Goal: Contribute content: Contribute content

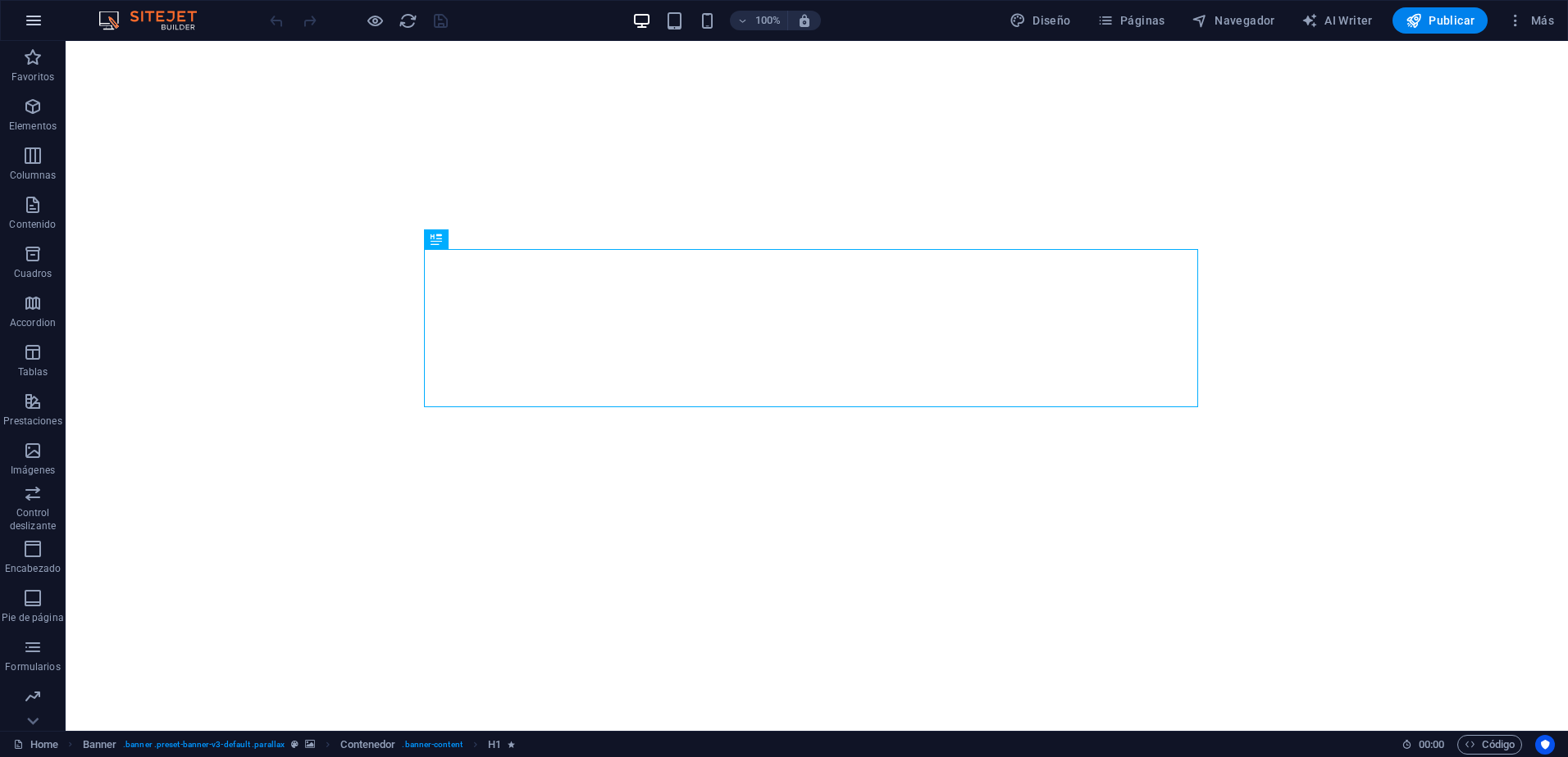
click at [28, 22] on icon "button" at bounding box center [33, 20] width 20 height 20
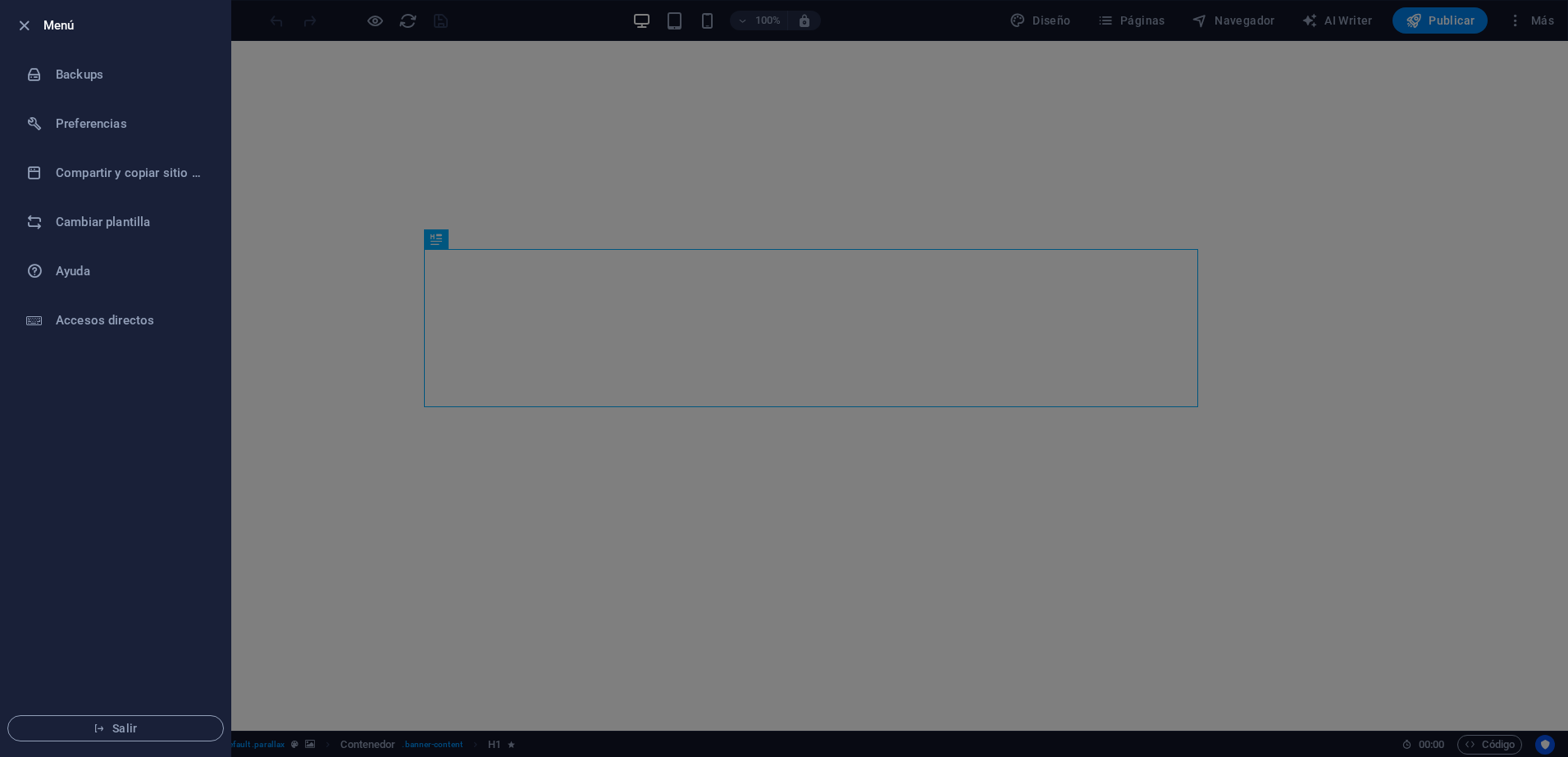
click at [327, 322] on div at bounding box center [784, 378] width 1568 height 757
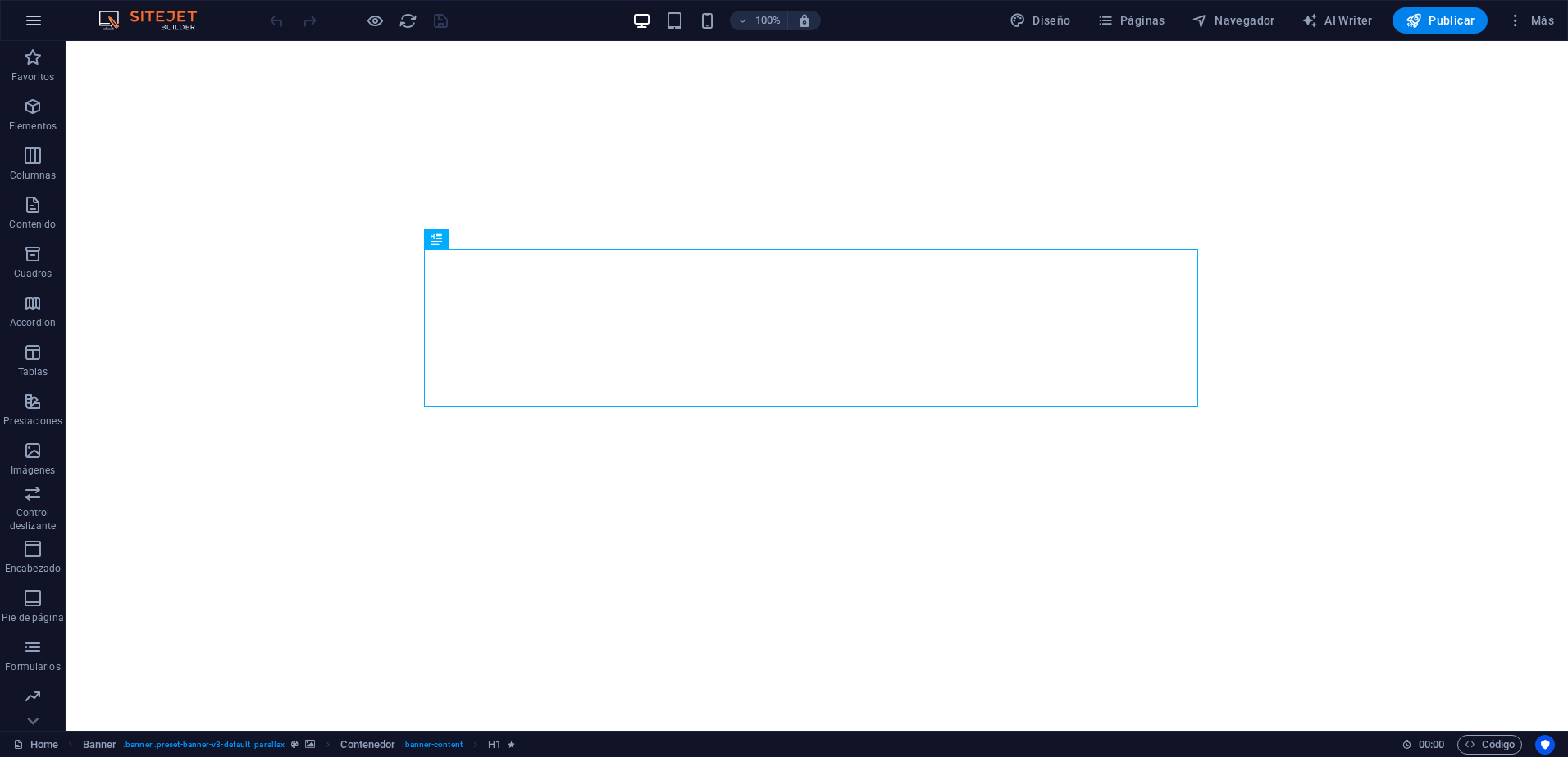
click at [30, 28] on icon "button" at bounding box center [33, 20] width 20 height 20
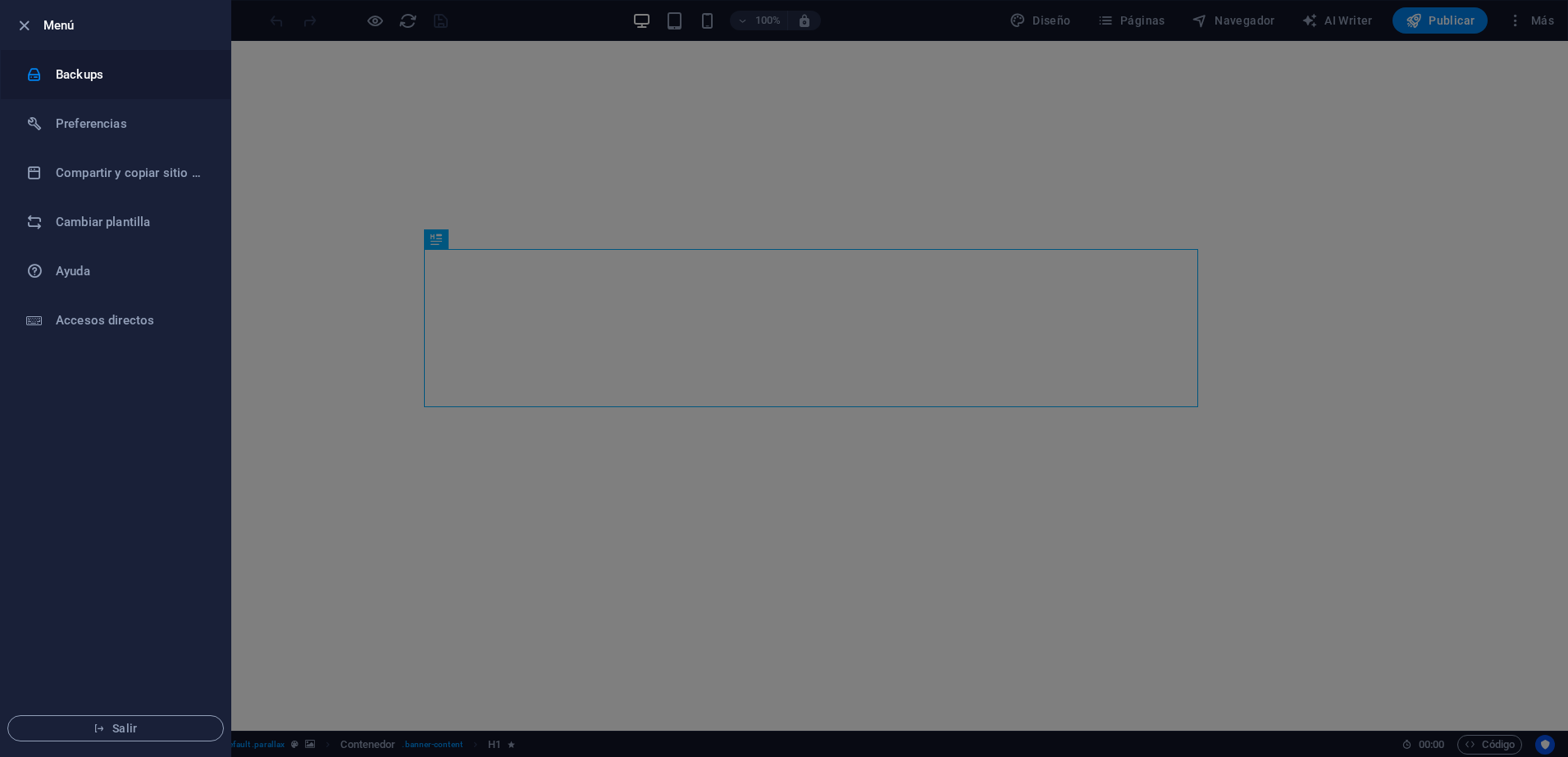
click at [70, 76] on h6 "Backups" at bounding box center [131, 75] width 151 height 20
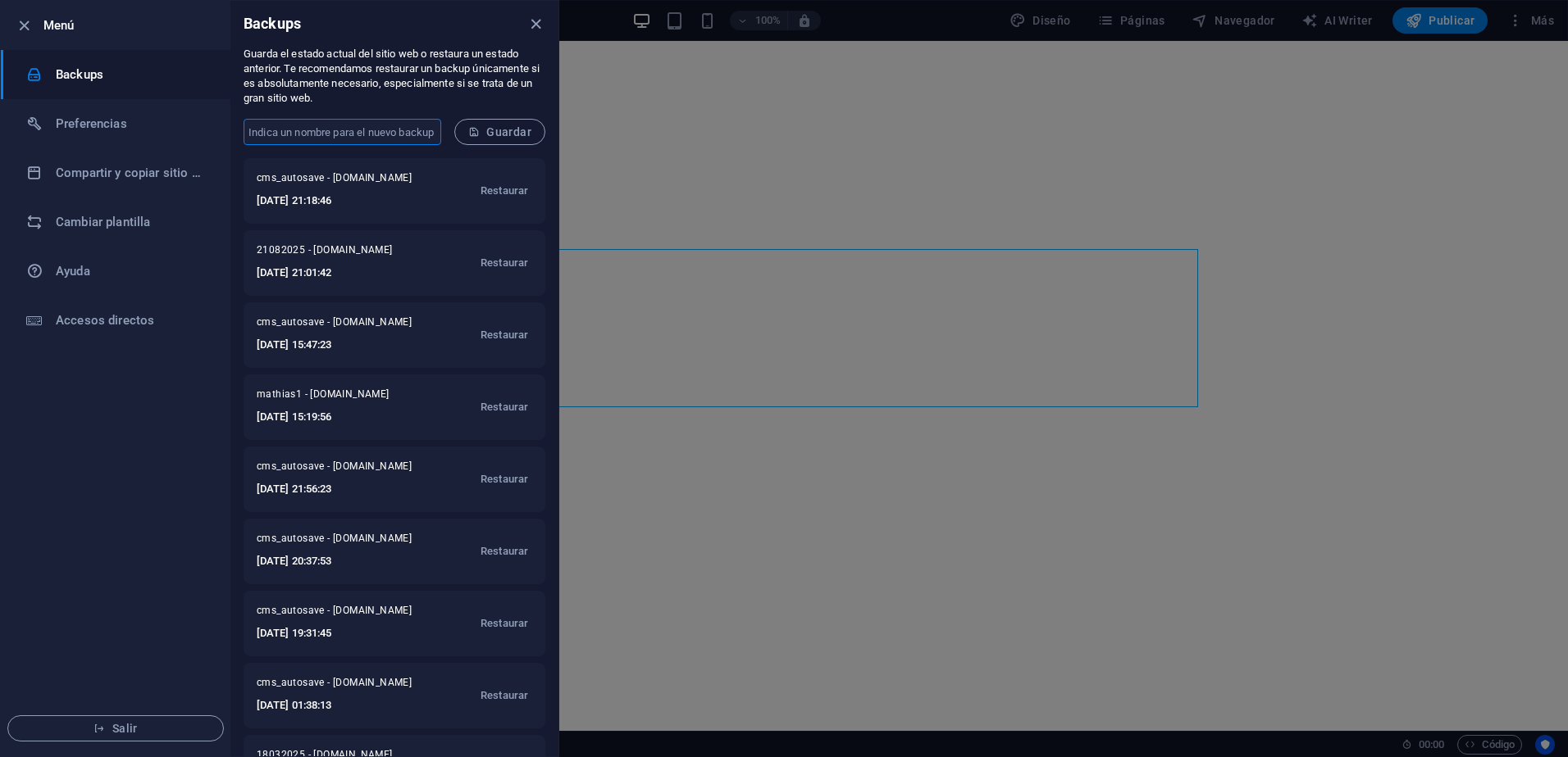
click at [359, 132] on input "text" at bounding box center [342, 132] width 197 height 26
type input "01092025"
click at [521, 114] on form "01092025 ​ Guardar" at bounding box center [394, 132] width 328 height 52
click at [518, 117] on form "01092025 ​ Guardar" at bounding box center [394, 132] width 328 height 52
click at [507, 139] on button "Guardar" at bounding box center [499, 132] width 91 height 26
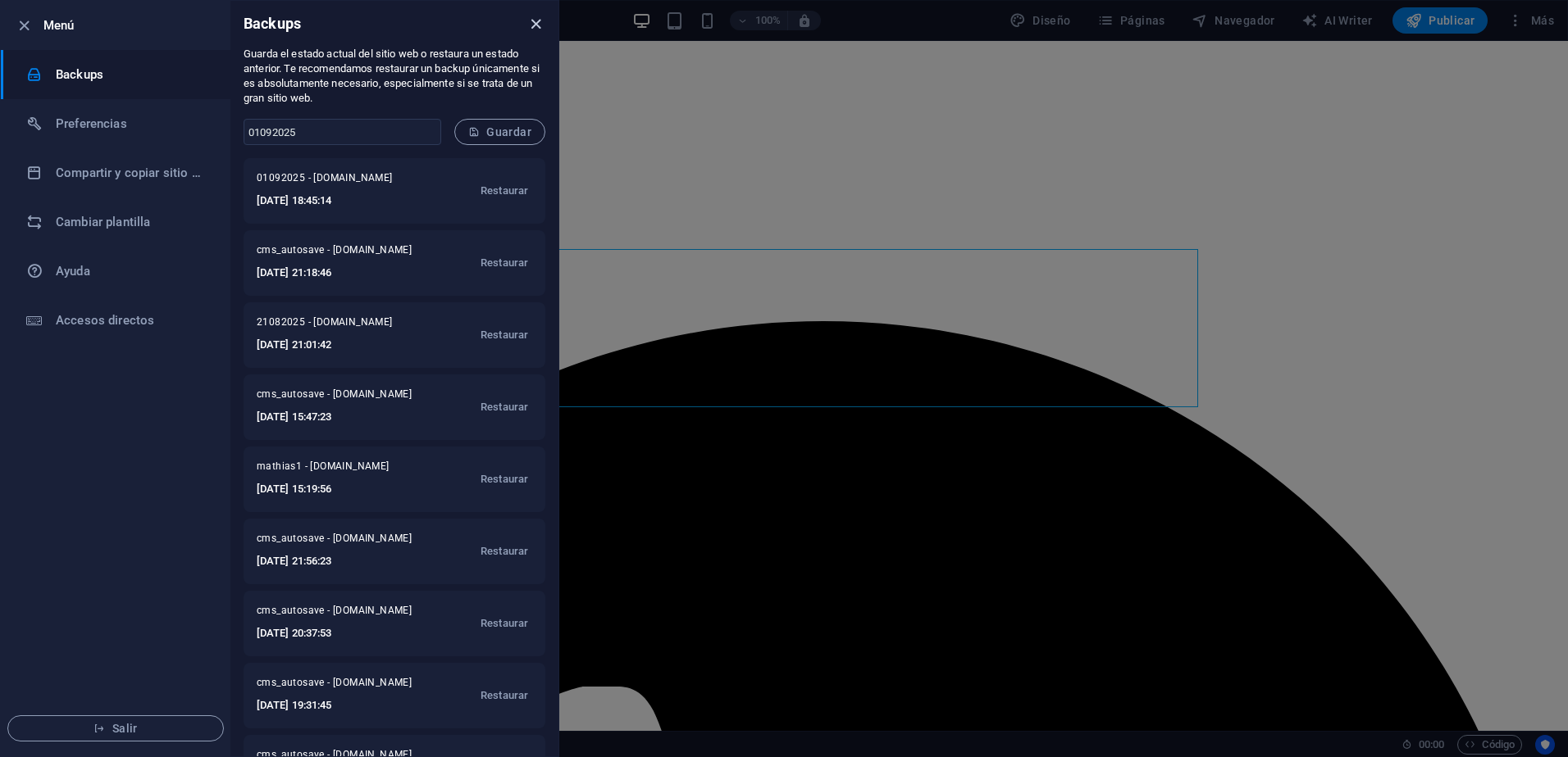
click at [537, 19] on icon "close" at bounding box center [536, 24] width 19 height 19
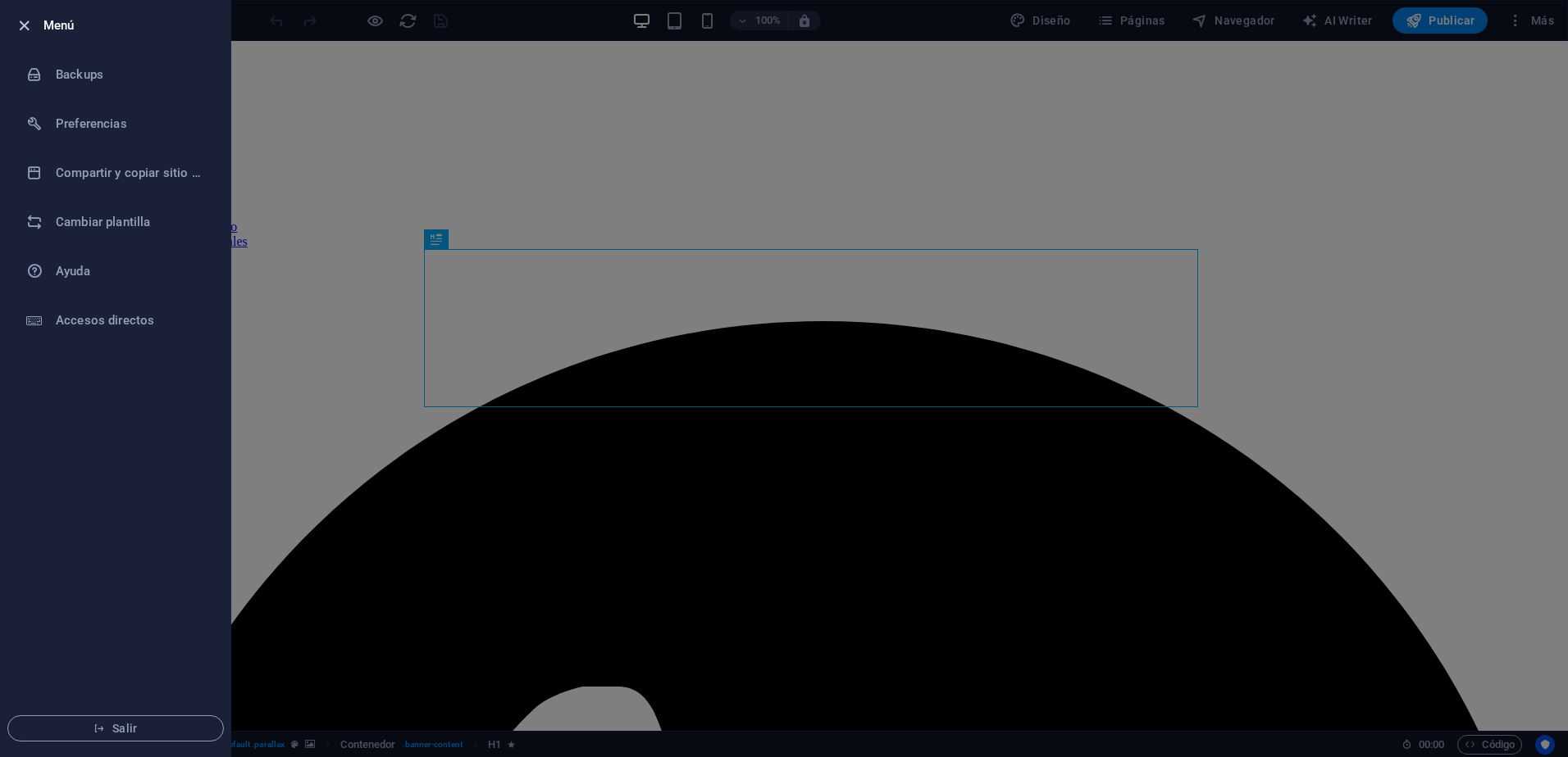
click at [25, 21] on icon "button" at bounding box center [24, 26] width 19 height 19
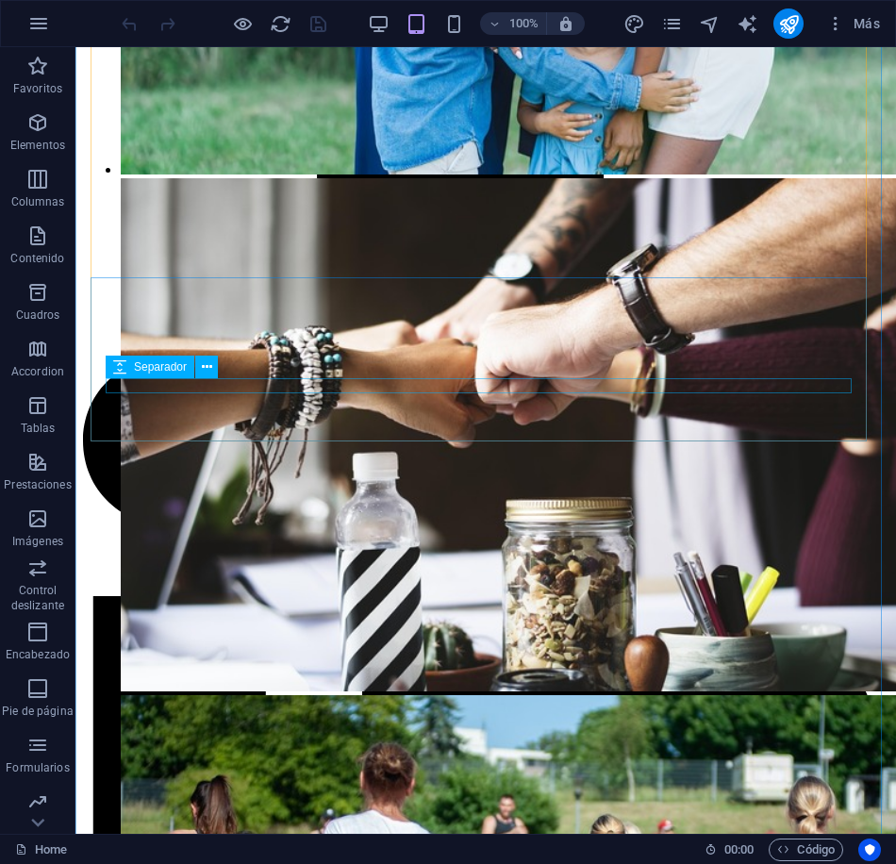
scroll to position [3505, 0]
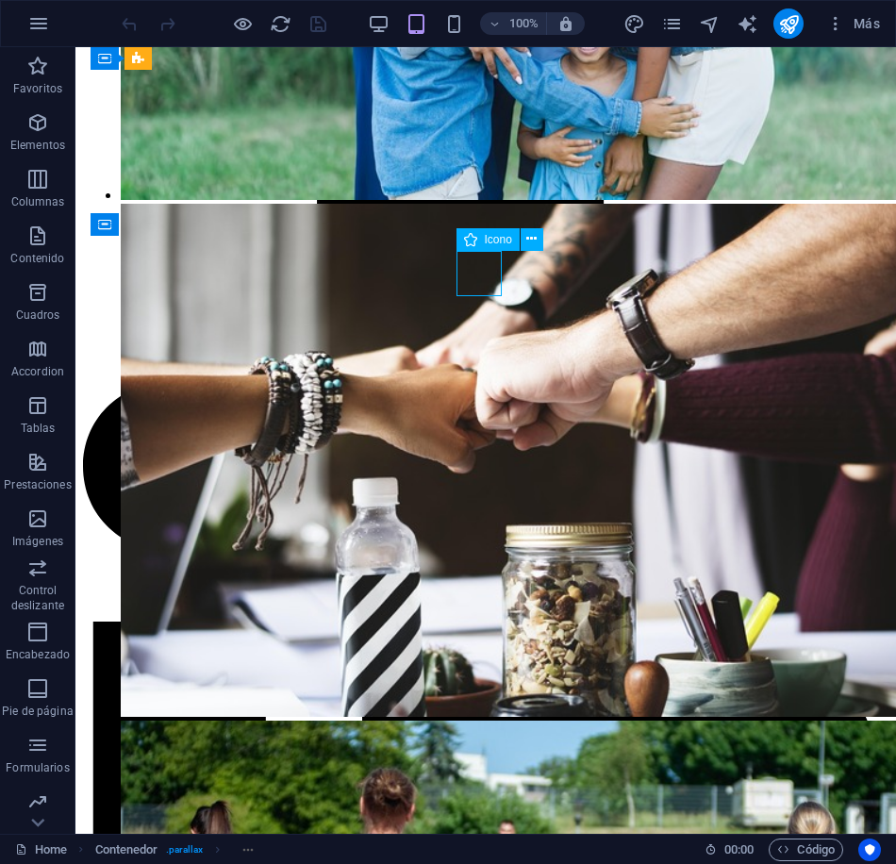
select select "xMidYMid"
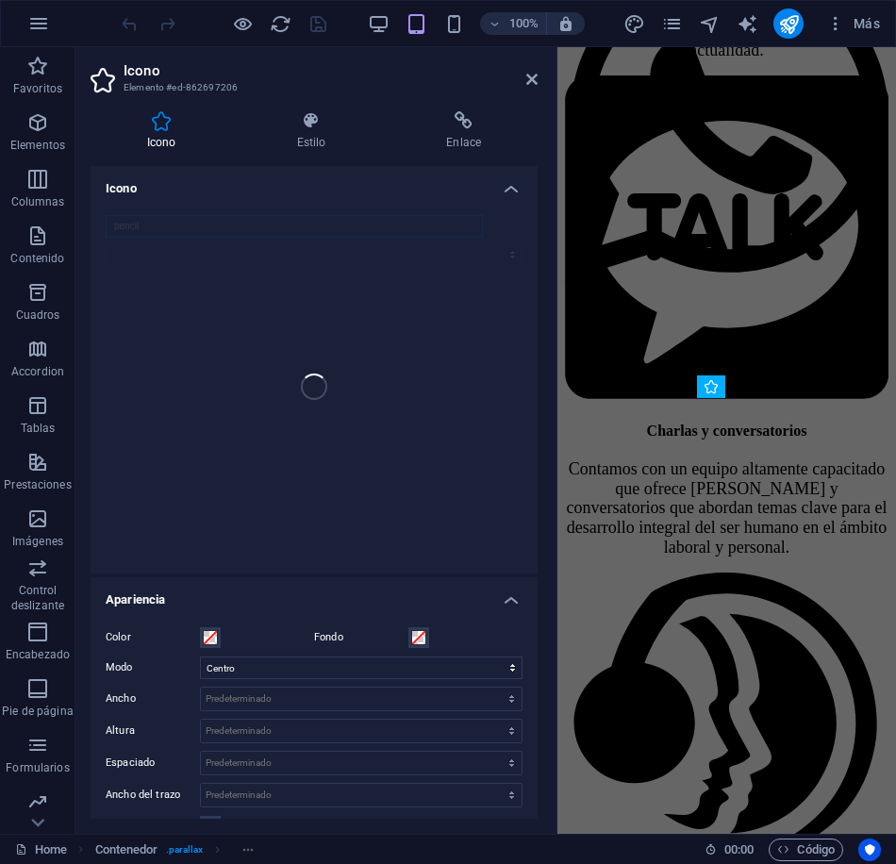
scroll to position [4300, 0]
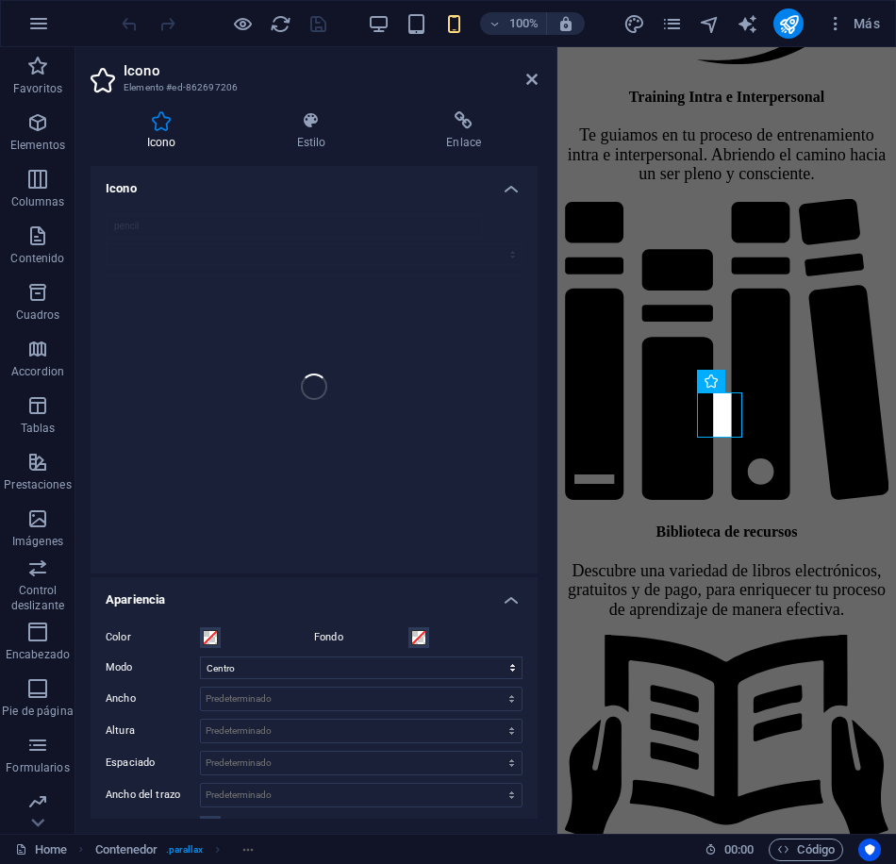
click at [170, 224] on div "pencil" at bounding box center [314, 386] width 447 height 373
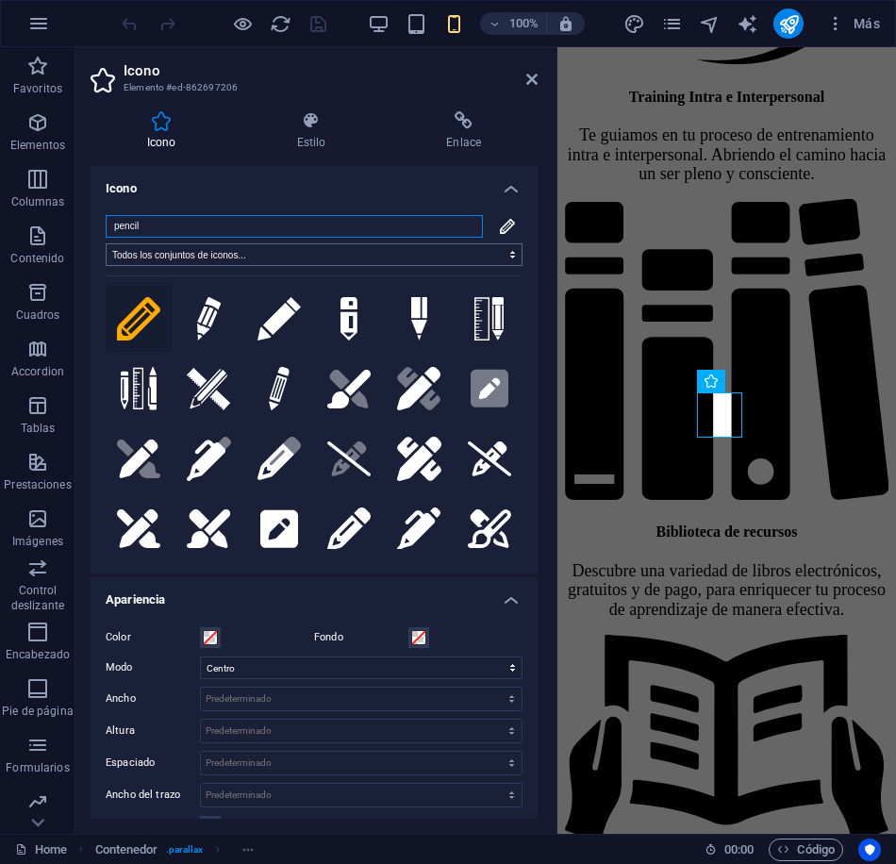
type input "u"
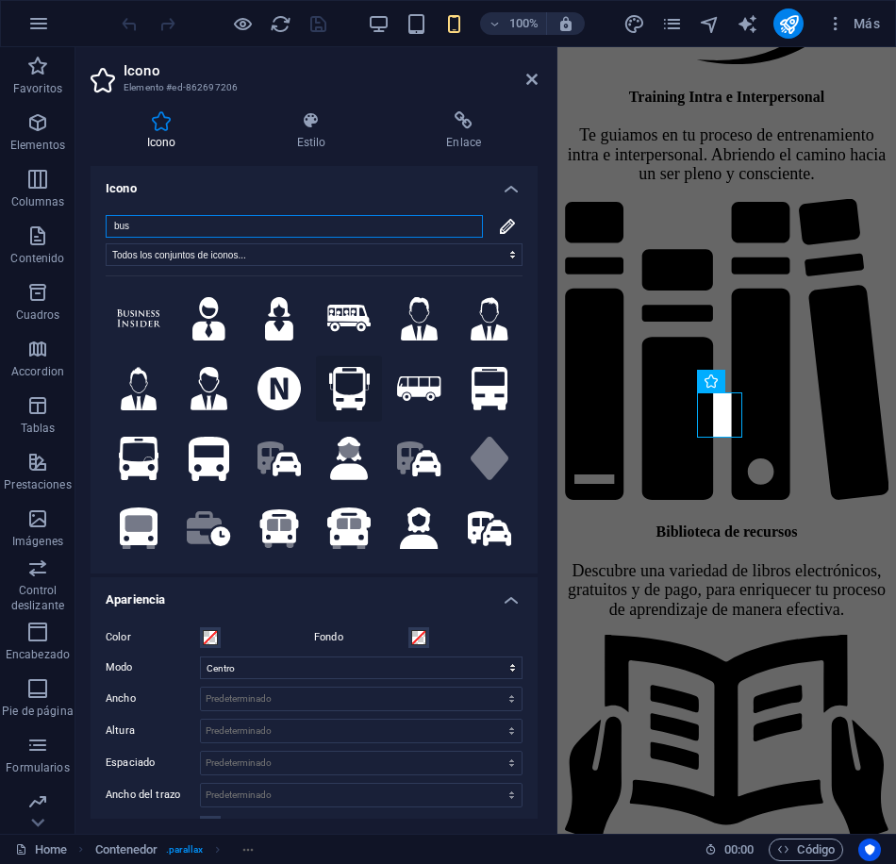
type input "bus"
click at [351, 391] on icon at bounding box center [349, 388] width 41 height 43
click at [320, 22] on icon "save" at bounding box center [318, 24] width 22 height 22
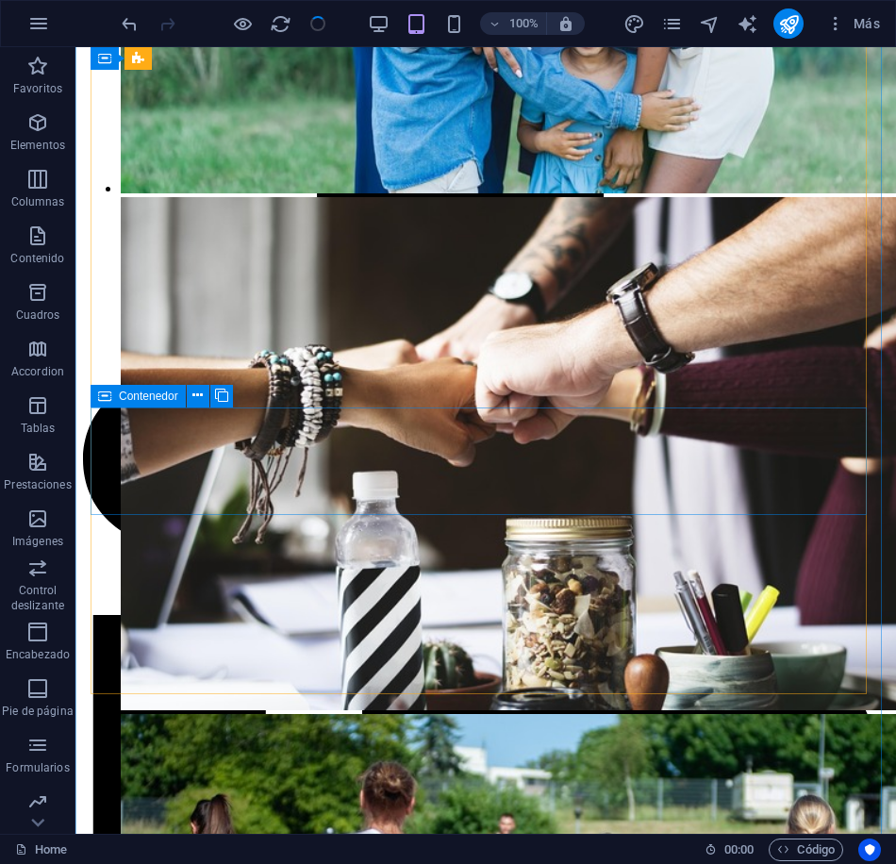
scroll to position [3542, 0]
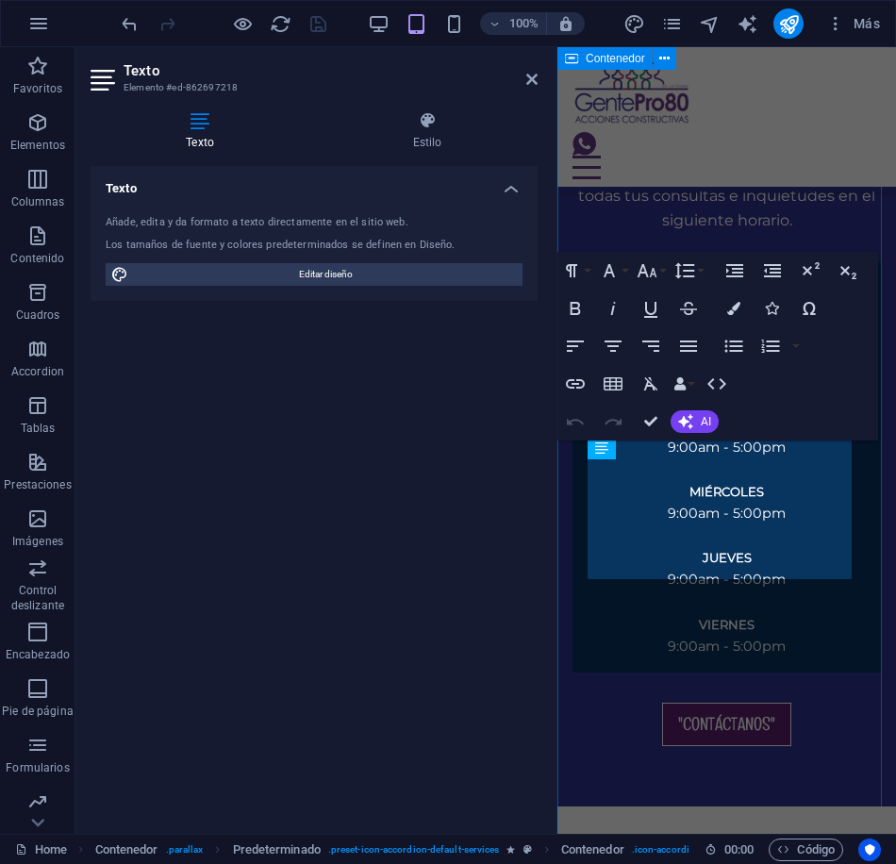
scroll to position [4399, 0]
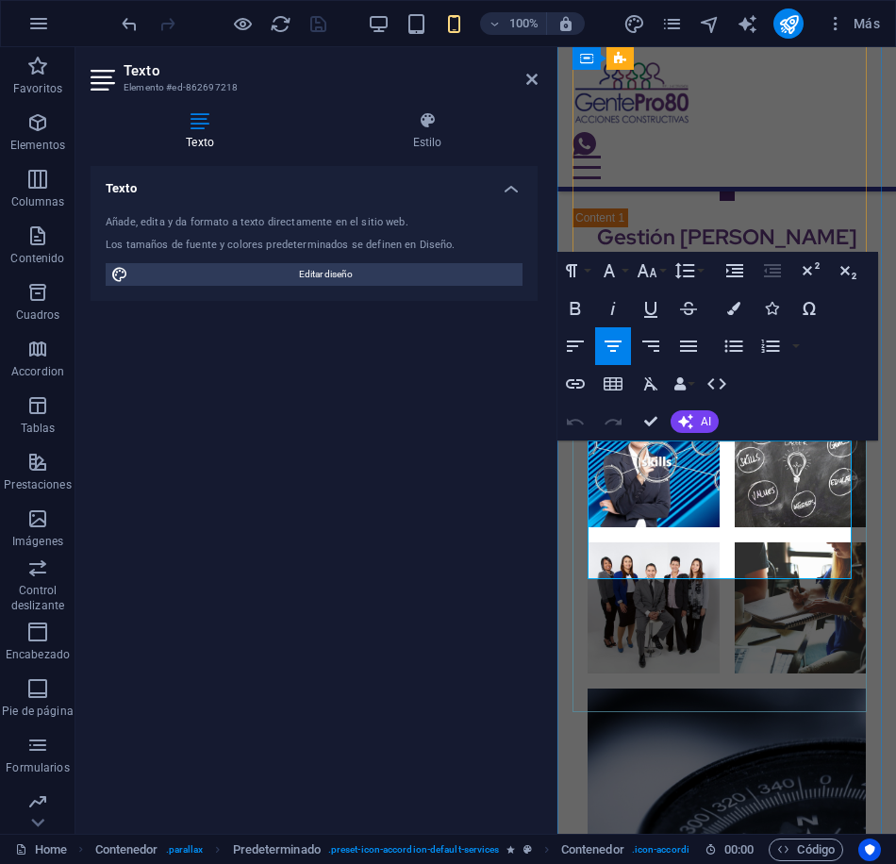
drag, startPoint x: 750, startPoint y: 572, endPoint x: 581, endPoint y: 447, distance: 210.3
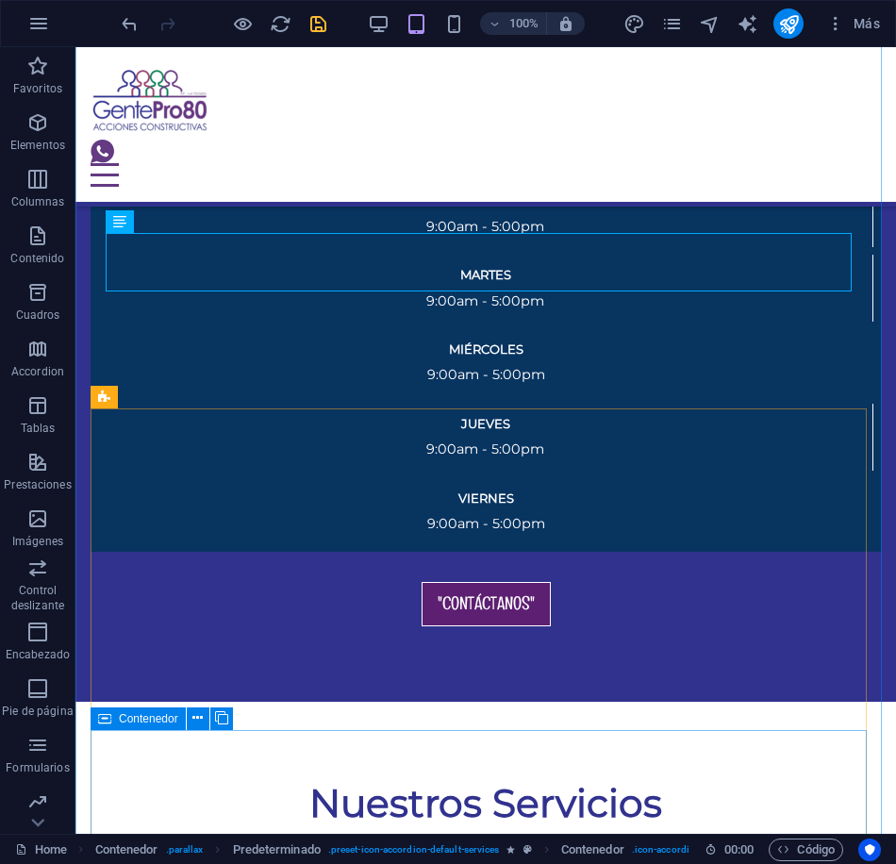
scroll to position [3888, 0]
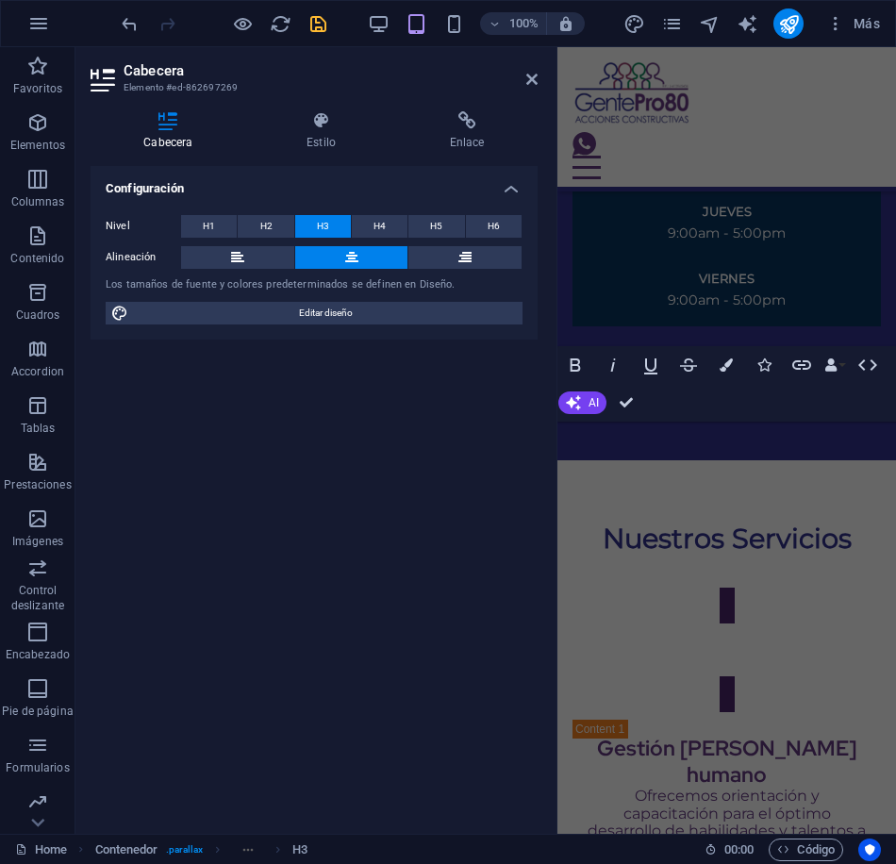
scroll to position [5272, 0]
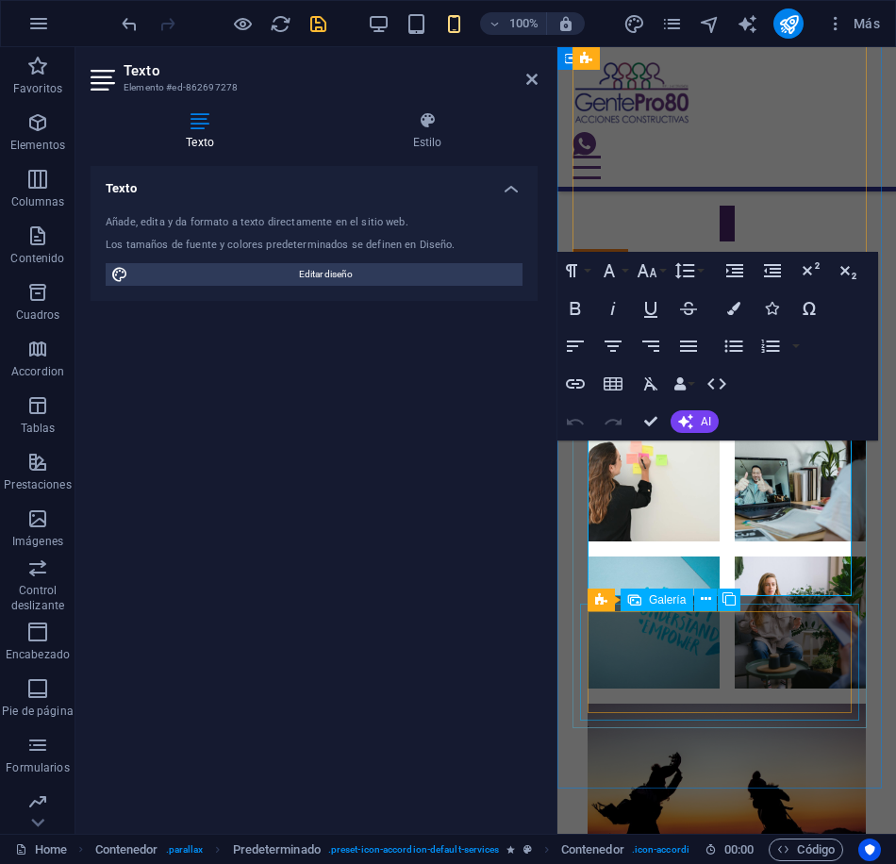
scroll to position [5382, 0]
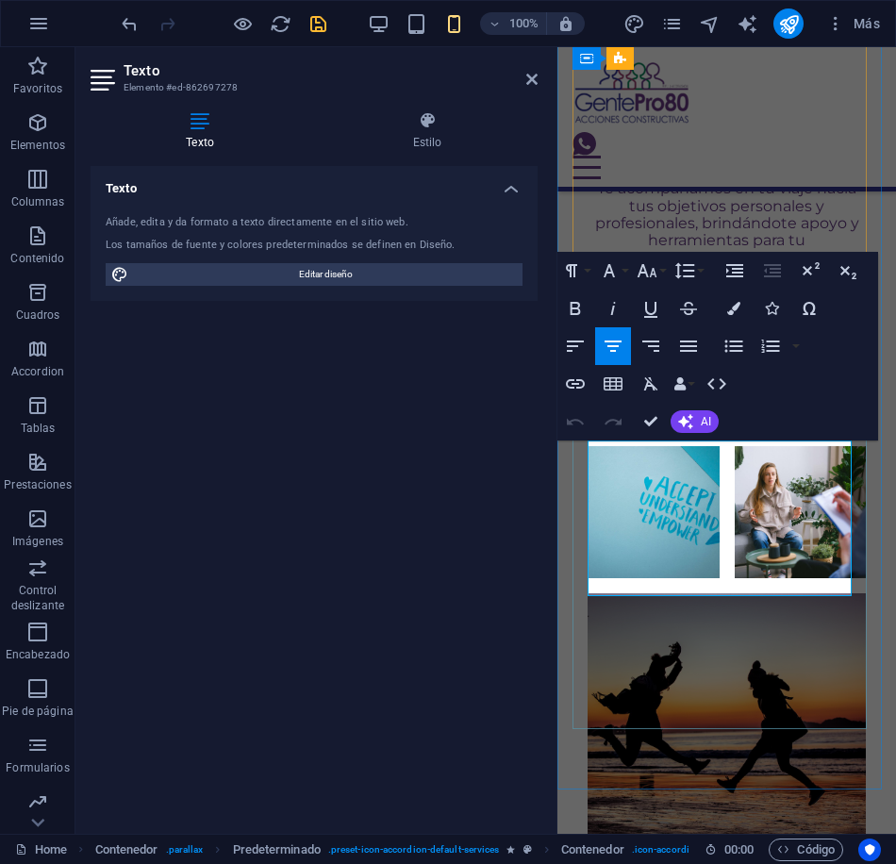
drag, startPoint x: 808, startPoint y: 588, endPoint x: 596, endPoint y: 441, distance: 258.2
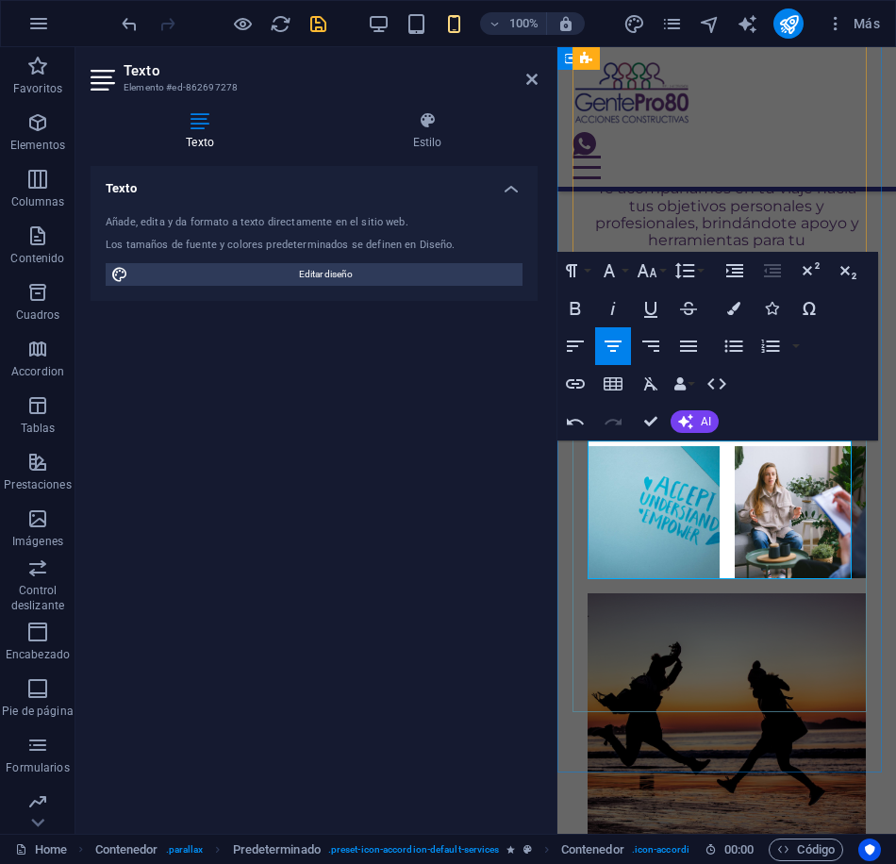
drag, startPoint x: 820, startPoint y: 567, endPoint x: 1097, endPoint y: 483, distance: 289.7
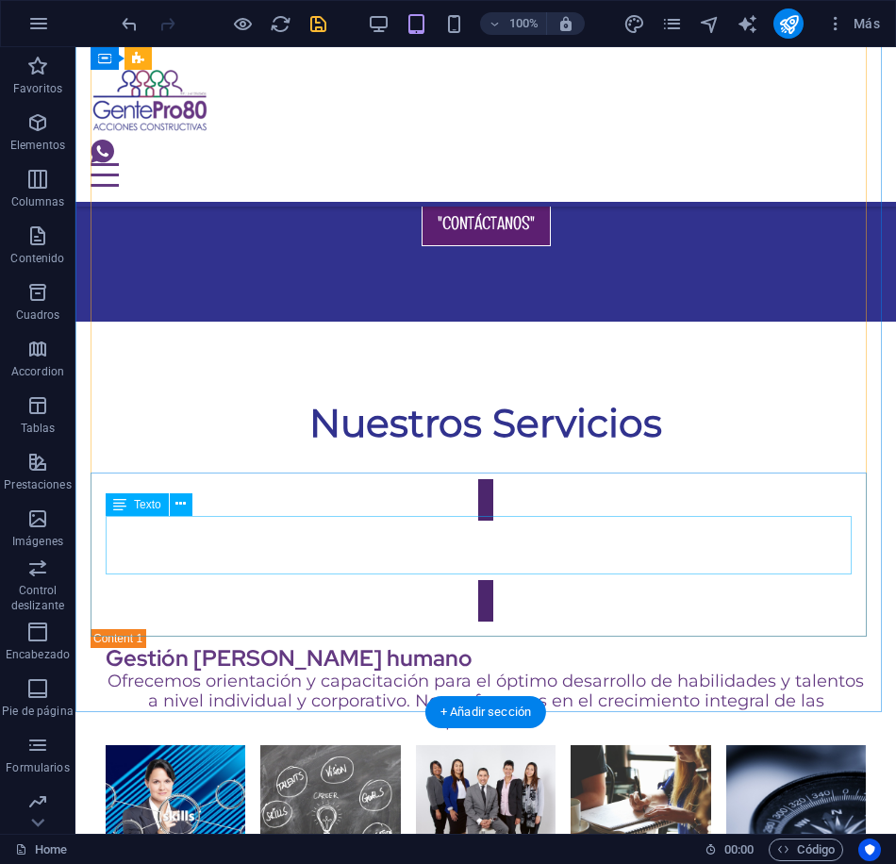
scroll to position [4268, 0]
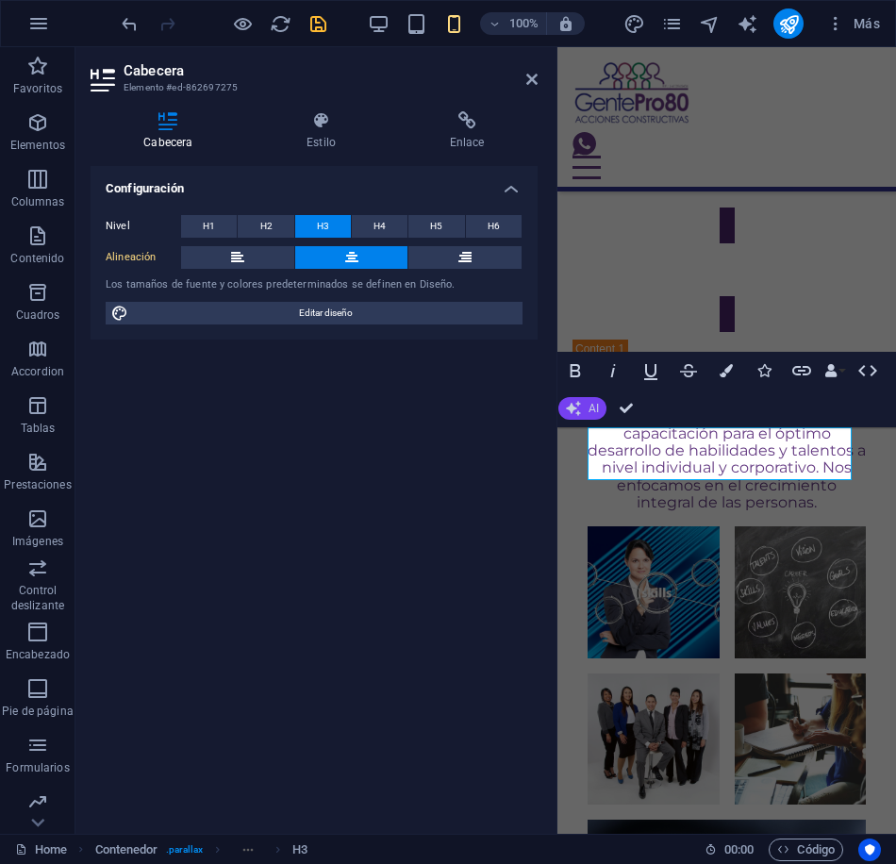
scroll to position [5343, 0]
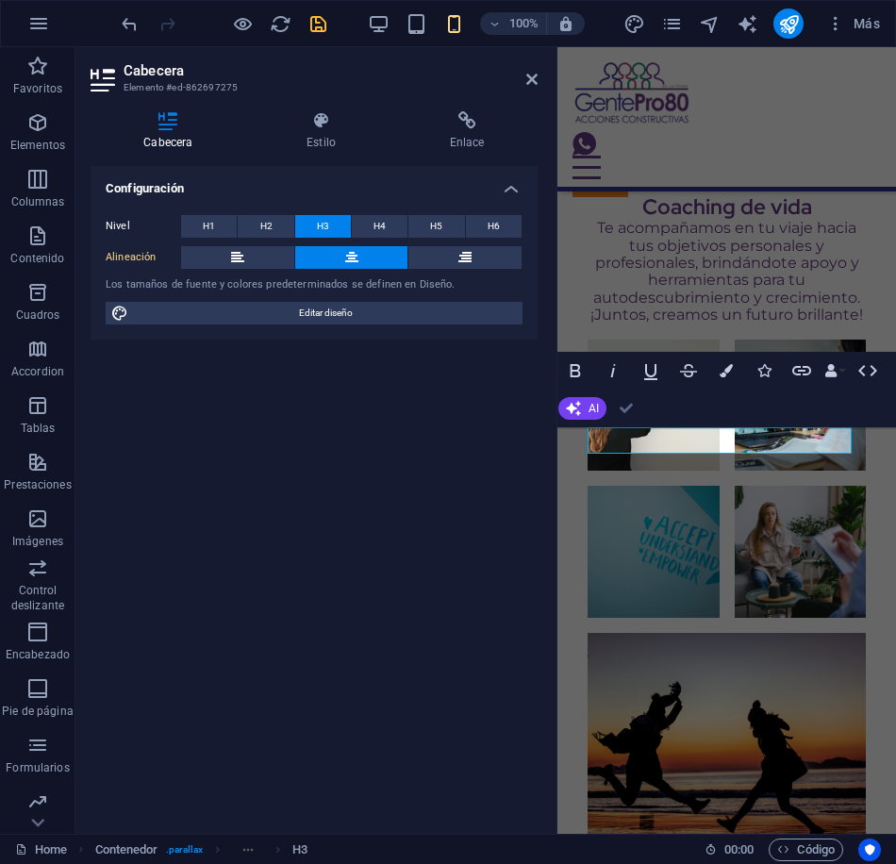
drag, startPoint x: 634, startPoint y: 420, endPoint x: 505, endPoint y: 457, distance: 134.6
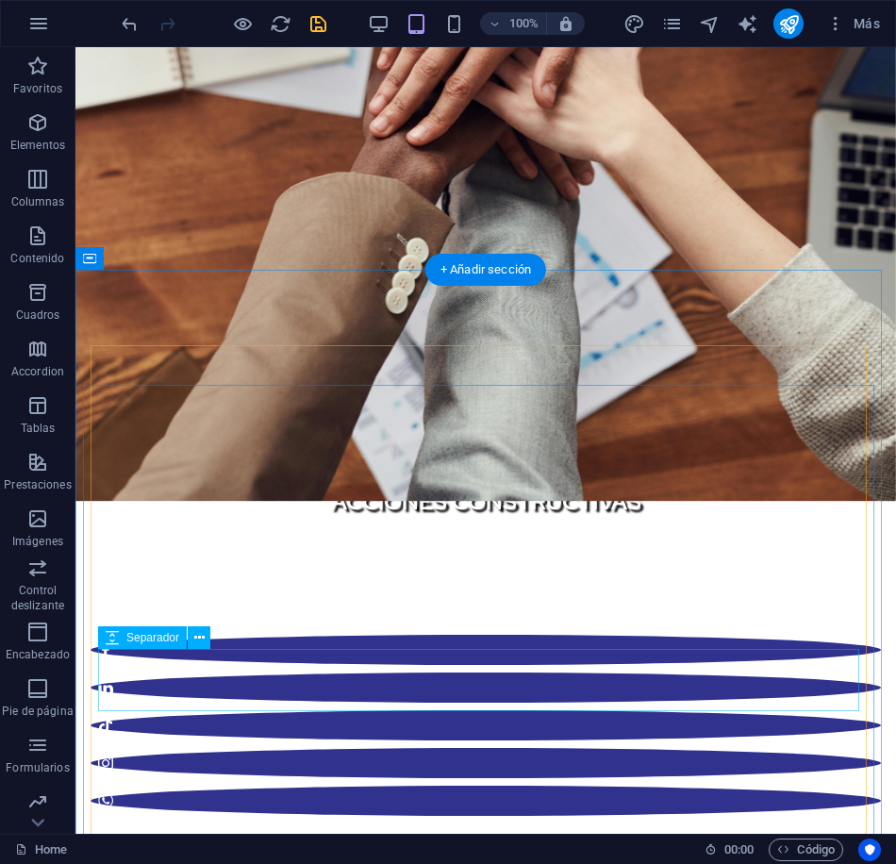
scroll to position [833, 0]
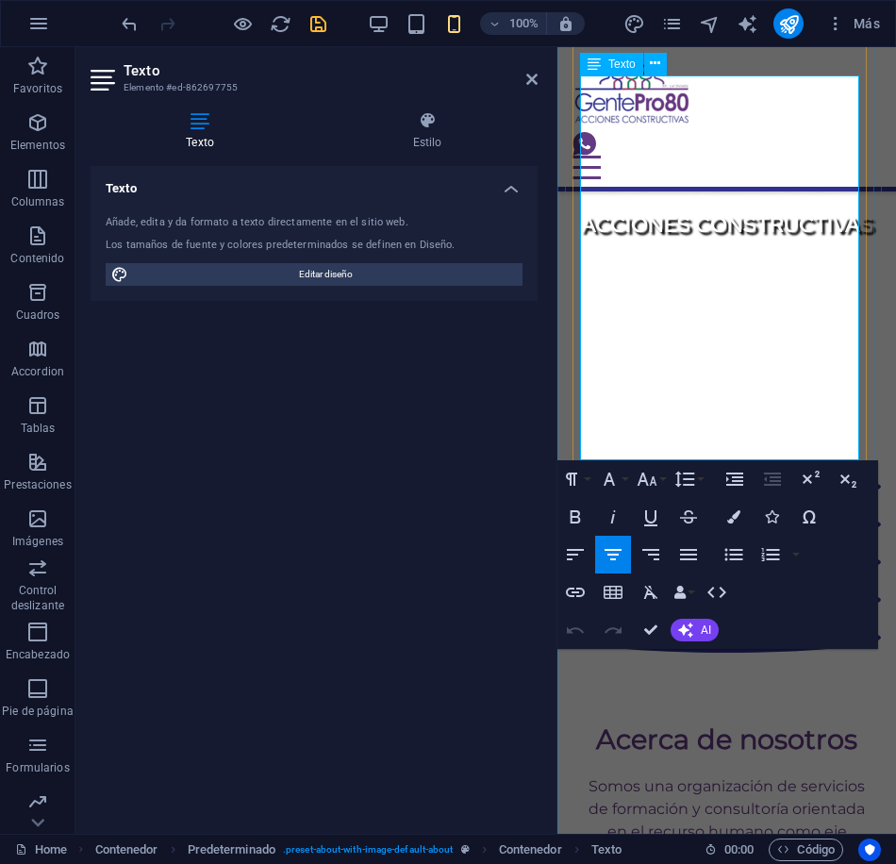
scroll to position [738, 0]
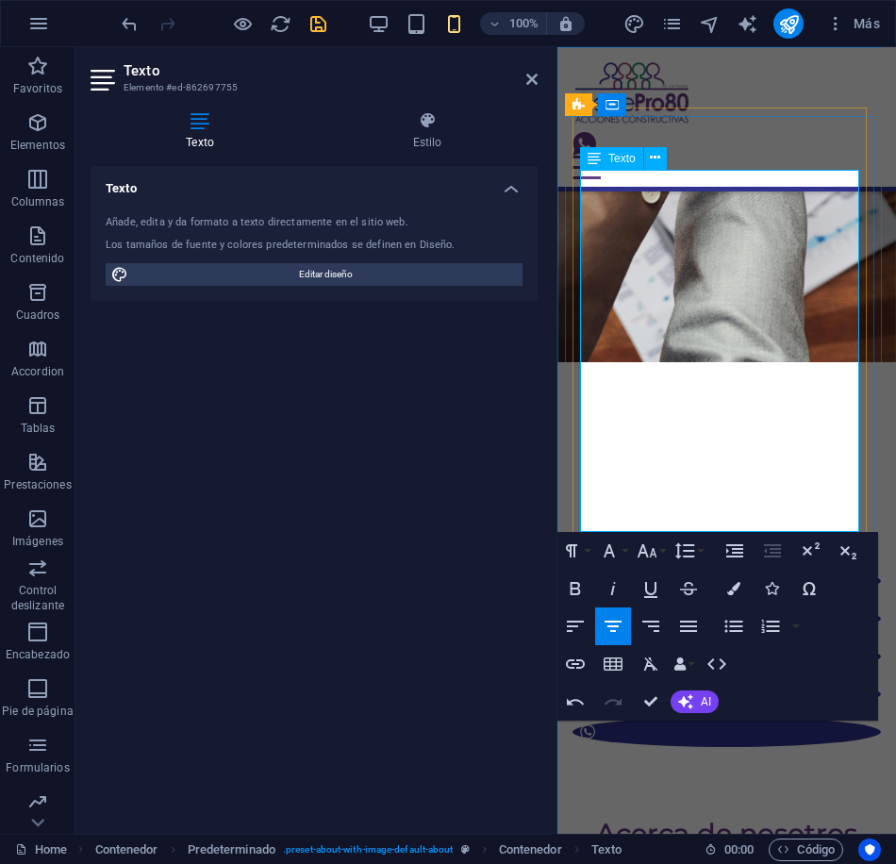
drag, startPoint x: 711, startPoint y: 245, endPoint x: 682, endPoint y: 381, distance: 138.9
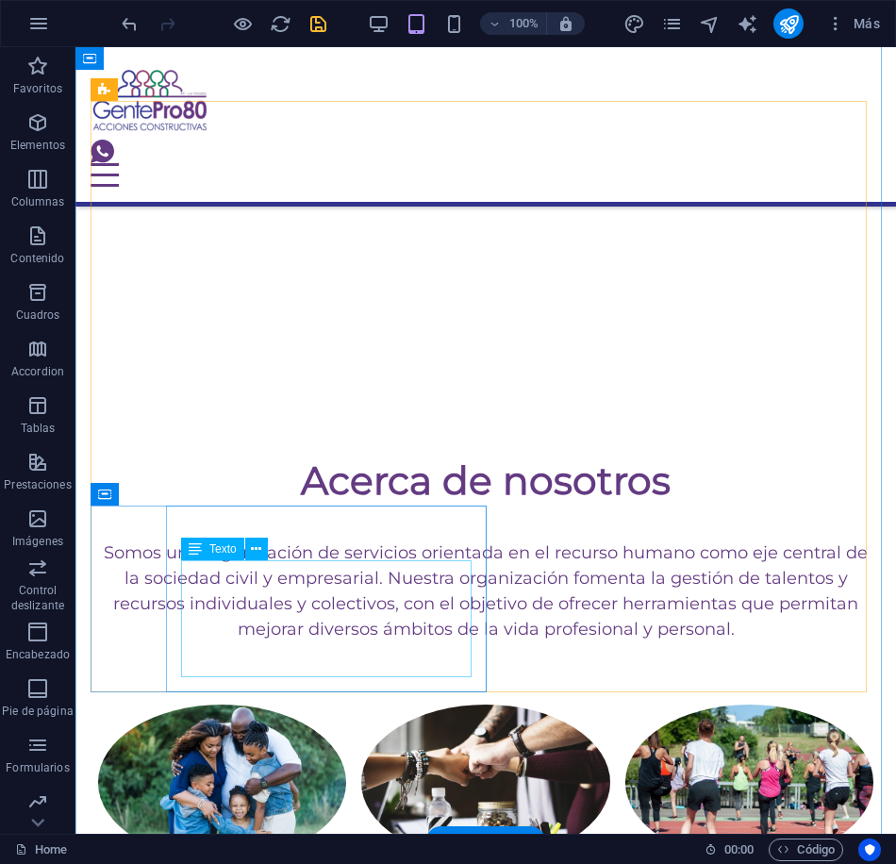
scroll to position [1587, 0]
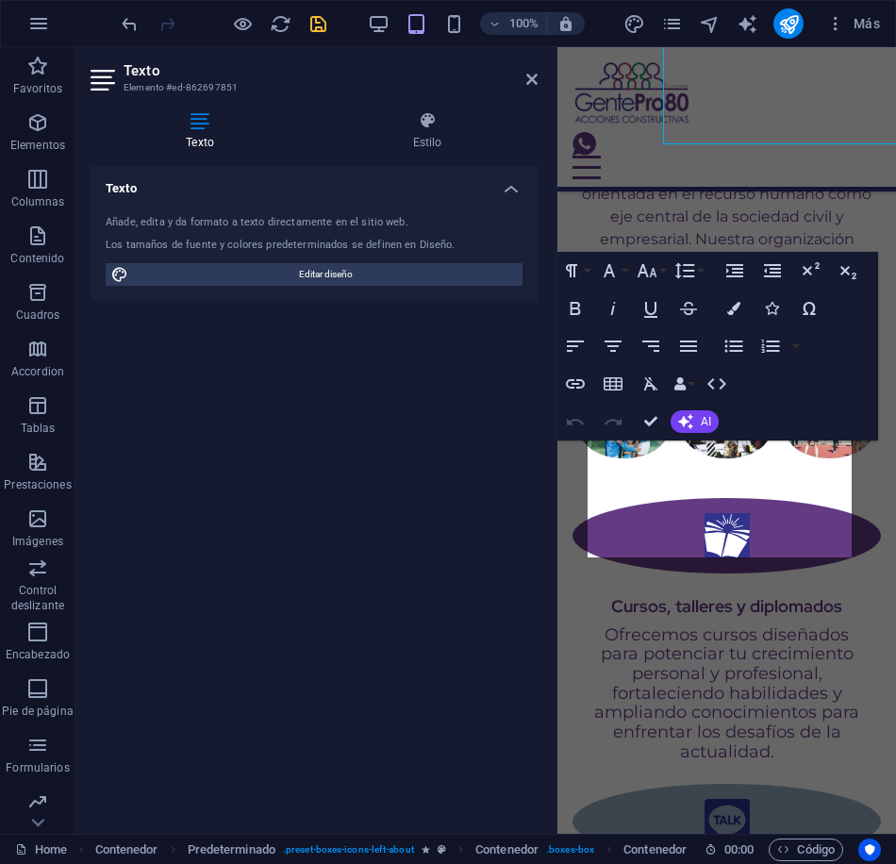
scroll to position [2026, 0]
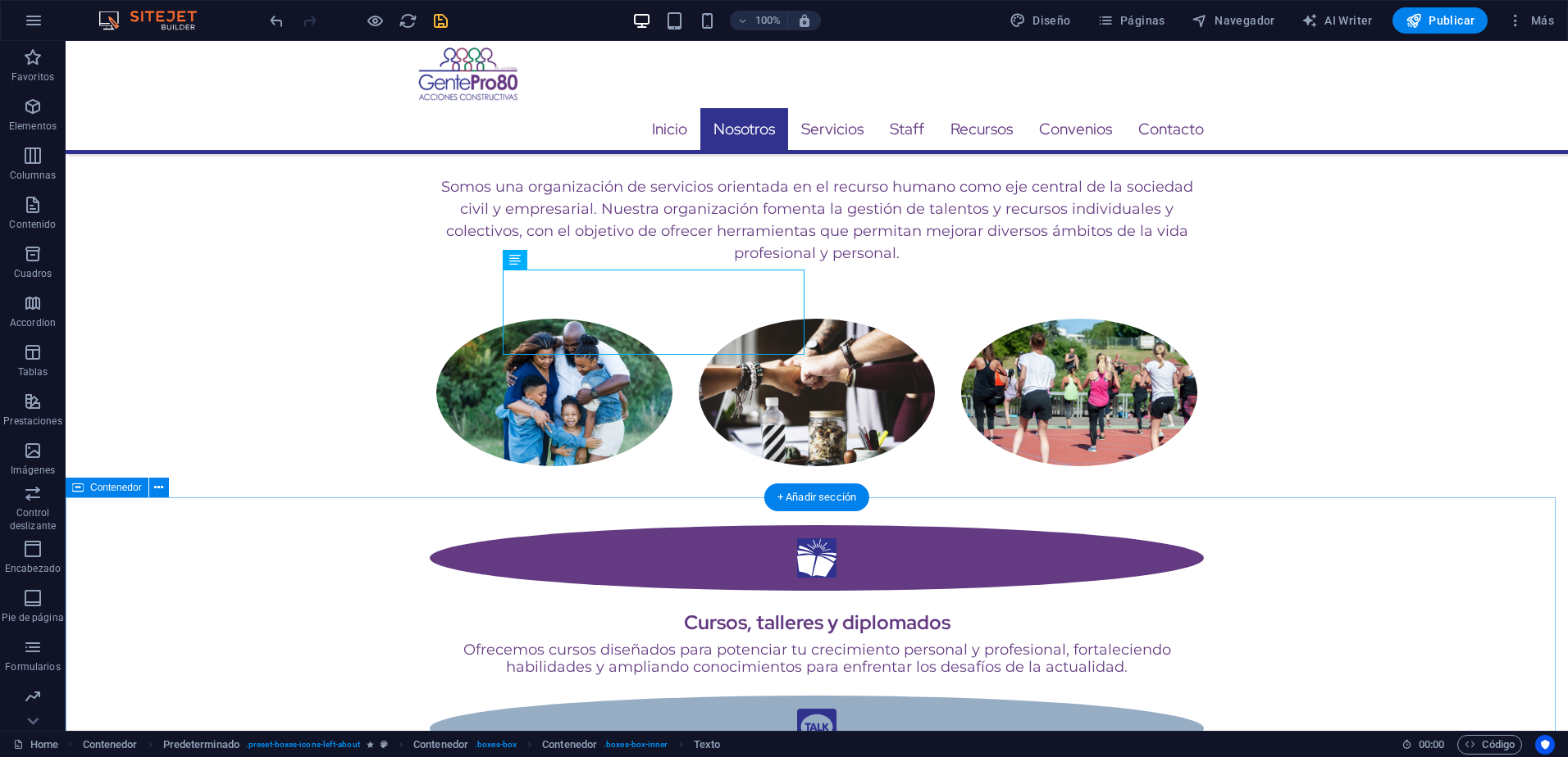
scroll to position [1249, 0]
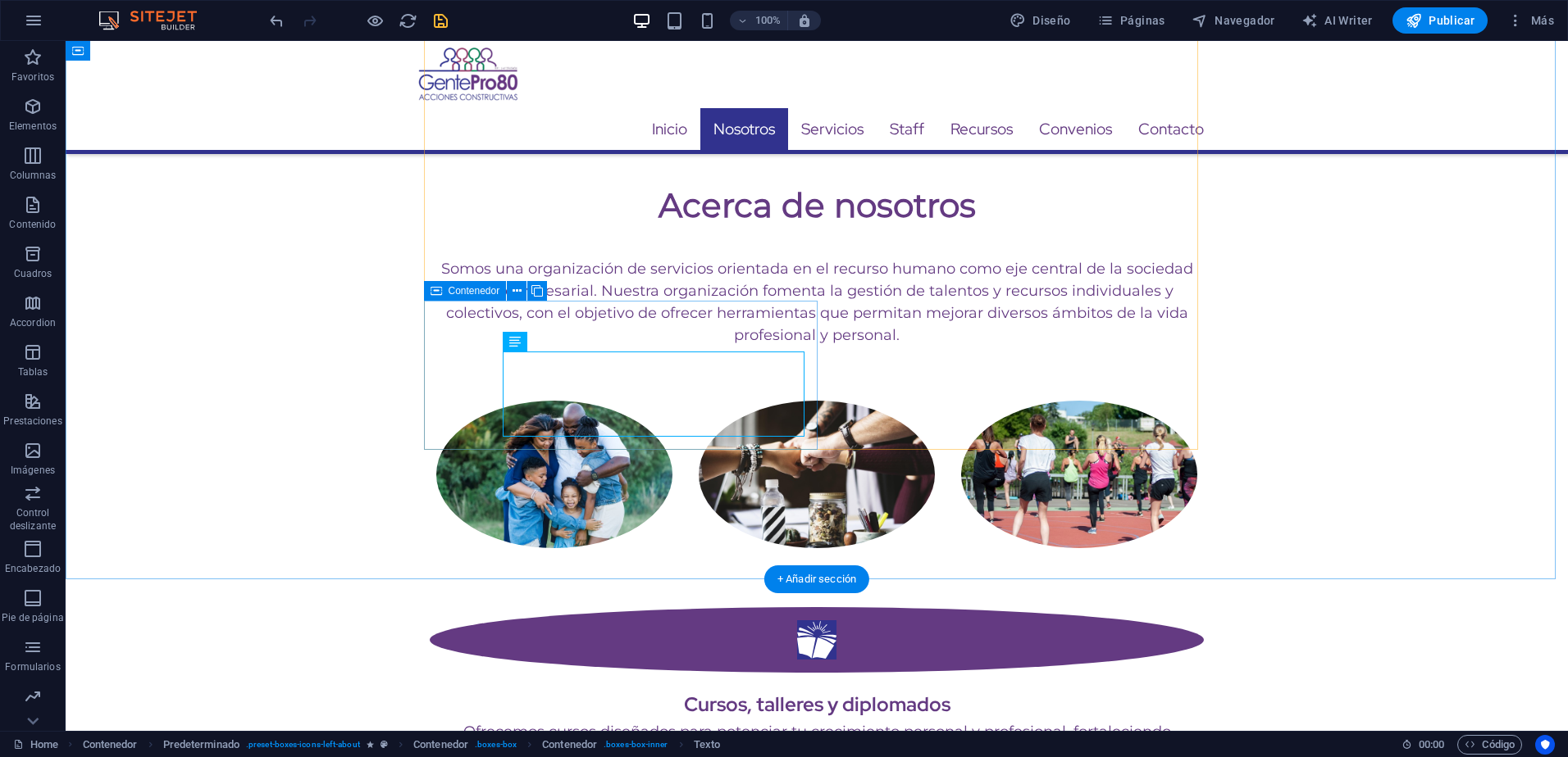
select select "%"
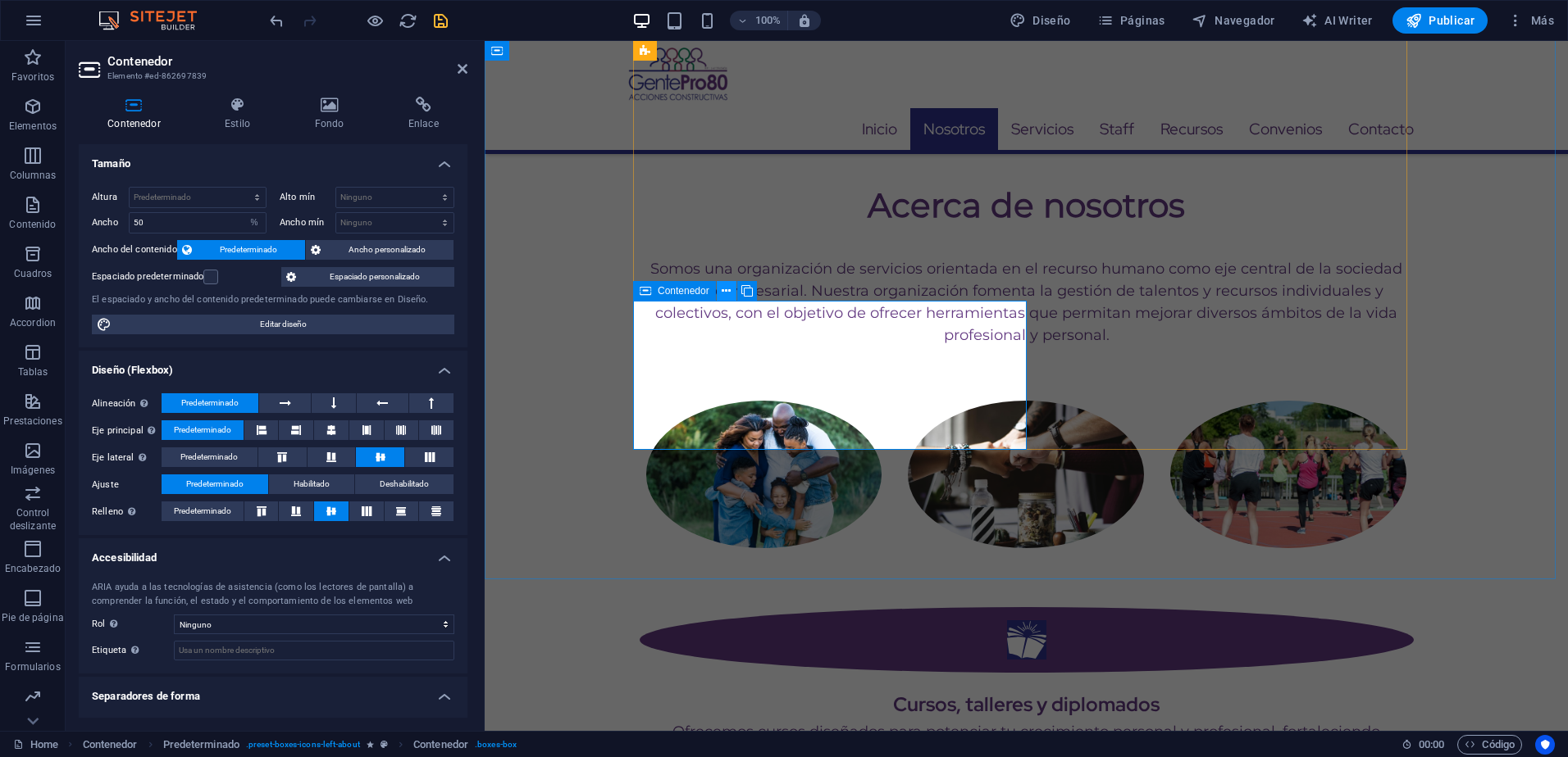
click at [733, 293] on button at bounding box center [726, 290] width 20 height 20
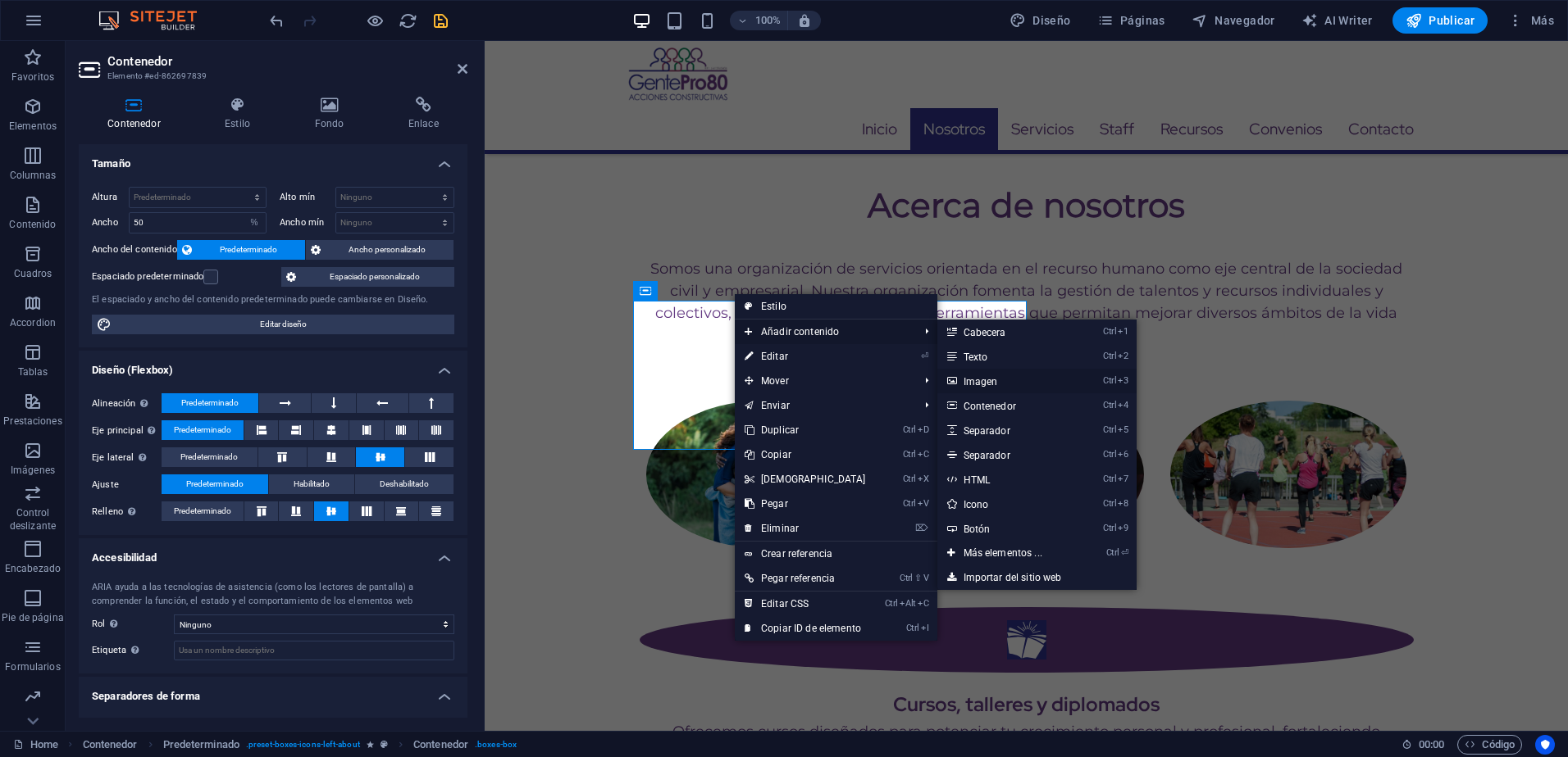
drag, startPoint x: 121, startPoint y: 434, endPoint x: 1003, endPoint y: 382, distance: 883.5
click at [1003, 382] on link "Ctrl 3 Imagen" at bounding box center [1006, 381] width 137 height 24
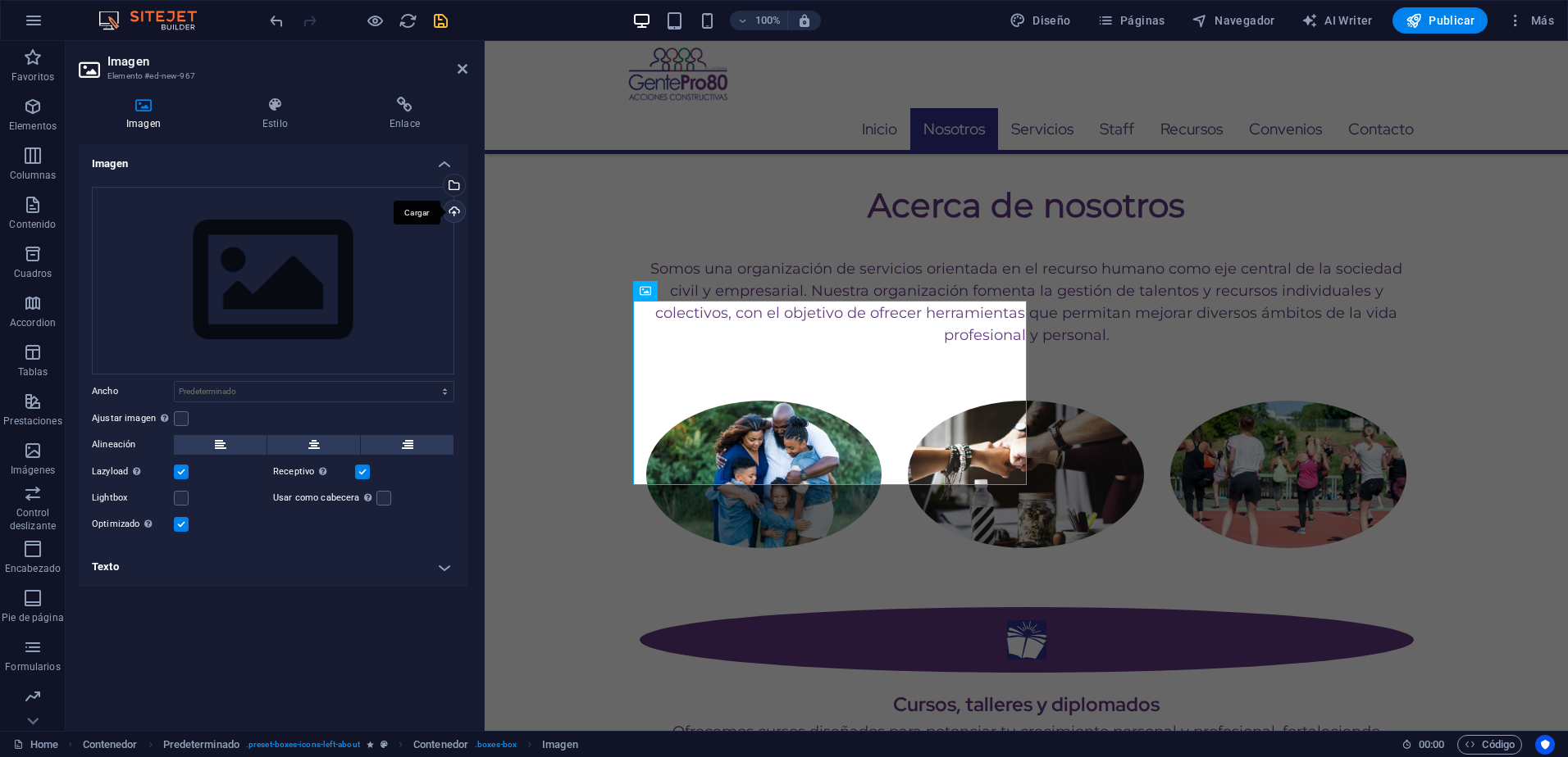
click at [453, 216] on div "Cargar" at bounding box center [452, 213] width 24 height 24
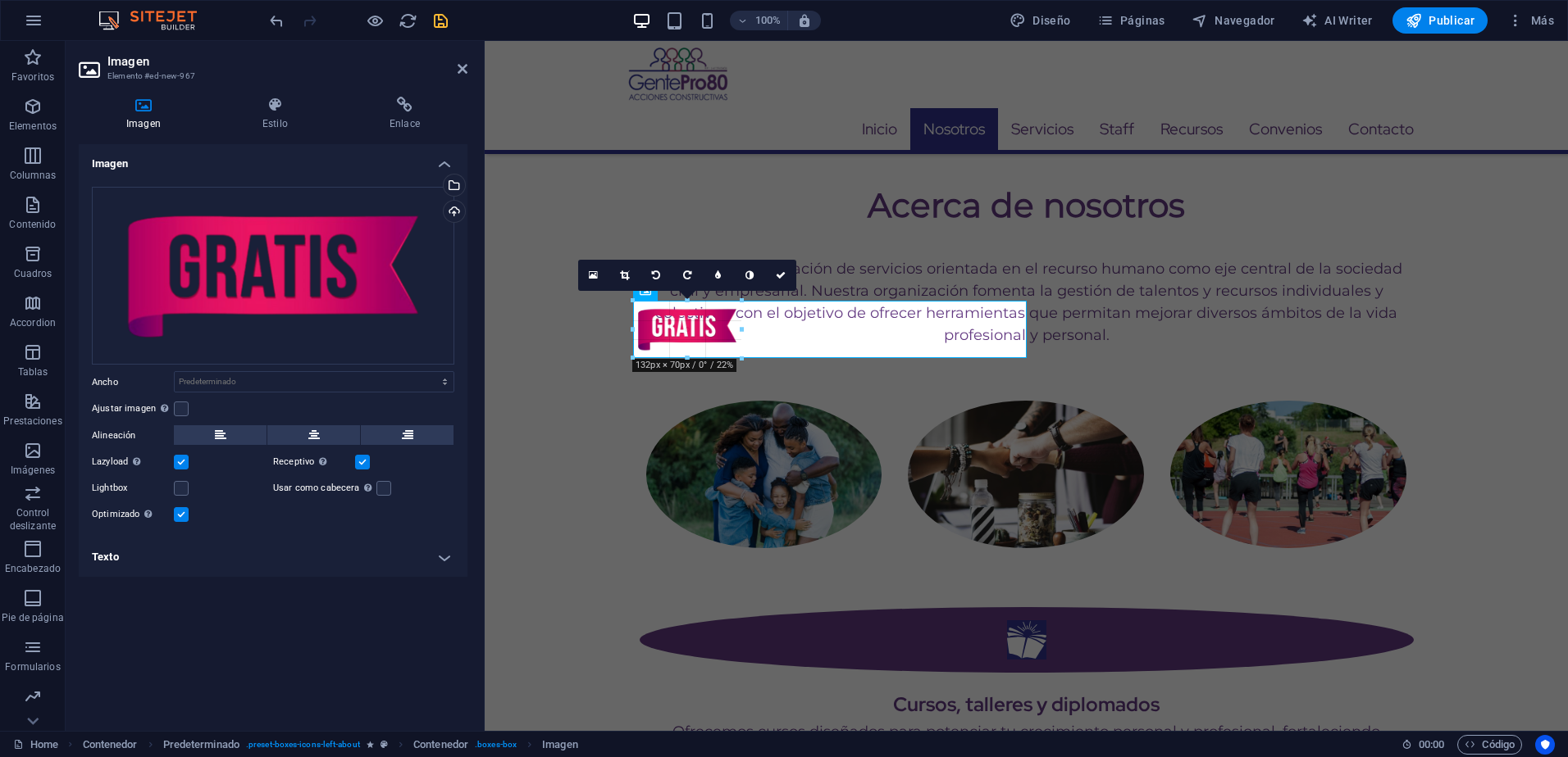
drag, startPoint x: 1027, startPoint y: 515, endPoint x: 739, endPoint y: 340, distance: 337.0
type input "132"
select select "px"
click at [314, 435] on icon at bounding box center [314, 435] width 11 height 20
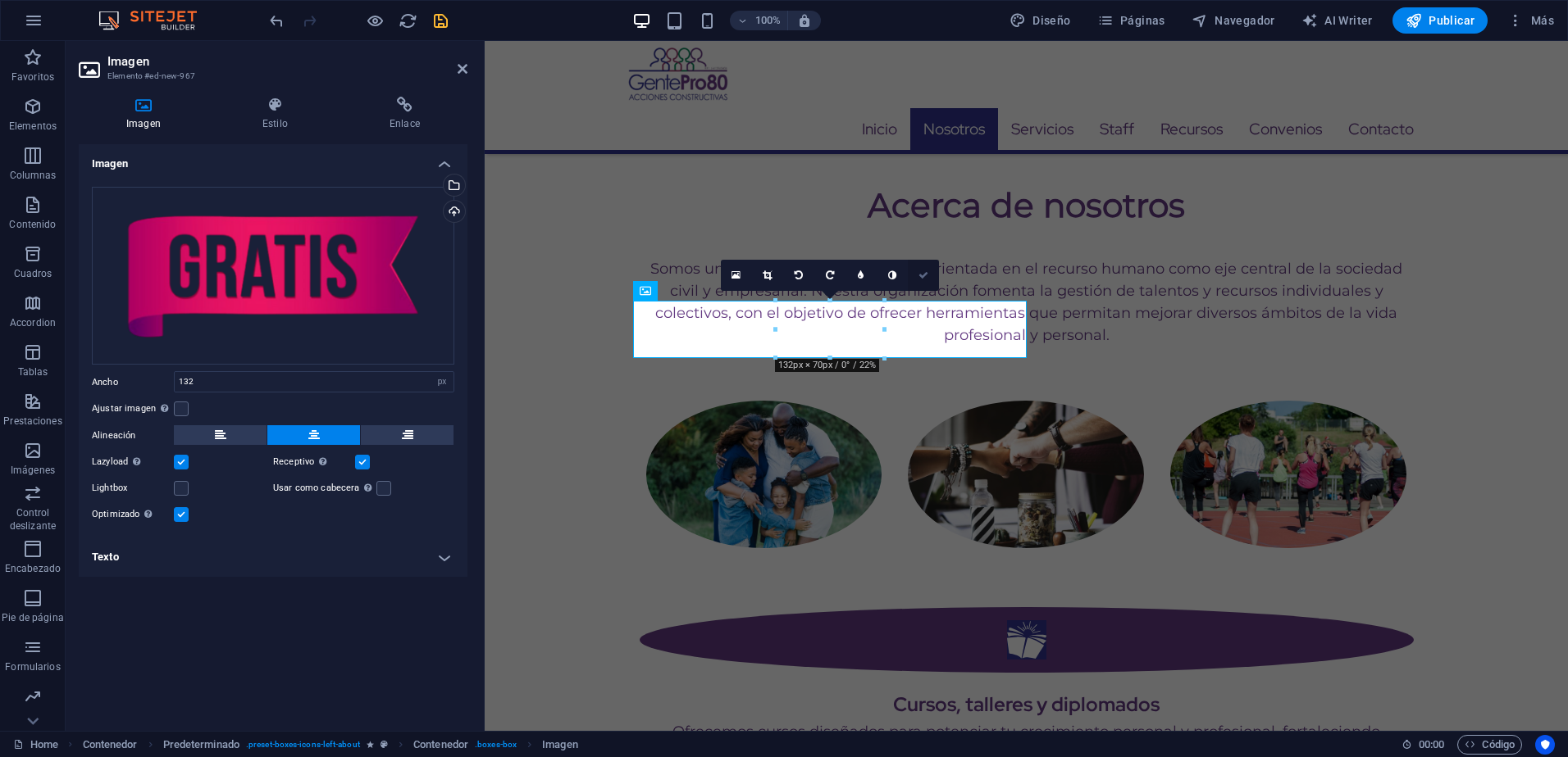
click at [923, 268] on link at bounding box center [924, 276] width 31 height 31
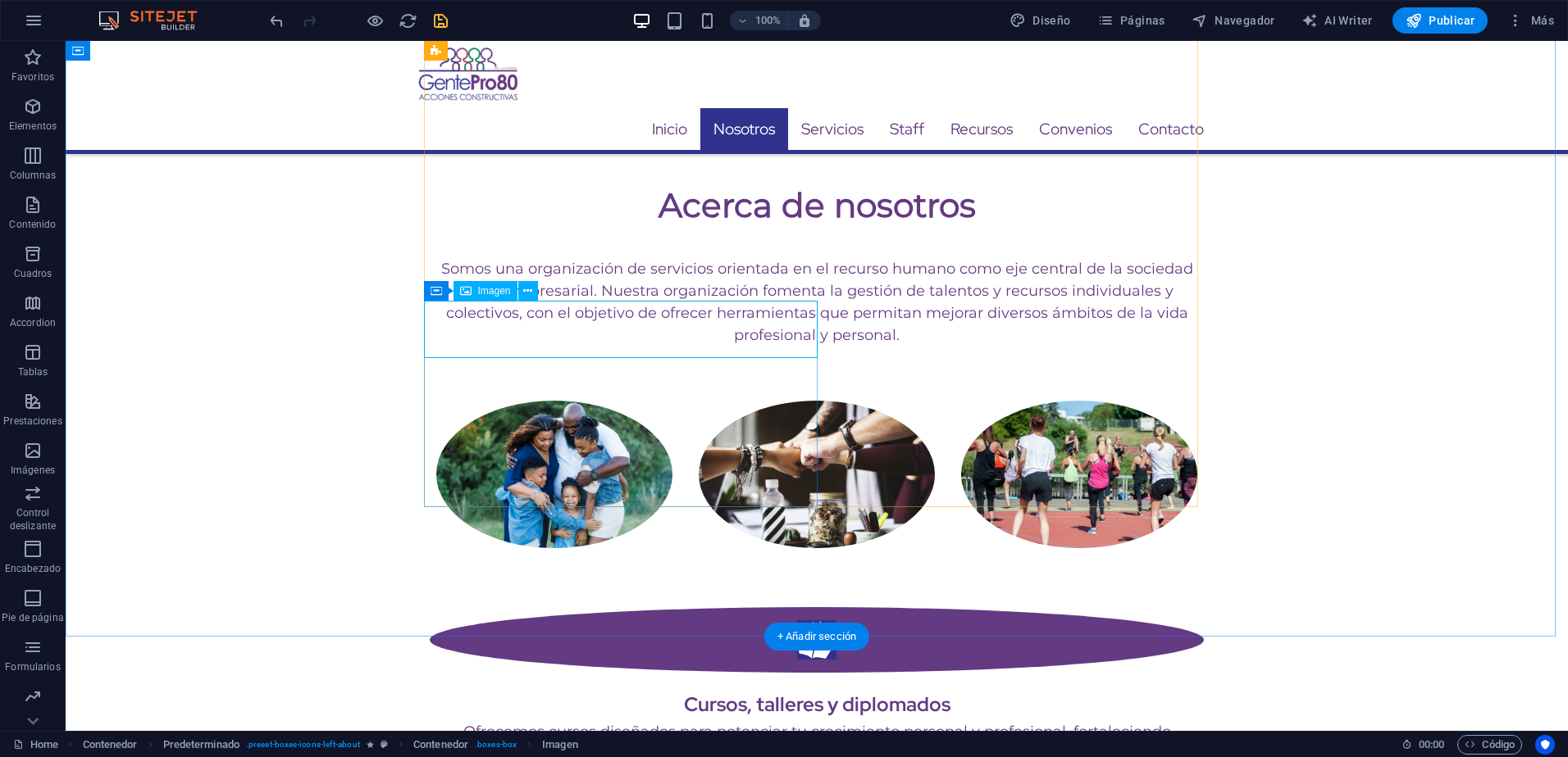
select select "px"
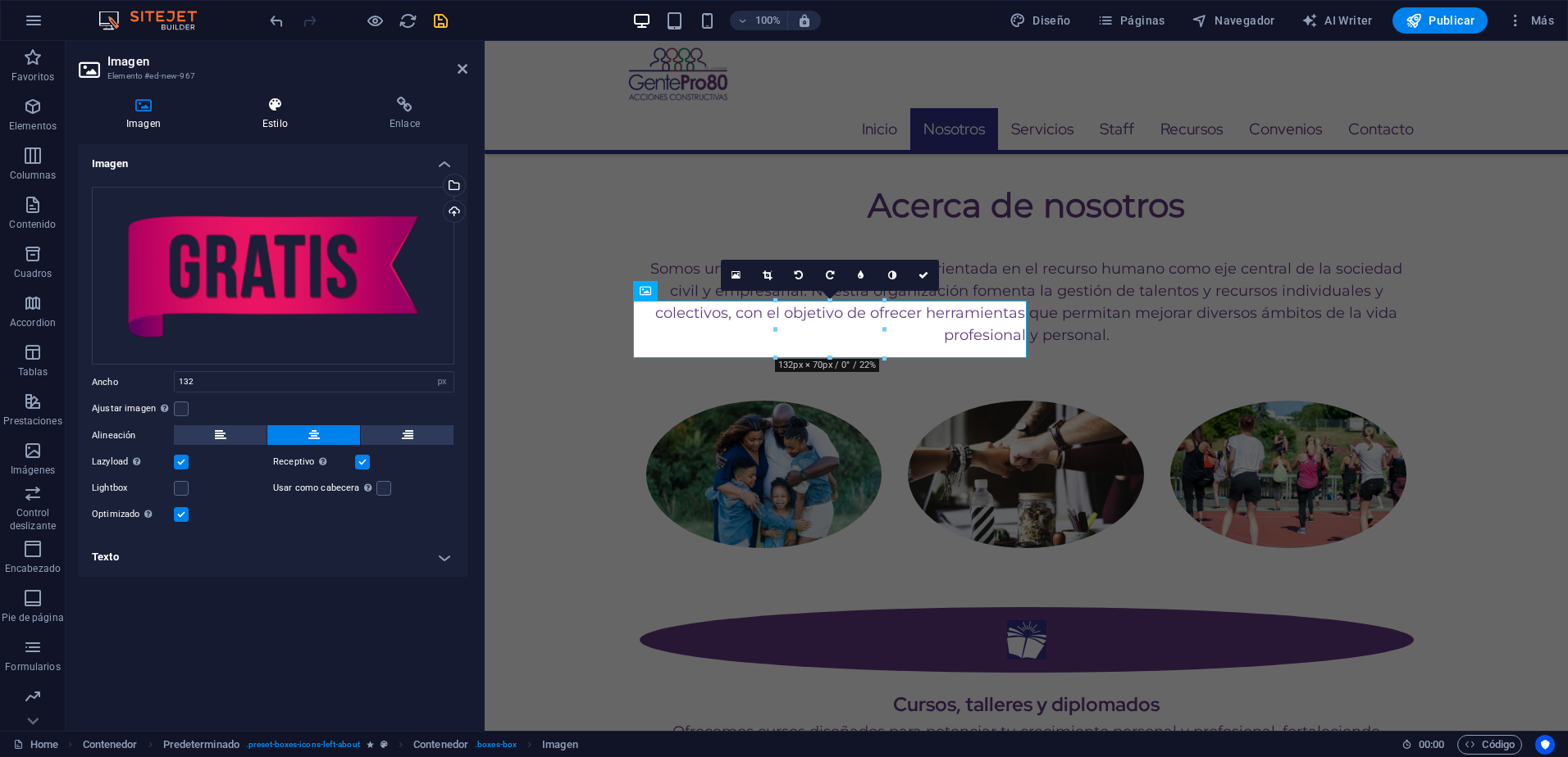
click at [258, 119] on h4 "Estilo" at bounding box center [278, 114] width 127 height 35
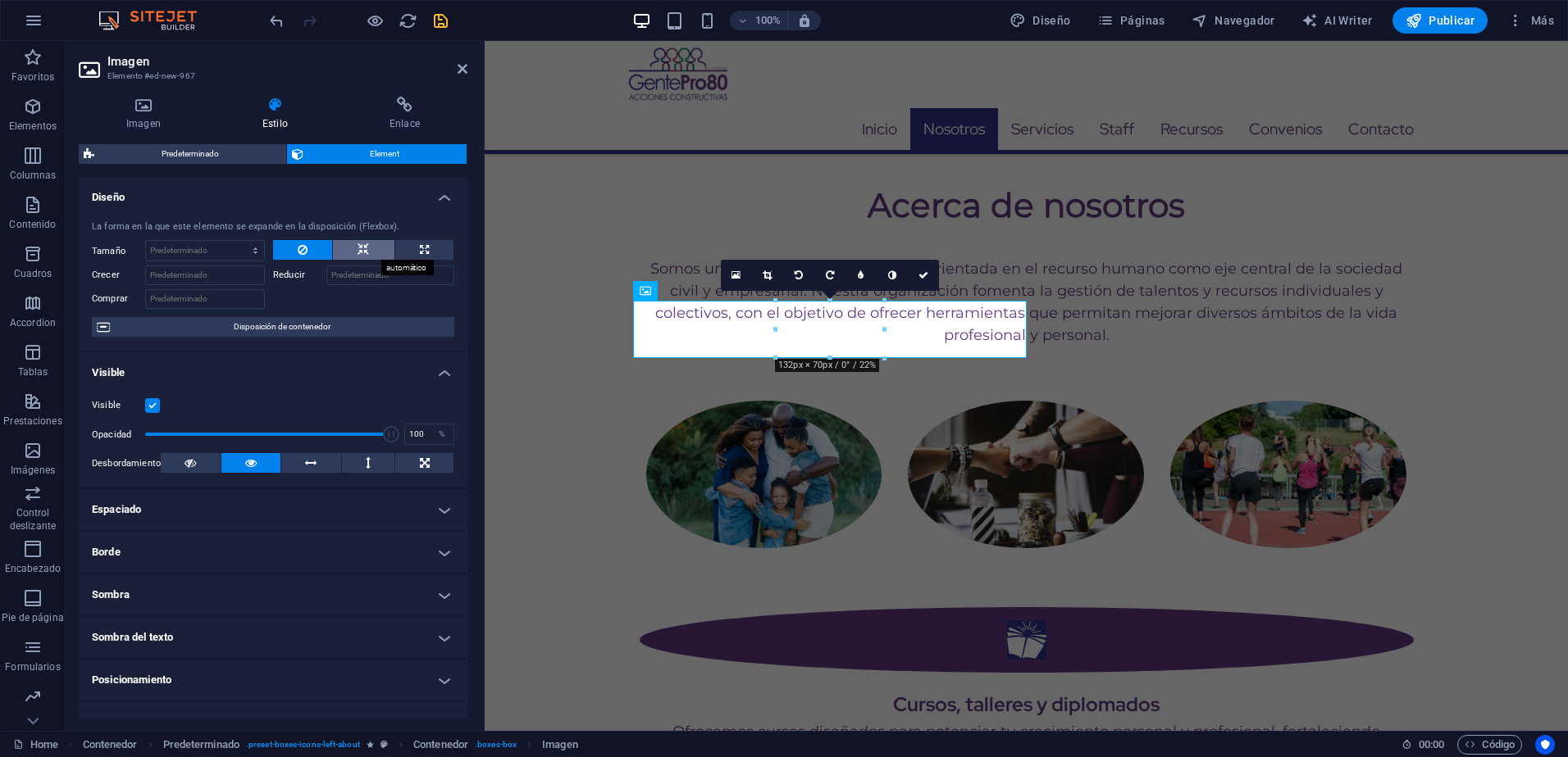
click at [367, 245] on icon at bounding box center [363, 249] width 11 height 20
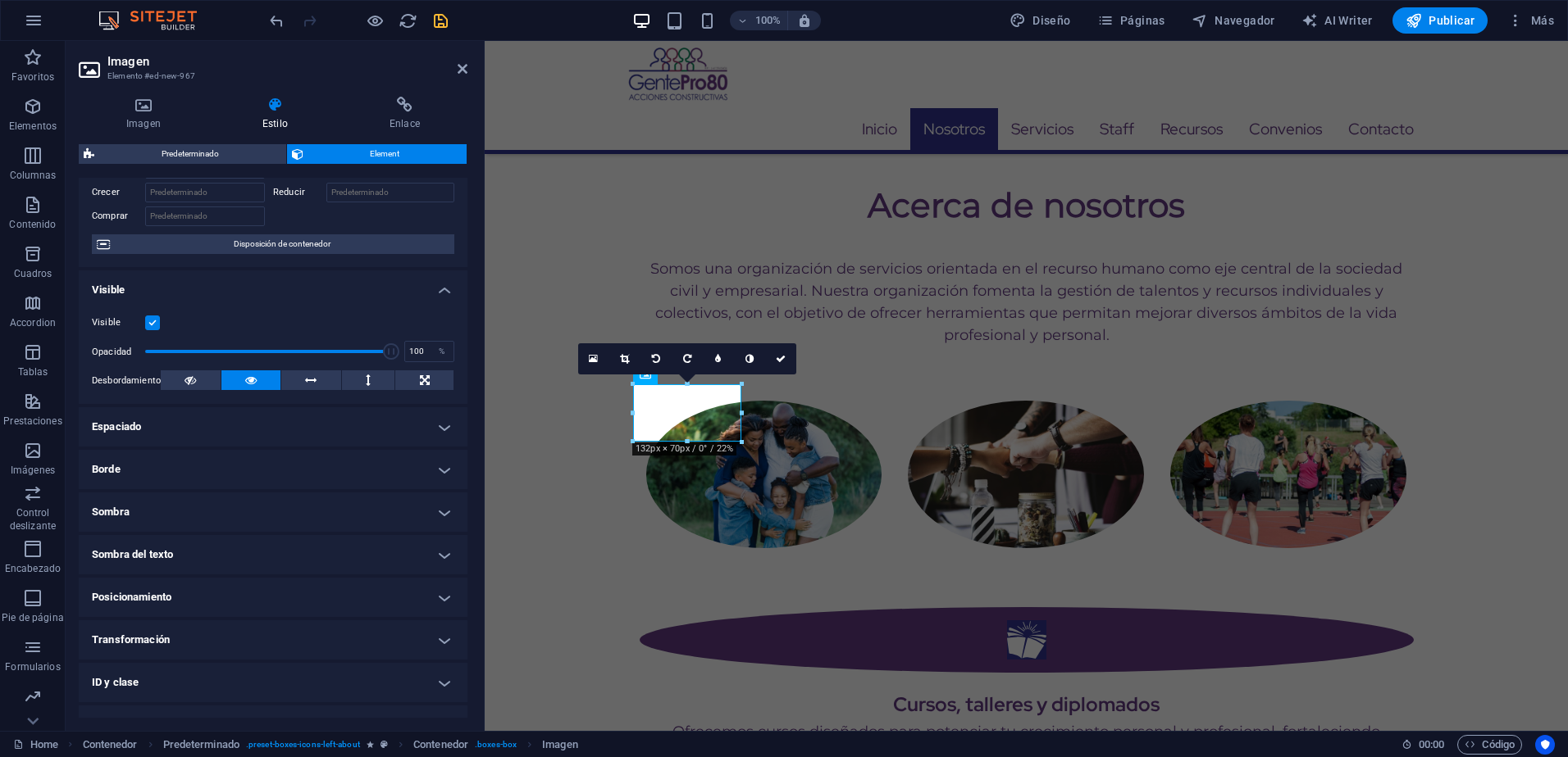
scroll to position [152, 0]
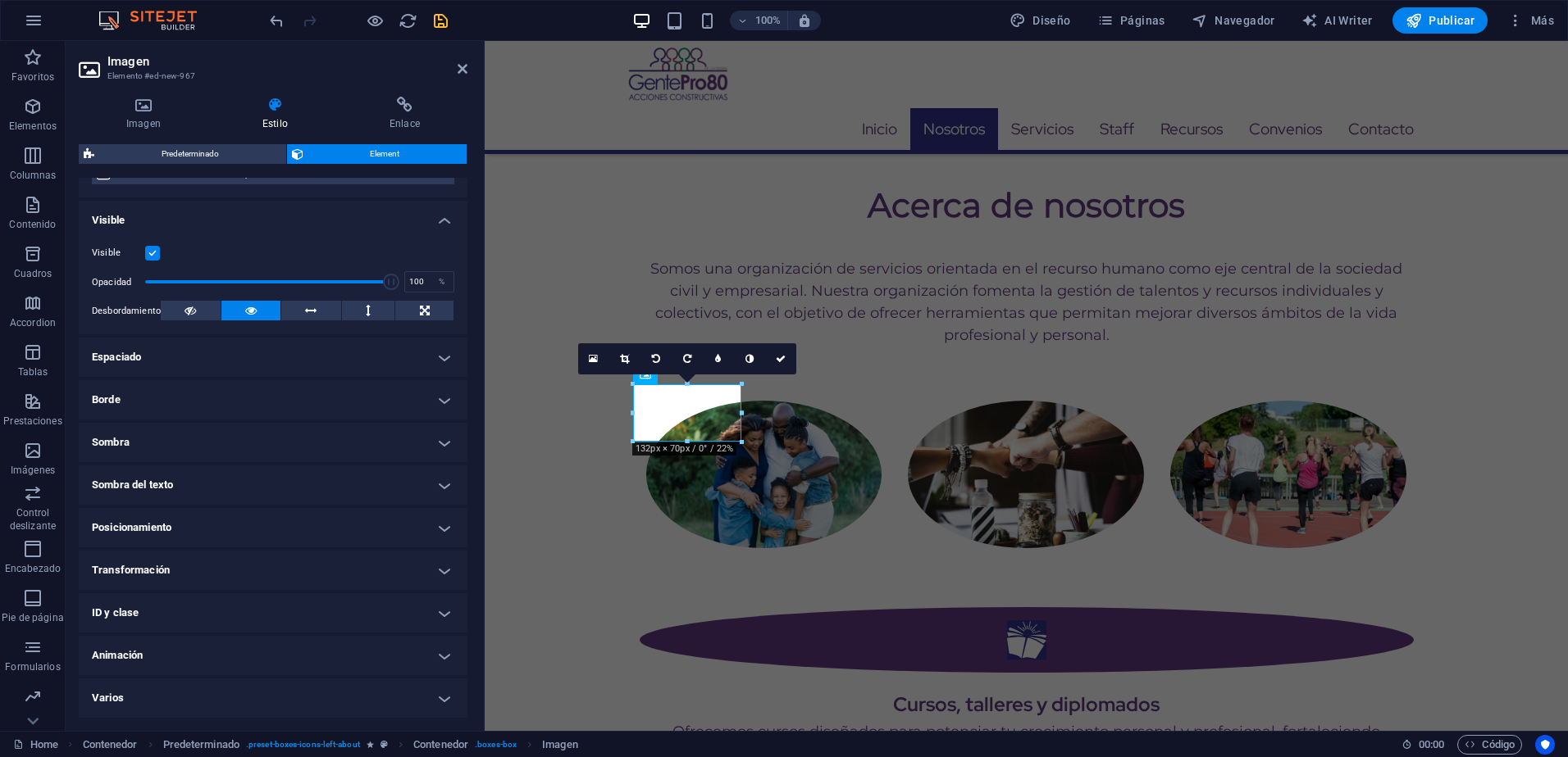
click at [209, 572] on h4 "Transformación" at bounding box center [273, 570] width 389 height 39
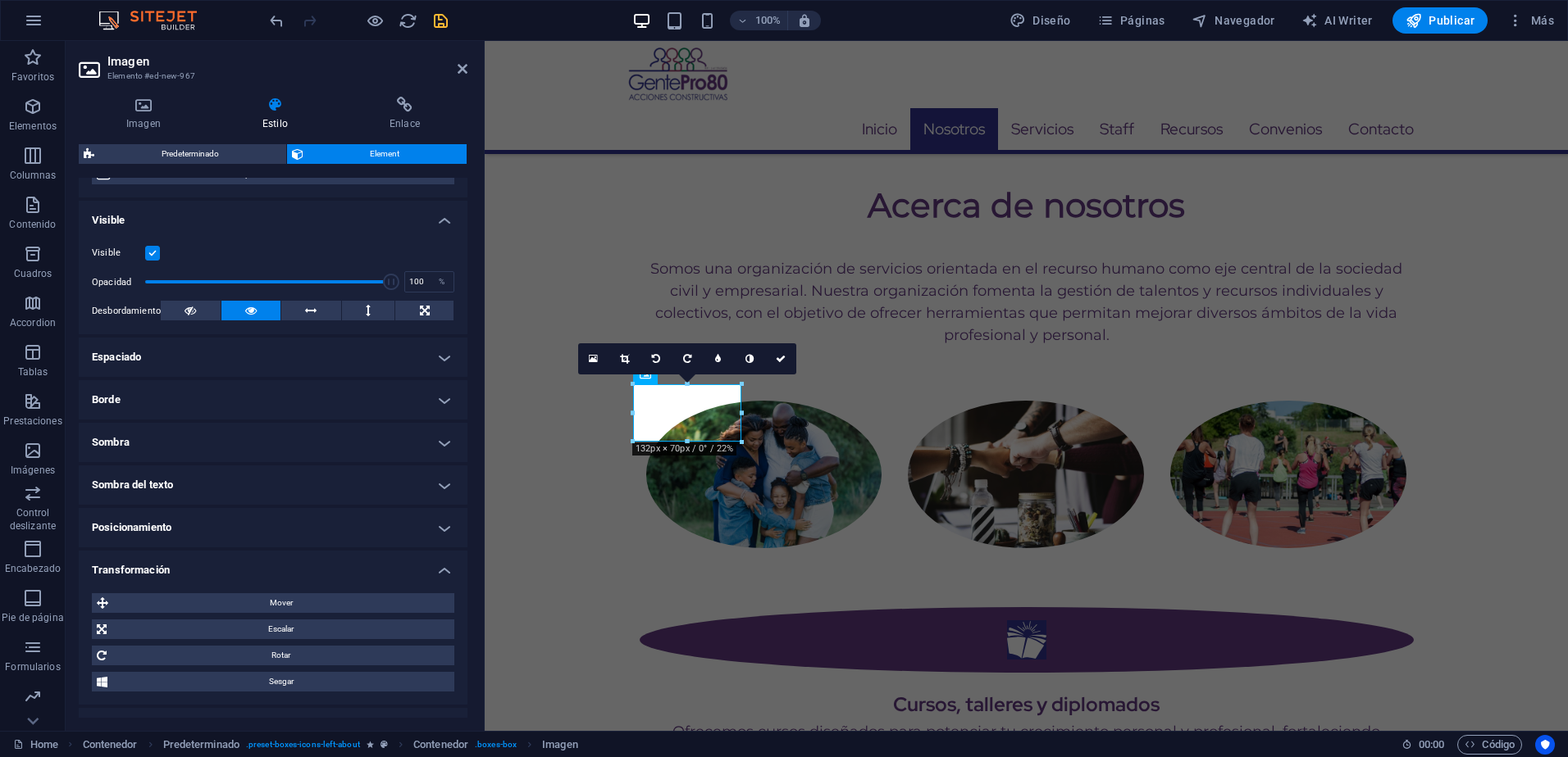
scroll to position [267, 0]
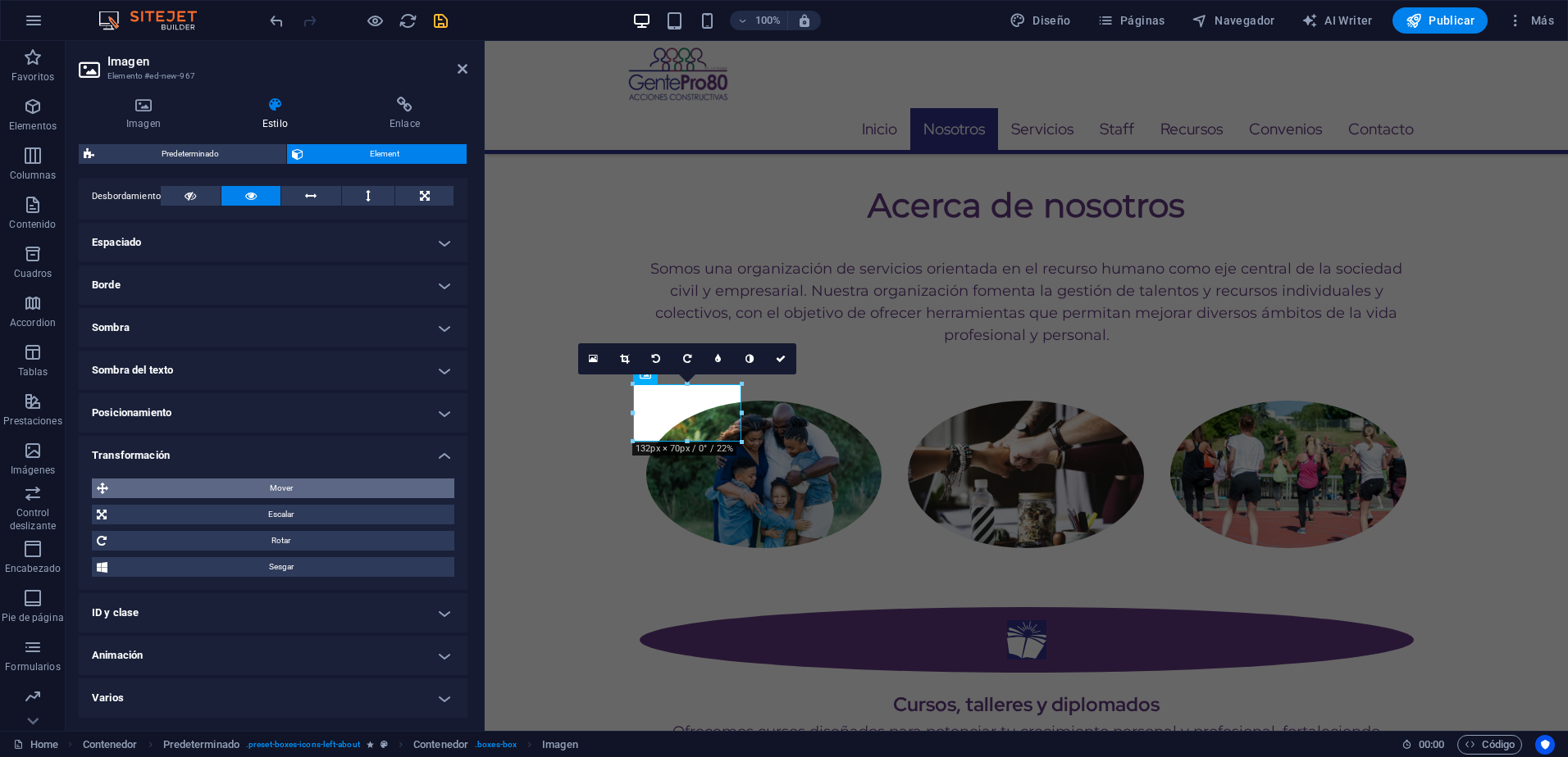
click at [287, 493] on span "Mover" at bounding box center [281, 488] width 337 height 20
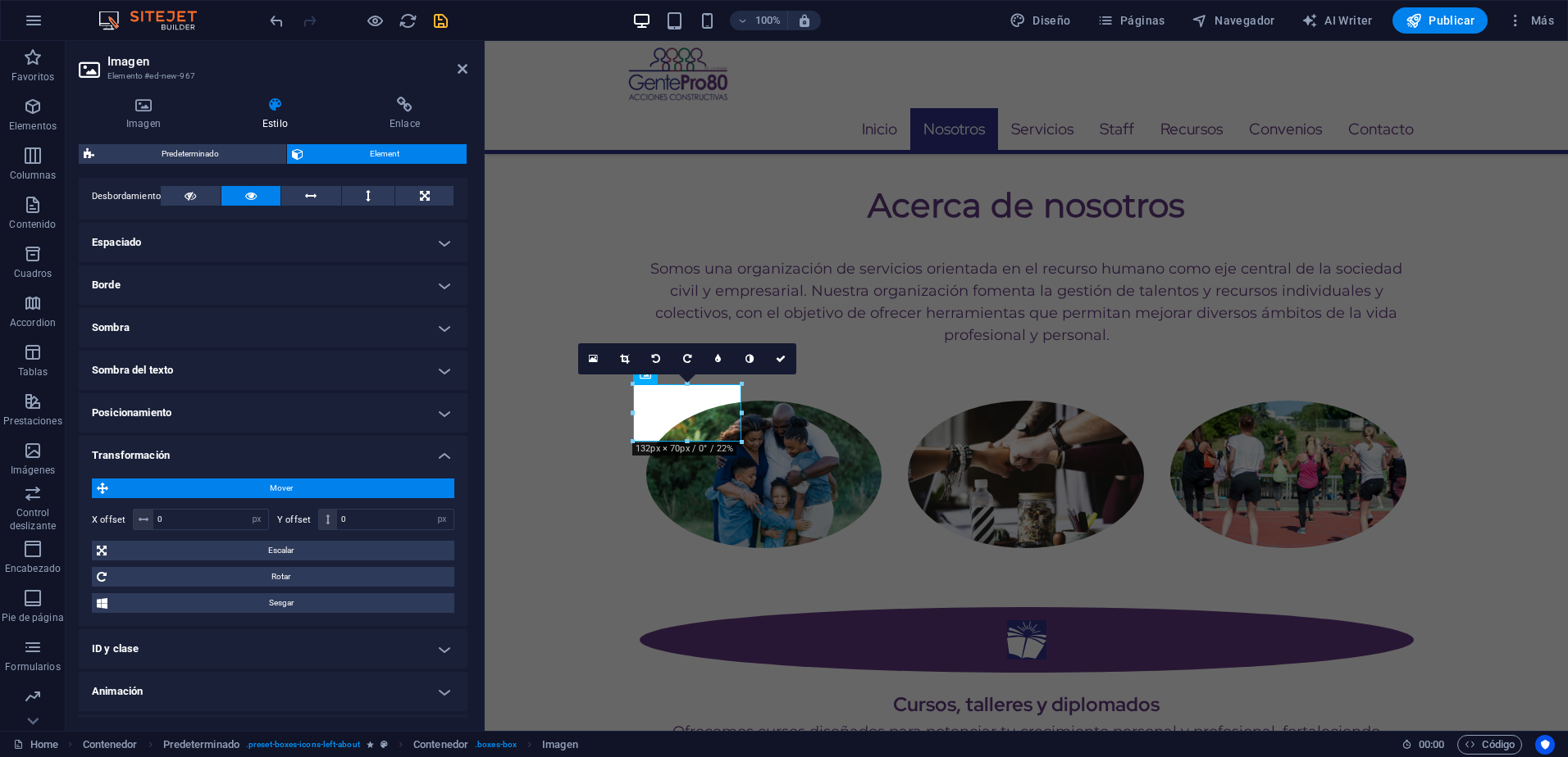
click at [287, 493] on span "Mover" at bounding box center [281, 488] width 337 height 20
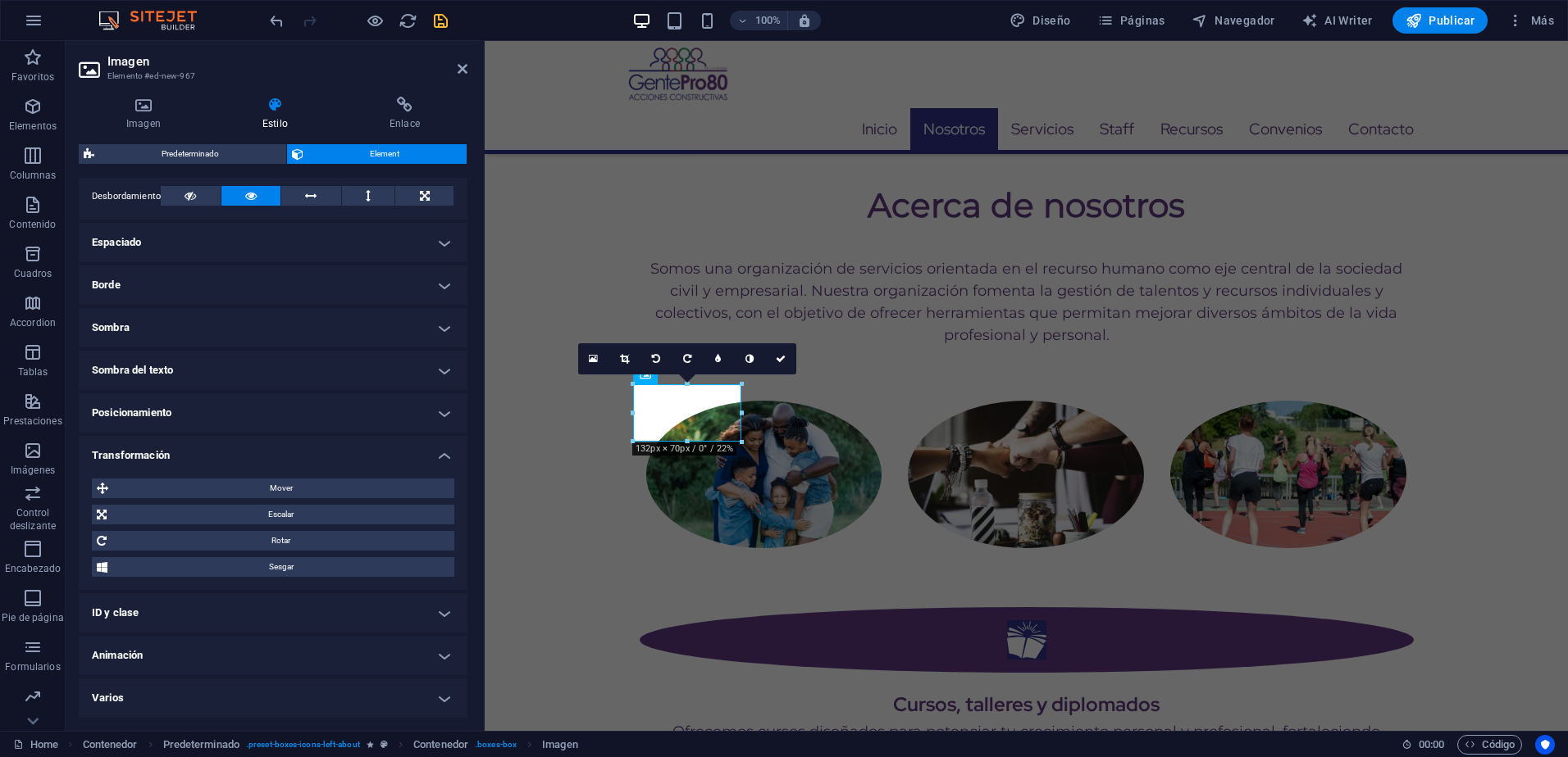
click at [225, 408] on h4 "Posicionamiento" at bounding box center [273, 413] width 389 height 39
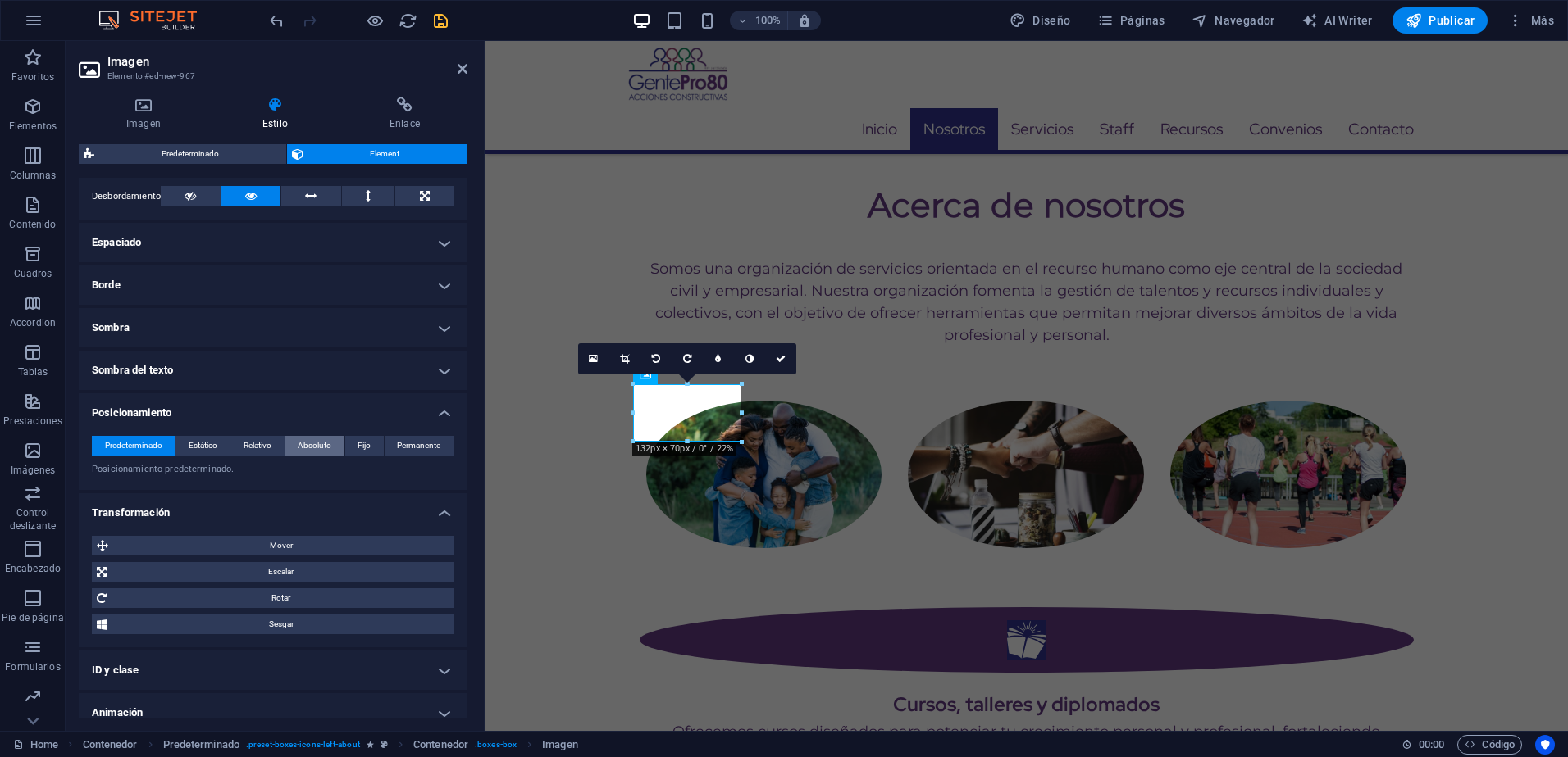
click at [310, 447] on span "Absoluto" at bounding box center [314, 446] width 34 height 20
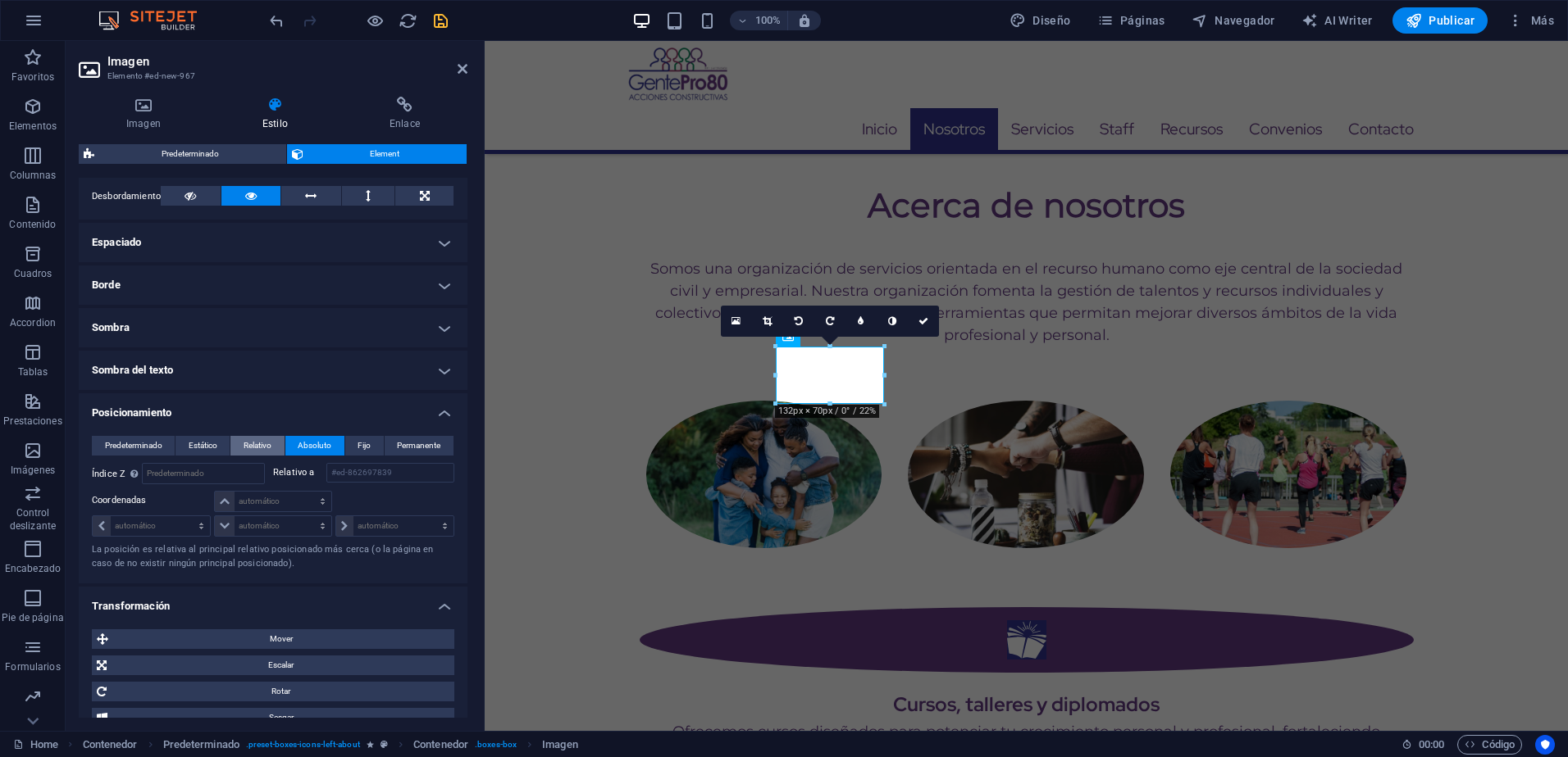
click at [255, 441] on span "Relativo" at bounding box center [257, 446] width 28 height 20
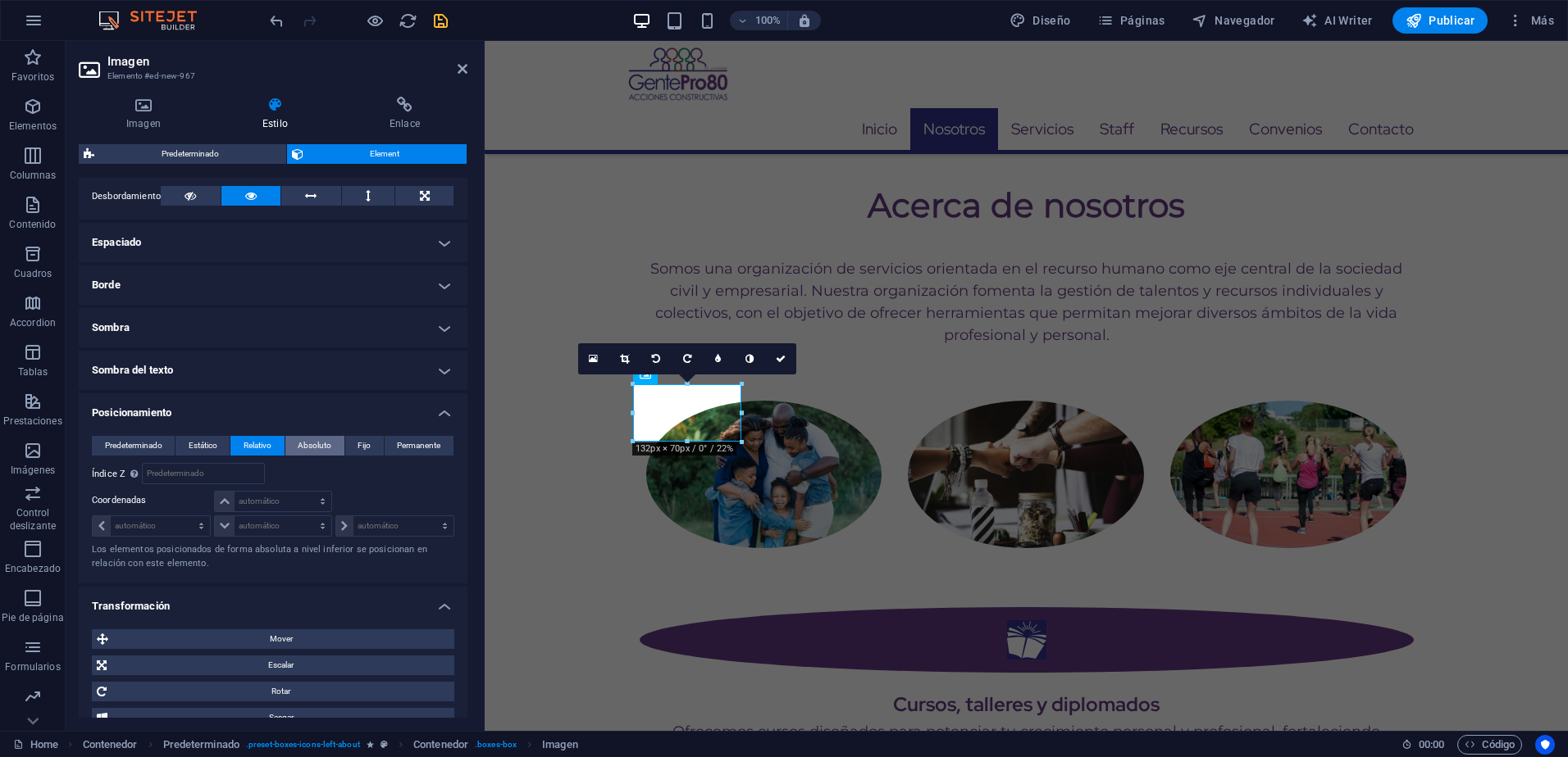
click at [324, 441] on span "Absoluto" at bounding box center [314, 446] width 34 height 20
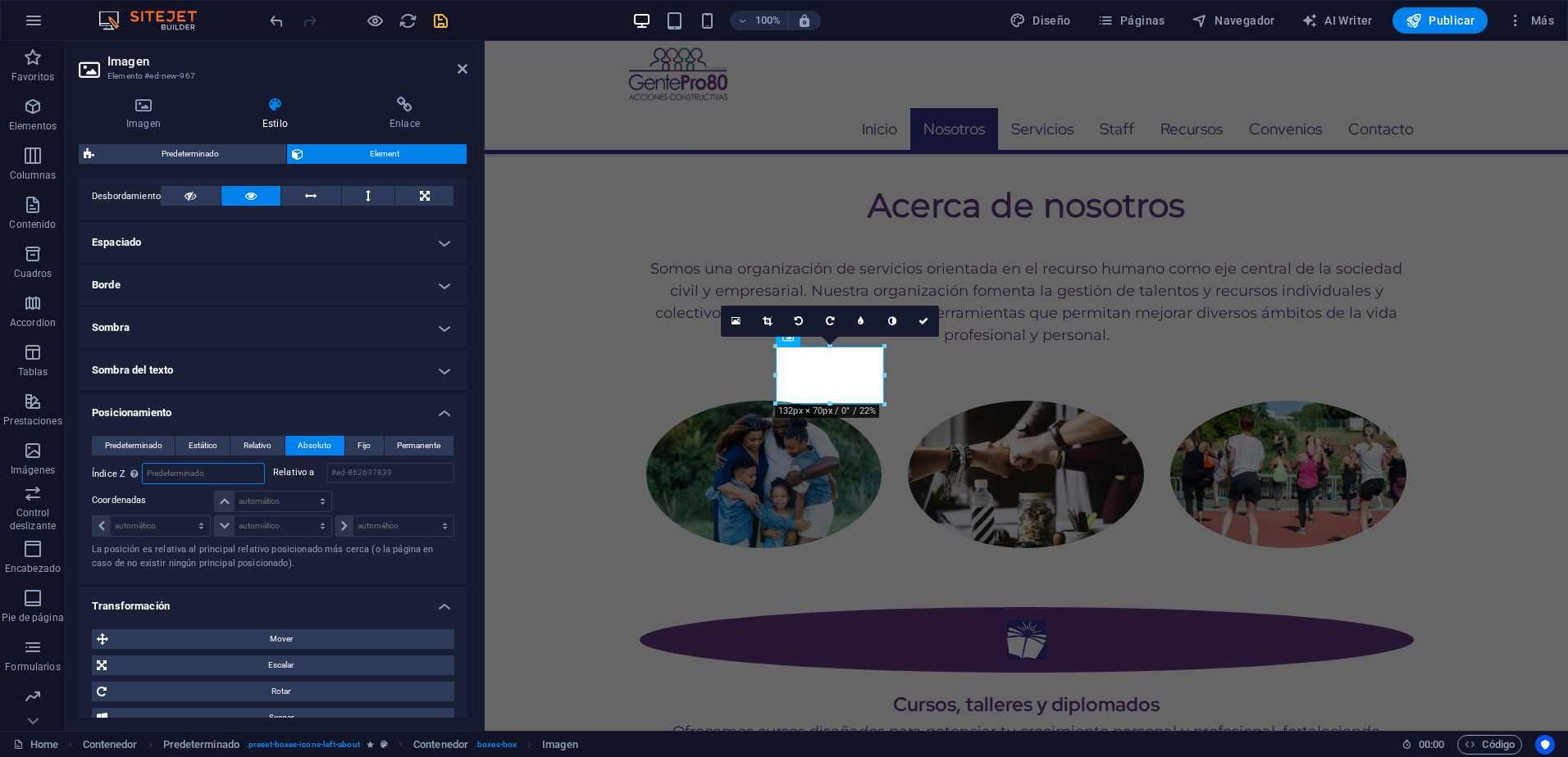
click at [173, 468] on input "number" at bounding box center [204, 474] width 122 height 20
type input "2"
click at [265, 501] on select "automático px rem % em" at bounding box center [272, 501] width 116 height 20
select select "%"
click at [306, 492] on select "automático px rem % em" at bounding box center [272, 501] width 116 height 20
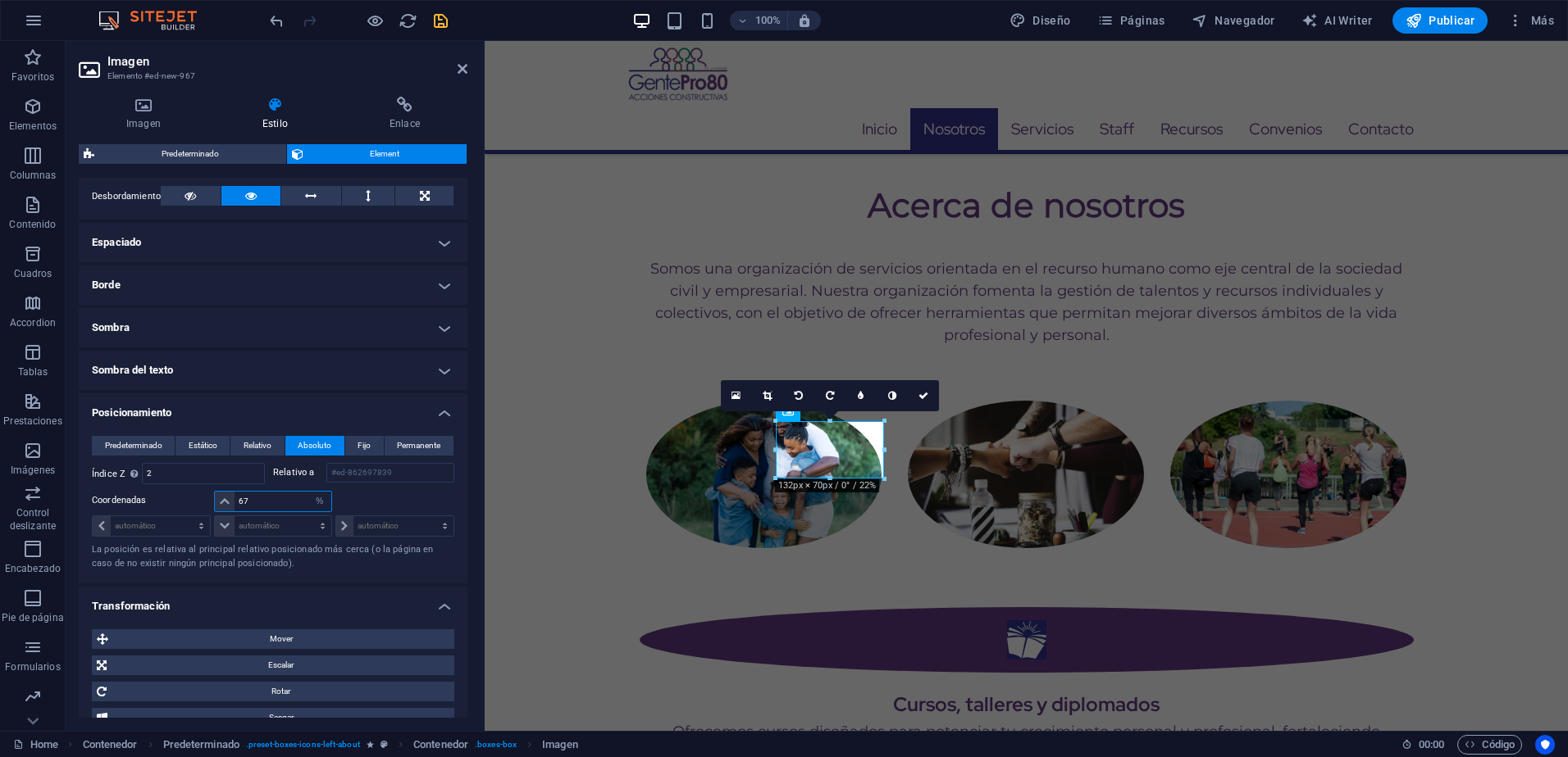
type input "66"
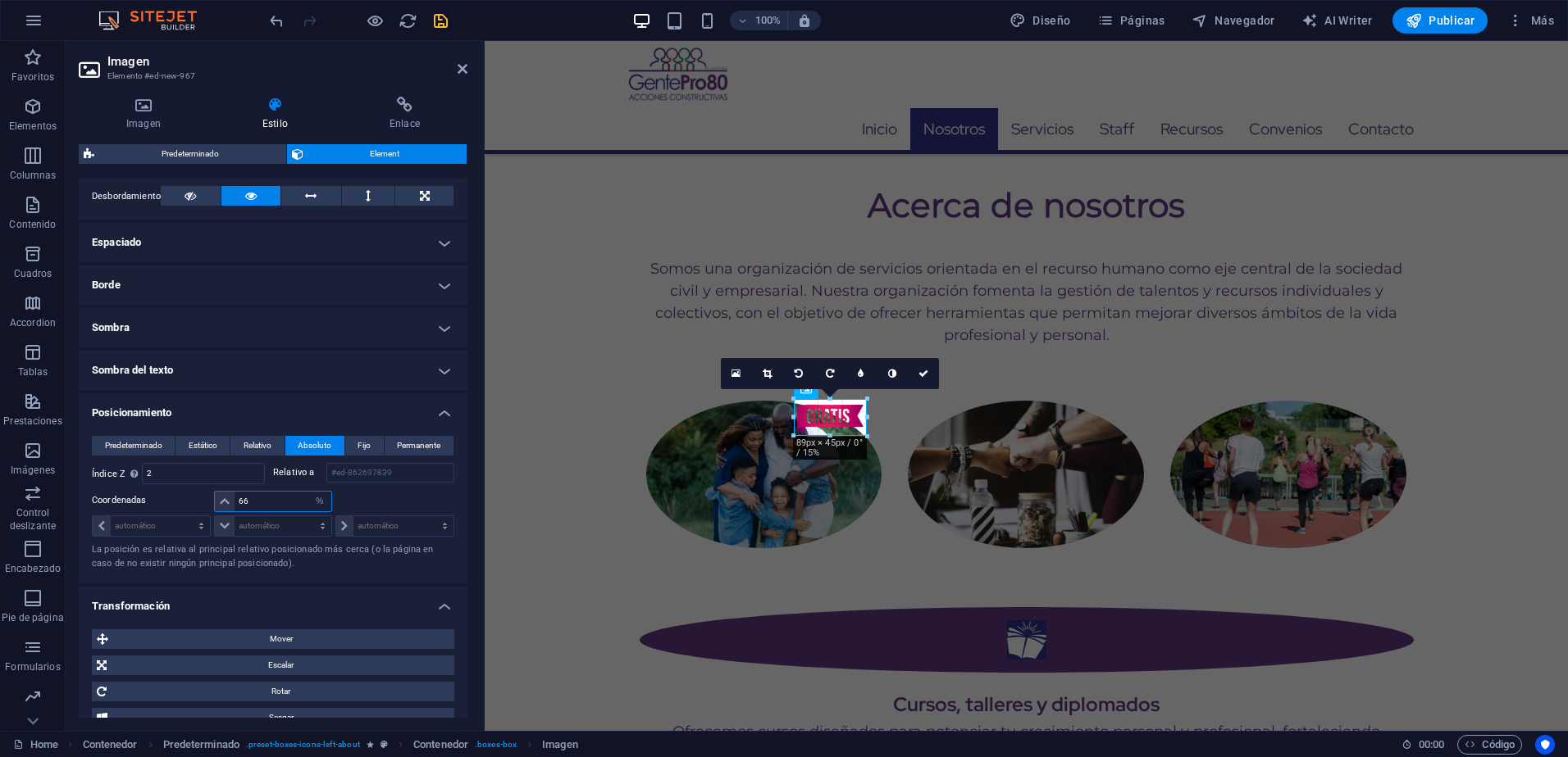
drag, startPoint x: 883, startPoint y: 456, endPoint x: 281, endPoint y: 403, distance: 604.3
click at [143, 526] on select "automático px rem % em" at bounding box center [151, 526] width 117 height 20
select select "%"
click at [186, 516] on select "automático px rem % em" at bounding box center [151, 526] width 117 height 20
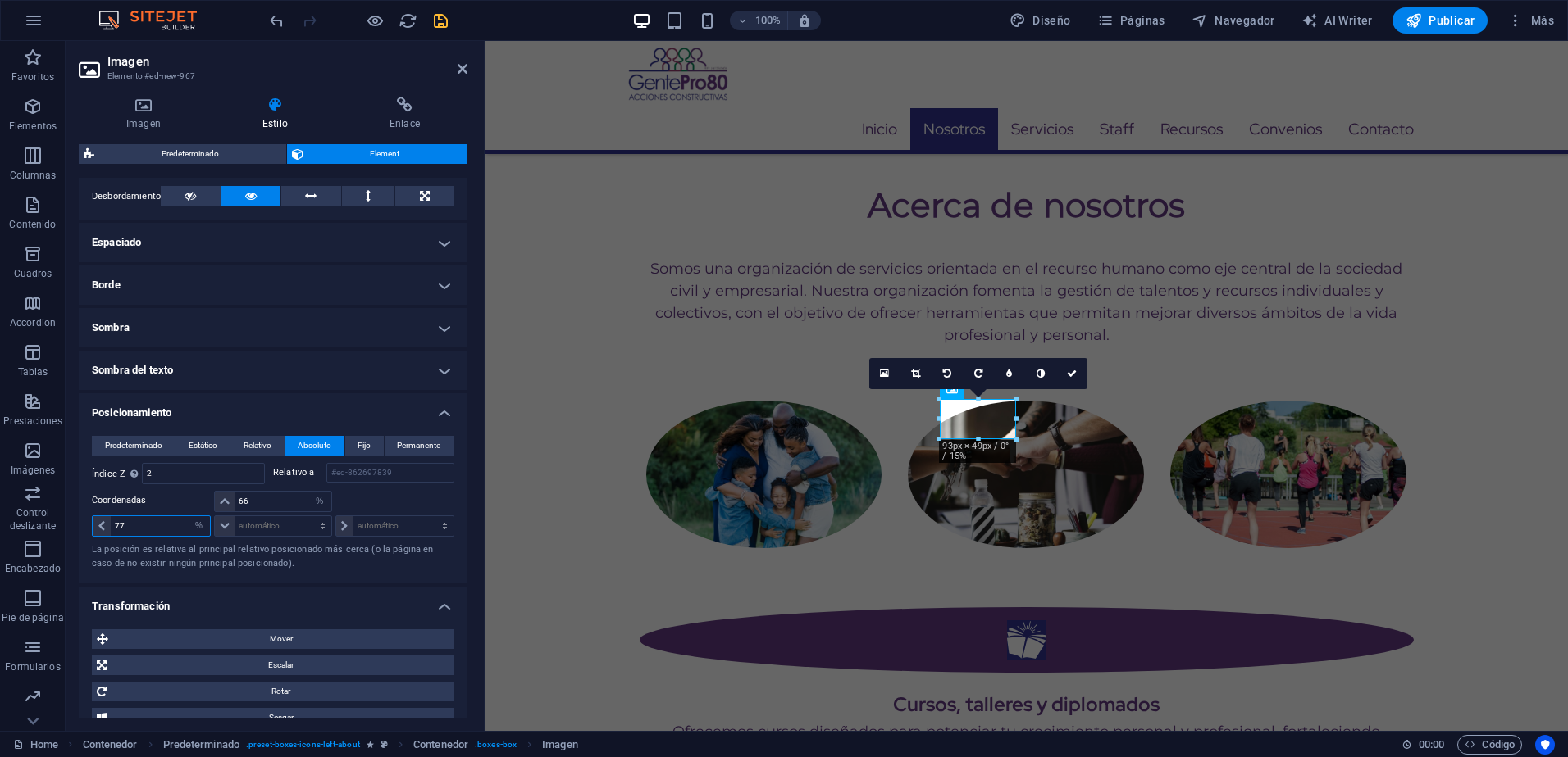
type input "76"
click at [270, 495] on input "66" at bounding box center [283, 501] width 96 height 20
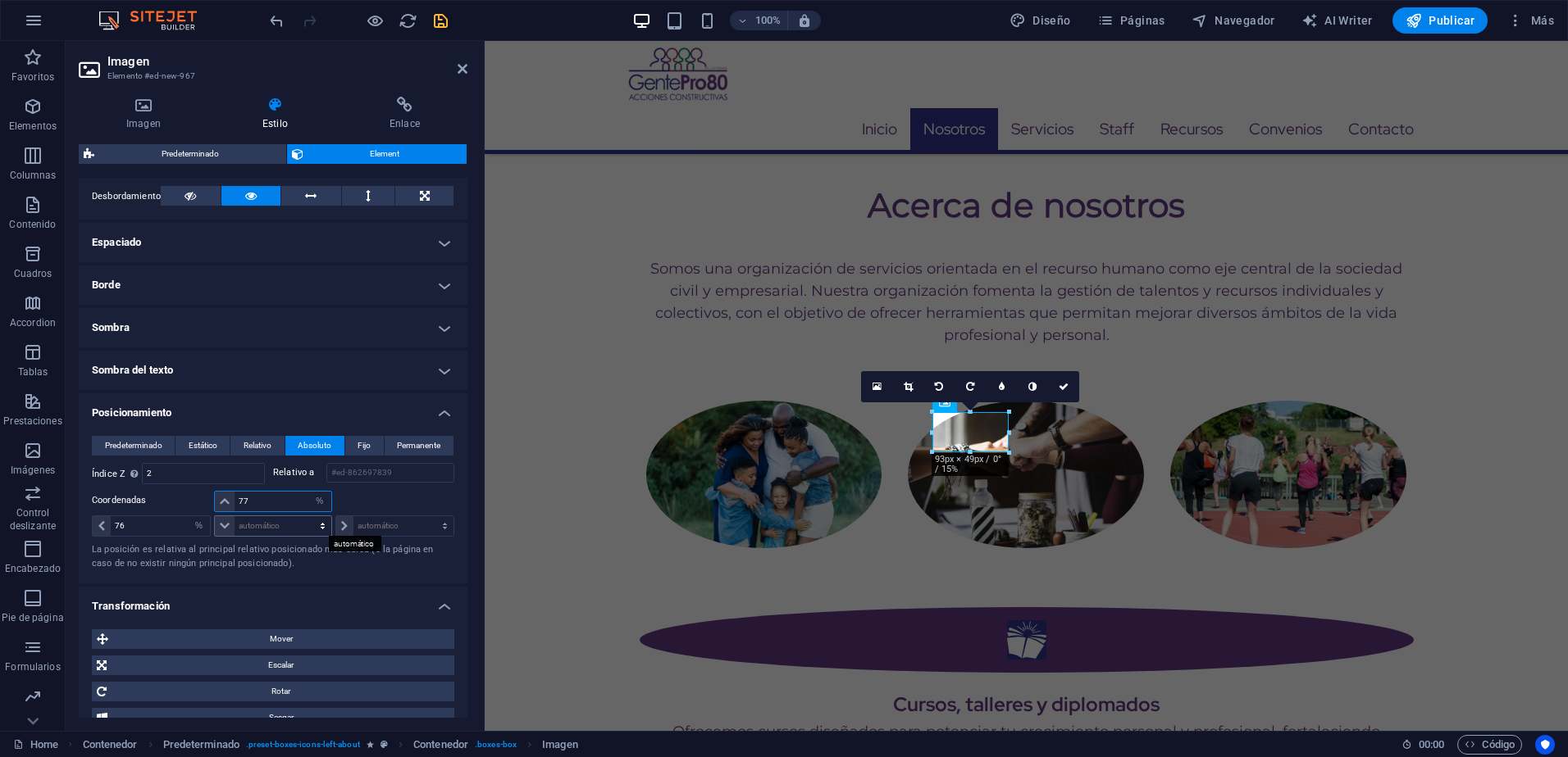
type input "78"
click at [1067, 396] on icon at bounding box center [1064, 391] width 10 height 10
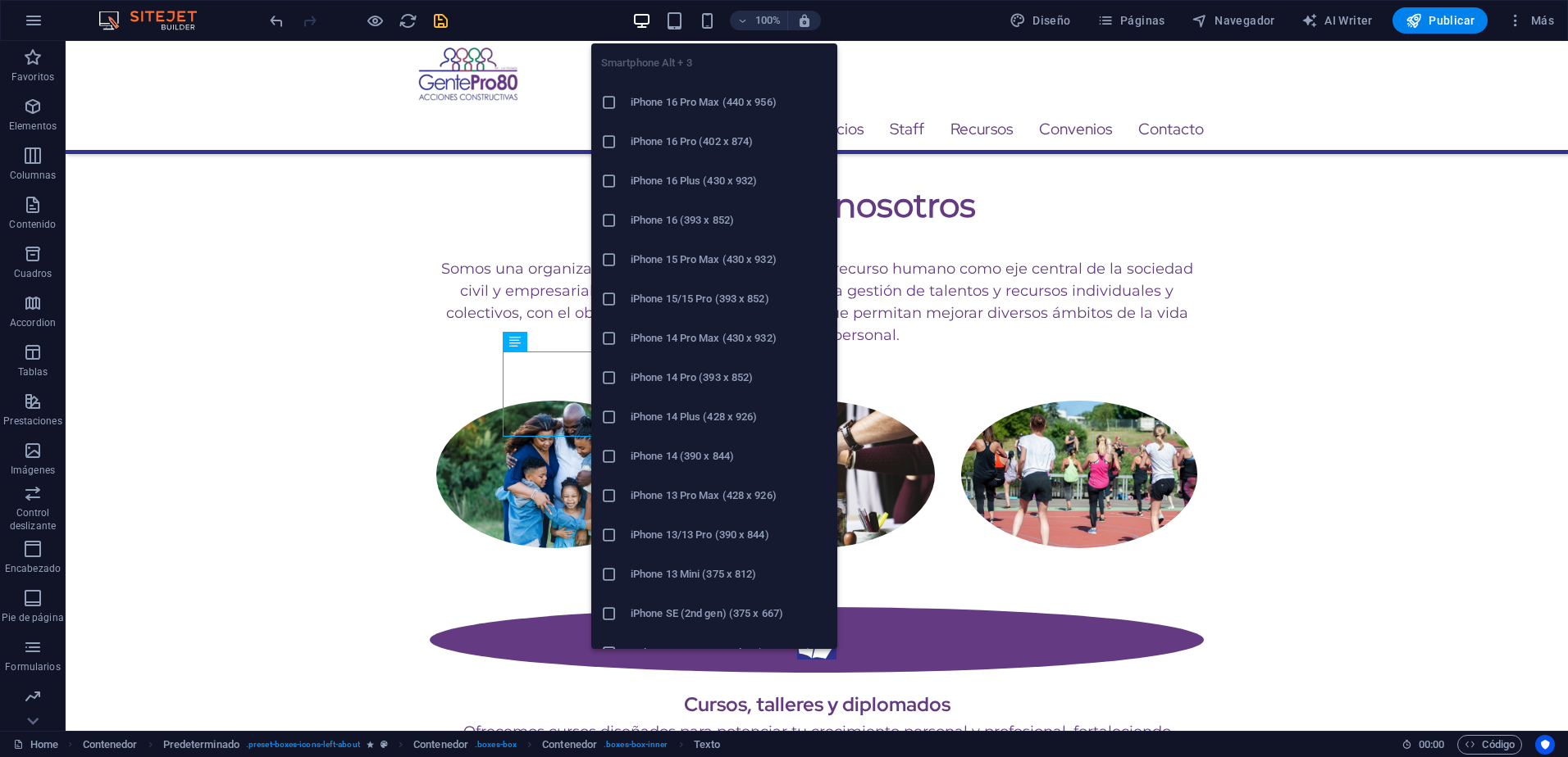
click at [711, 33] on div "Smartphone Alt + 3 iPhone 16 Pro Max (440 x 956) iPhone 16 Pro (402 x 874) iPho…" at bounding box center [714, 340] width 246 height 619
click at [710, 19] on icon "button" at bounding box center [708, 21] width 19 height 19
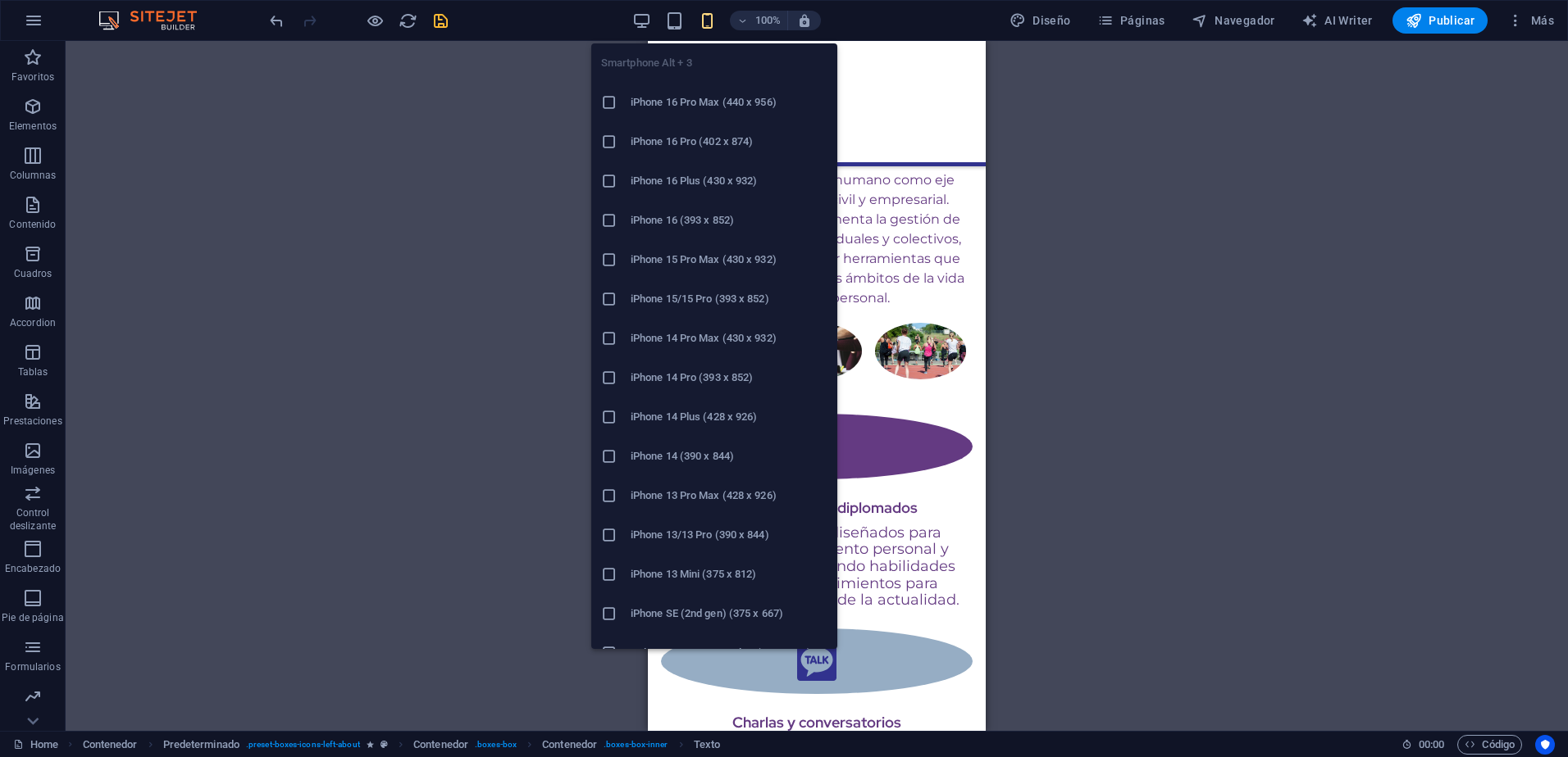
scroll to position [1730, 0]
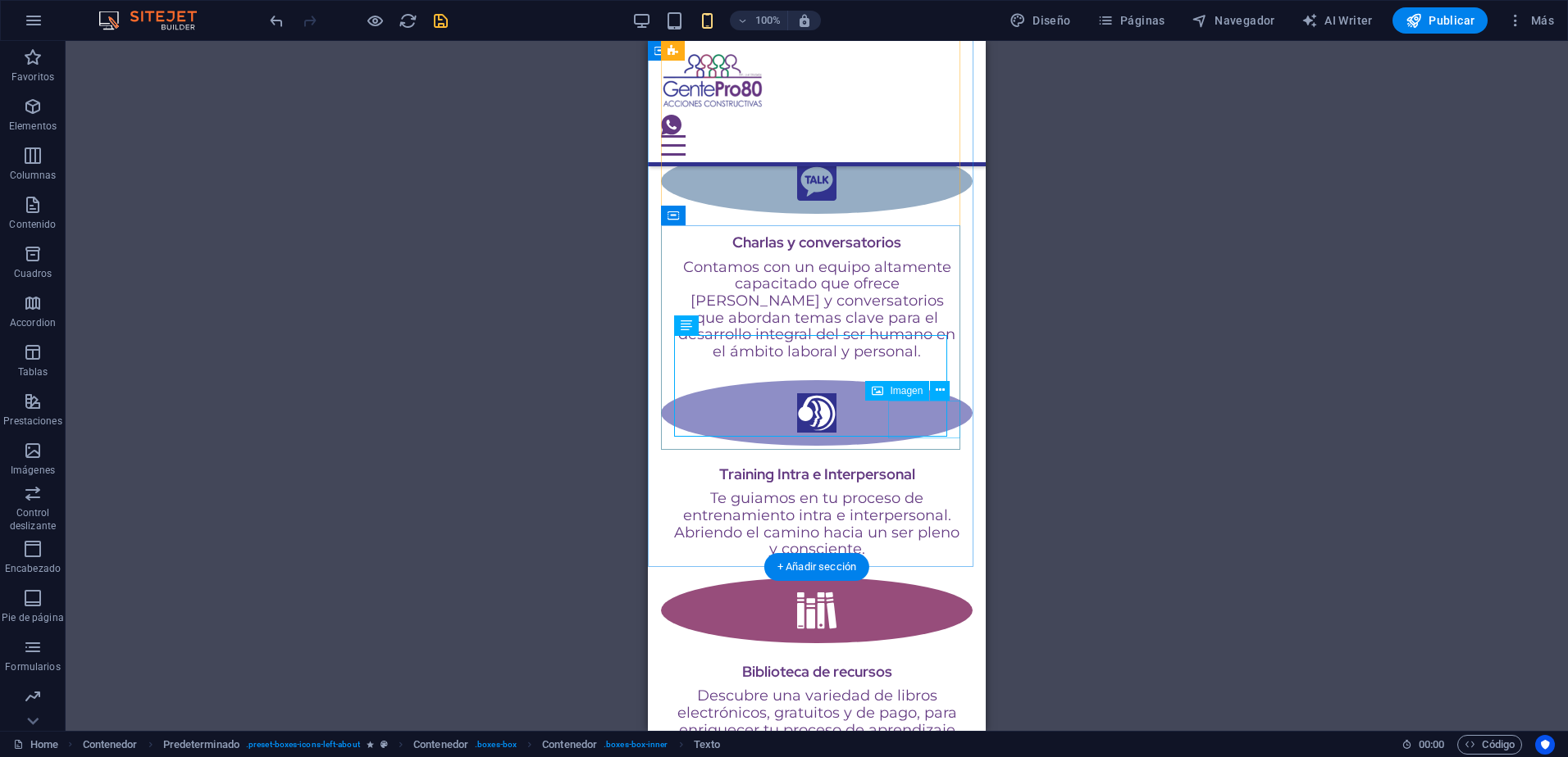
select select "%"
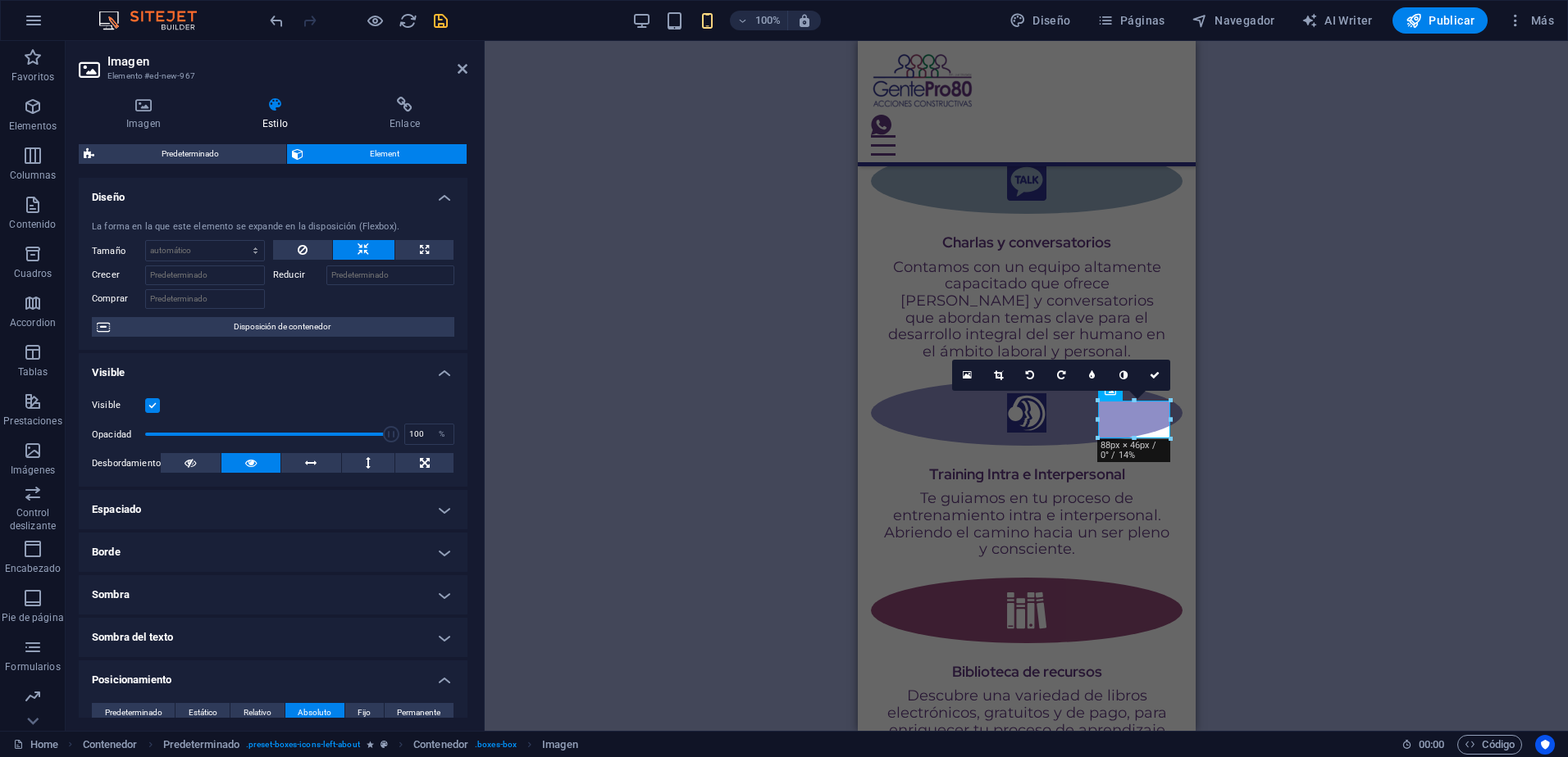
scroll to position [164, 0]
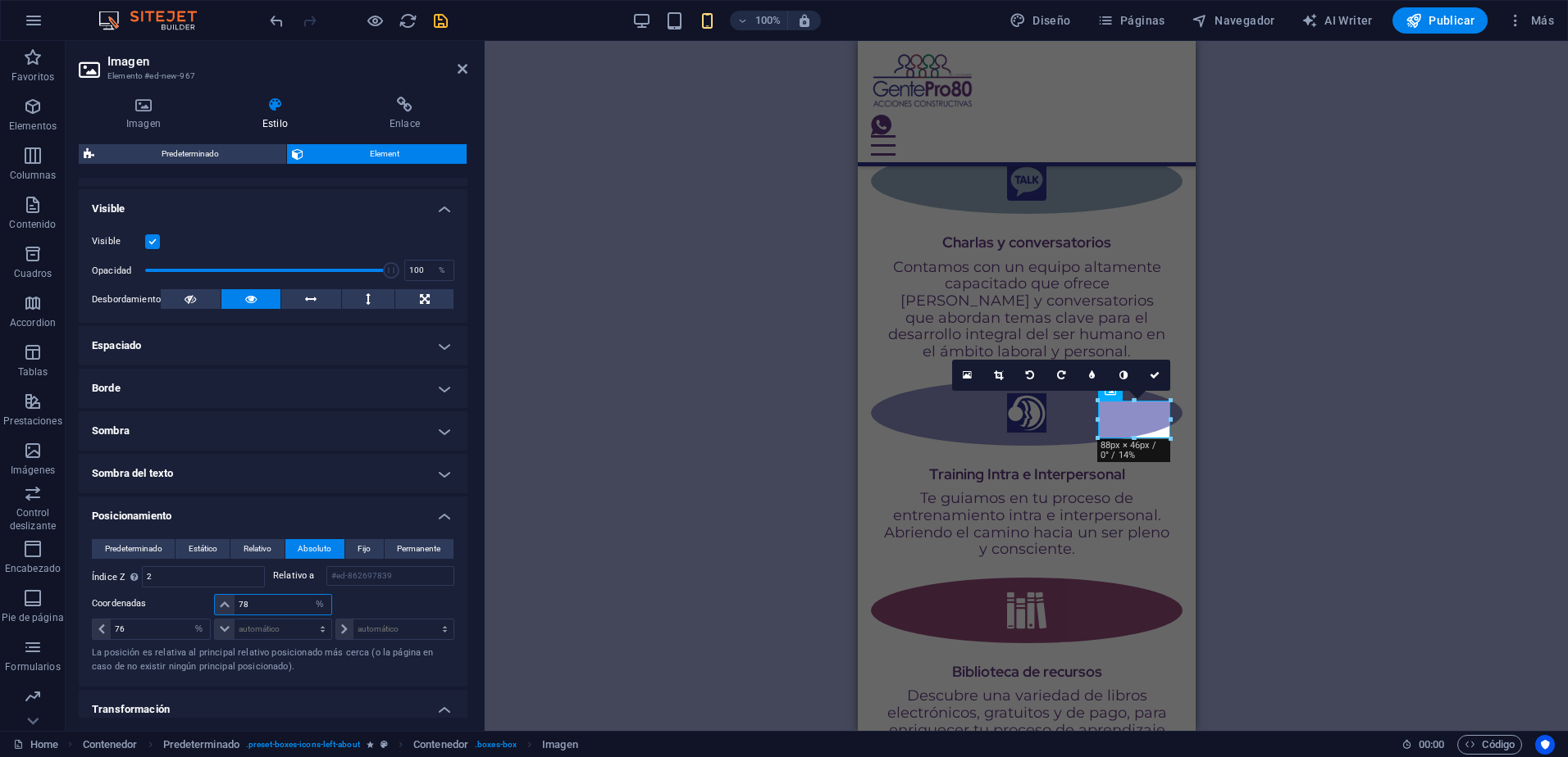
click at [275, 605] on input "78" at bounding box center [283, 605] width 96 height 20
type input "85"
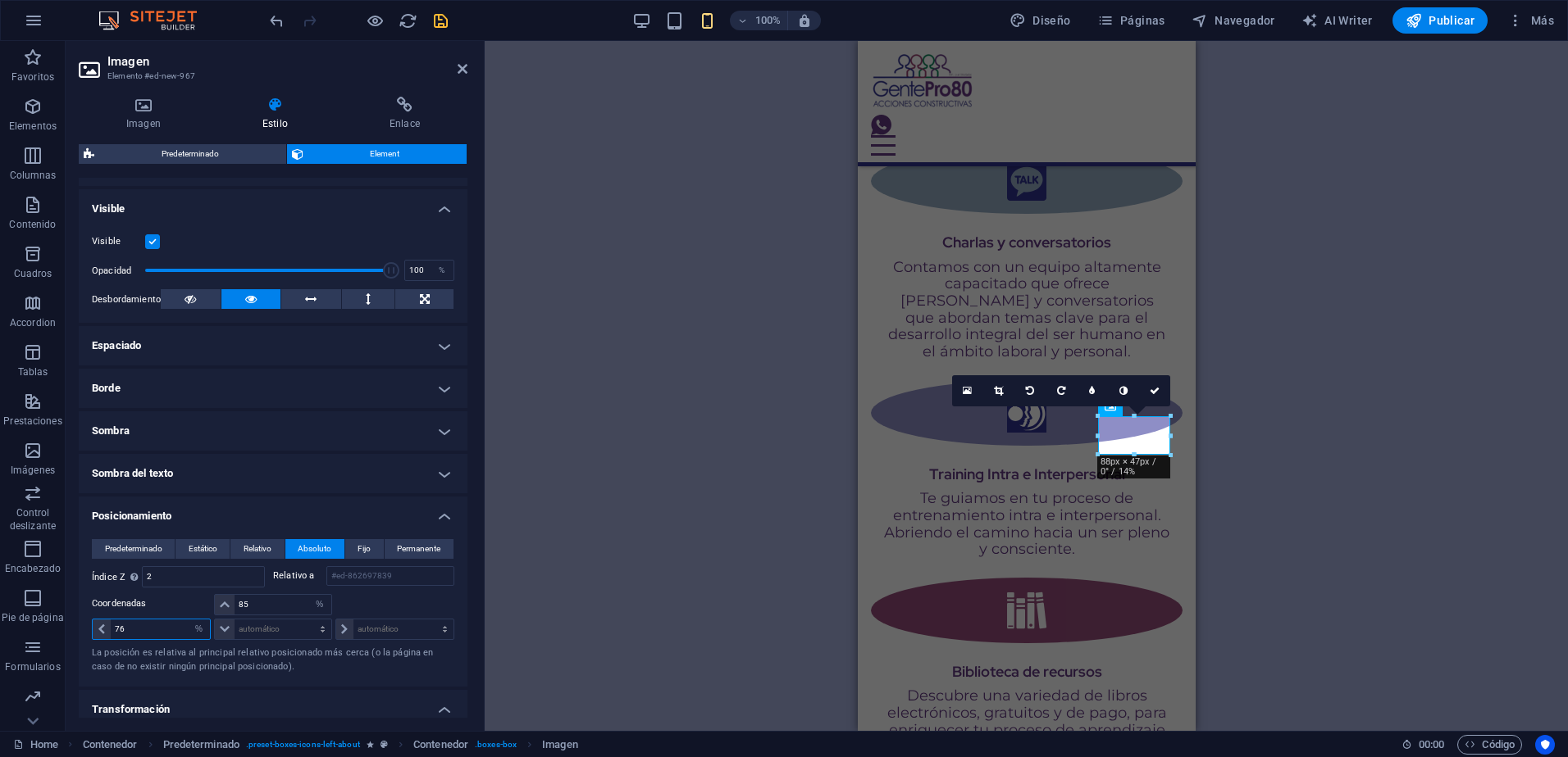
click at [133, 636] on input "76" at bounding box center [160, 629] width 100 height 20
type input "66"
click at [447, 22] on icon "save" at bounding box center [441, 21] width 19 height 19
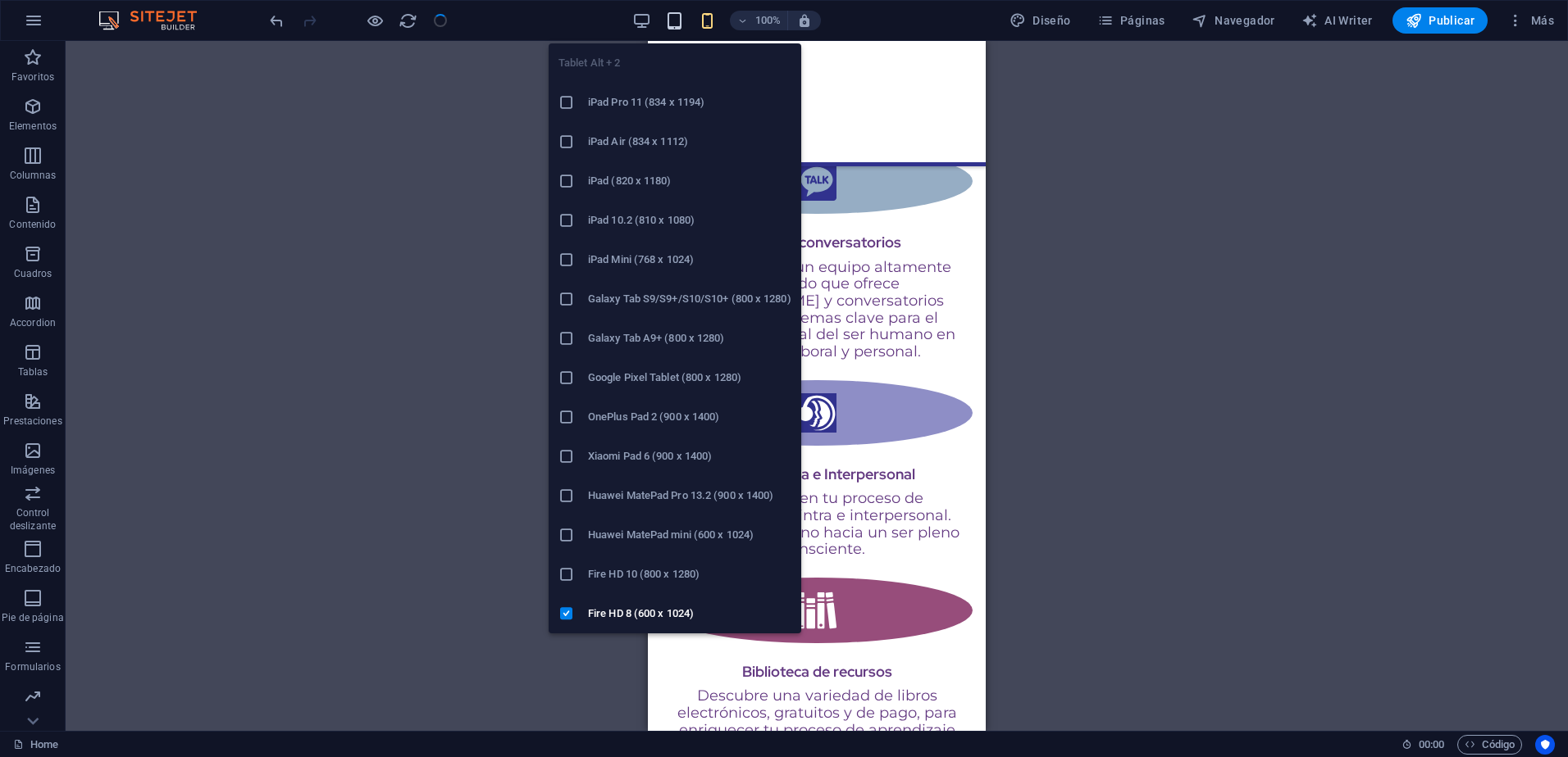
click at [684, 11] on icon "button" at bounding box center [675, 21] width 19 height 19
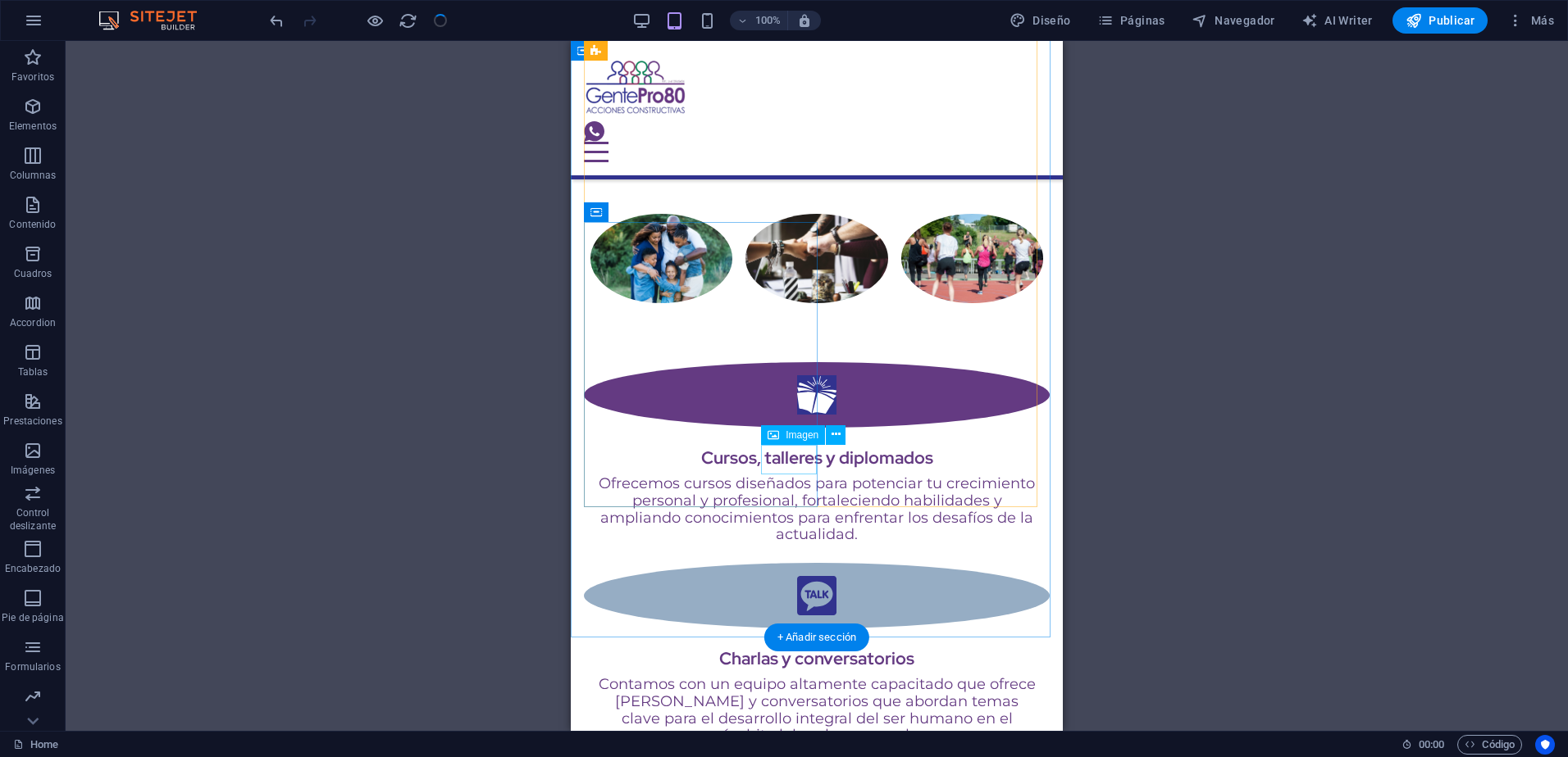
select select "%"
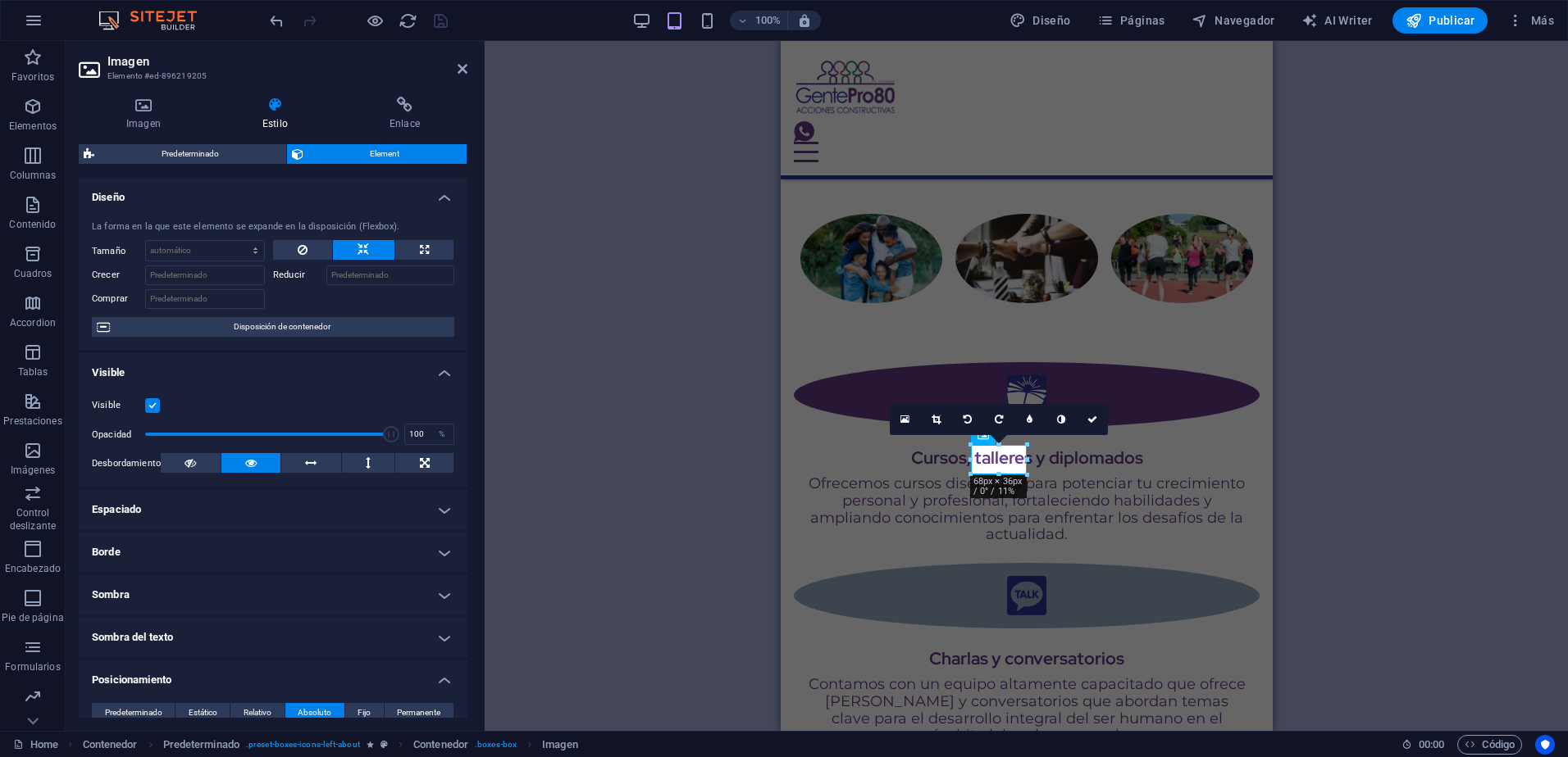
type input "78"
type input "76"
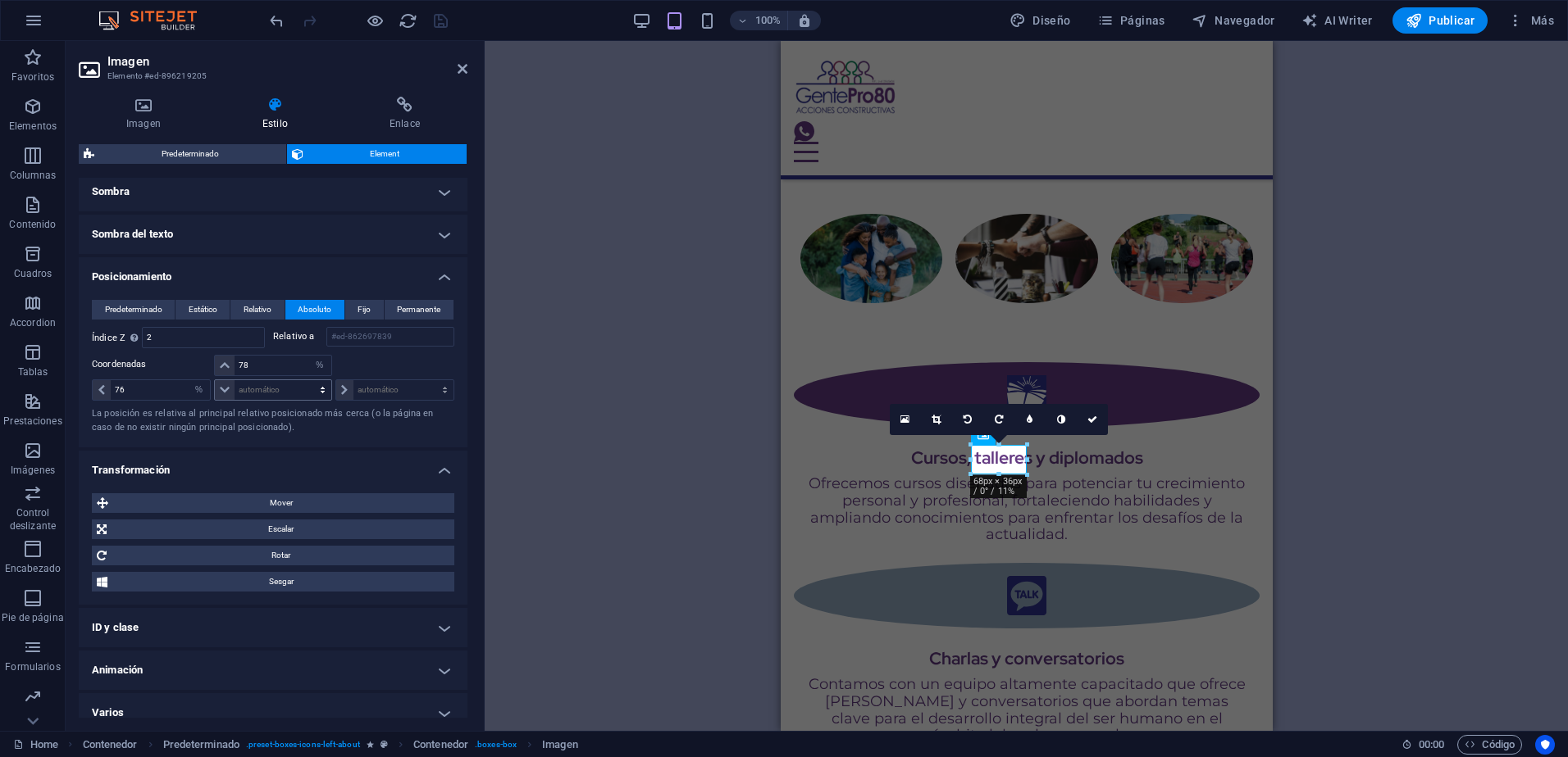
scroll to position [410, 0]
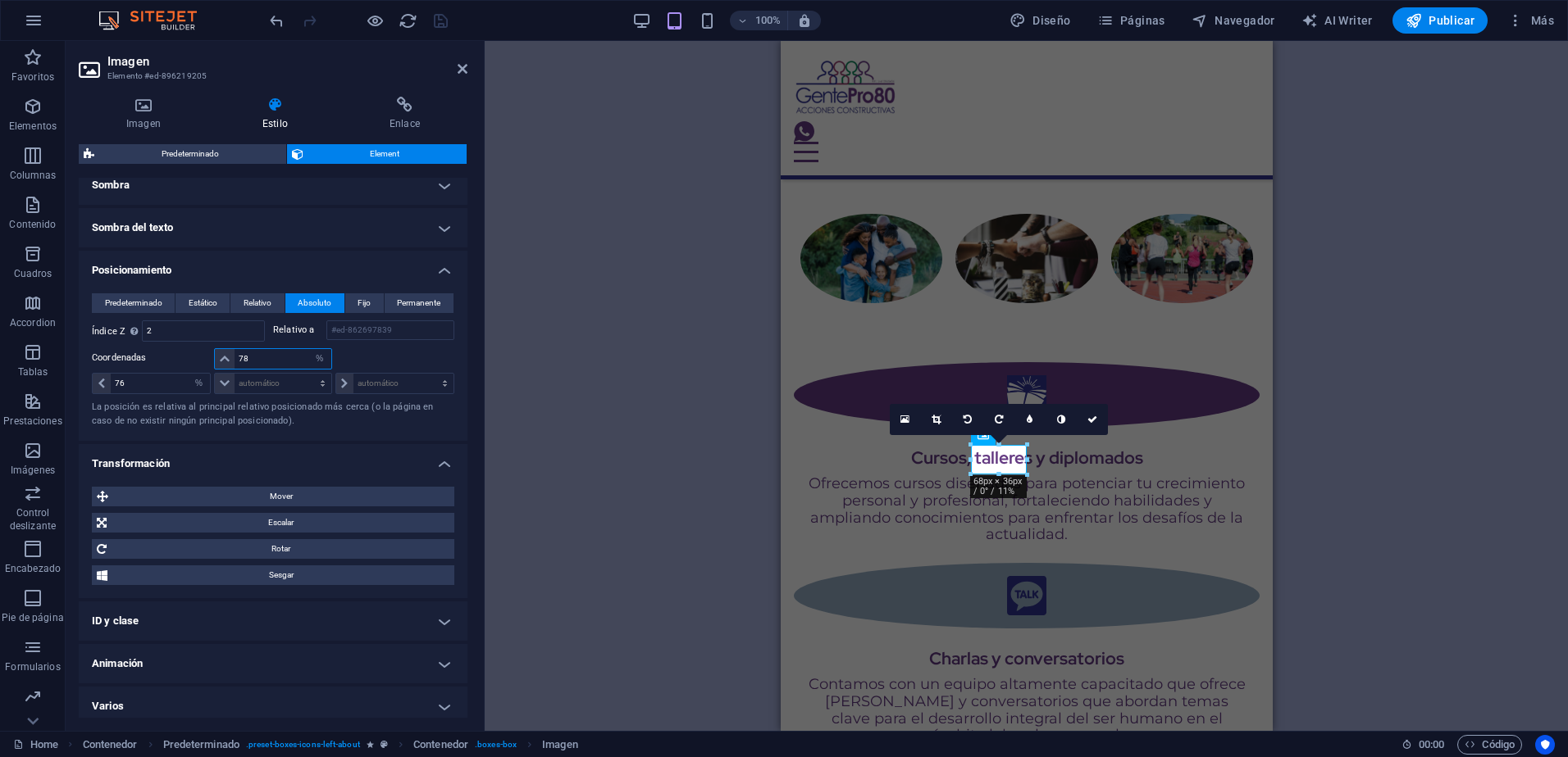
click at [258, 362] on input "78" at bounding box center [283, 359] width 96 height 20
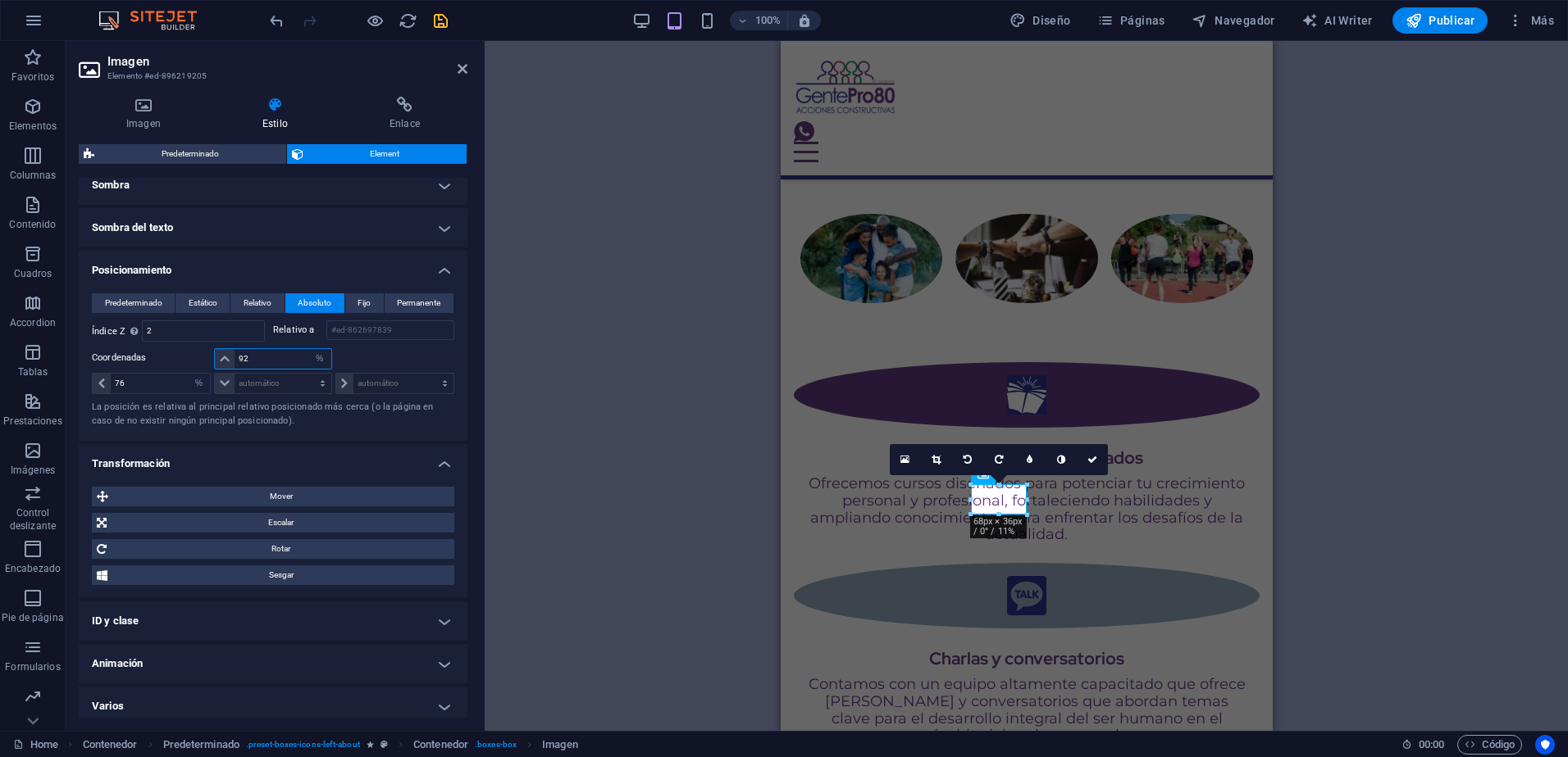
type input "93"
click at [123, 382] on input "76" at bounding box center [160, 383] width 100 height 20
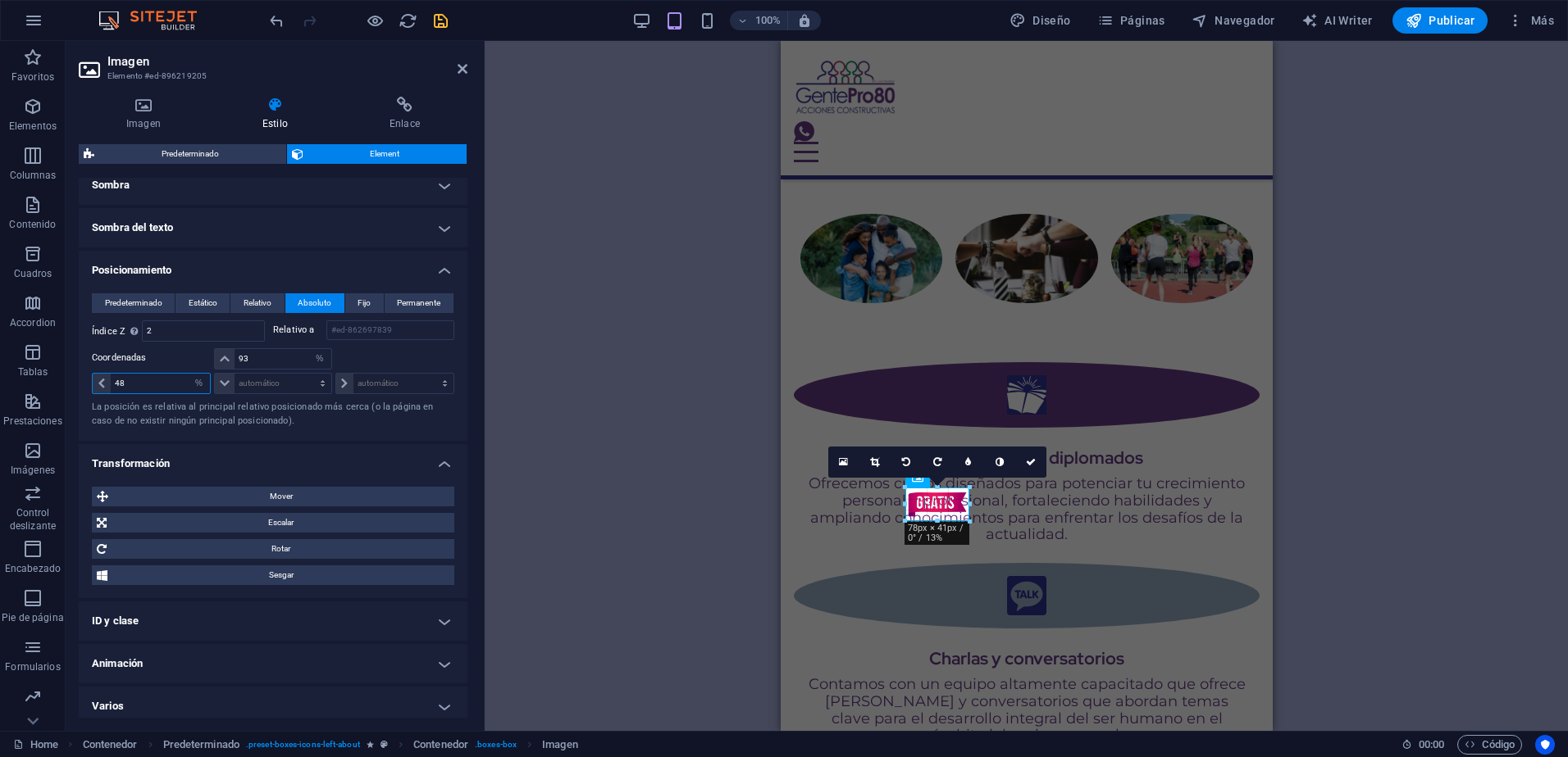
drag, startPoint x: 983, startPoint y: 529, endPoint x: 968, endPoint y: 506, distance: 27.5
drag, startPoint x: 130, startPoint y: 382, endPoint x: 116, endPoint y: 447, distance: 66.5
click at [109, 381] on div "48 automático px rem % em" at bounding box center [151, 383] width 119 height 22
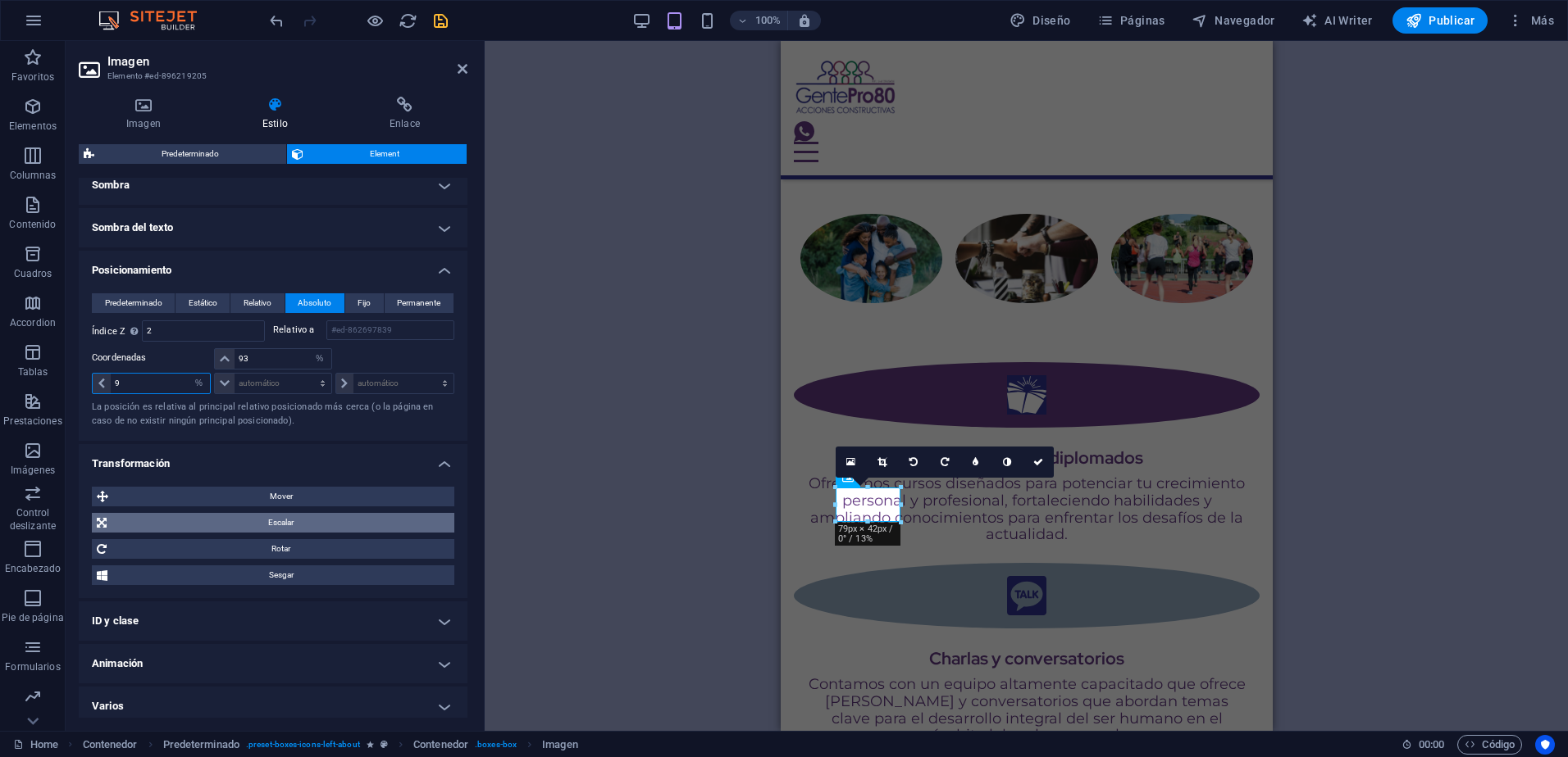
type input "8"
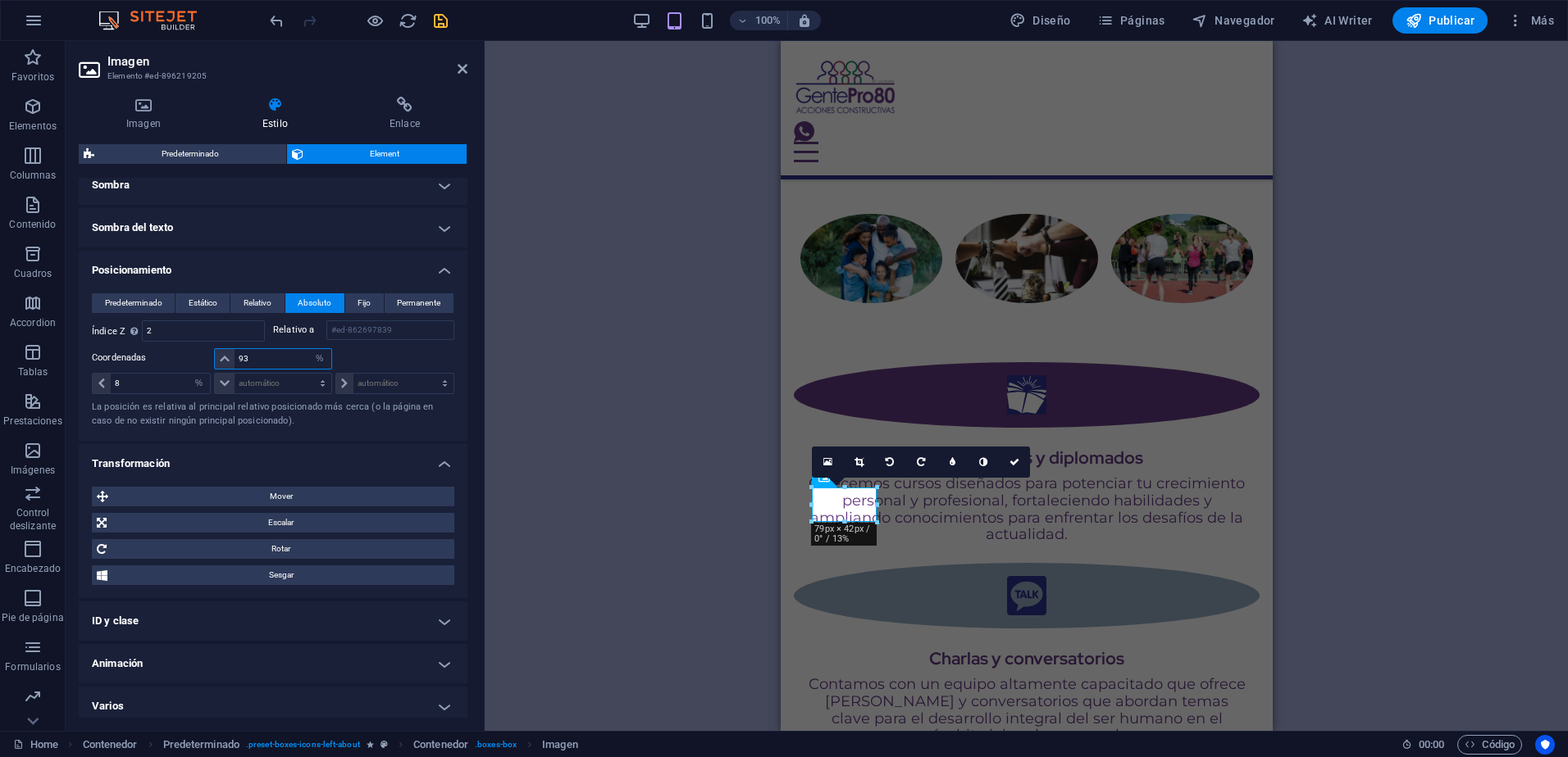
click at [253, 354] on input "93" at bounding box center [283, 359] width 96 height 20
drag, startPoint x: 265, startPoint y: 354, endPoint x: 217, endPoint y: 421, distance: 82.4
click at [230, 356] on div "92 automático px rem % em" at bounding box center [272, 359] width 117 height 22
type input "18"
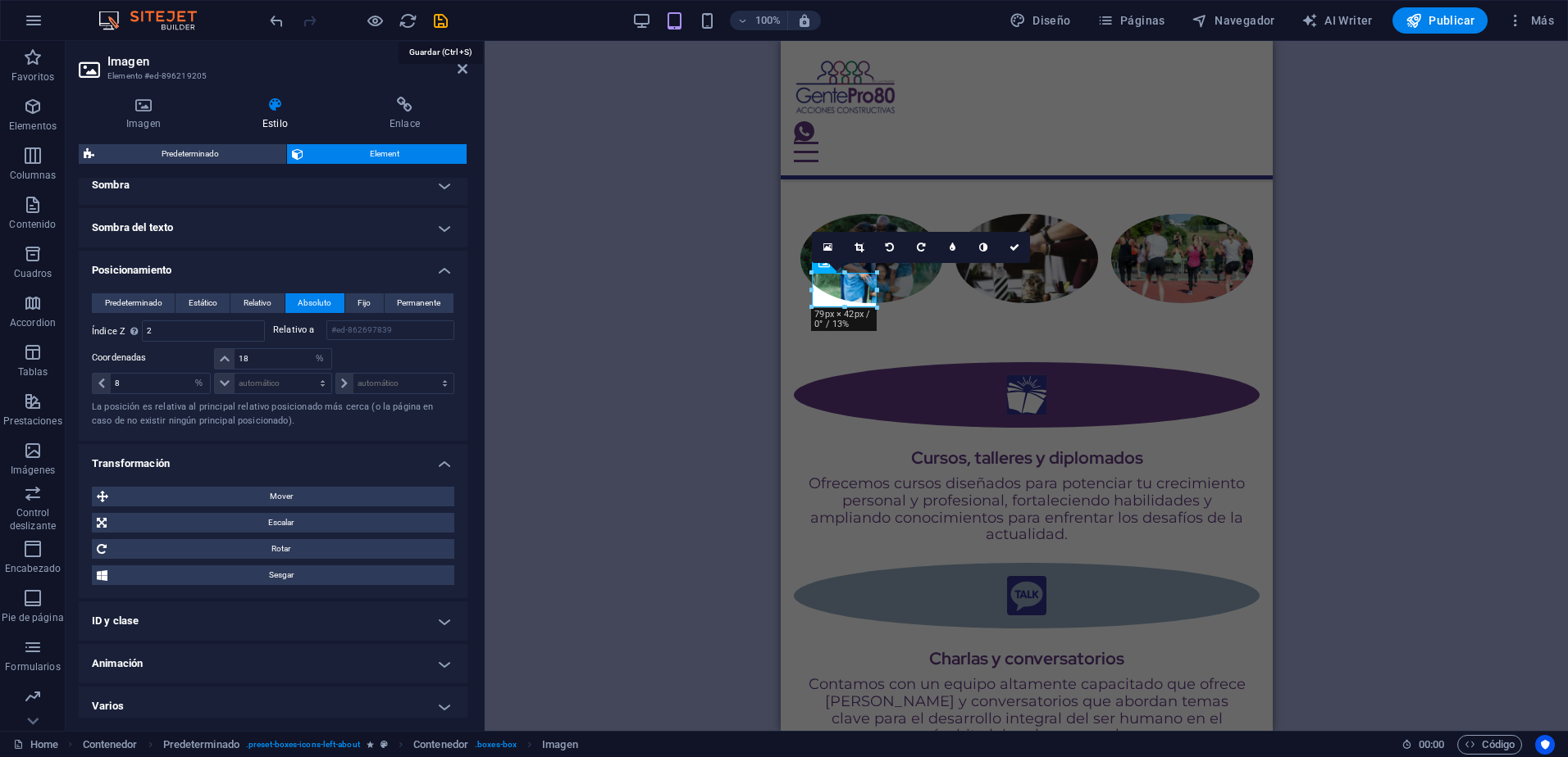
drag, startPoint x: 437, startPoint y: 27, endPoint x: 440, endPoint y: 62, distance: 35.1
click at [437, 28] on icon "save" at bounding box center [441, 21] width 19 height 19
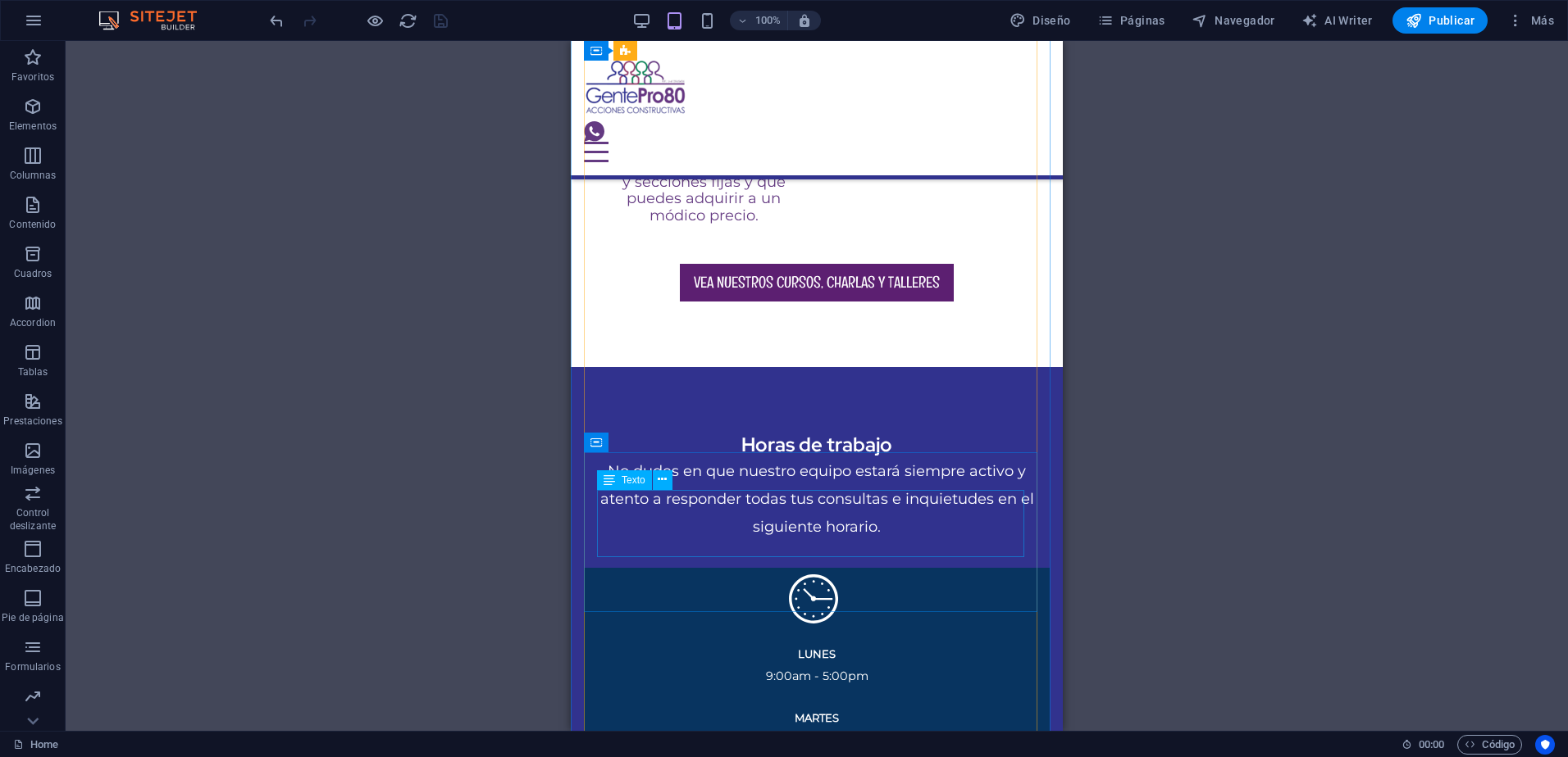
scroll to position [2705, 0]
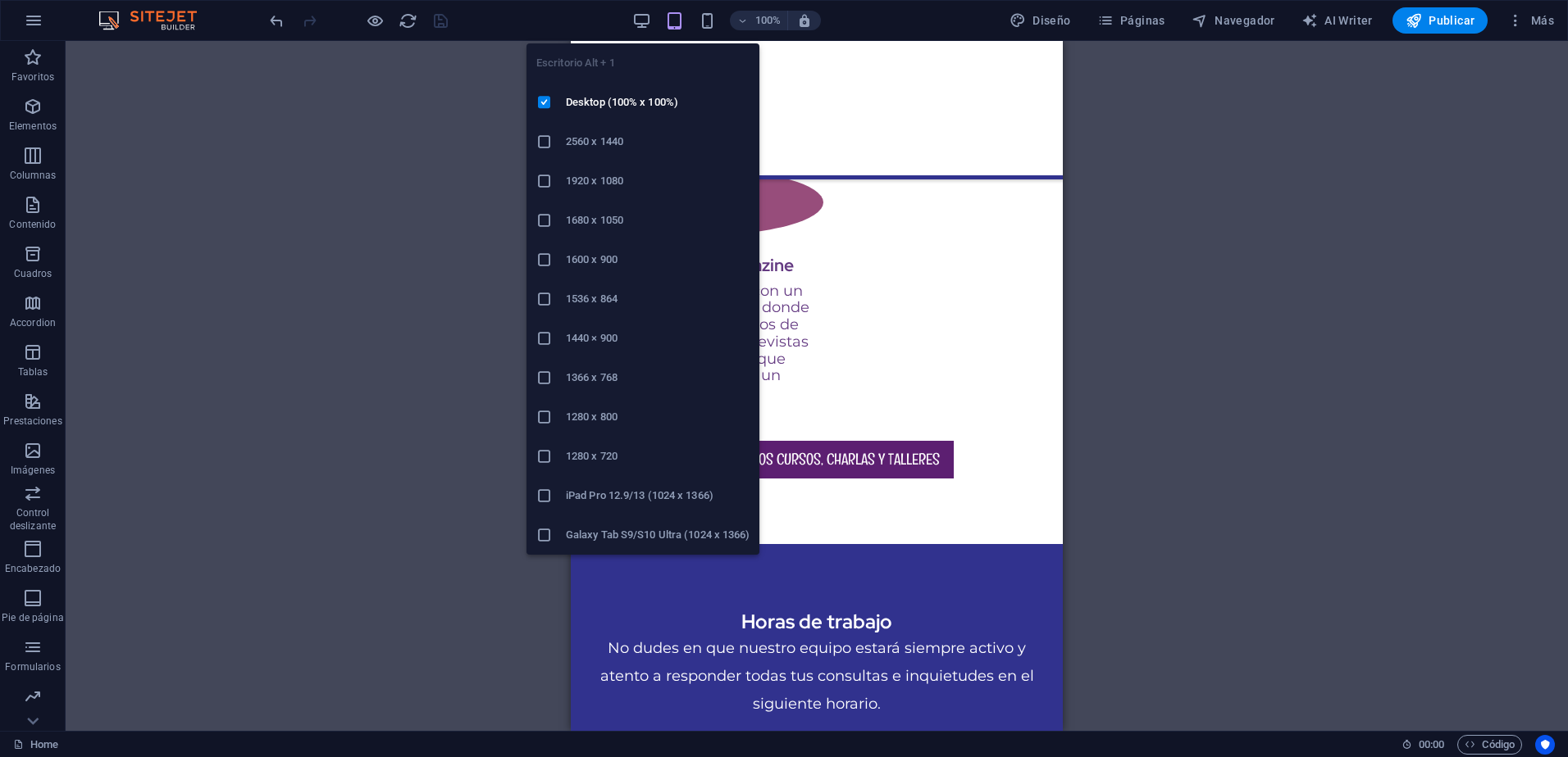
drag, startPoint x: 645, startPoint y: 17, endPoint x: 588, endPoint y: 256, distance: 245.7
click at [641, 16] on icon "button" at bounding box center [642, 21] width 19 height 19
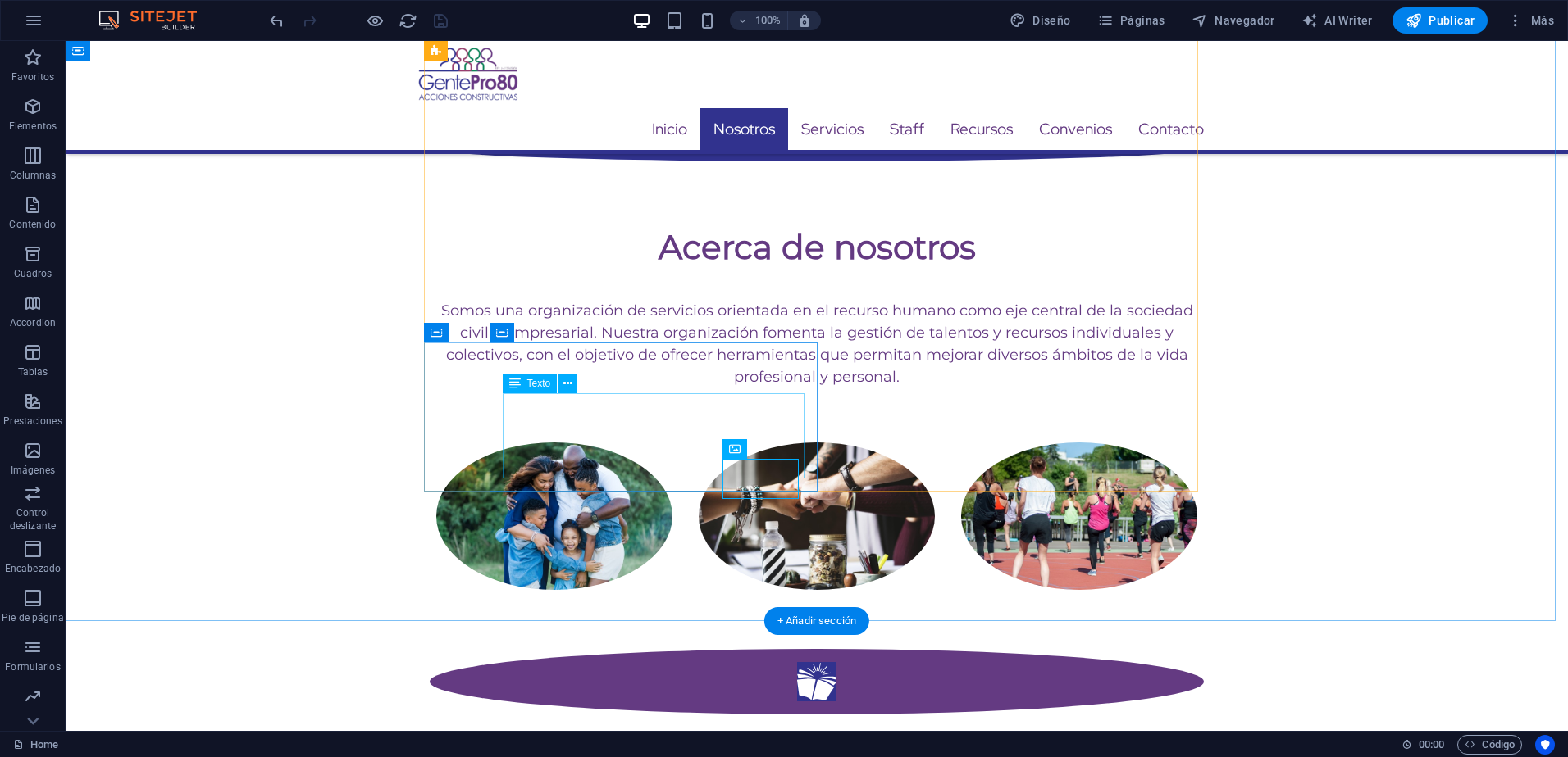
scroll to position [1206, 0]
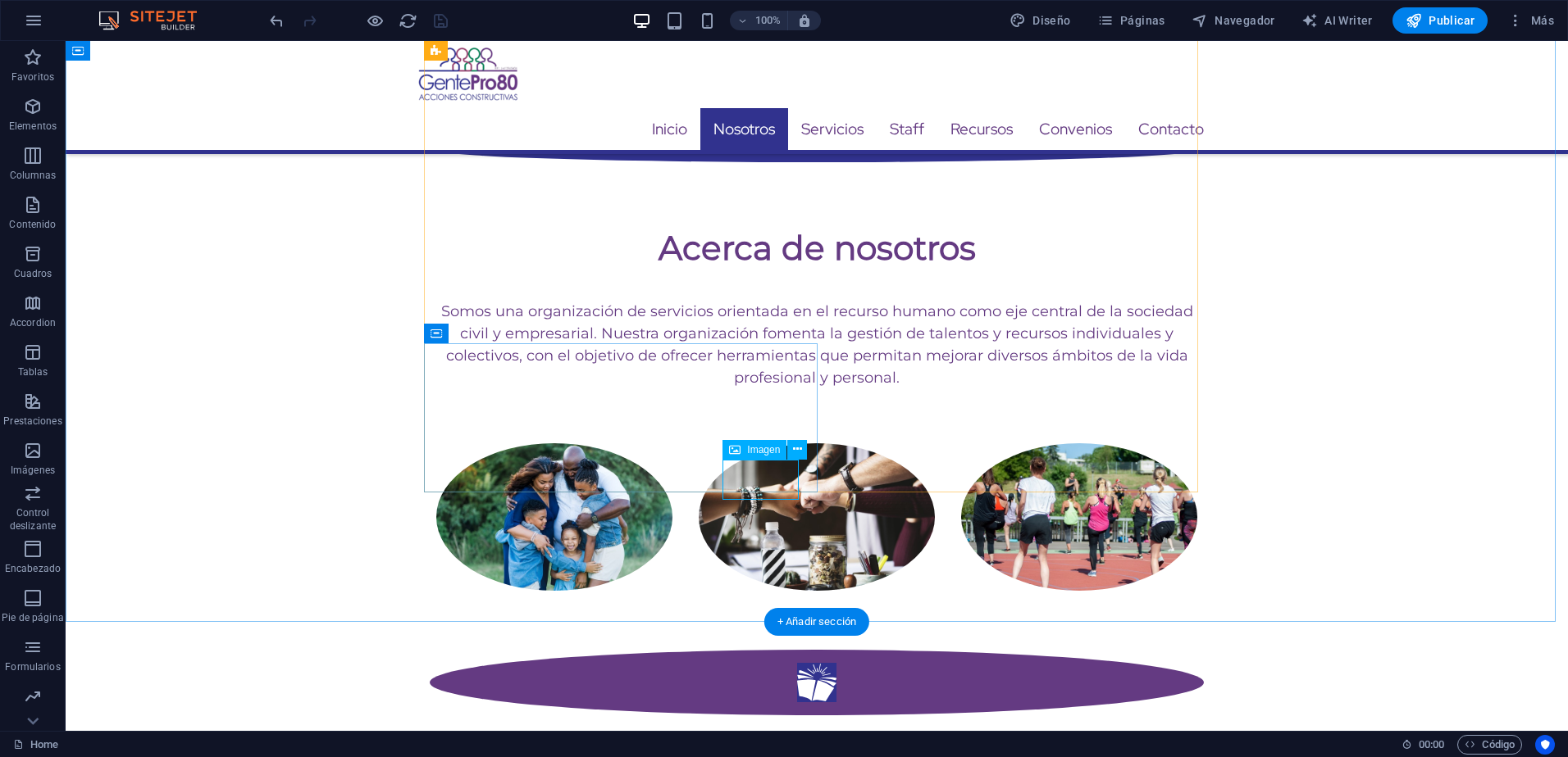
drag, startPoint x: 744, startPoint y: 474, endPoint x: 200, endPoint y: 416, distance: 547.1
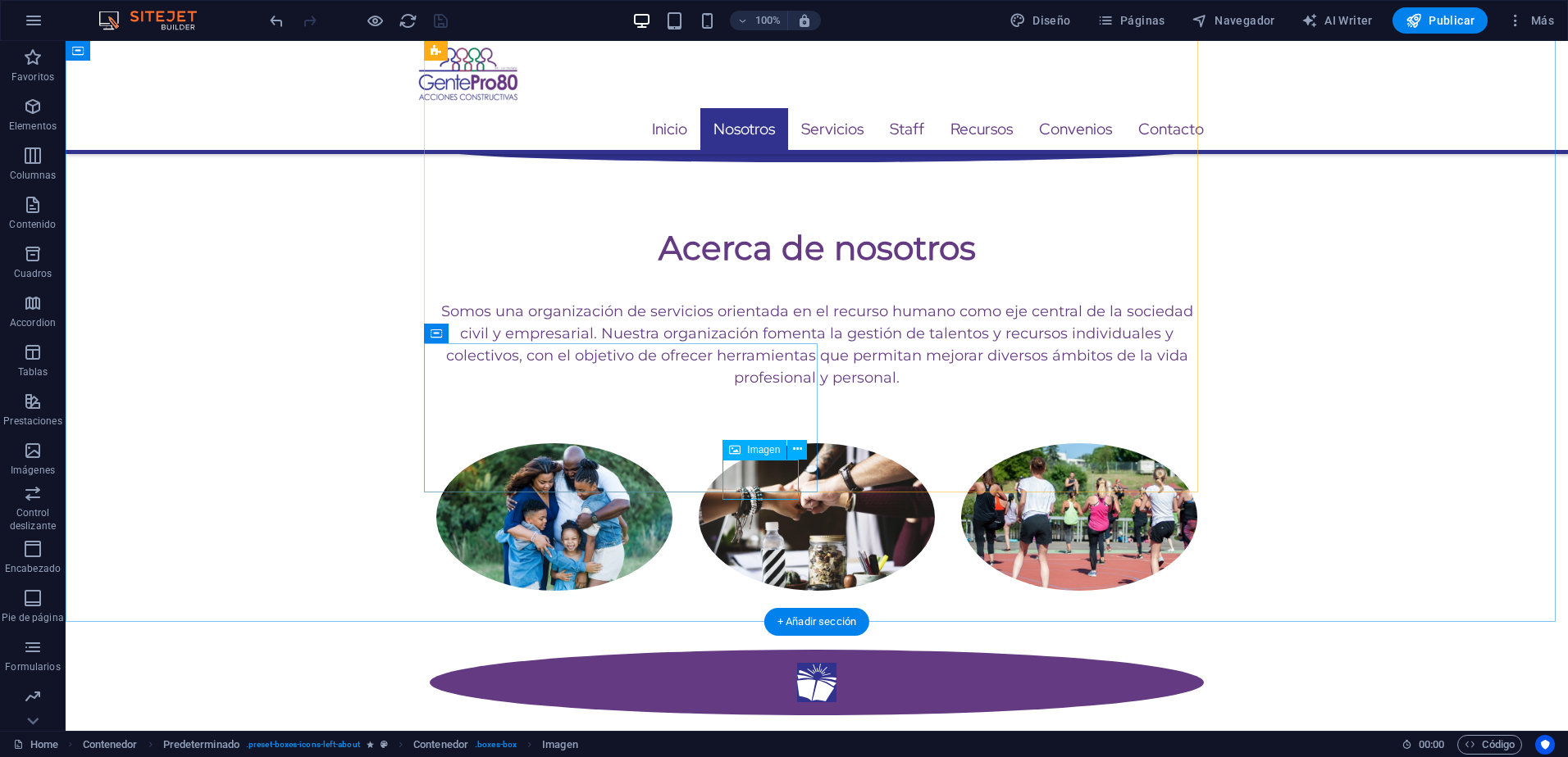
select select "%"
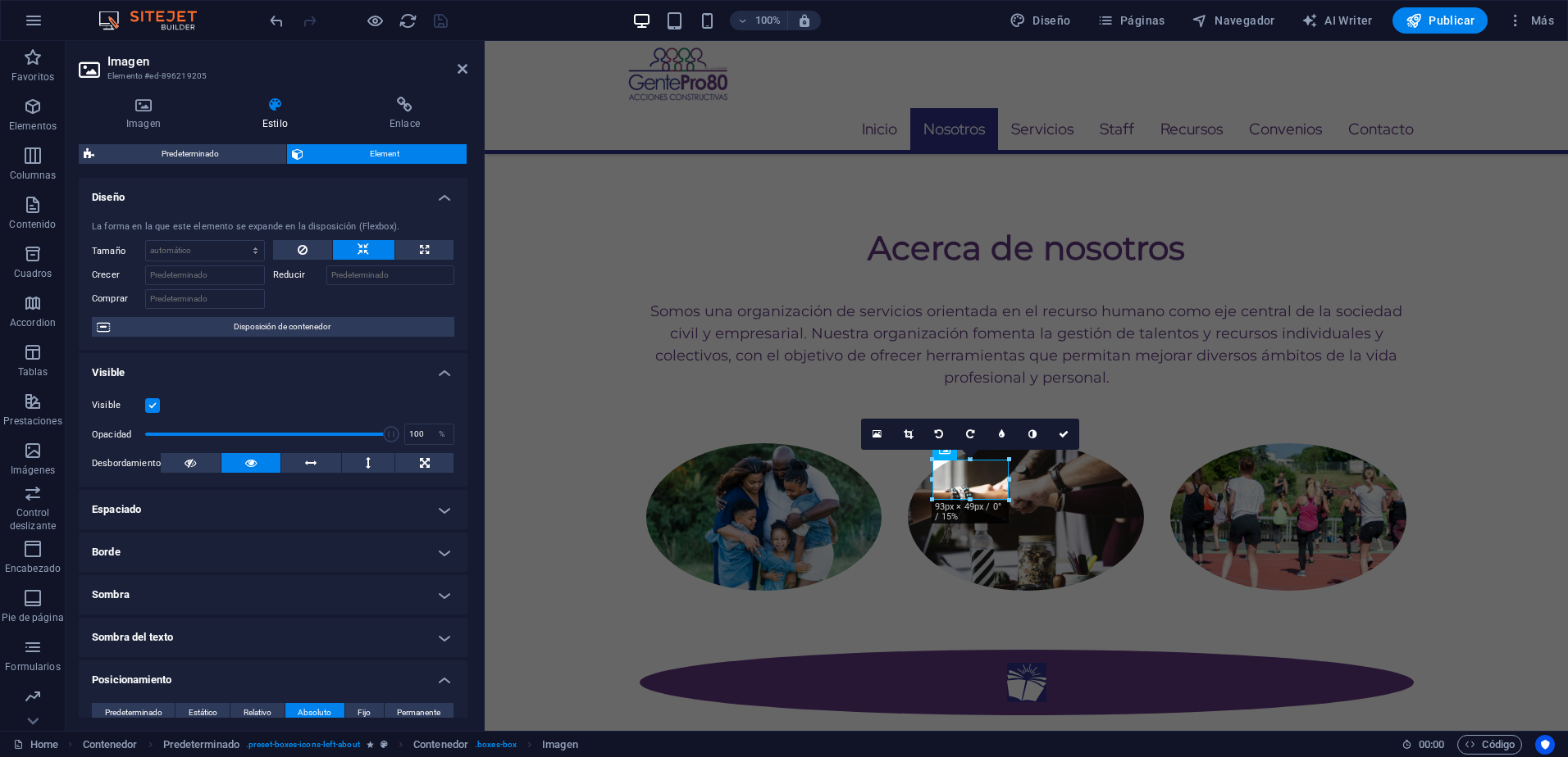
type input "78"
type input "76"
drag, startPoint x: 278, startPoint y: 116, endPoint x: 270, endPoint y: 124, distance: 11.3
click at [276, 115] on h4 "Estilo" at bounding box center [278, 114] width 127 height 35
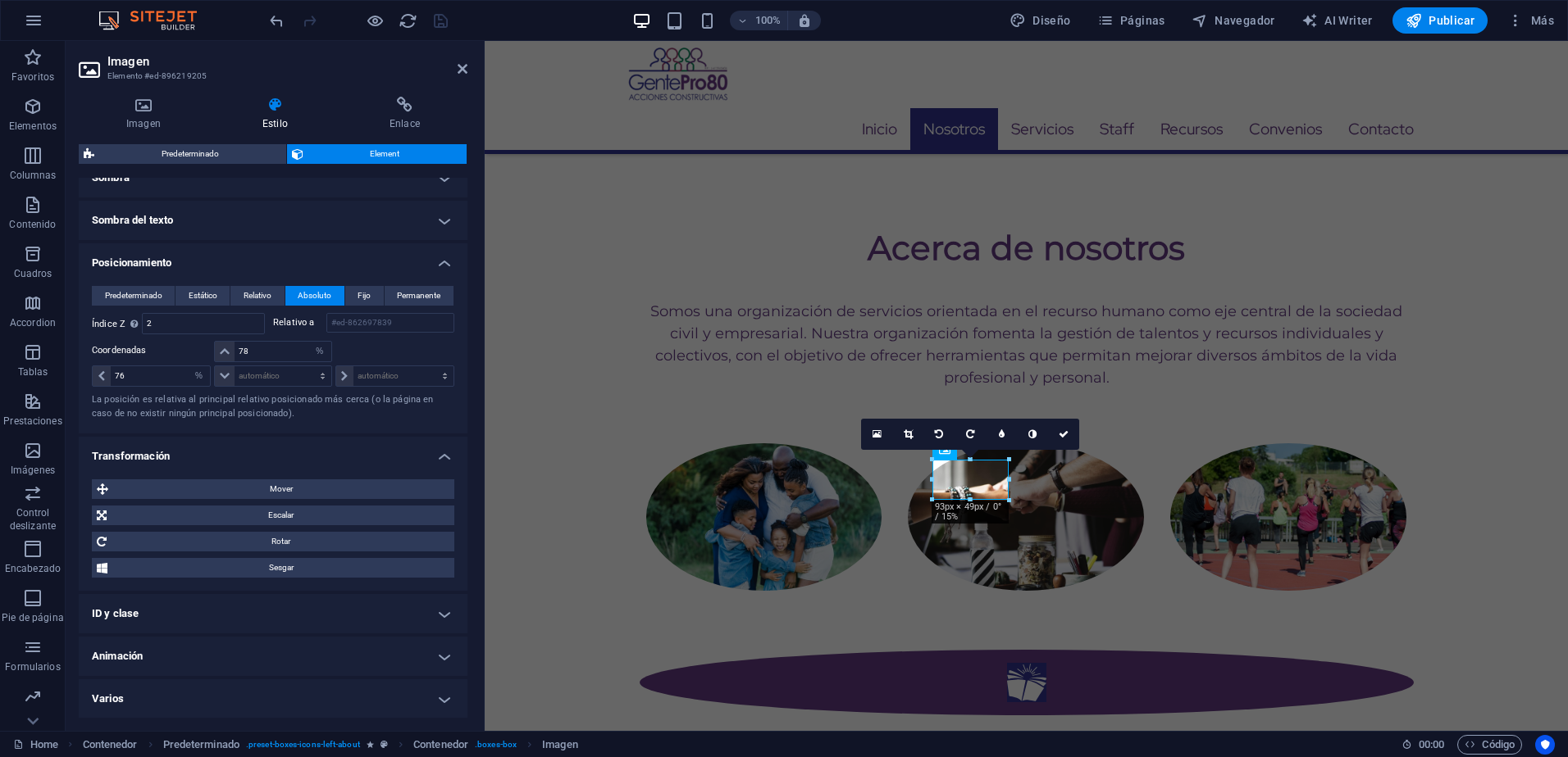
scroll to position [418, 0]
click at [151, 659] on h4 "Animación" at bounding box center [273, 655] width 389 height 39
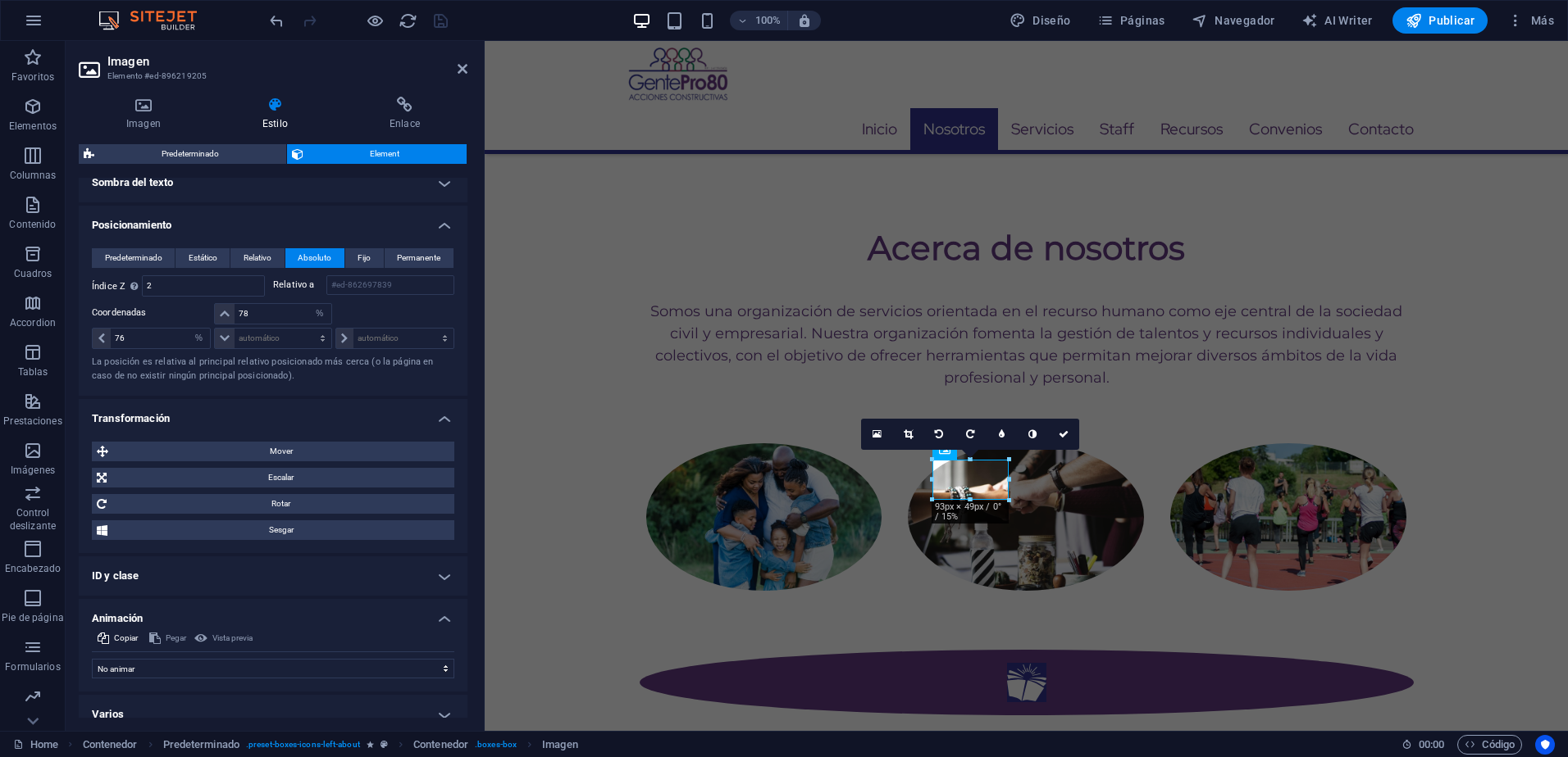
scroll to position [471, 0]
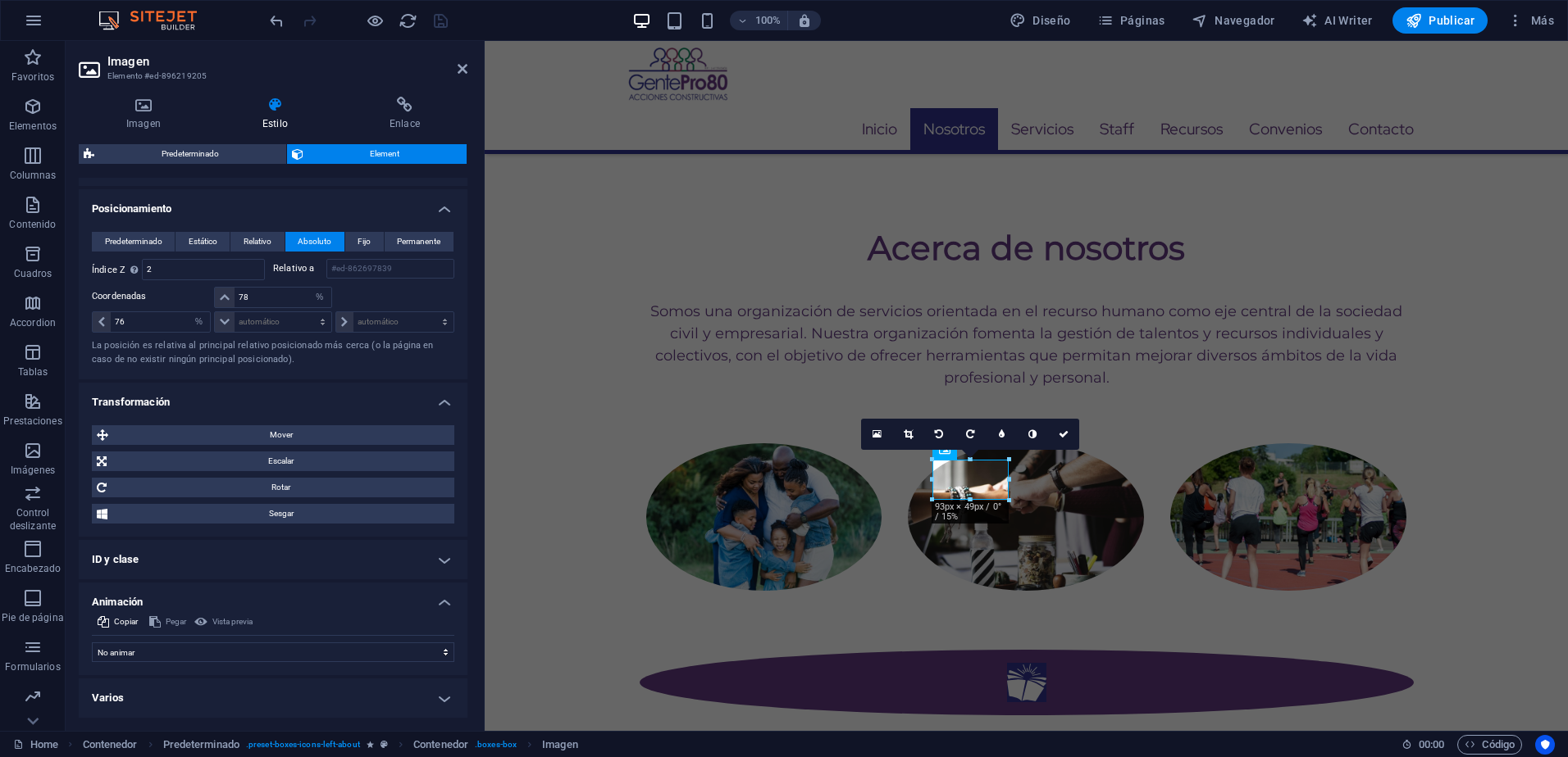
click at [158, 640] on div "No animar Mostrar / Ocultar Subir/bajar Acercar/alejar Deslizar de izquierda a …" at bounding box center [273, 649] width 363 height 26
click at [169, 652] on select "No animar Mostrar / Ocultar Subir/bajar Acercar/alejar Deslizar de izquierda a …" at bounding box center [273, 652] width 363 height 20
select select "flash"
click at [92, 642] on select "No animar Mostrar / Ocultar Subir/bajar Acercar/alejar Deslizar de izquierda a …" at bounding box center [273, 652] width 363 height 20
select select "scroll"
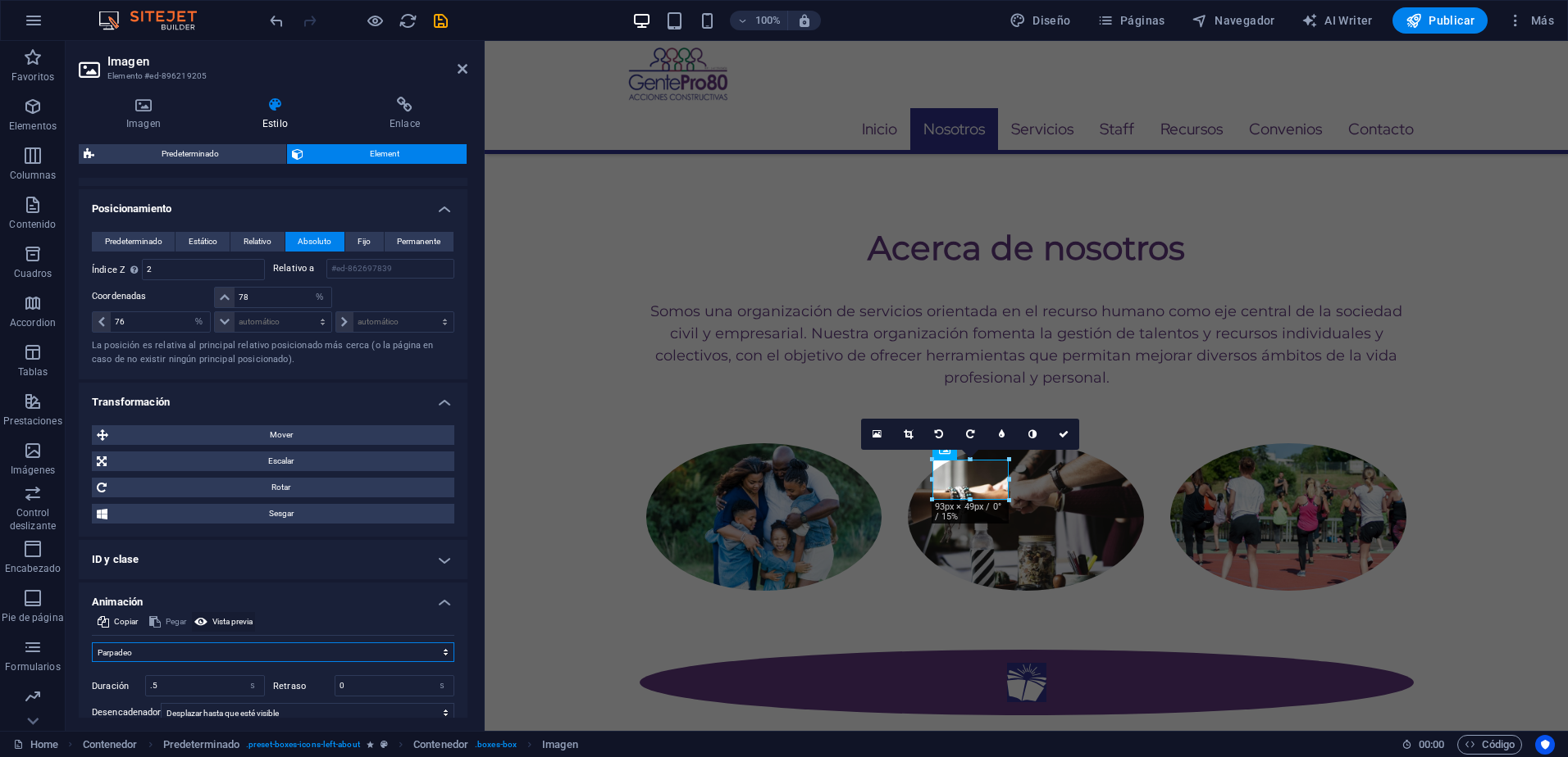
scroll to position [568, 0]
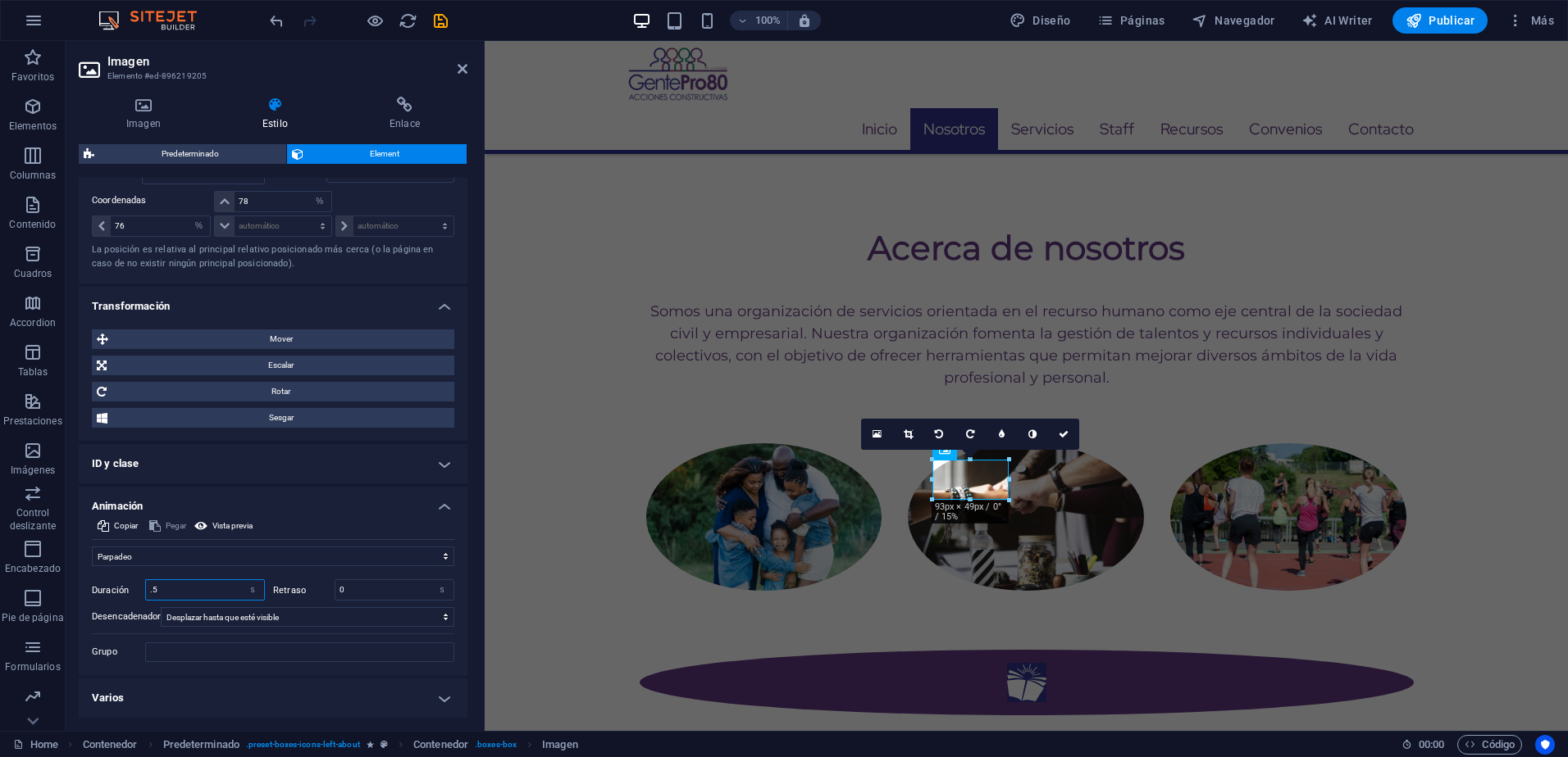
drag, startPoint x: 166, startPoint y: 586, endPoint x: 149, endPoint y: 592, distance: 18.0
click at [149, 592] on input ".5" at bounding box center [205, 590] width 118 height 20
type input "1"
click at [236, 526] on span "Vista previa" at bounding box center [232, 526] width 40 height 20
click at [1071, 431] on link at bounding box center [1064, 435] width 31 height 31
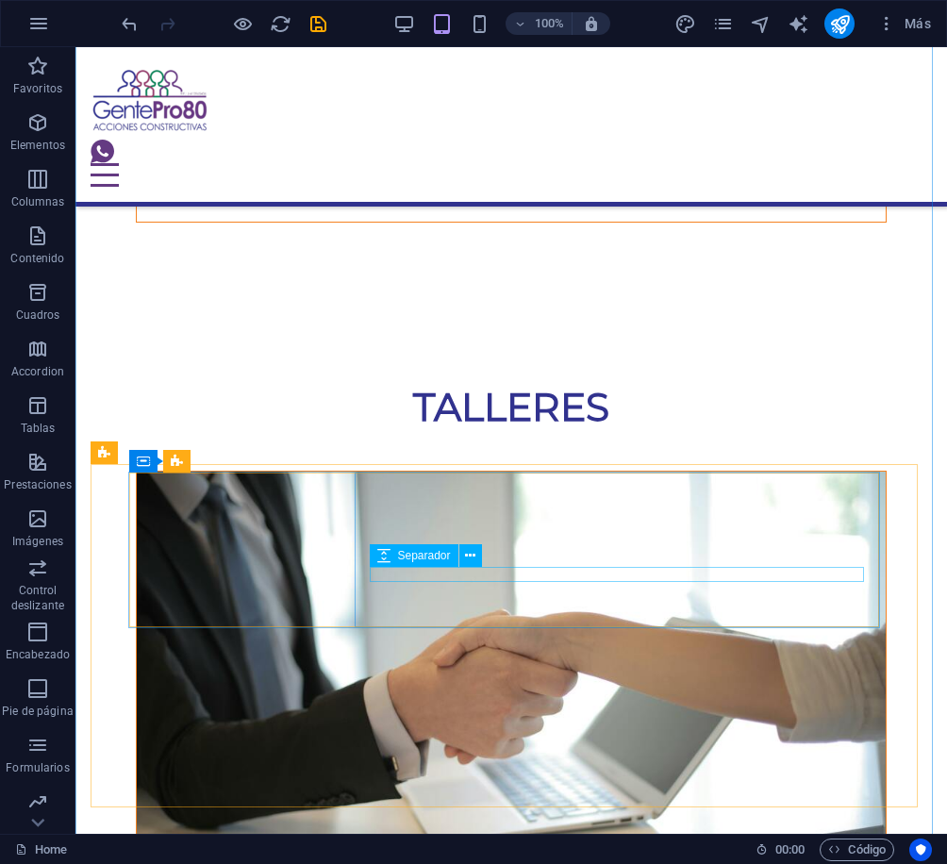
scroll to position [12621, 0]
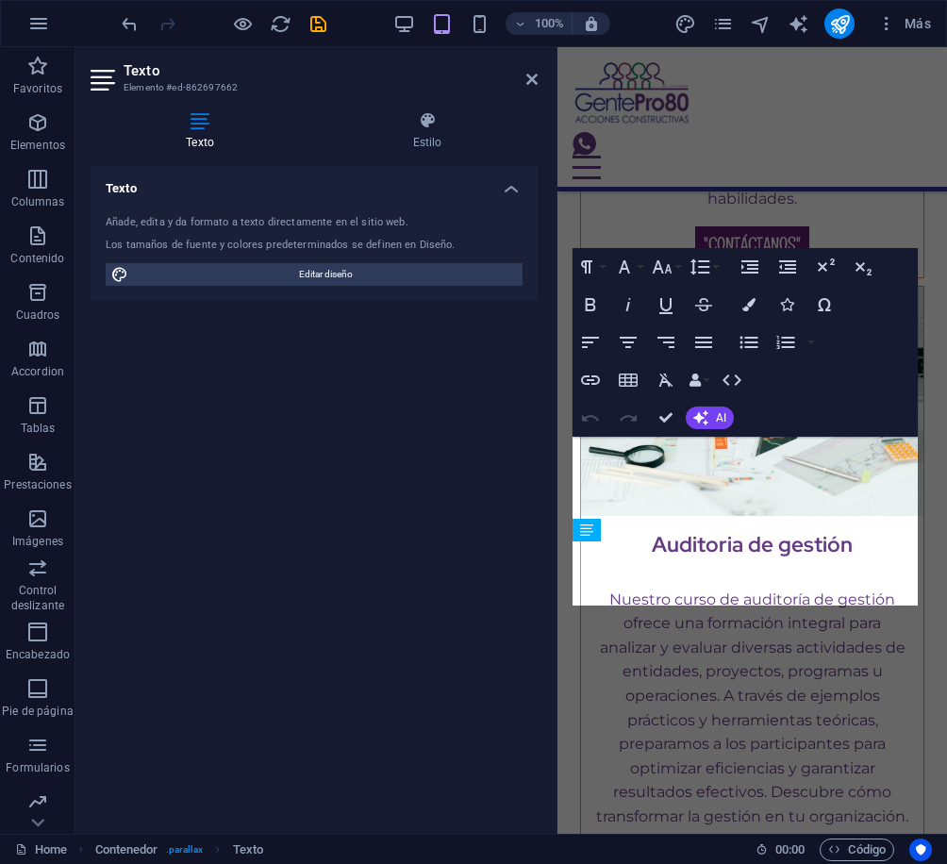
scroll to position [15076, 0]
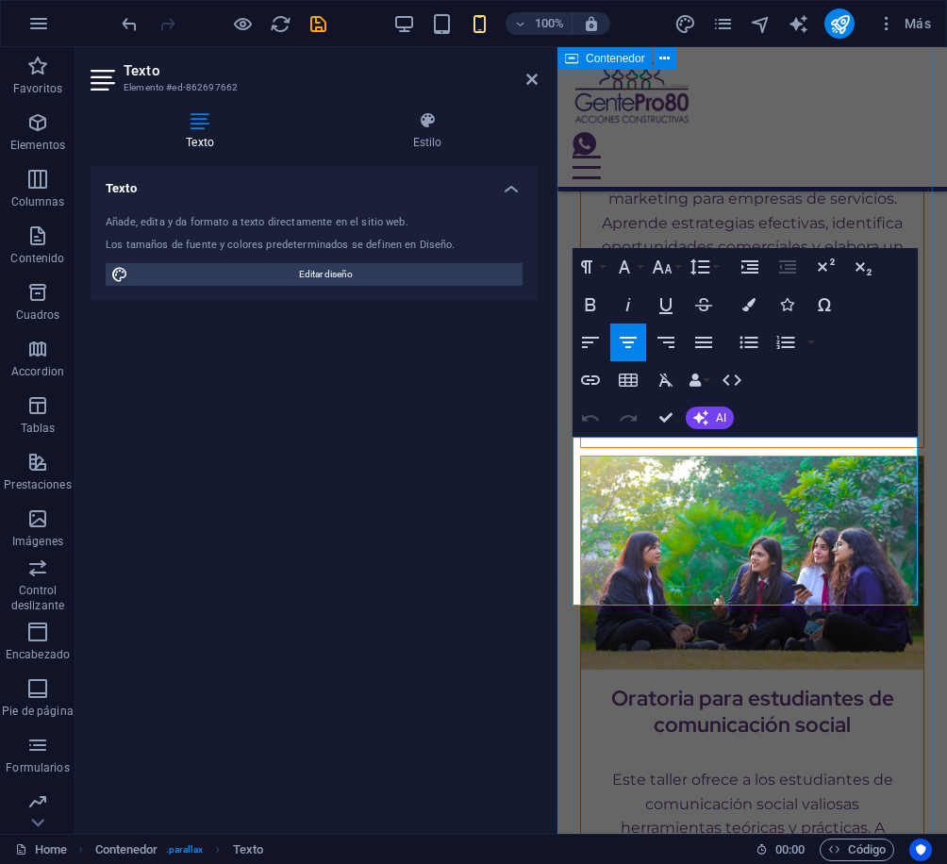
drag, startPoint x: 882, startPoint y: 600, endPoint x: 571, endPoint y: 450, distance: 345.5
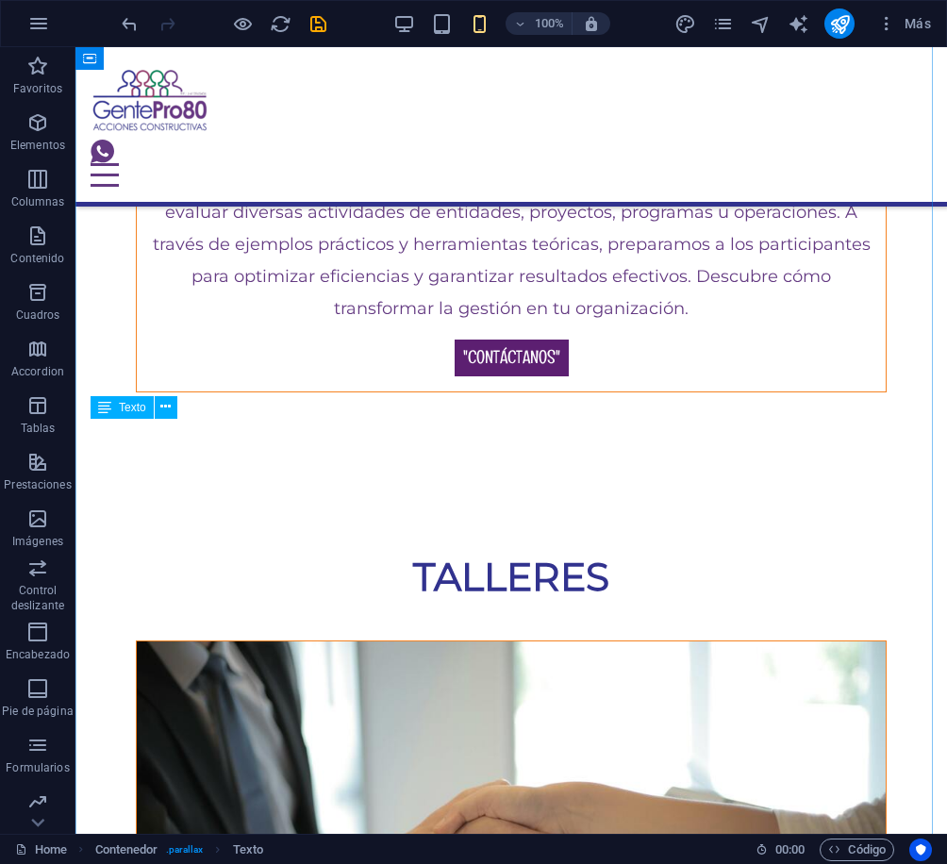
scroll to position [12465, 0]
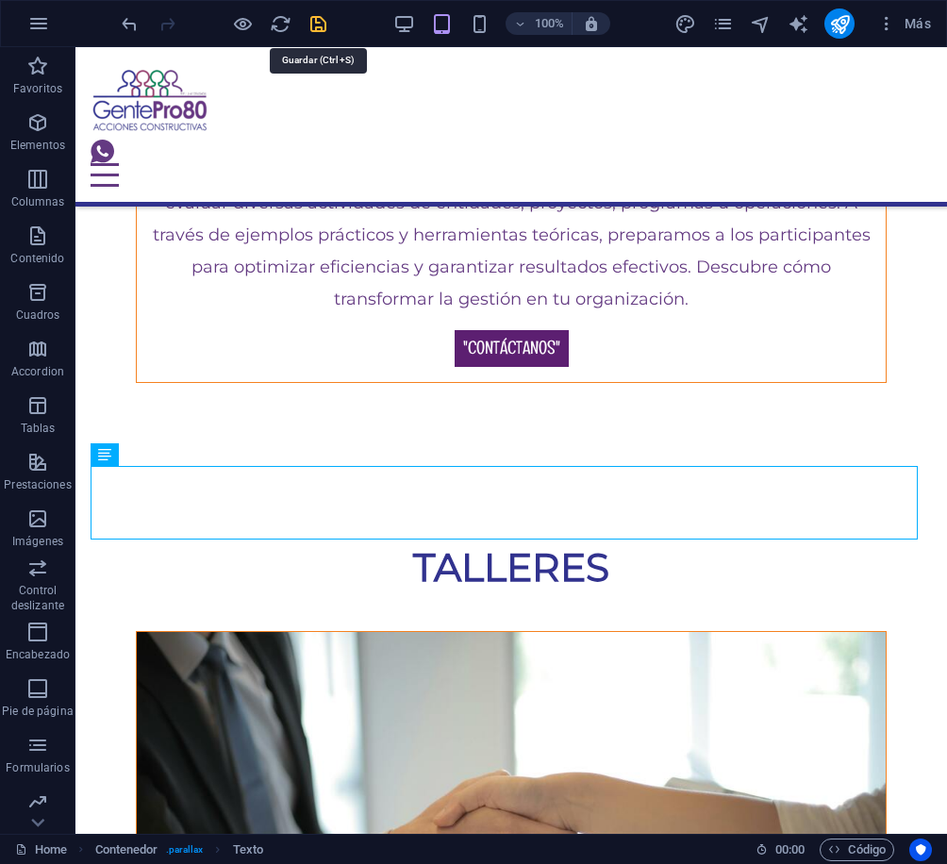
click at [314, 30] on icon "save" at bounding box center [318, 24] width 22 height 22
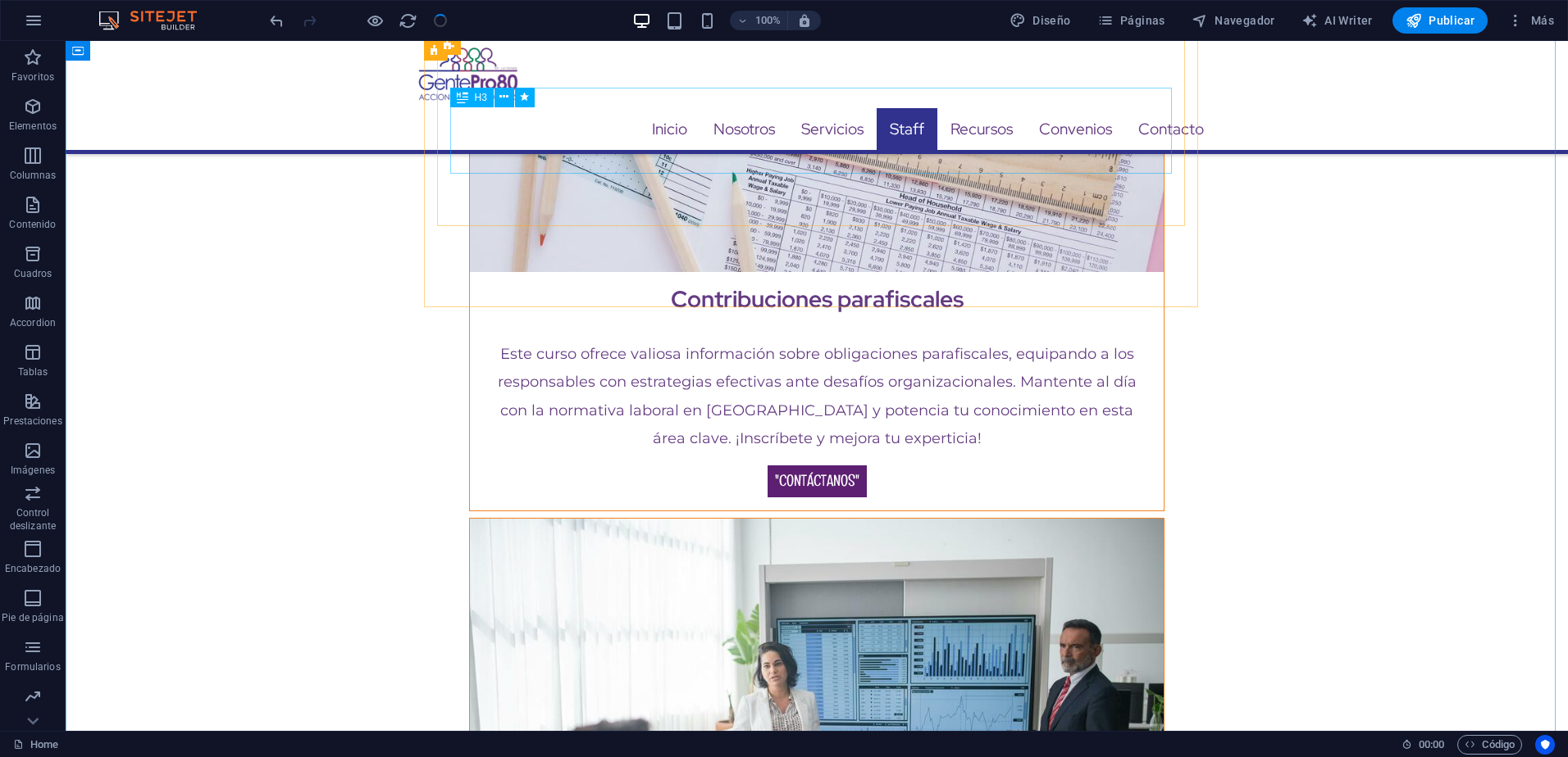
scroll to position [10190, 0]
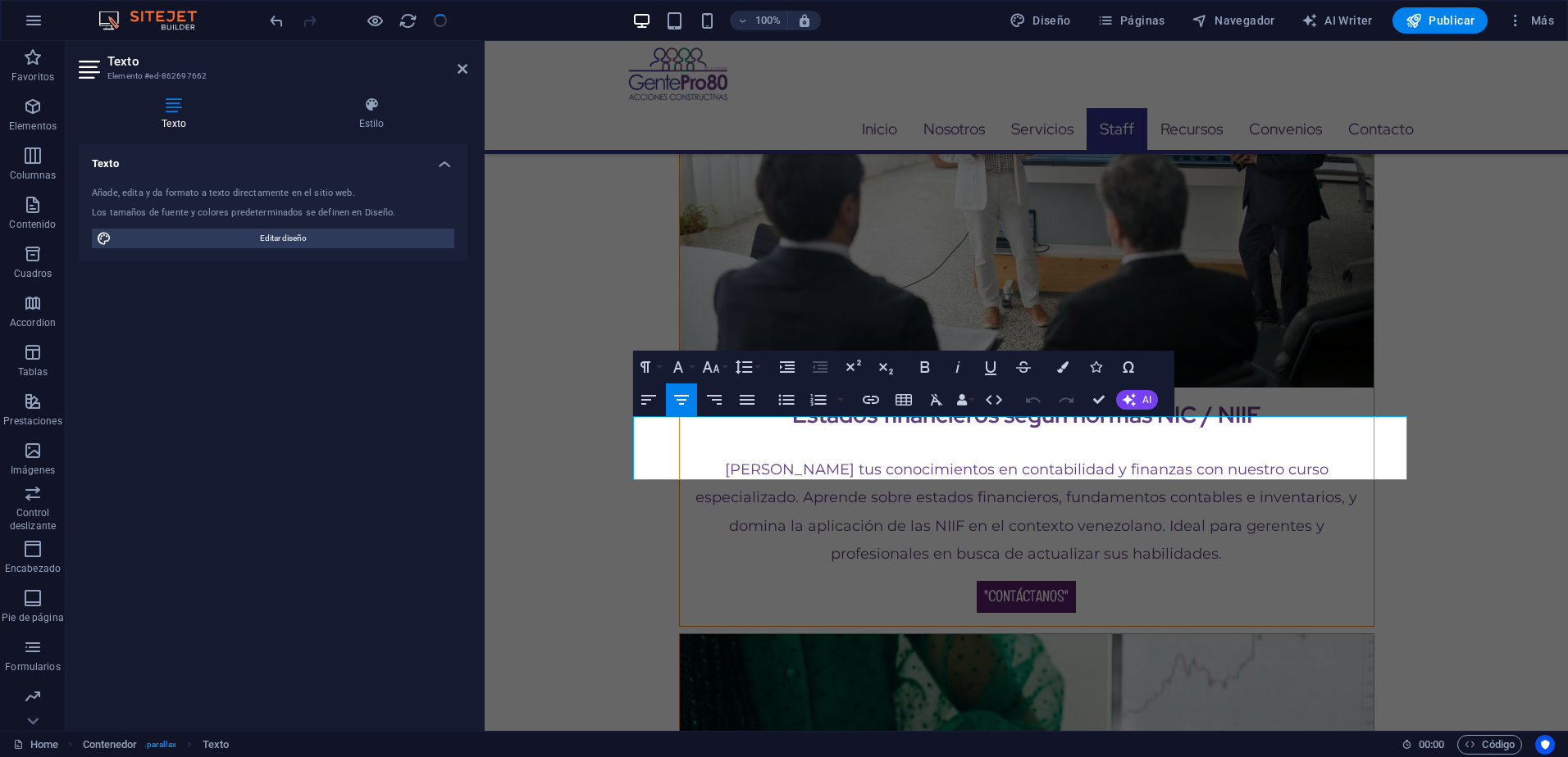
click at [677, 400] on icon "button" at bounding box center [681, 400] width 15 height 10
click at [679, 397] on icon "button" at bounding box center [681, 400] width 20 height 20
drag, startPoint x: 1301, startPoint y: 462, endPoint x: 658, endPoint y: 425, distance: 644.1
click at [681, 399] on icon "button" at bounding box center [681, 400] width 20 height 20
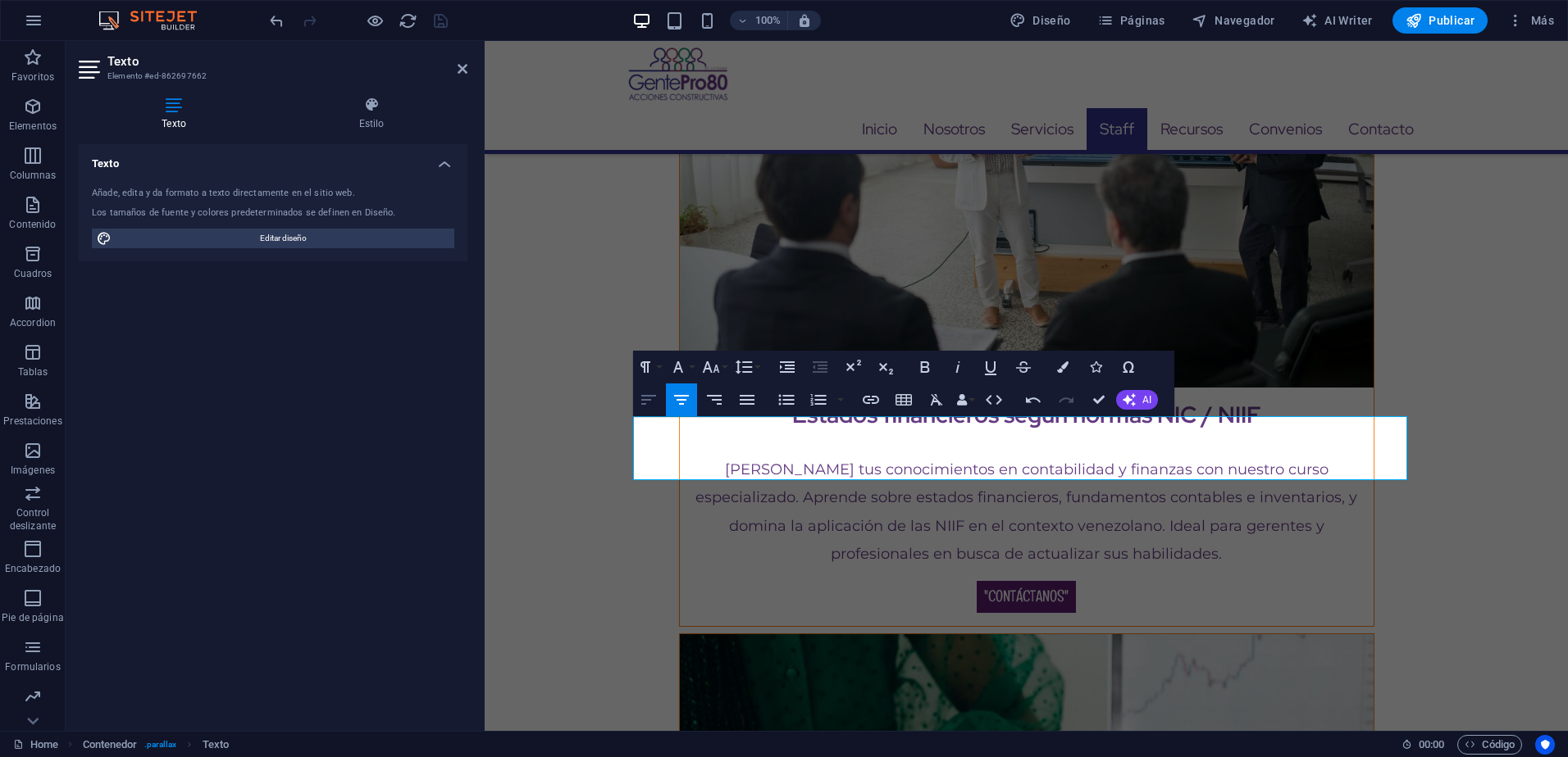
click at [658, 395] on button "Align Left" at bounding box center [649, 400] width 31 height 33
click at [682, 404] on icon "button" at bounding box center [681, 400] width 15 height 10
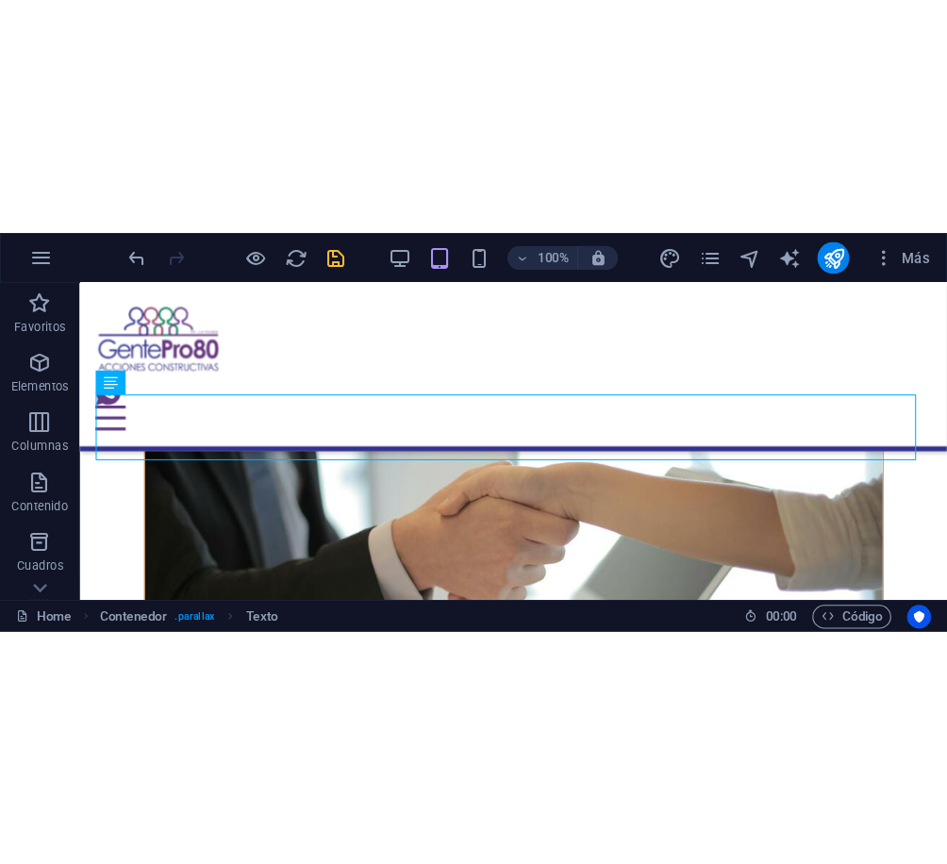
scroll to position [12799, 0]
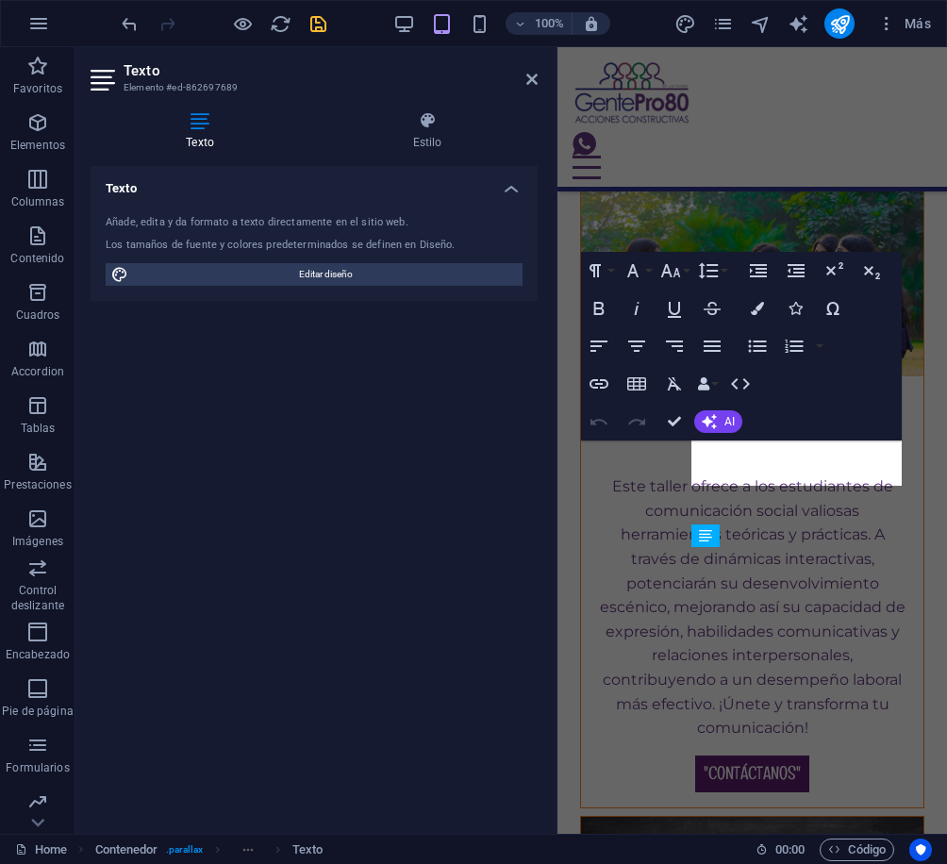
scroll to position [15242, 0]
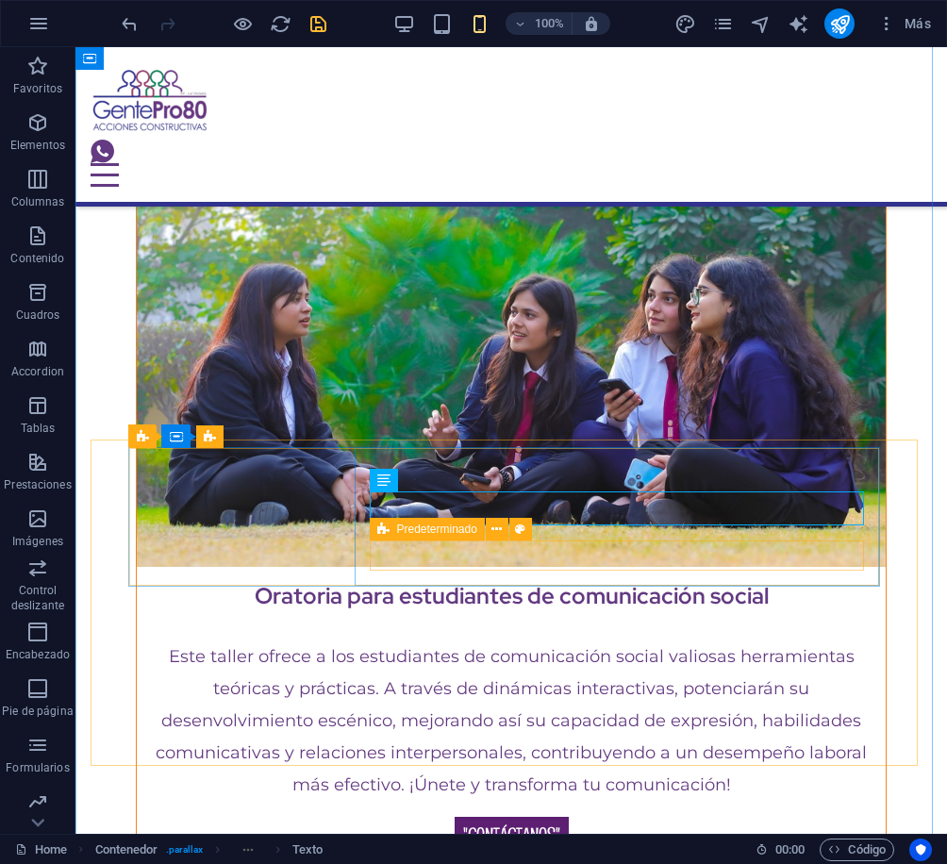
scroll to position [12573, 0]
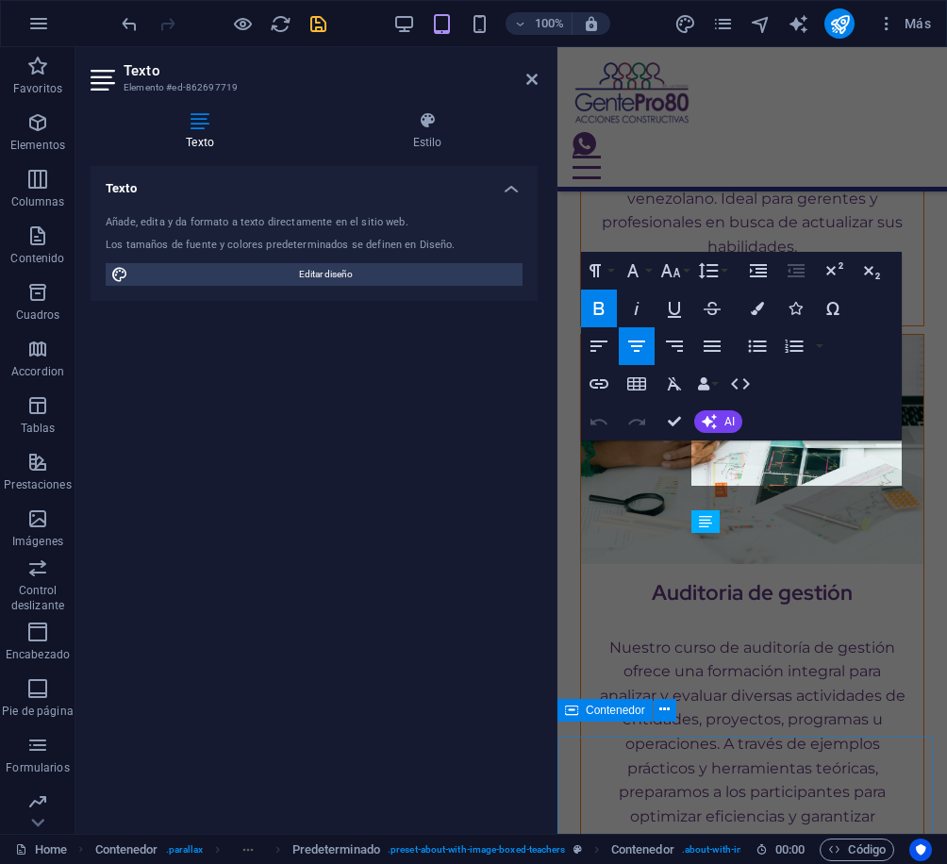
scroll to position [15391, 0]
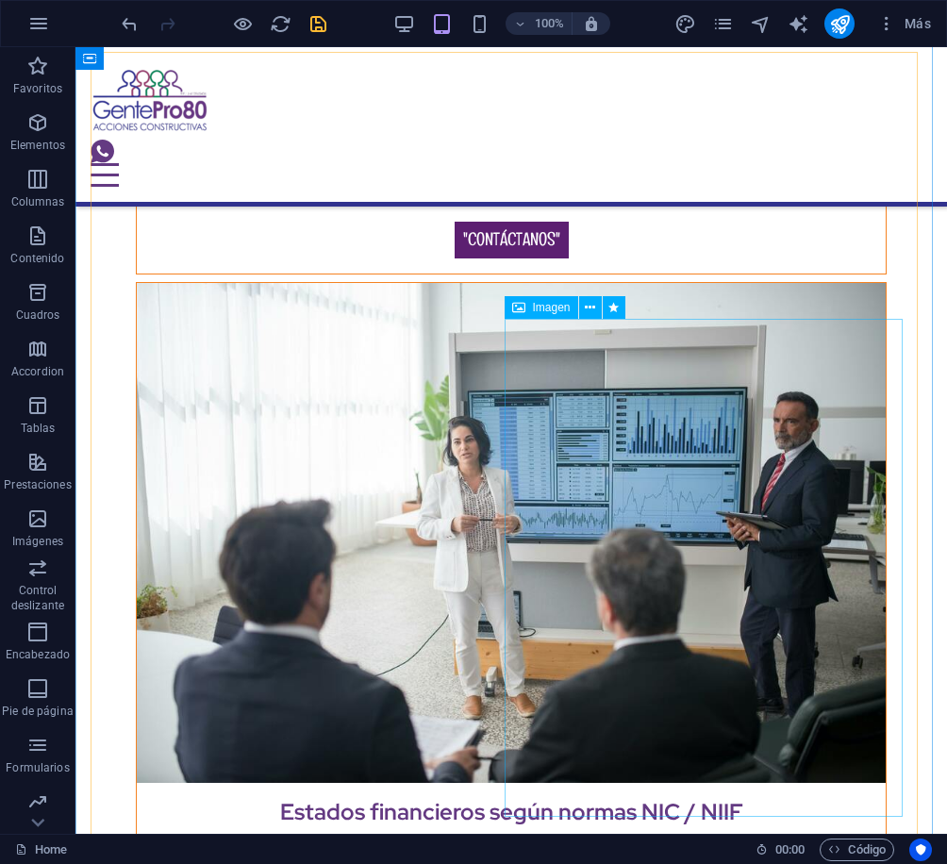
scroll to position [11013, 0]
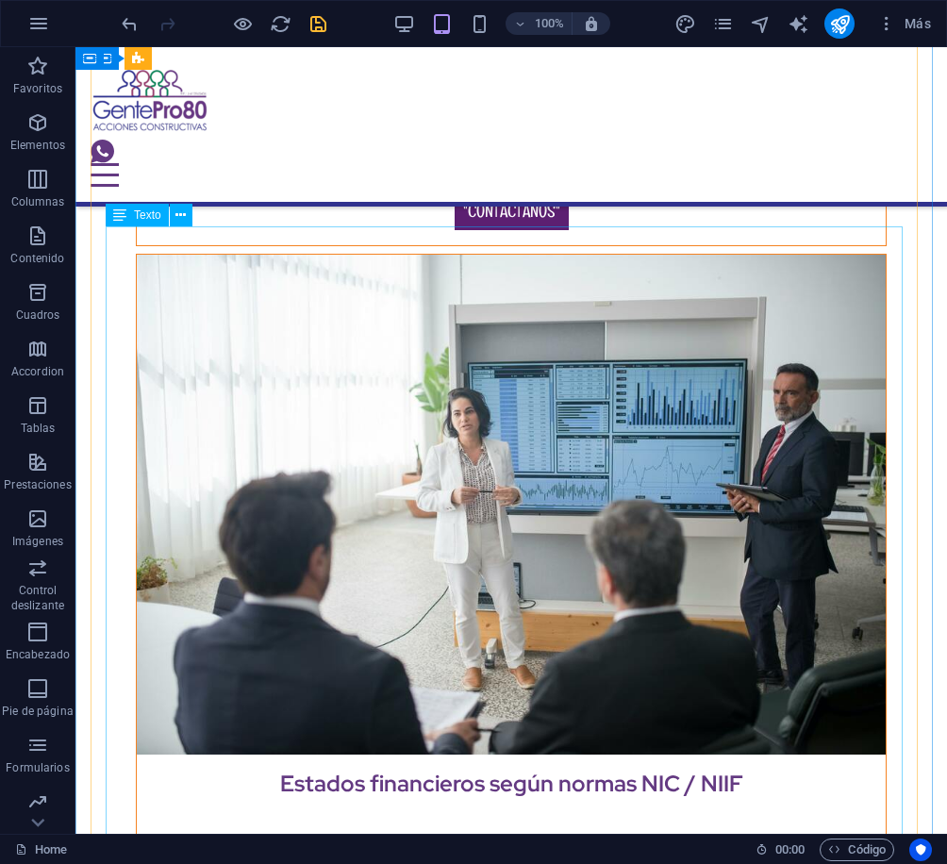
drag, startPoint x: 184, startPoint y: 370, endPoint x: 324, endPoint y: 466, distance: 170.3
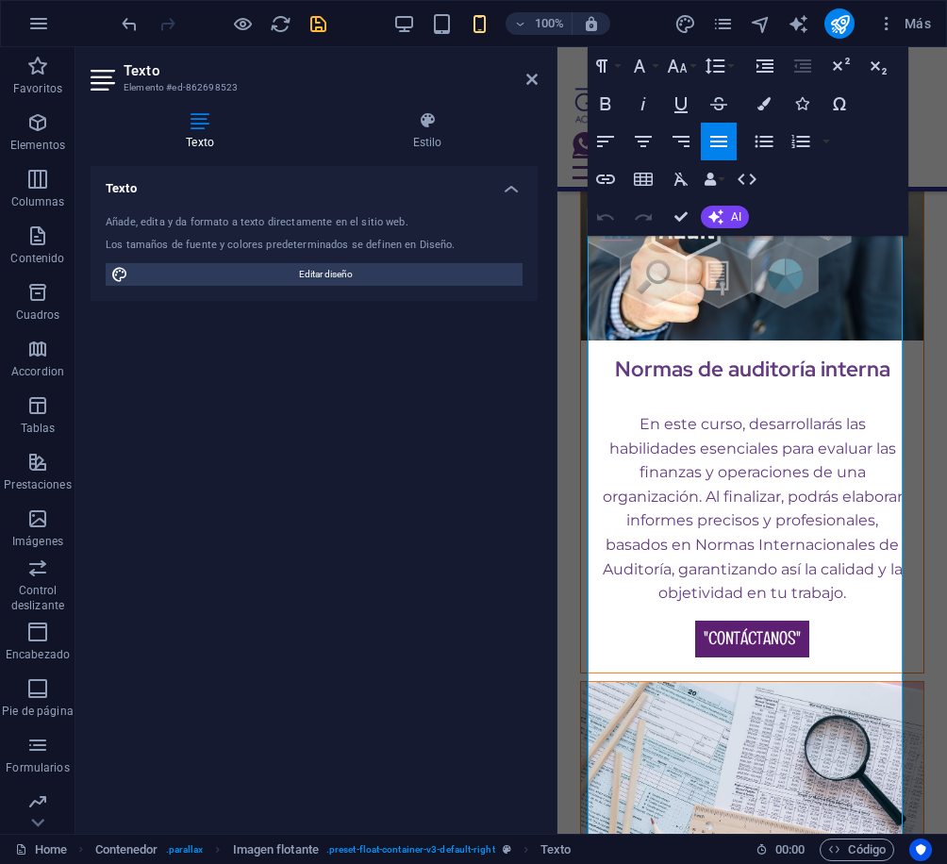
scroll to position [13175, 0]
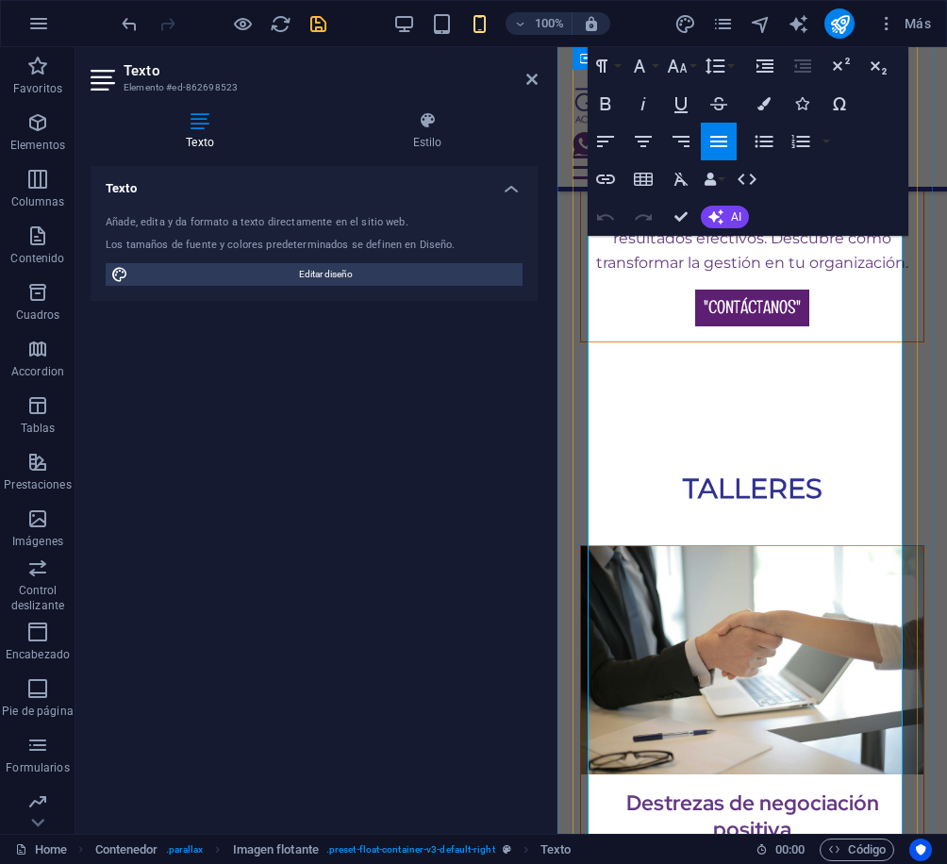
drag, startPoint x: 846, startPoint y: 783, endPoint x: 583, endPoint y: 439, distance: 433.3
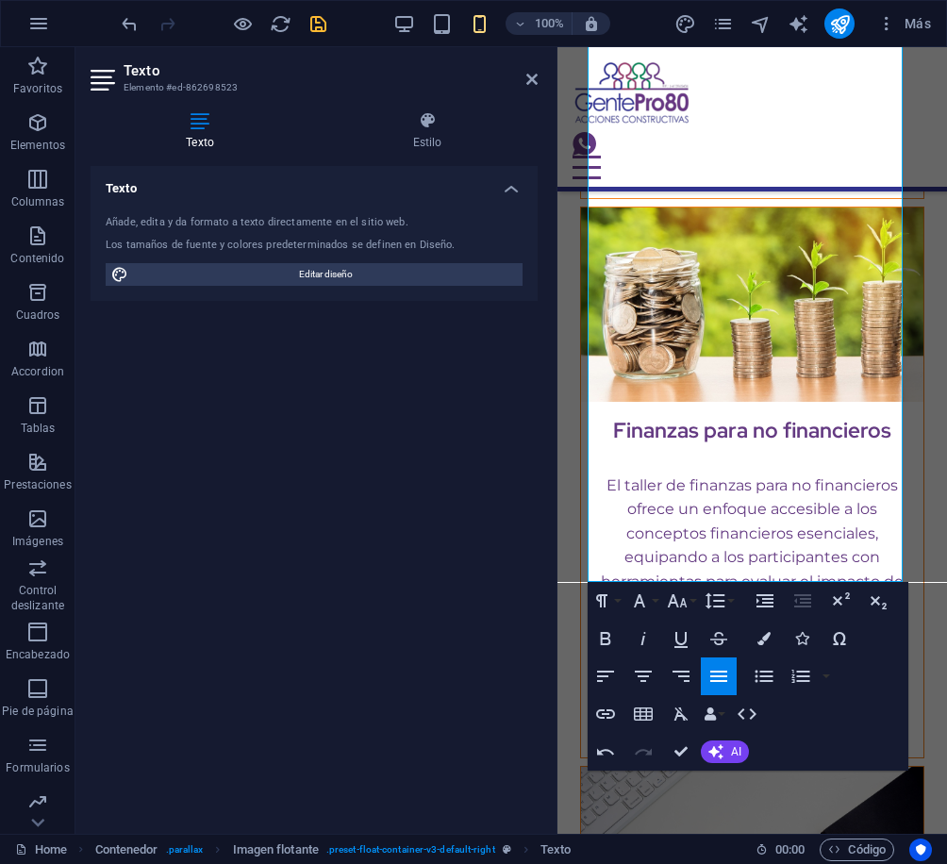
scroll to position [14251, 0]
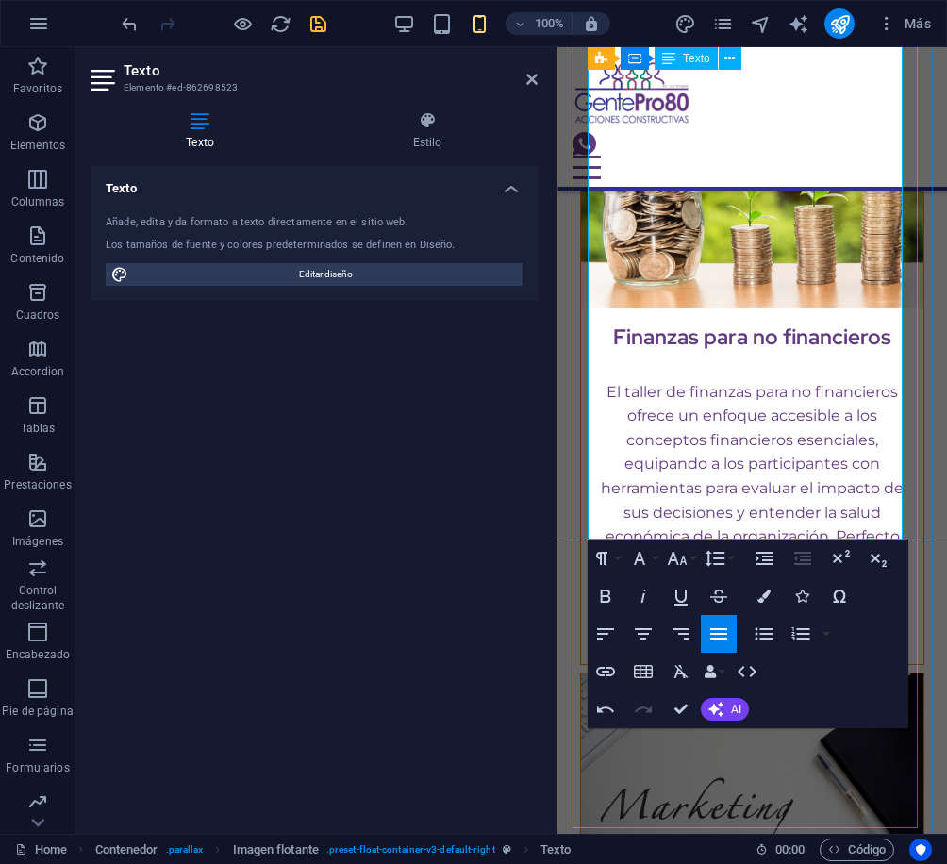
drag, startPoint x: 617, startPoint y: 518, endPoint x: 769, endPoint y: 486, distance: 155.2
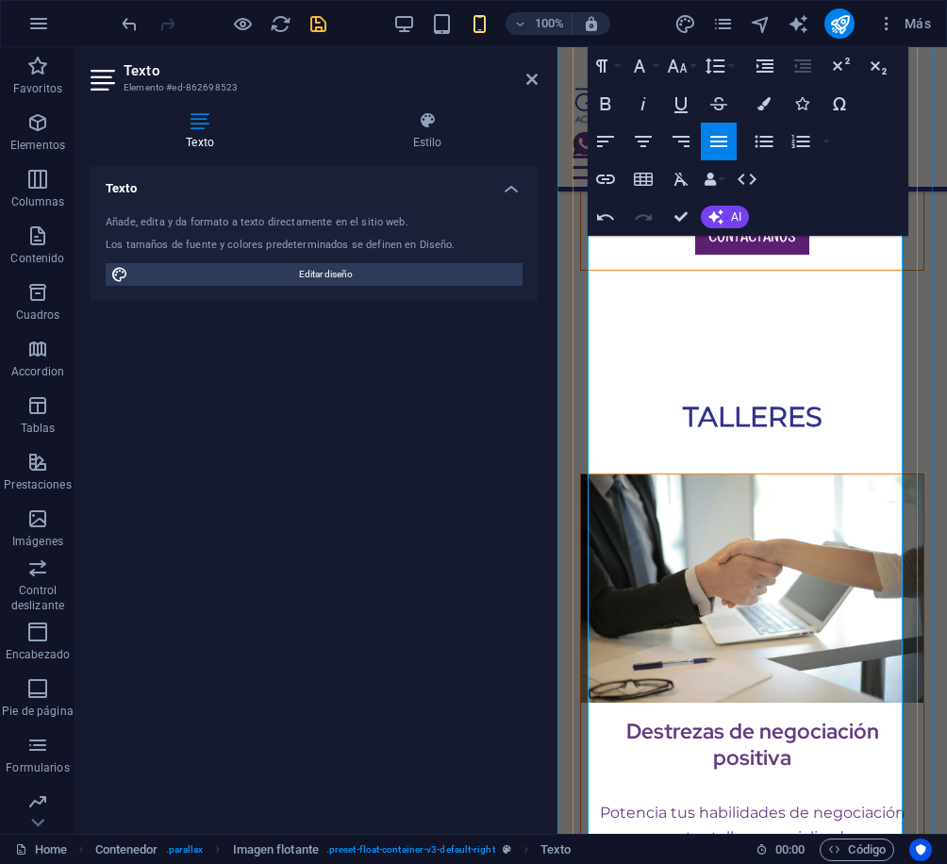
scroll to position [13058, 0]
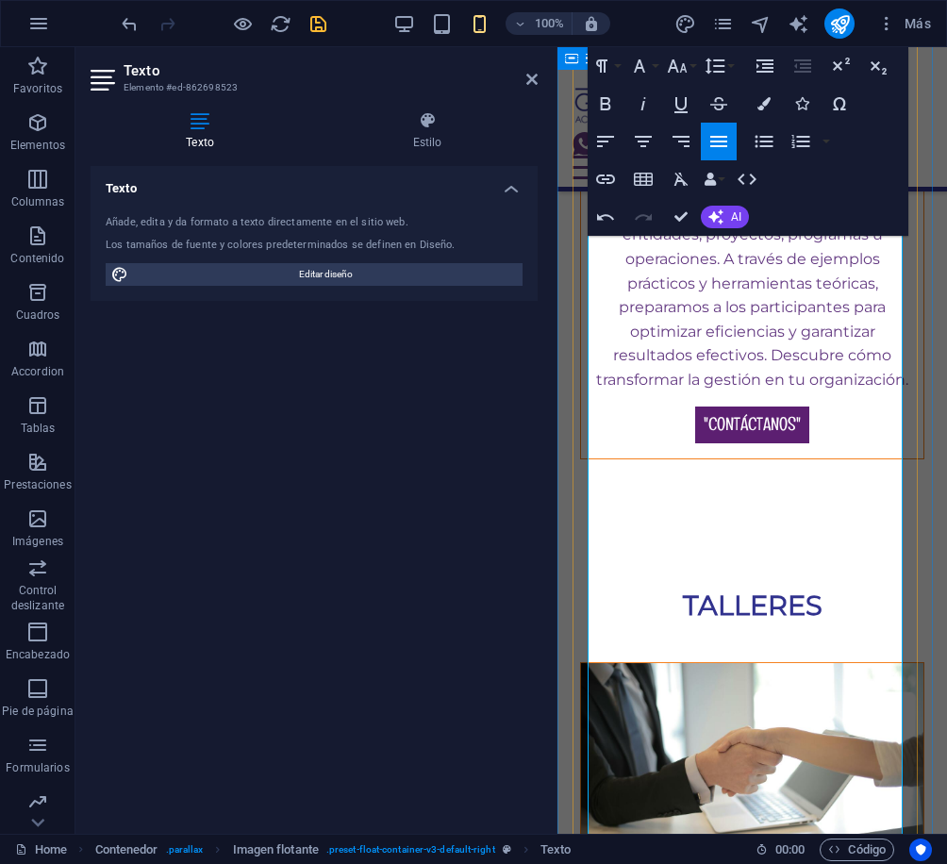
drag, startPoint x: 310, startPoint y: 22, endPoint x: 264, endPoint y: 272, distance: 254.2
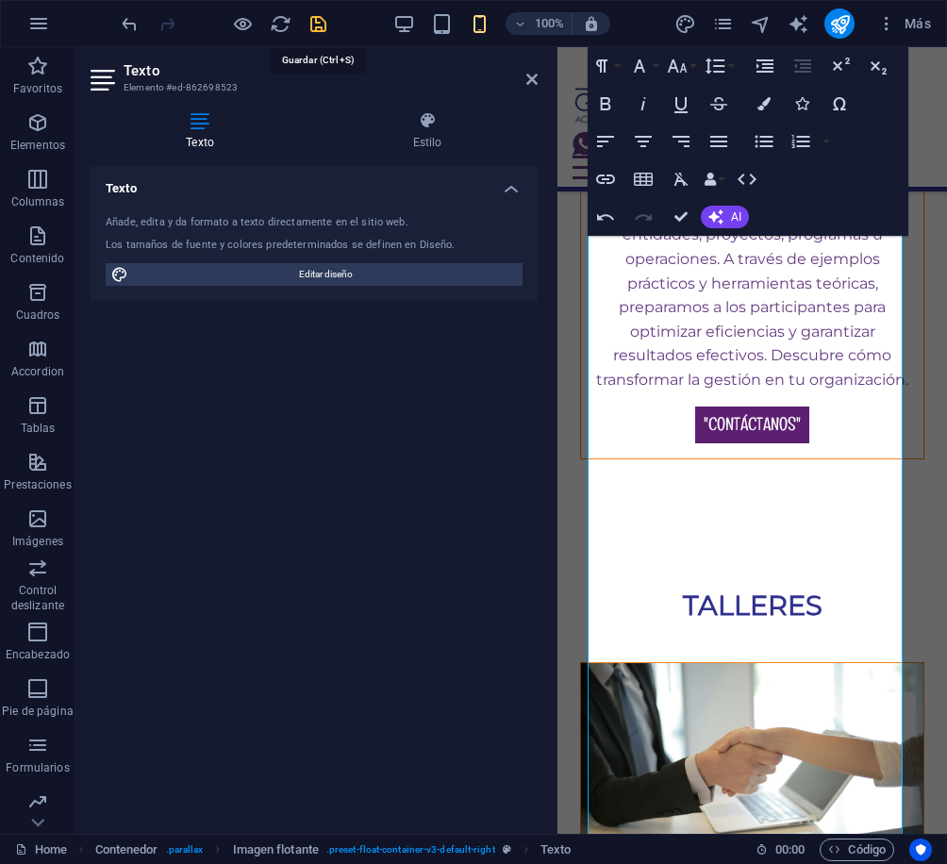
click at [310, 22] on icon "save" at bounding box center [318, 24] width 22 height 22
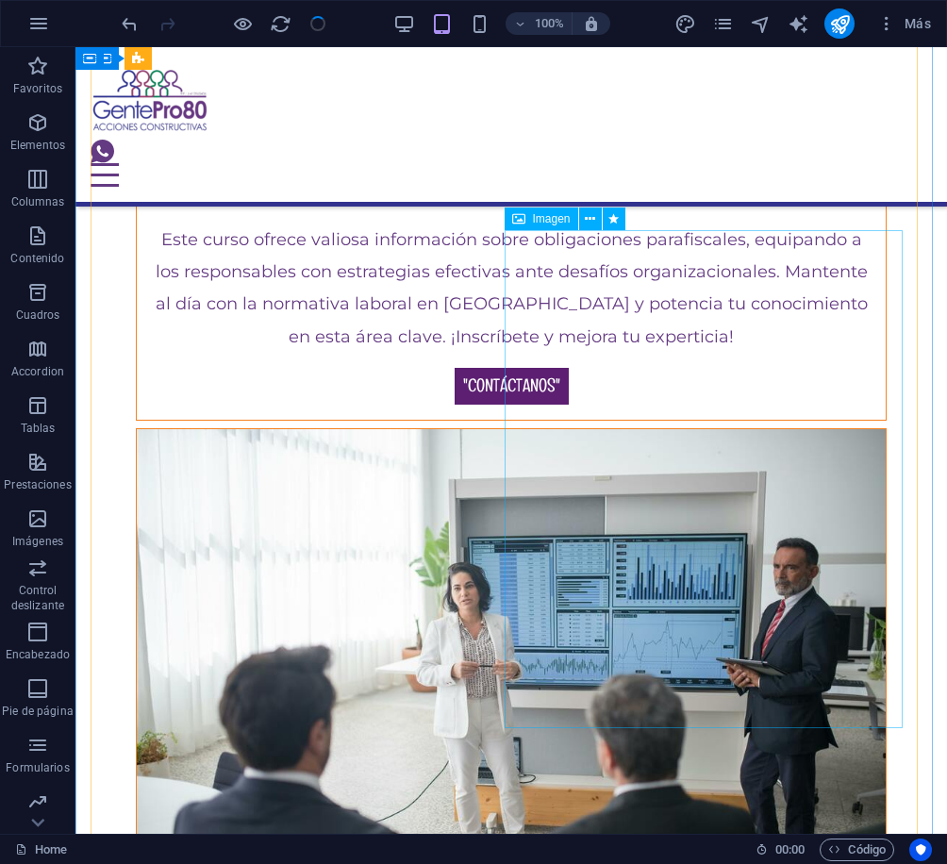
scroll to position [10815, 0]
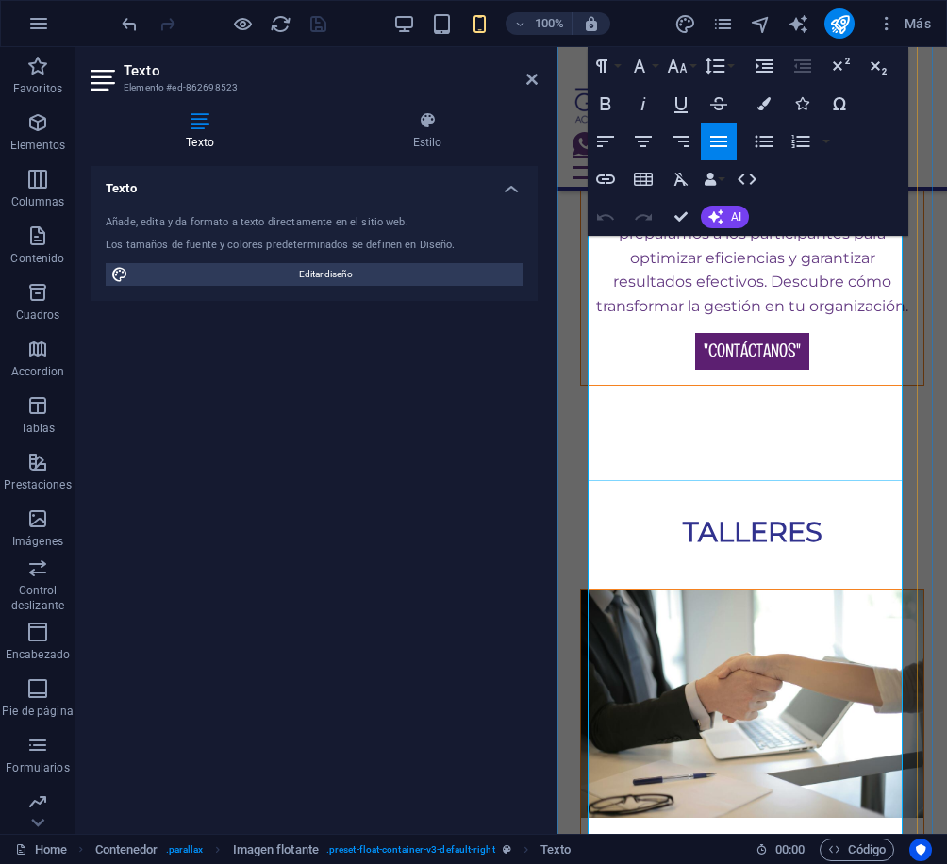
scroll to position [13320, 0]
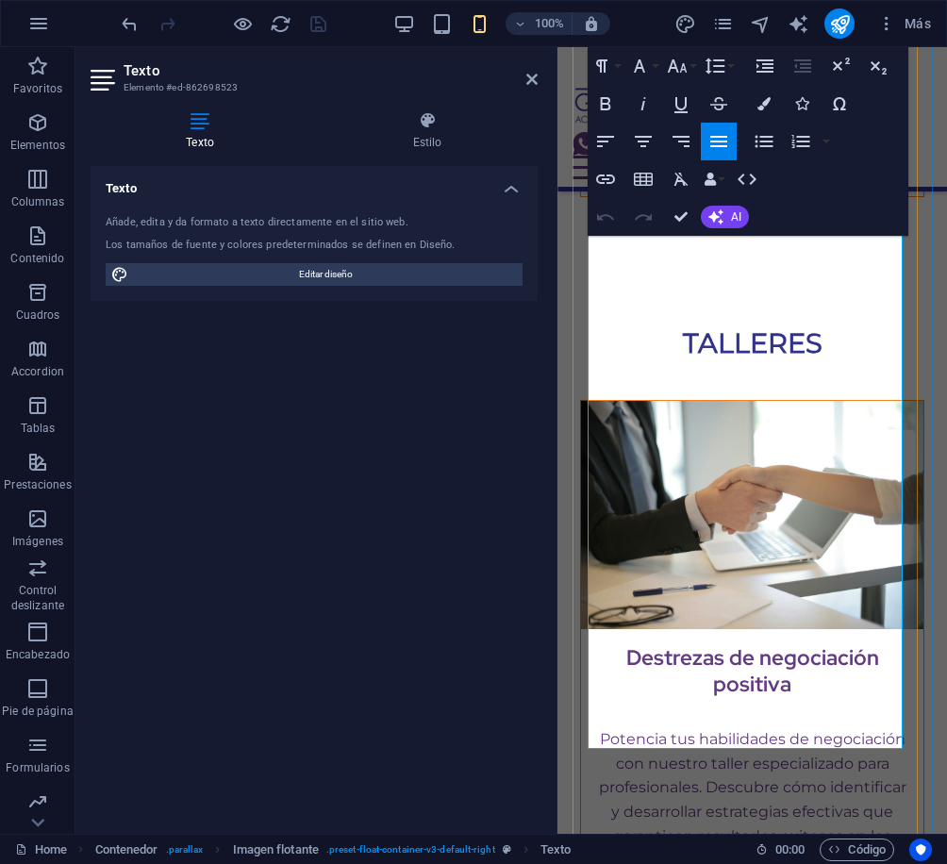
drag, startPoint x: 604, startPoint y: 349, endPoint x: 654, endPoint y: 423, distance: 90.2
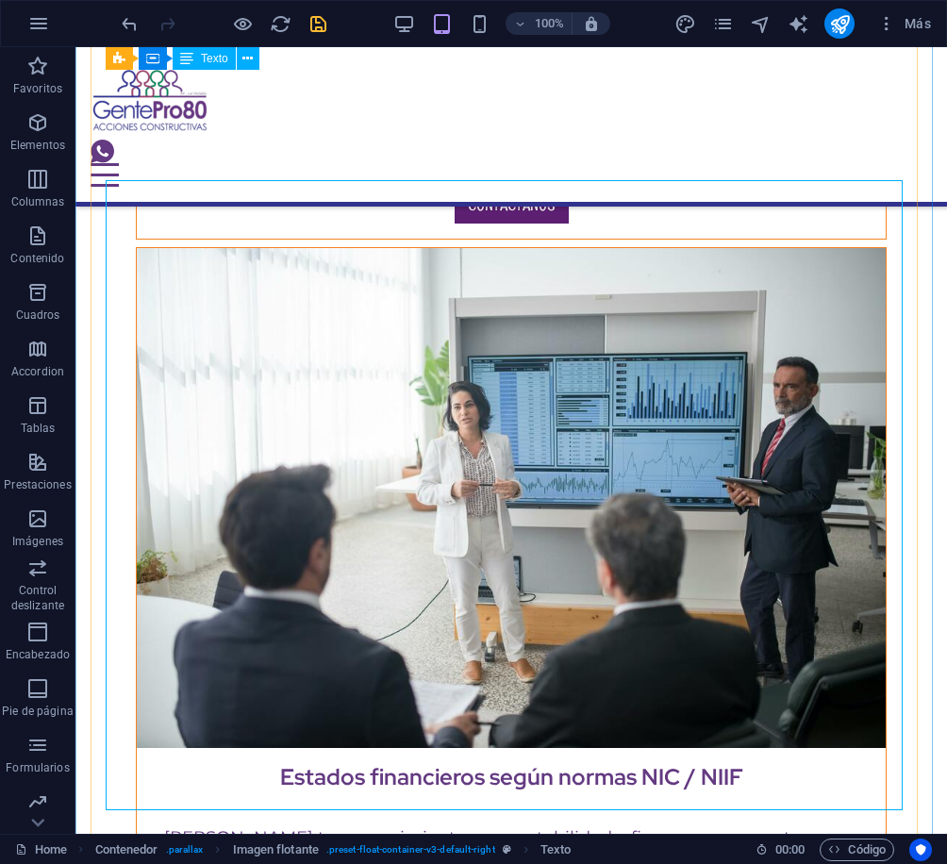
scroll to position [11019, 0]
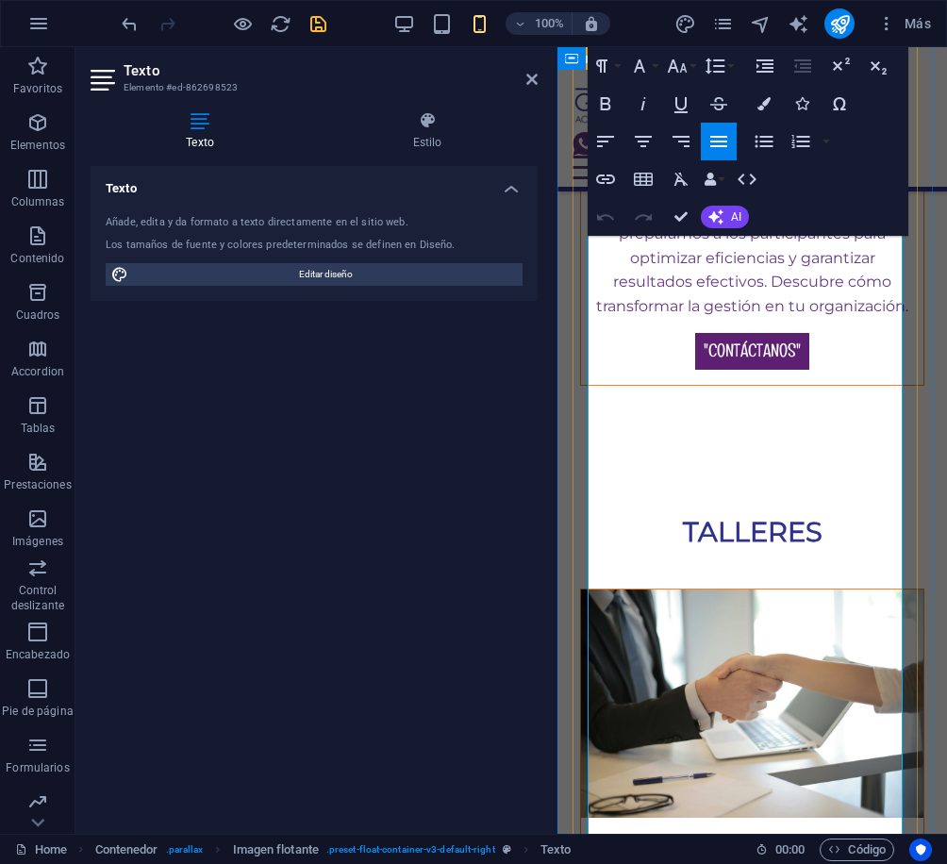
scroll to position [13509, 0]
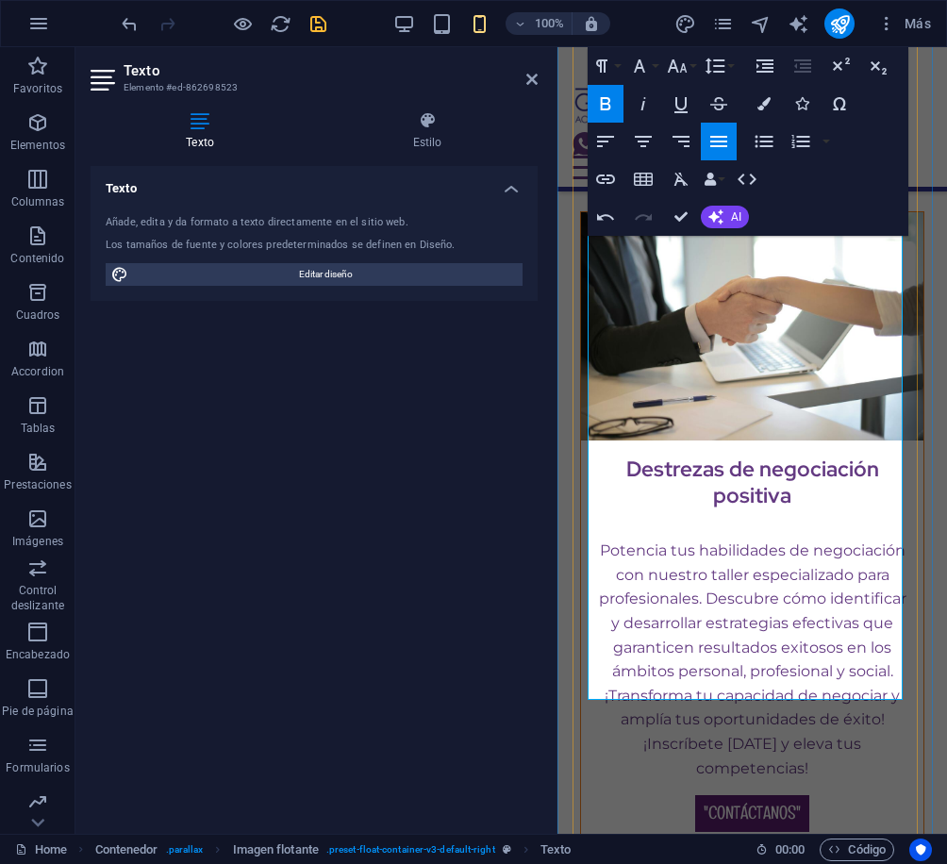
drag, startPoint x: 716, startPoint y: 653, endPoint x: 654, endPoint y: 367, distance: 292.5
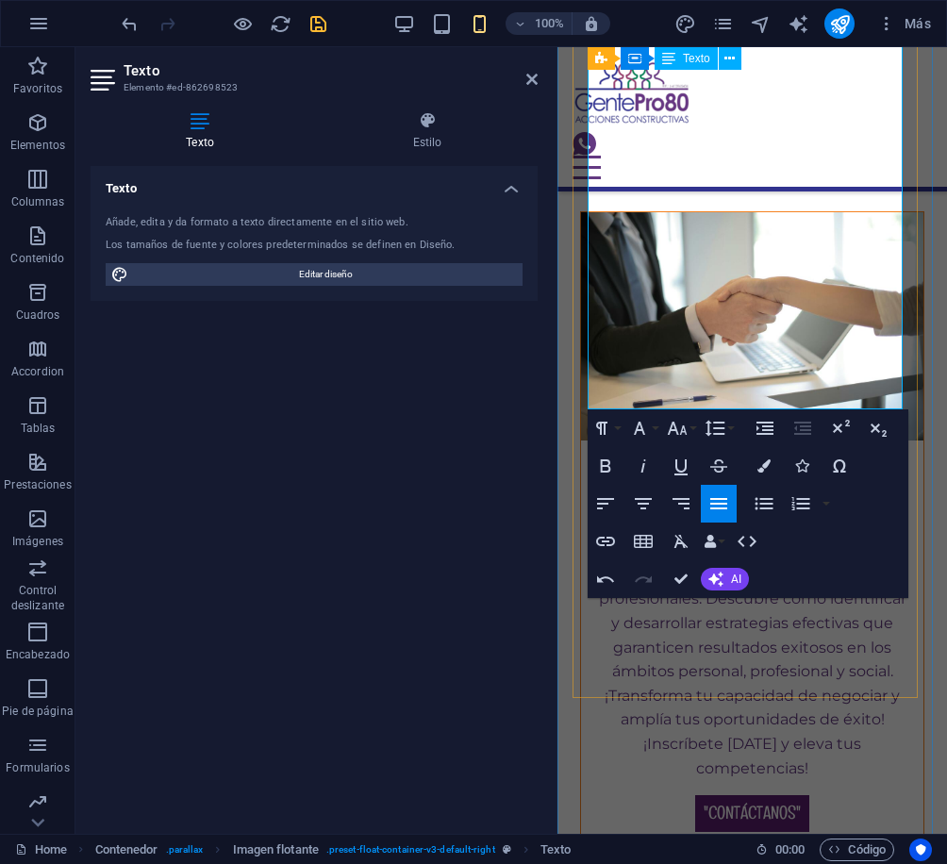
drag, startPoint x: 710, startPoint y: 377, endPoint x: 648, endPoint y: 207, distance: 181.7
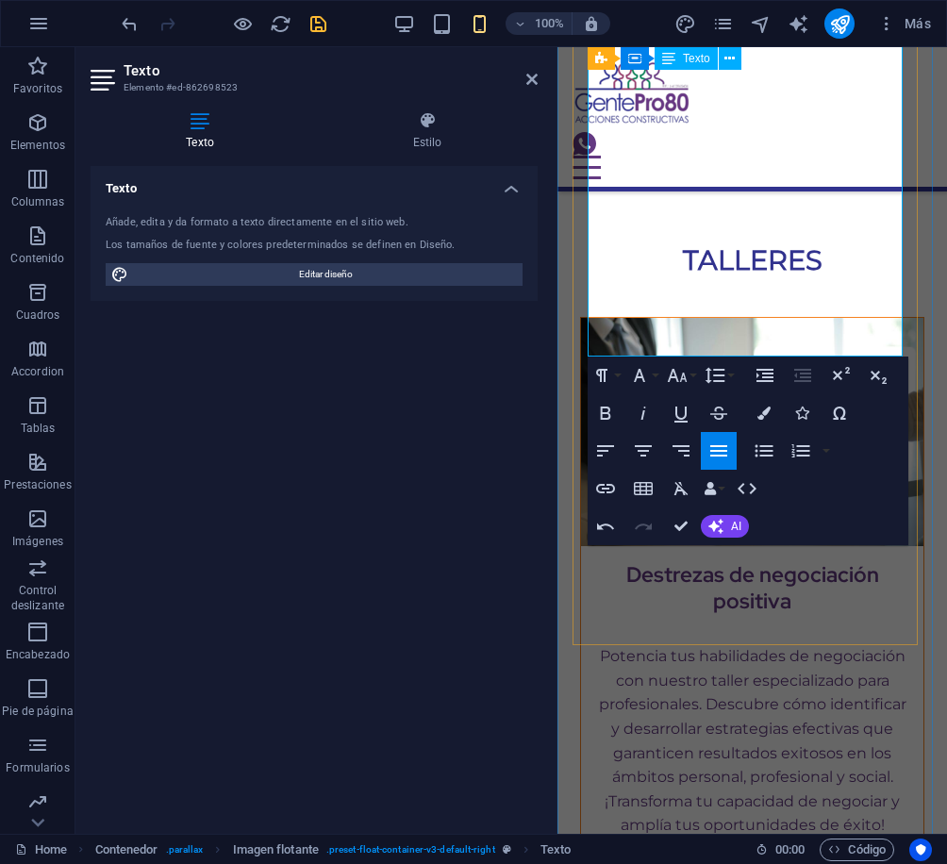
scroll to position [13214, 0]
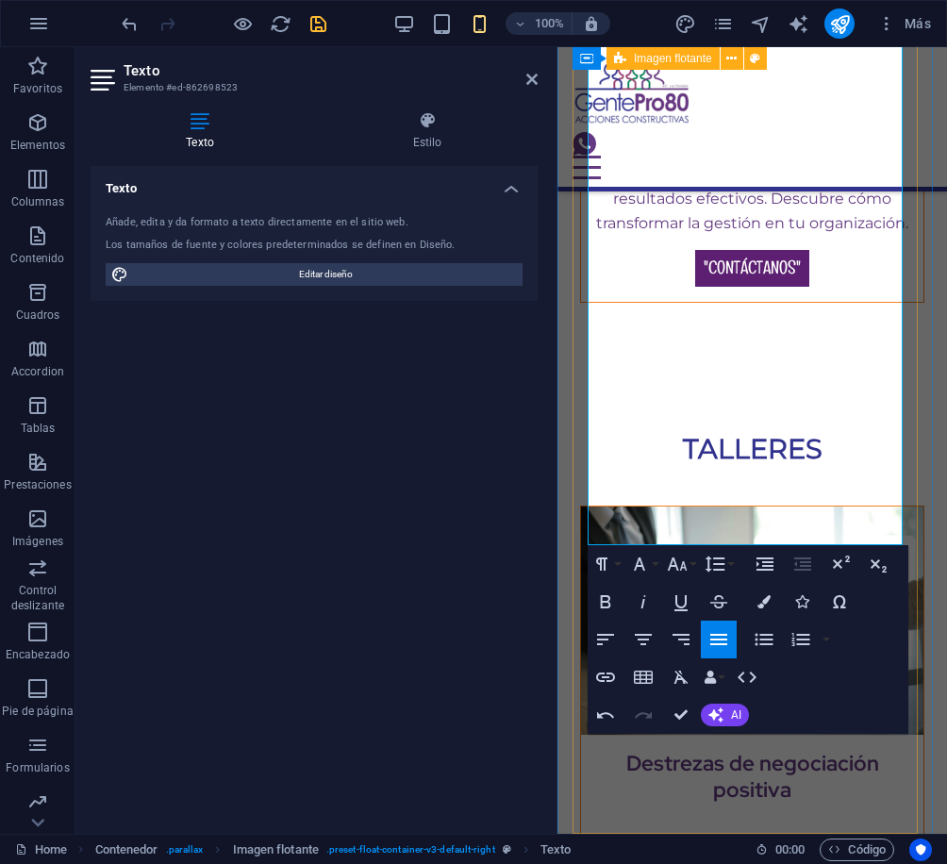
drag, startPoint x: 886, startPoint y: 522, endPoint x: 587, endPoint y: 408, distance: 320.0
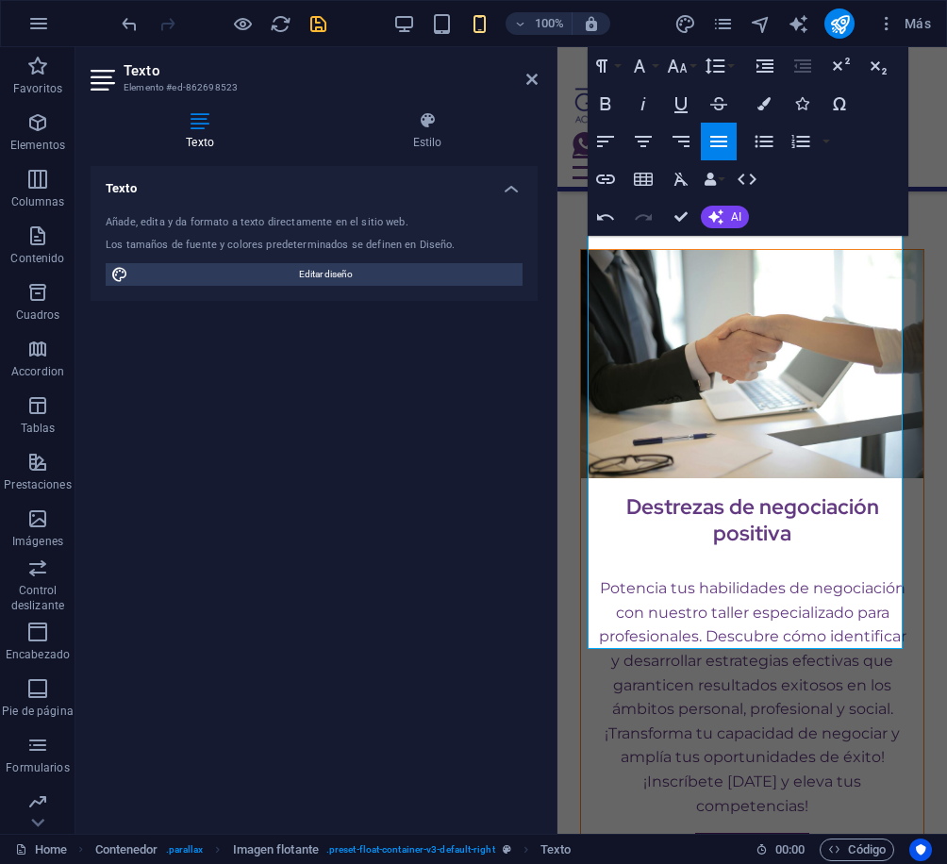
scroll to position [13700, 0]
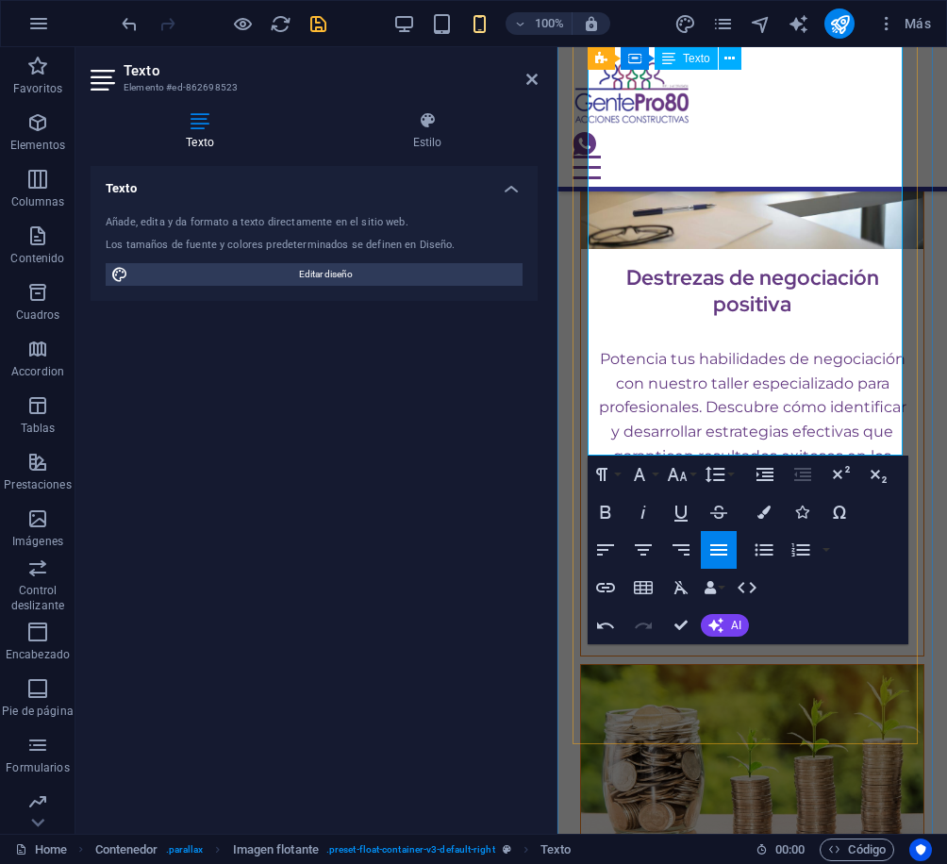
drag, startPoint x: 589, startPoint y: 387, endPoint x: 804, endPoint y: 426, distance: 218.6
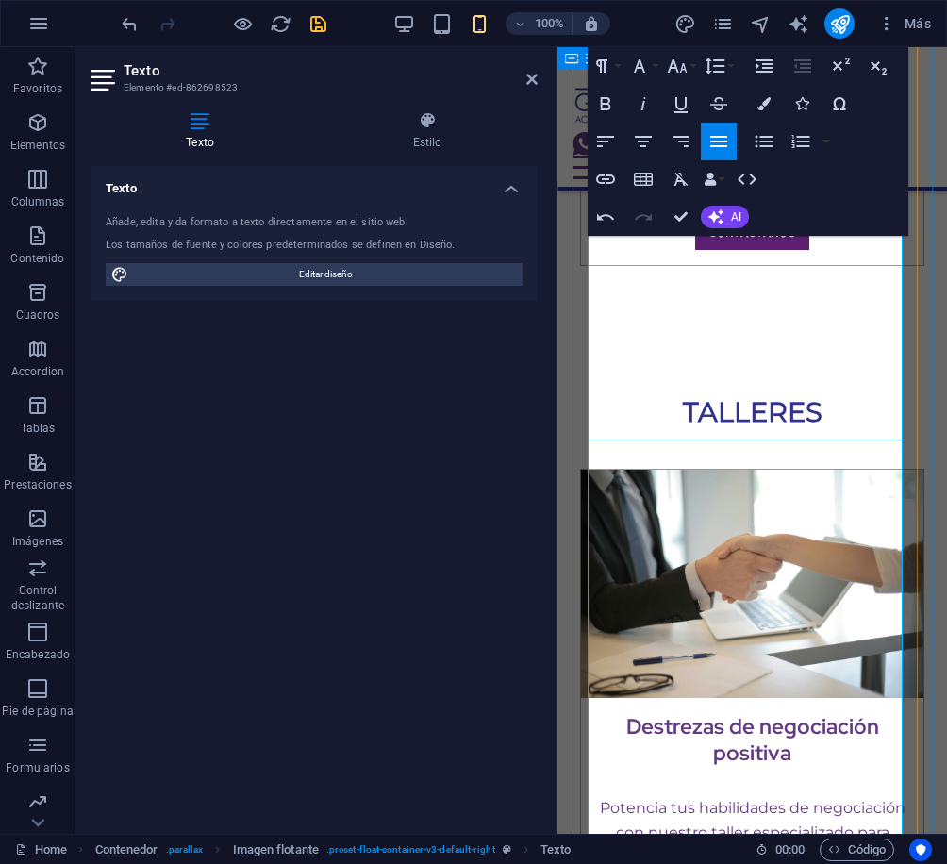
scroll to position [13323, 0]
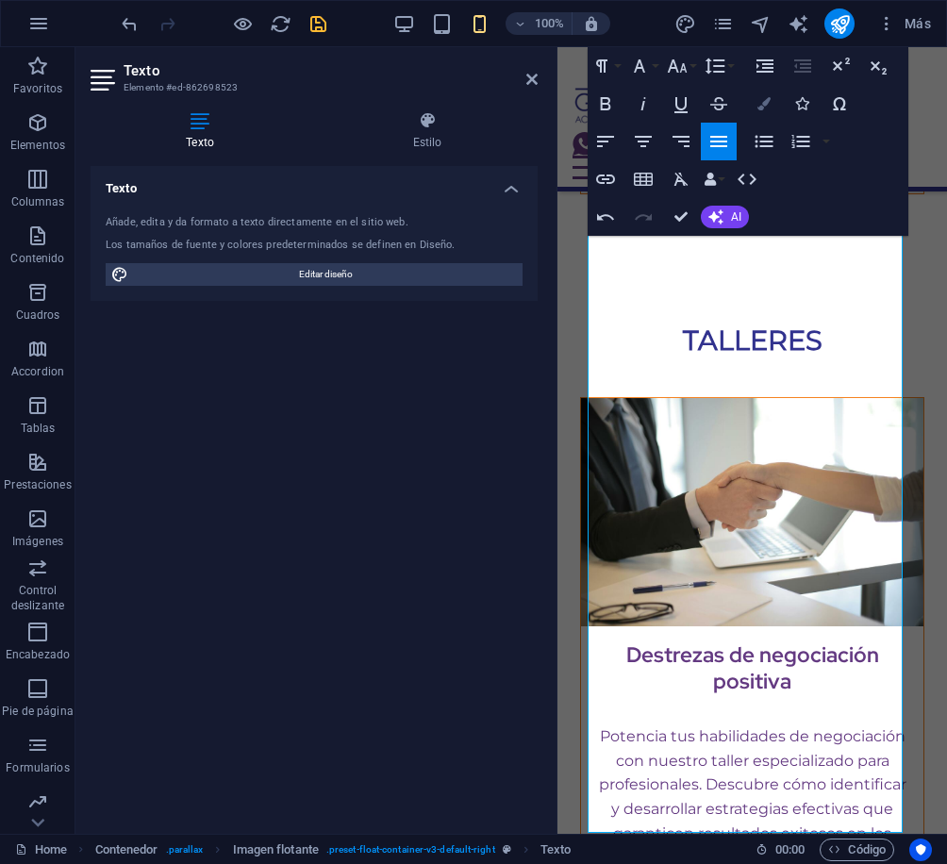
click at [755, 106] on button "Colors" at bounding box center [764, 104] width 36 height 38
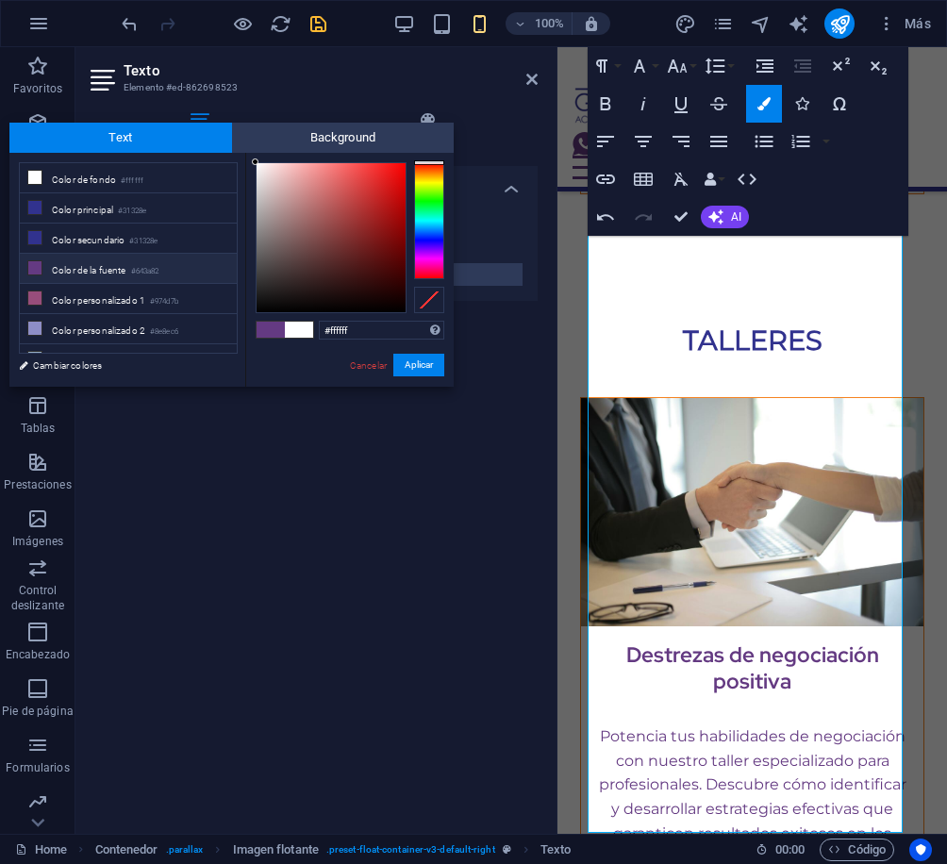
click at [263, 321] on div at bounding box center [285, 330] width 58 height 18
click at [110, 237] on li "Color secundario #31328e" at bounding box center [128, 239] width 217 height 30
type input "#31328e"
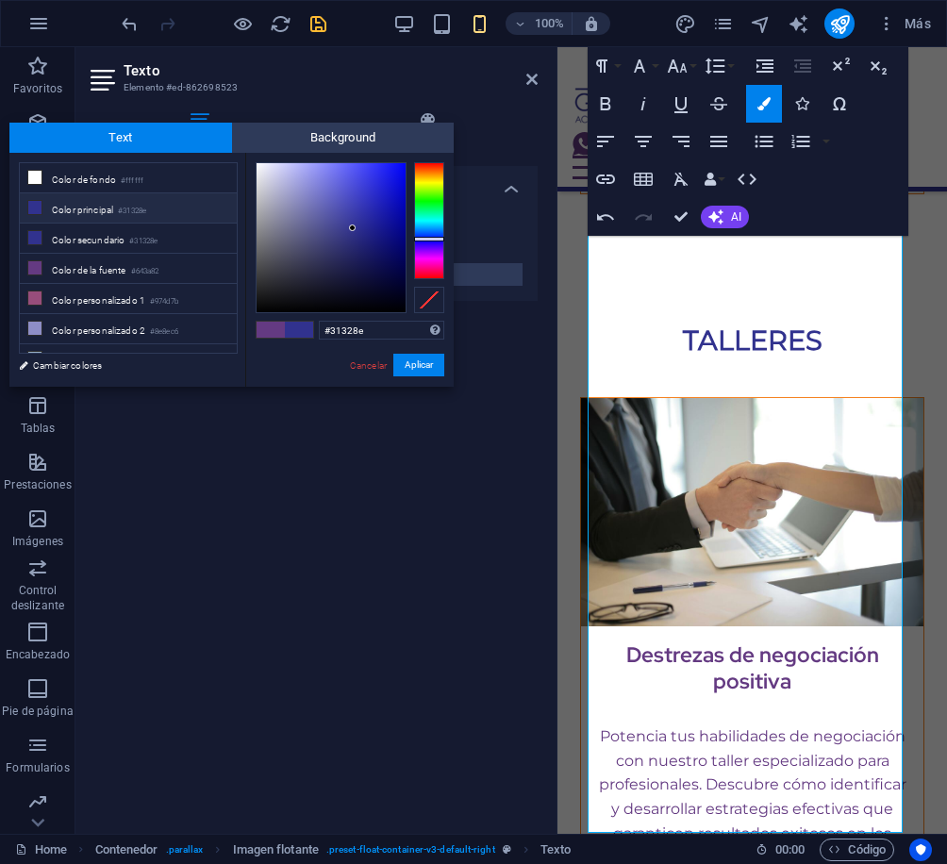
click at [93, 211] on li "Color principal #31328e" at bounding box center [128, 208] width 217 height 30
click at [430, 356] on button "Aplicar" at bounding box center [418, 365] width 51 height 23
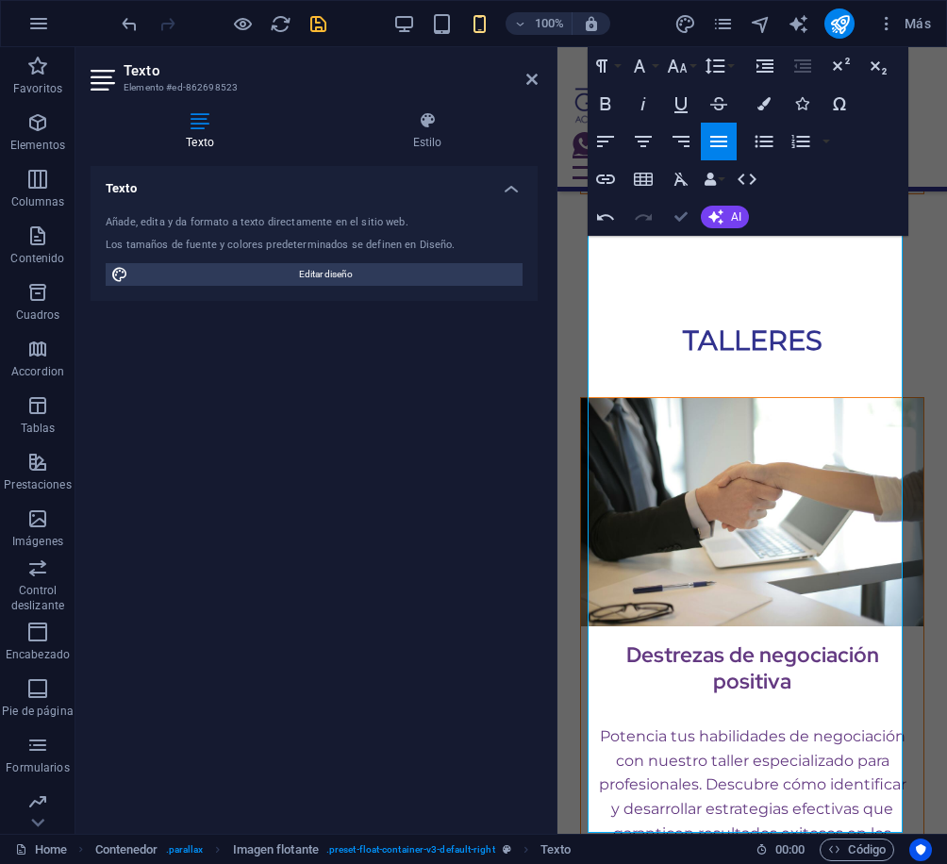
drag, startPoint x: 683, startPoint y: 222, endPoint x: 779, endPoint y: 337, distance: 150.0
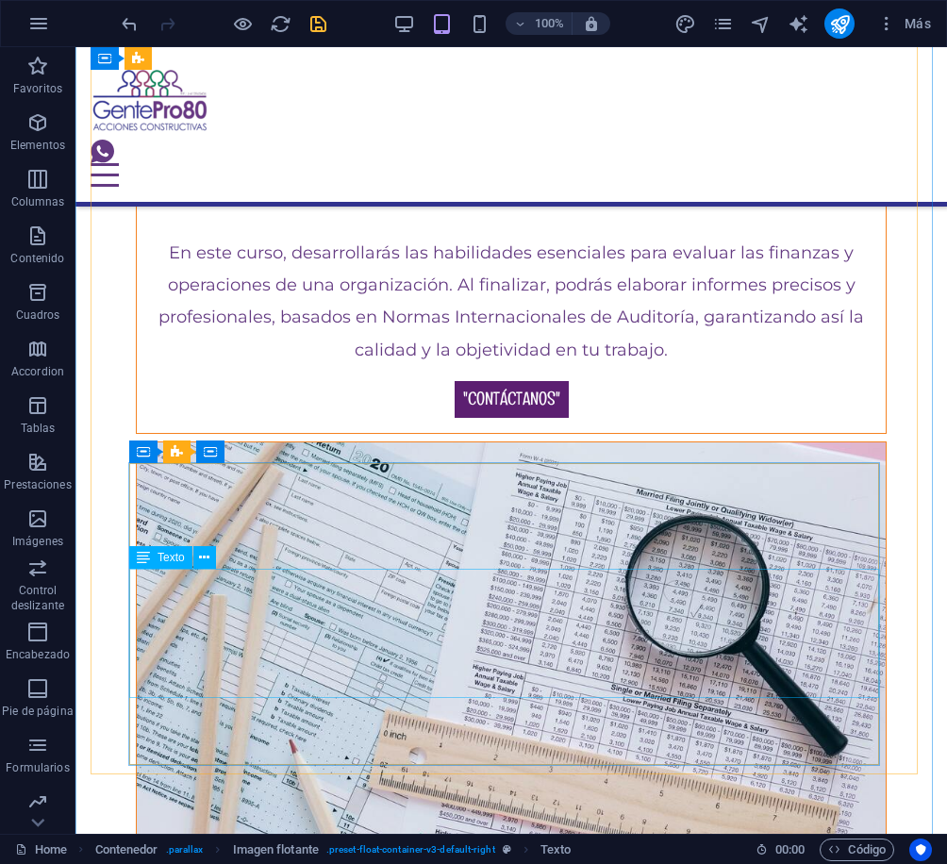
scroll to position [10331, 0]
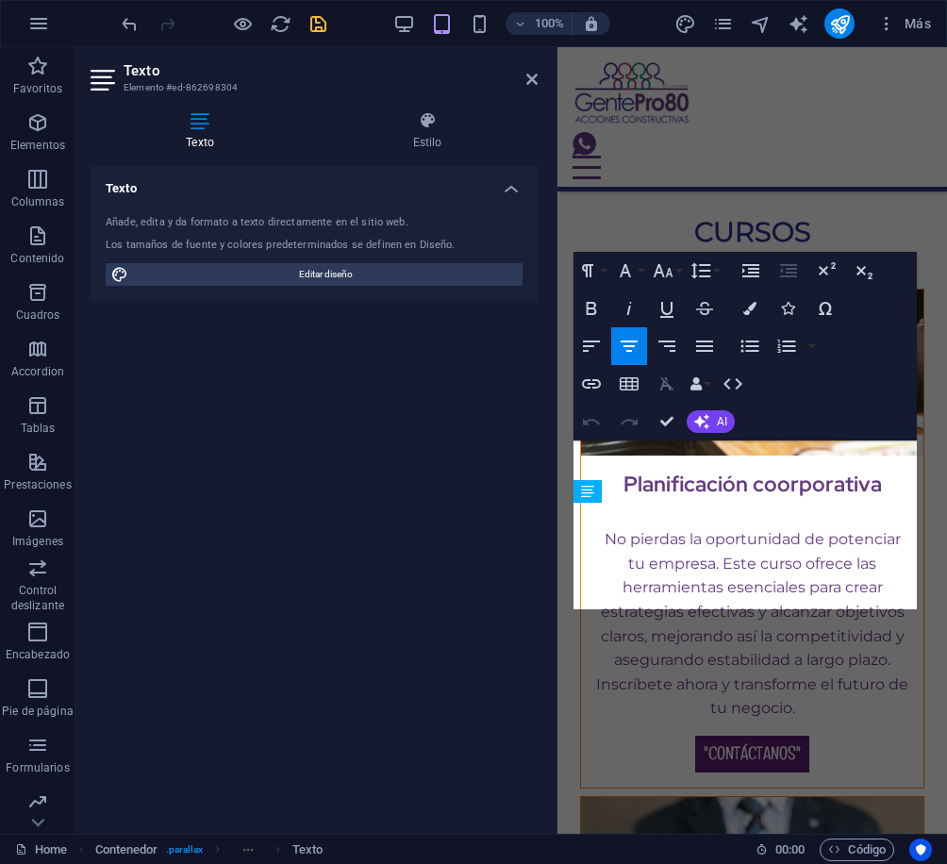
scroll to position [12155, 0]
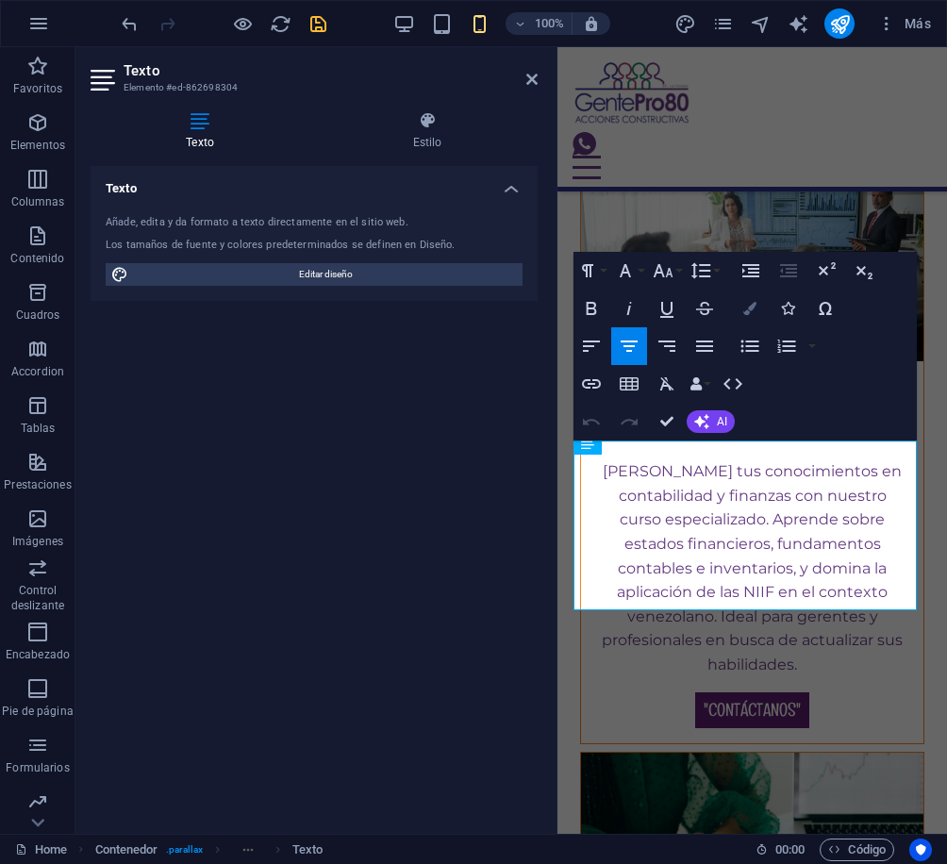
click at [750, 310] on icon "button" at bounding box center [749, 308] width 13 height 13
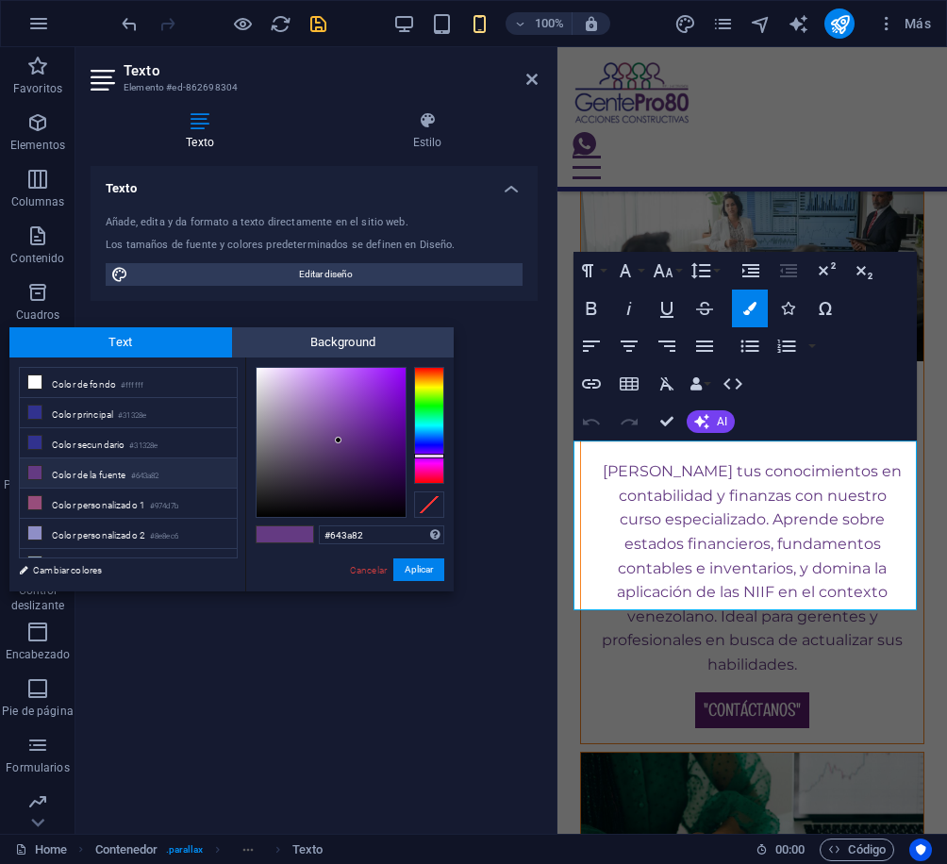
drag, startPoint x: 366, startPoint y: 538, endPoint x: 251, endPoint y: 549, distance: 115.6
click at [252, 549] on div "#643a82 Formatos soportados #0852ed rgb(8, 82, 237) rgba(8, 82, 237, 90%) hsv(2…" at bounding box center [349, 610] width 208 height 507
click at [425, 579] on button "Aplicar" at bounding box center [418, 569] width 51 height 23
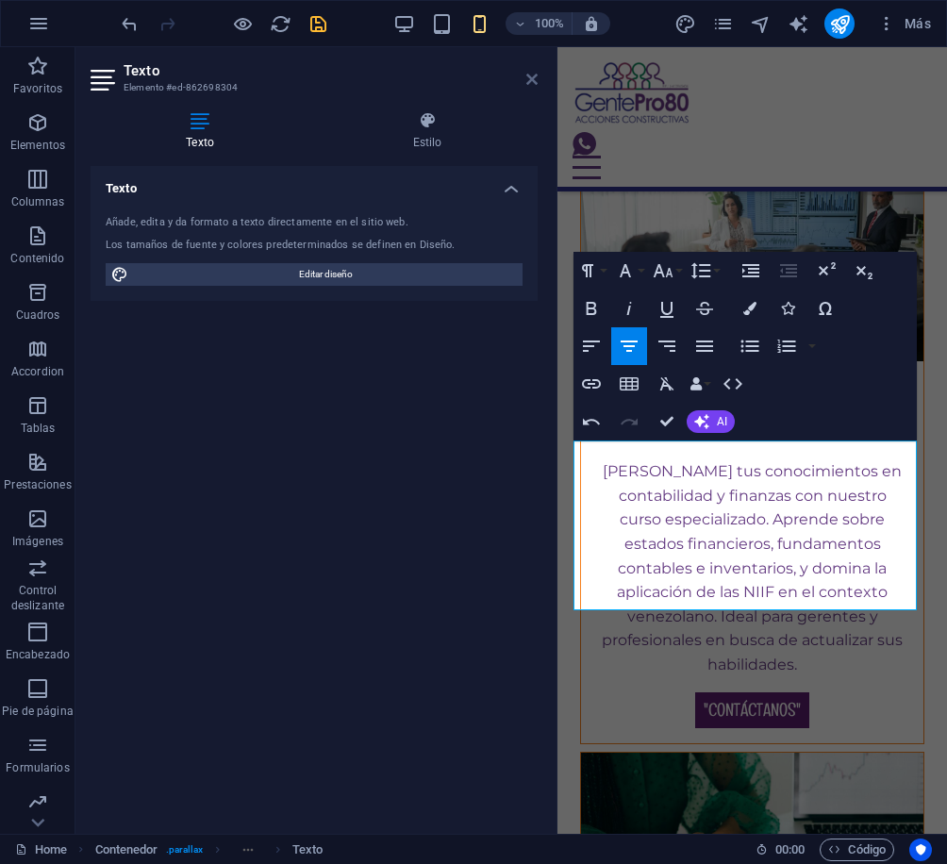
click at [527, 84] on header "Texto Elemento #ed-862698304" at bounding box center [314, 71] width 447 height 49
click at [530, 85] on icon at bounding box center [531, 79] width 11 height 15
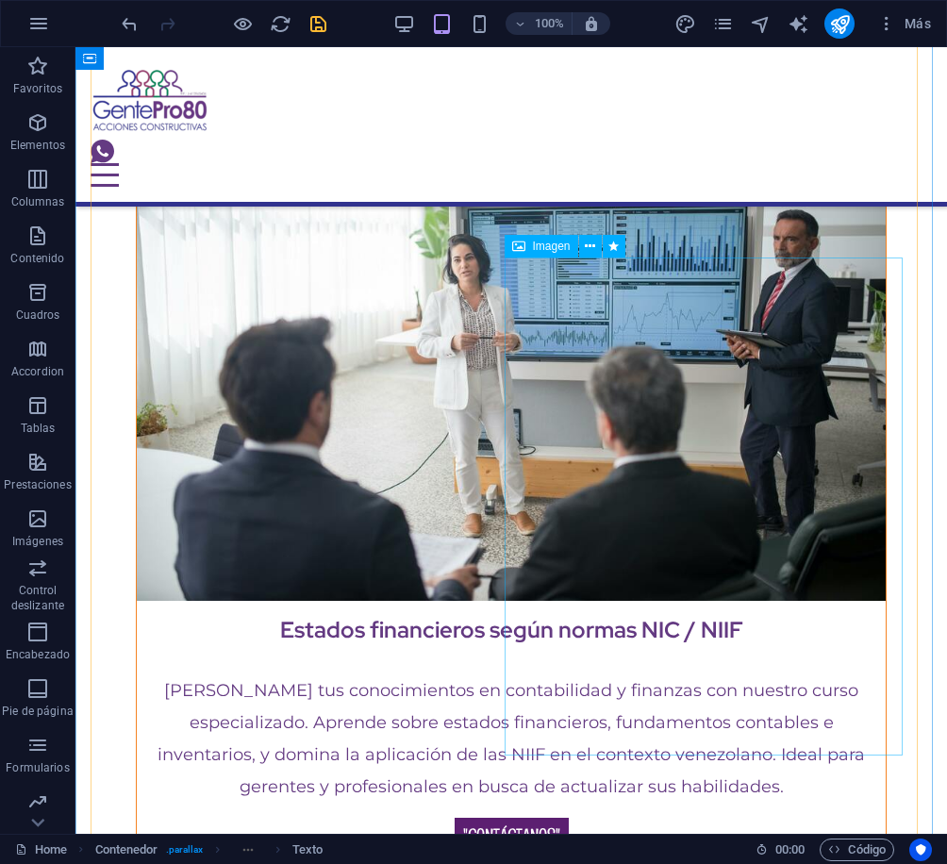
scroll to position [11184, 0]
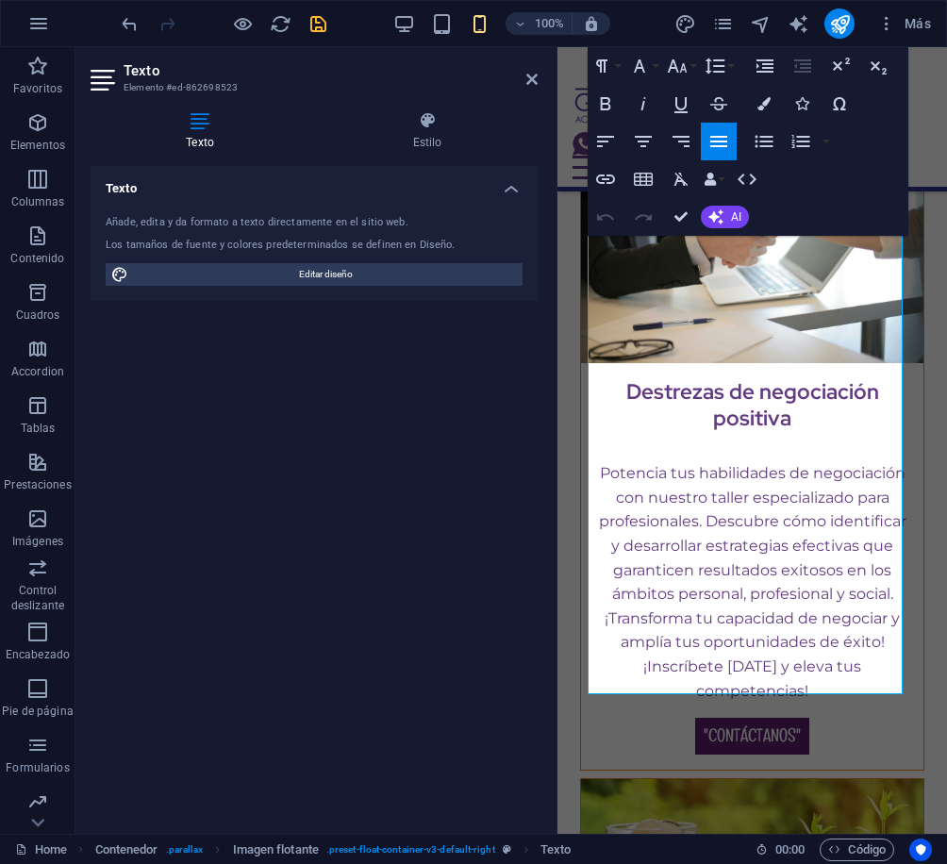
scroll to position [13819, 0]
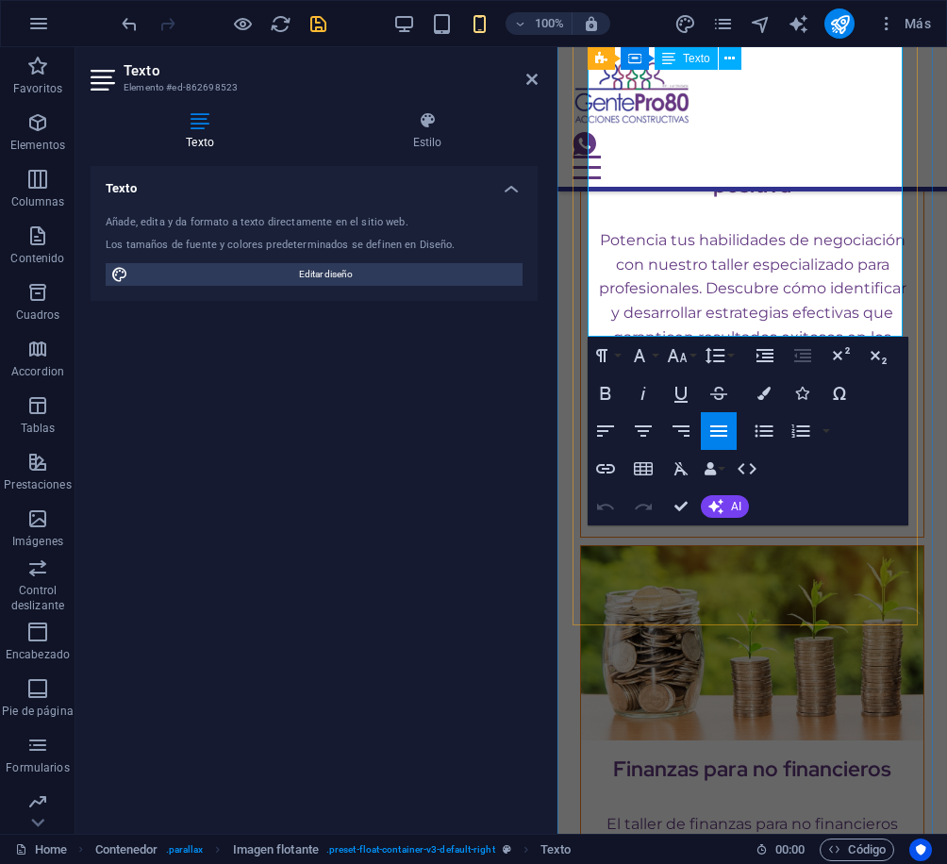
drag, startPoint x: 595, startPoint y: 295, endPoint x: 712, endPoint y: 295, distance: 116.9
click at [759, 393] on icon "button" at bounding box center [763, 393] width 13 height 13
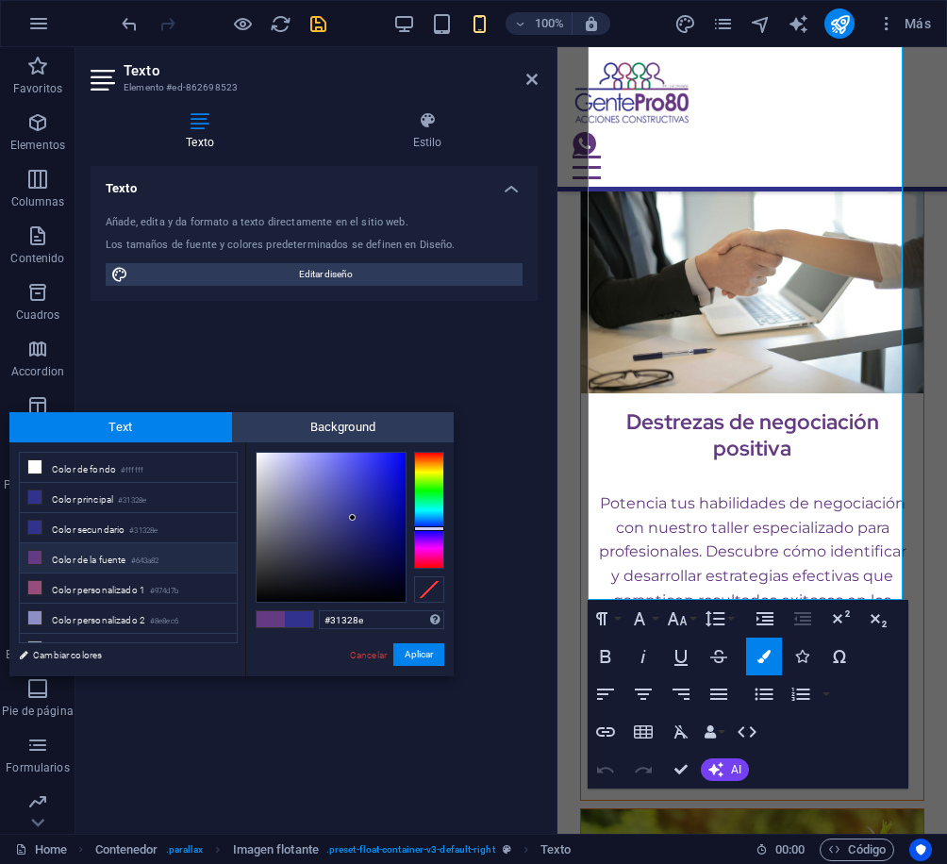
drag, startPoint x: 381, startPoint y: 619, endPoint x: 301, endPoint y: 620, distance: 80.2
click at [303, 621] on div "#31328e Formatos soportados #0852ed rgb(8, 82, 237) rgba(8, 82, 237, 90%) hsv(2…" at bounding box center [349, 695] width 208 height 507
type input "#643a82"
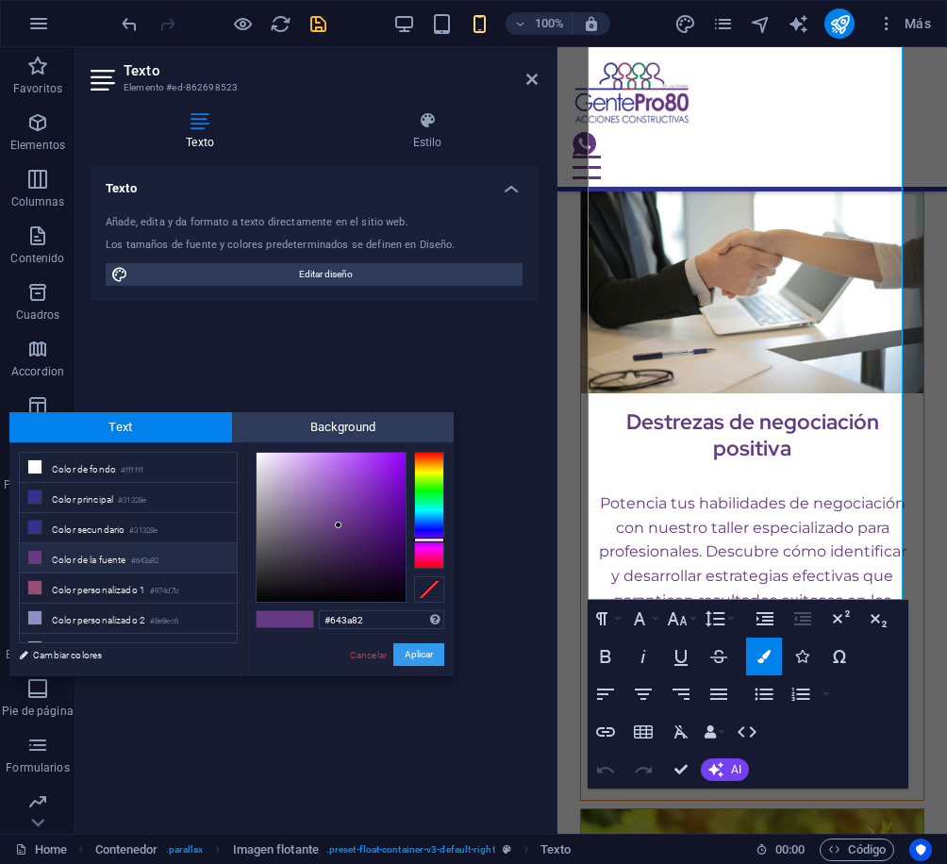
click at [417, 652] on button "Aplicar" at bounding box center [418, 654] width 51 height 23
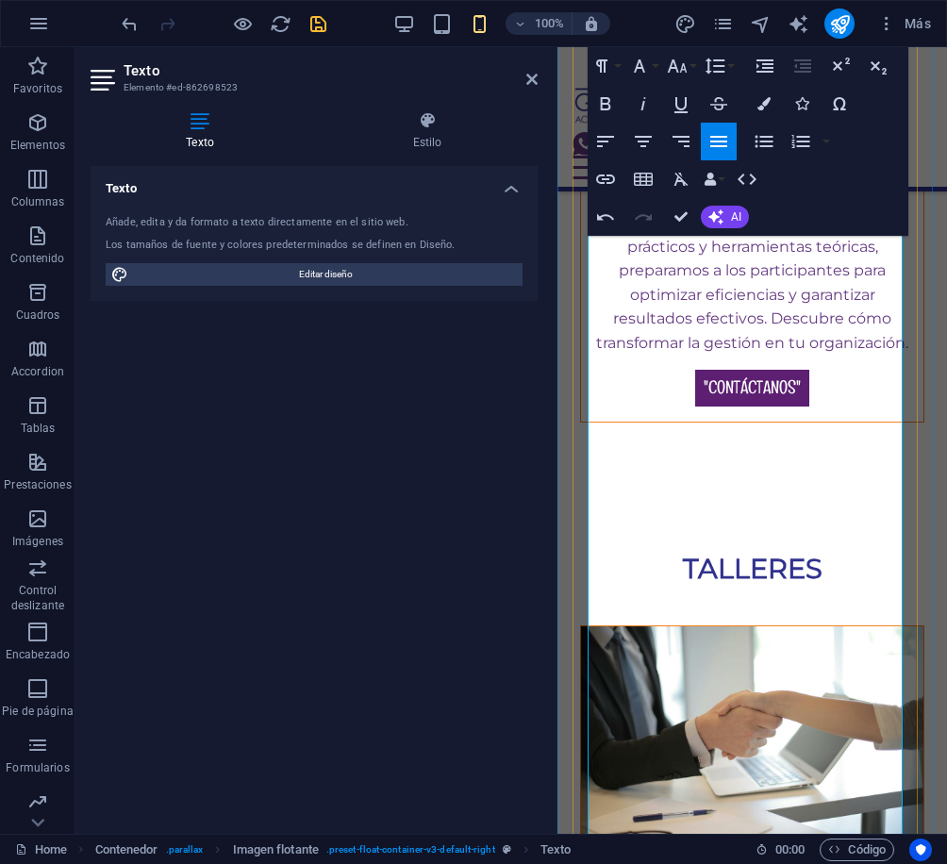
scroll to position [13084, 0]
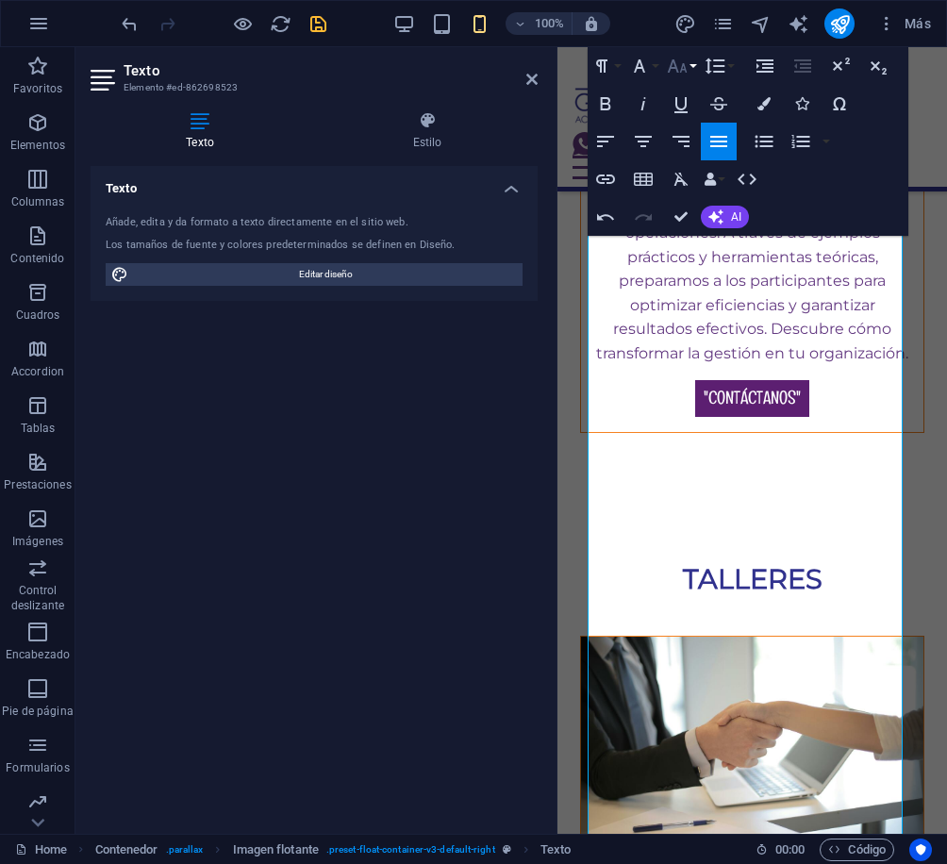
click at [680, 69] on icon "button" at bounding box center [677, 66] width 23 height 23
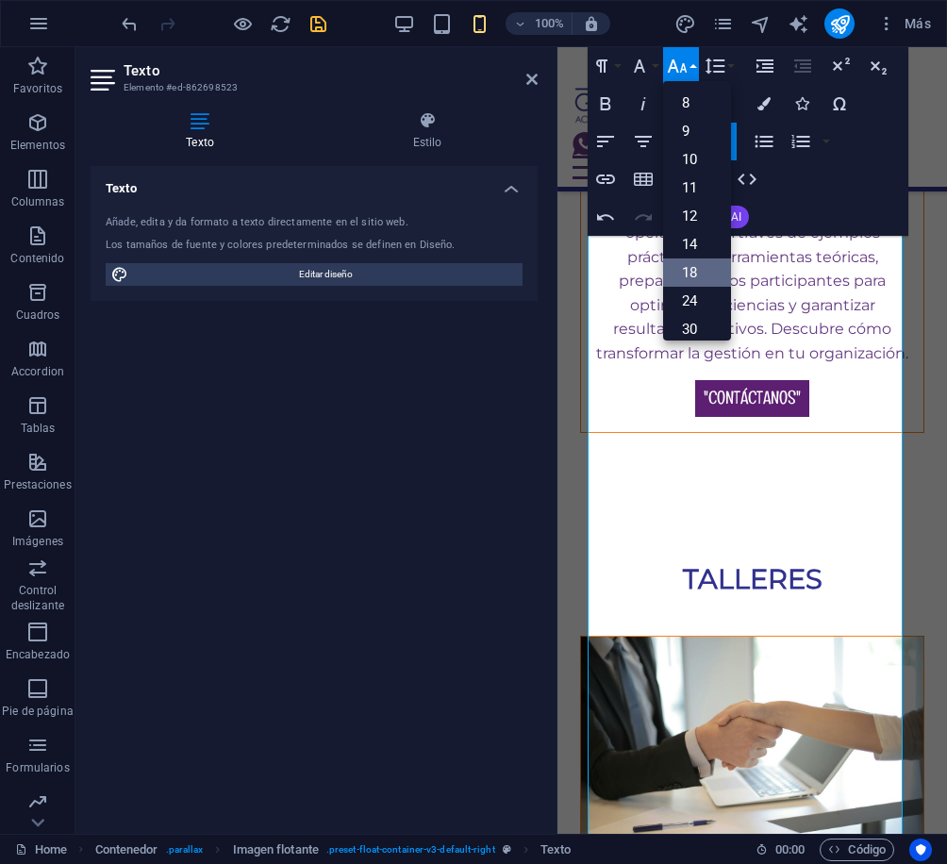
click at [690, 268] on link "18" at bounding box center [697, 272] width 68 height 28
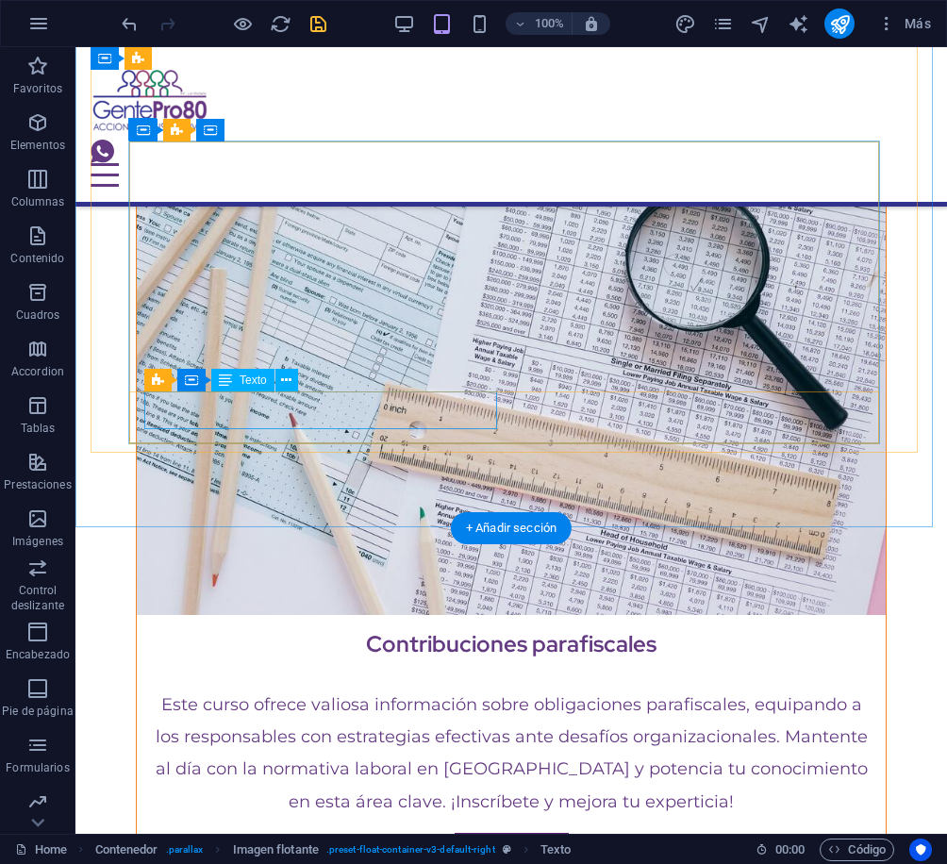
scroll to position [10369, 0]
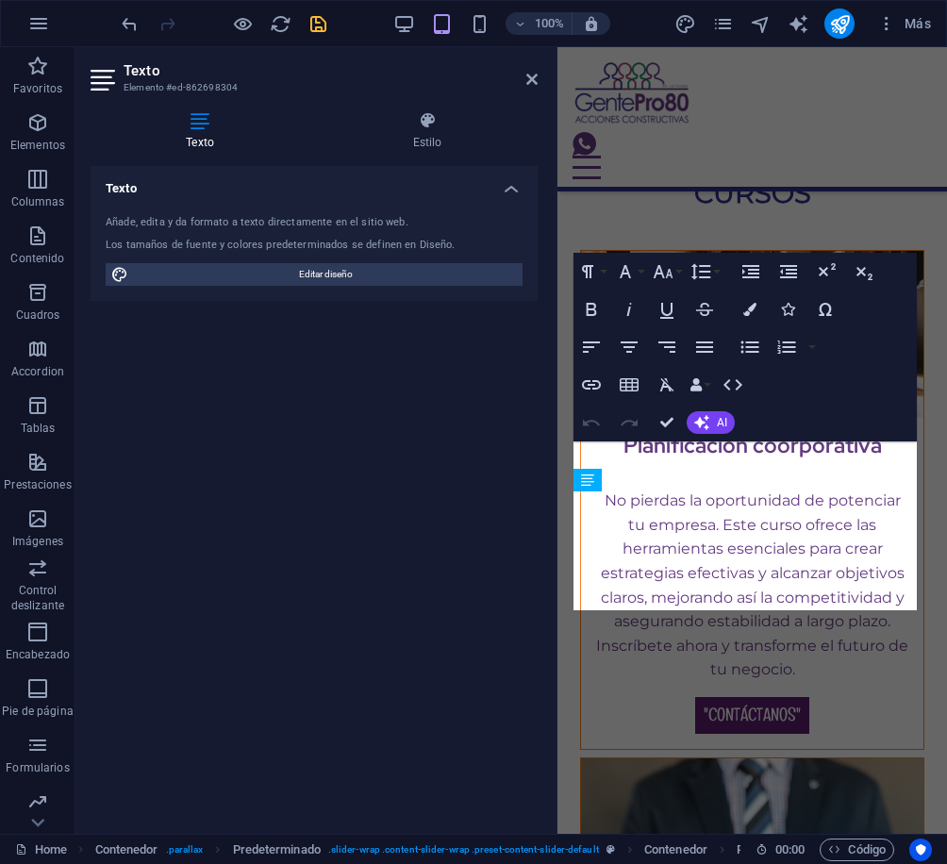
scroll to position [12155, 0]
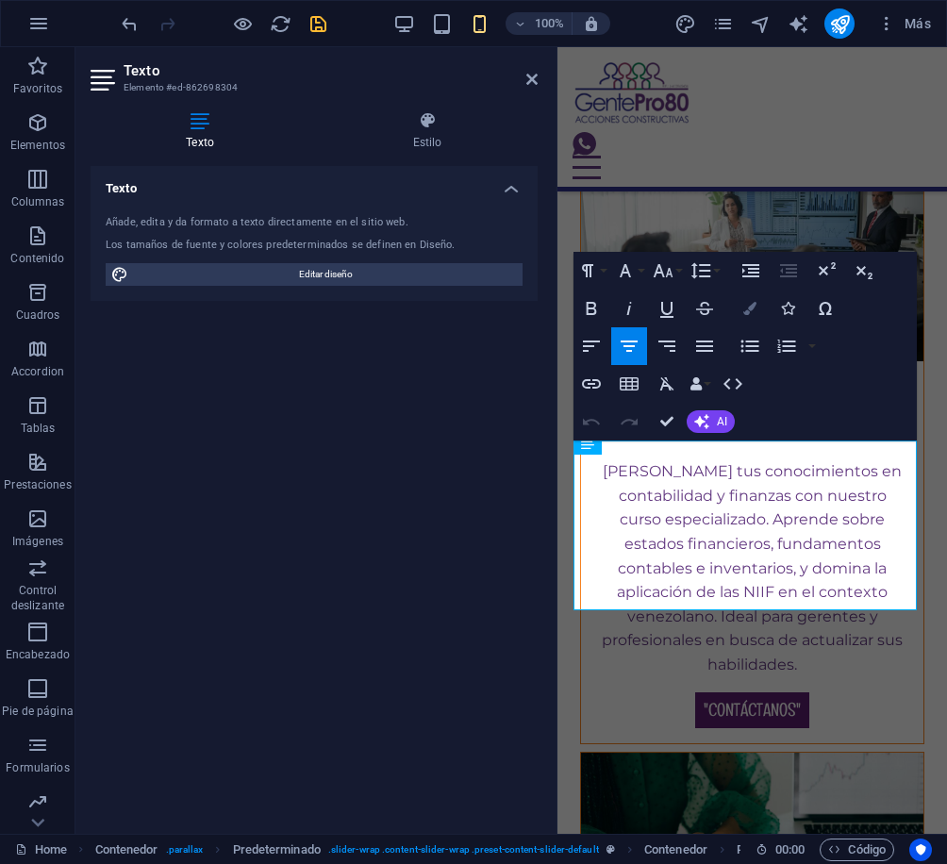
click at [753, 312] on icon "button" at bounding box center [749, 308] width 13 height 13
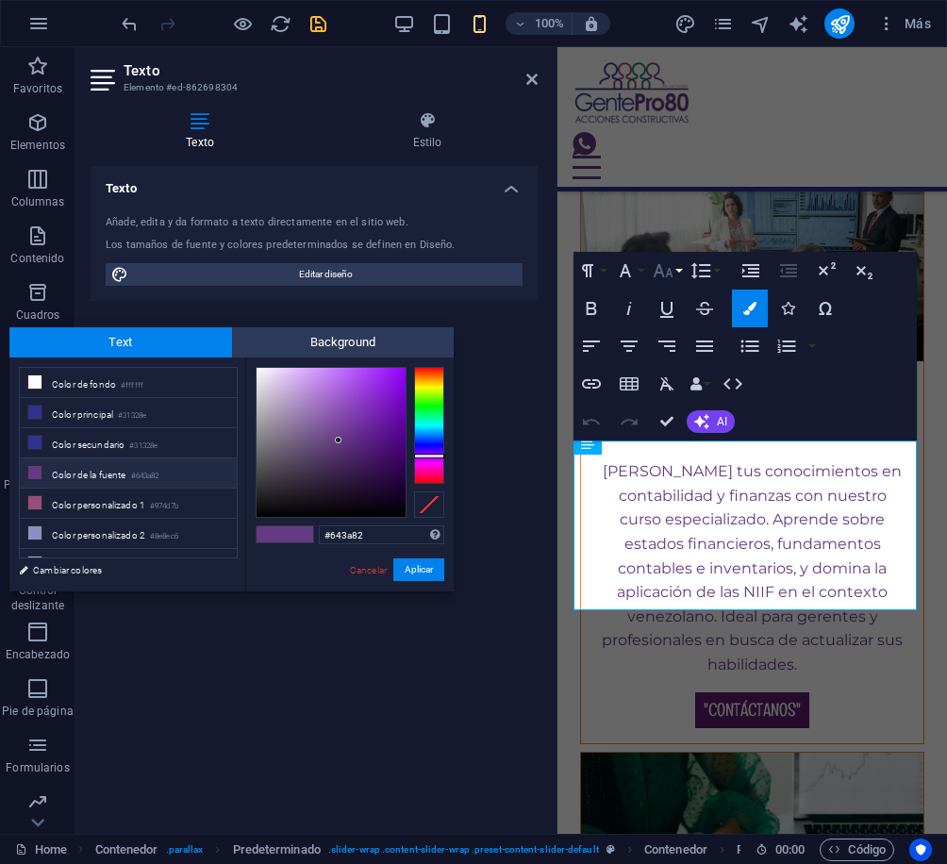
click at [668, 270] on icon "button" at bounding box center [663, 270] width 23 height 23
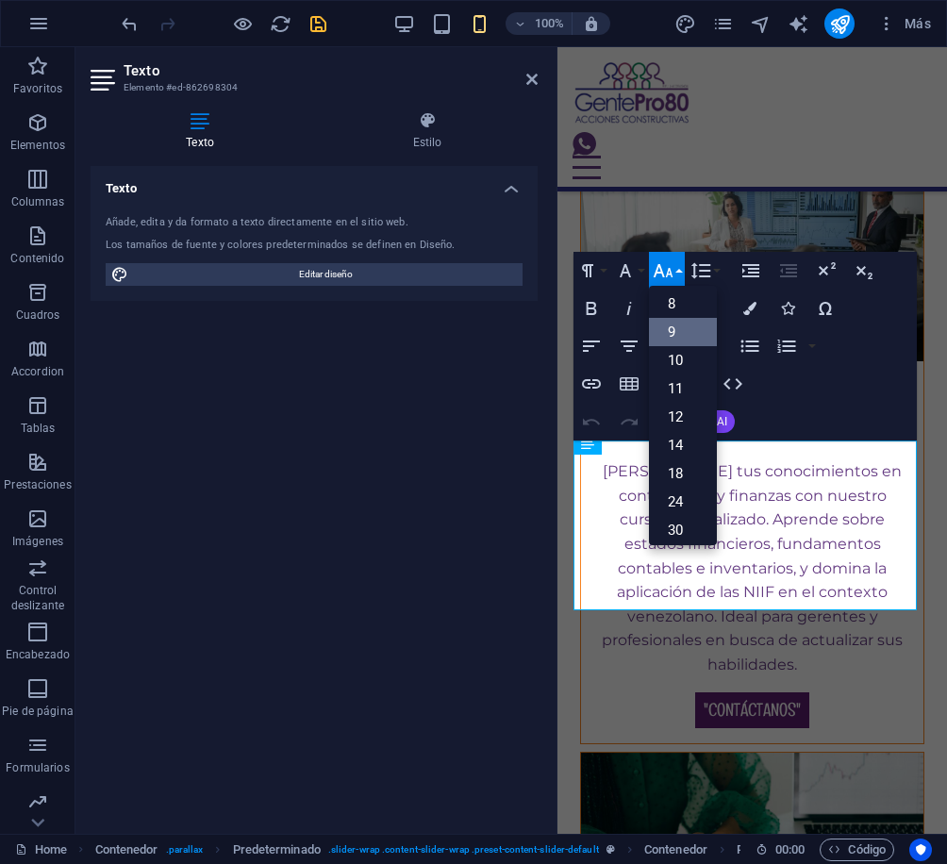
scroll to position [0, 0]
click at [691, 475] on link "18" at bounding box center [683, 477] width 68 height 28
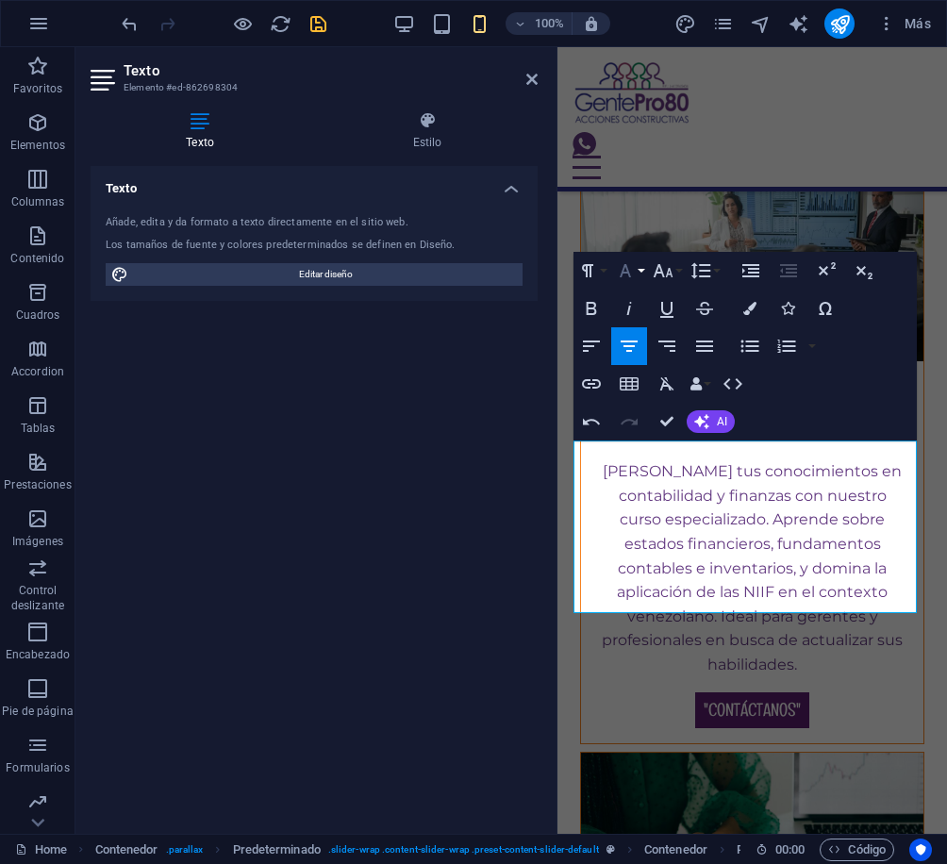
click at [622, 263] on icon "button" at bounding box center [625, 270] width 23 height 23
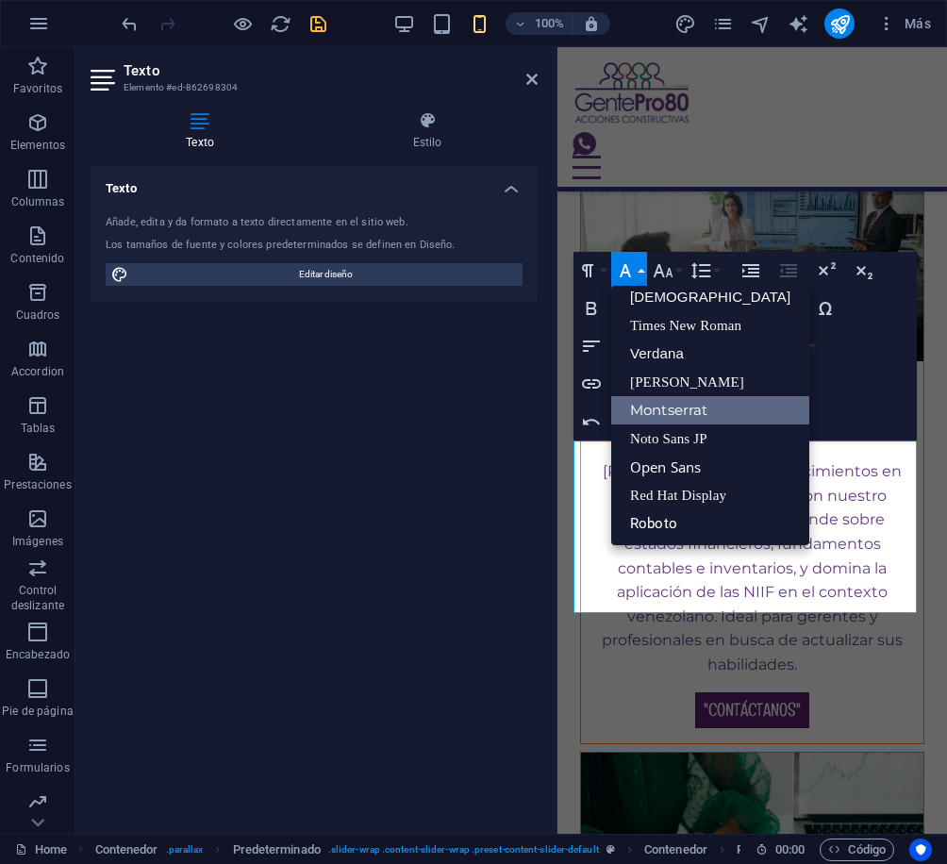
scroll to position [95, 0]
drag, startPoint x: 337, startPoint y: 397, endPoint x: 349, endPoint y: 404, distance: 13.9
click at [340, 399] on div "Texto Añade, edita y da formato a texto directamente en el sitio web. Los tamañ…" at bounding box center [314, 492] width 447 height 653
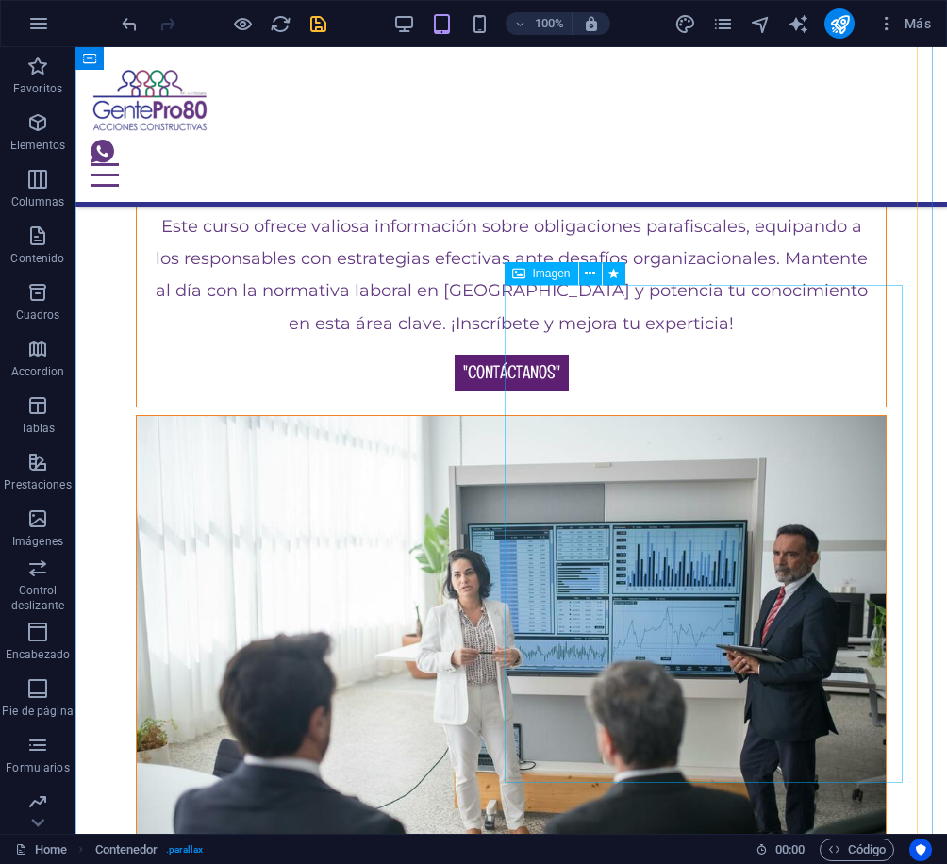
scroll to position [11088, 0]
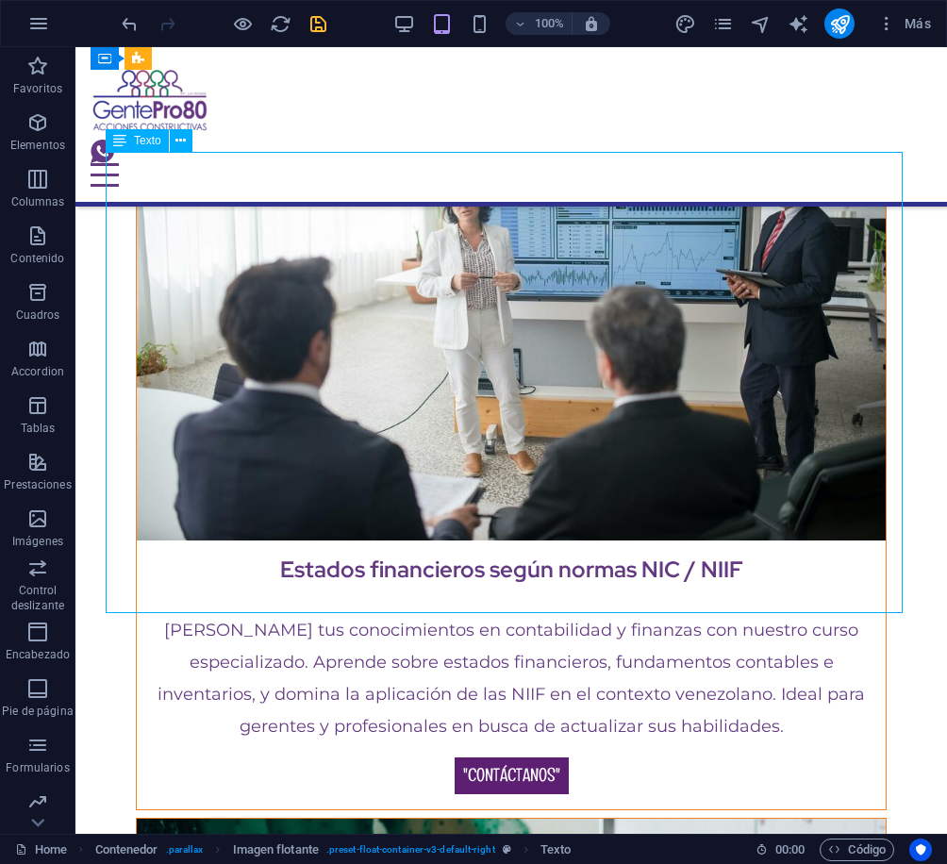
scroll to position [12754, 0]
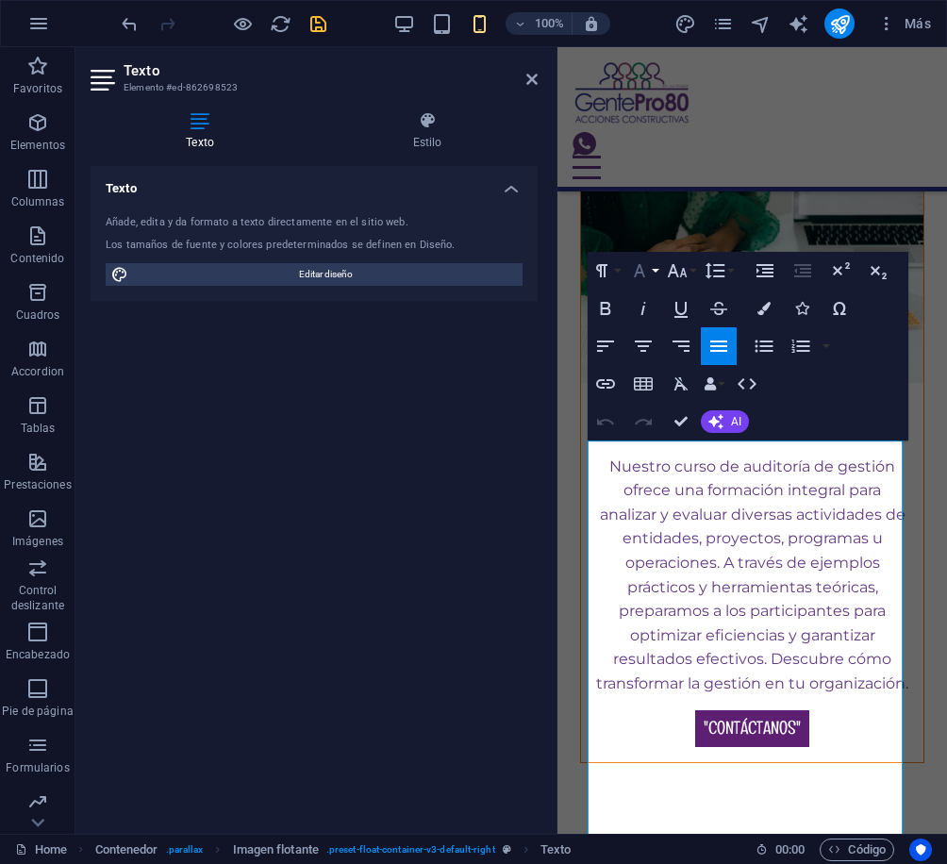
click at [654, 273] on button "Font Family" at bounding box center [643, 271] width 36 height 38
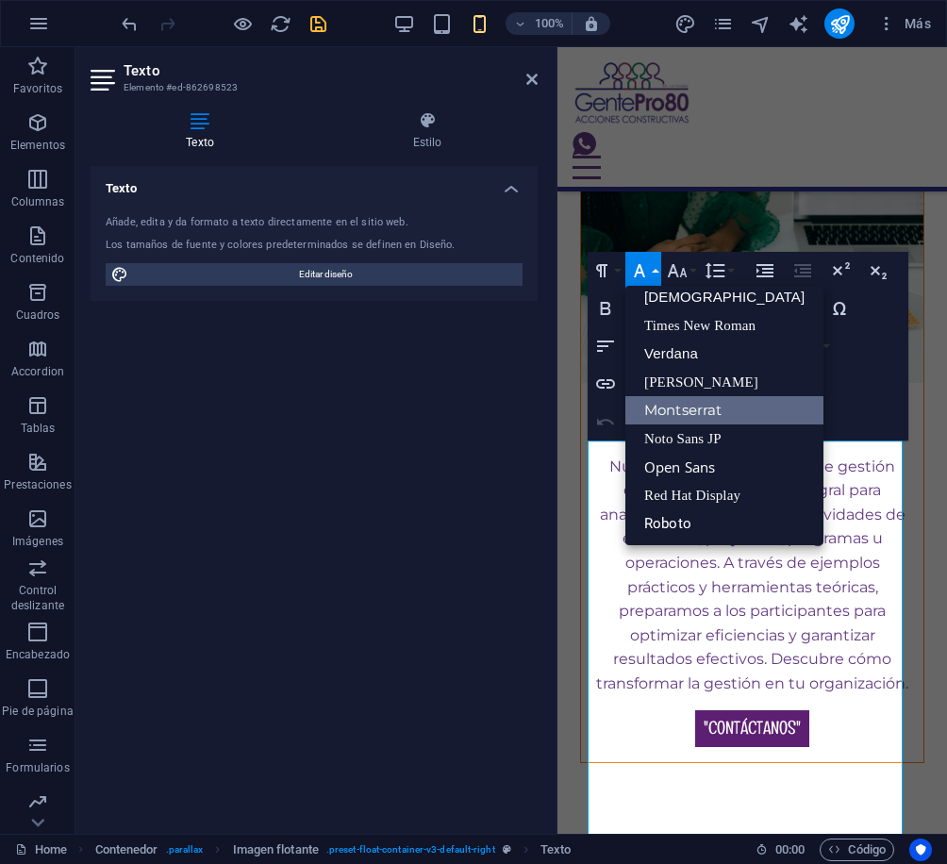
scroll to position [95, 0]
click at [683, 280] on icon "button" at bounding box center [677, 270] width 23 height 23
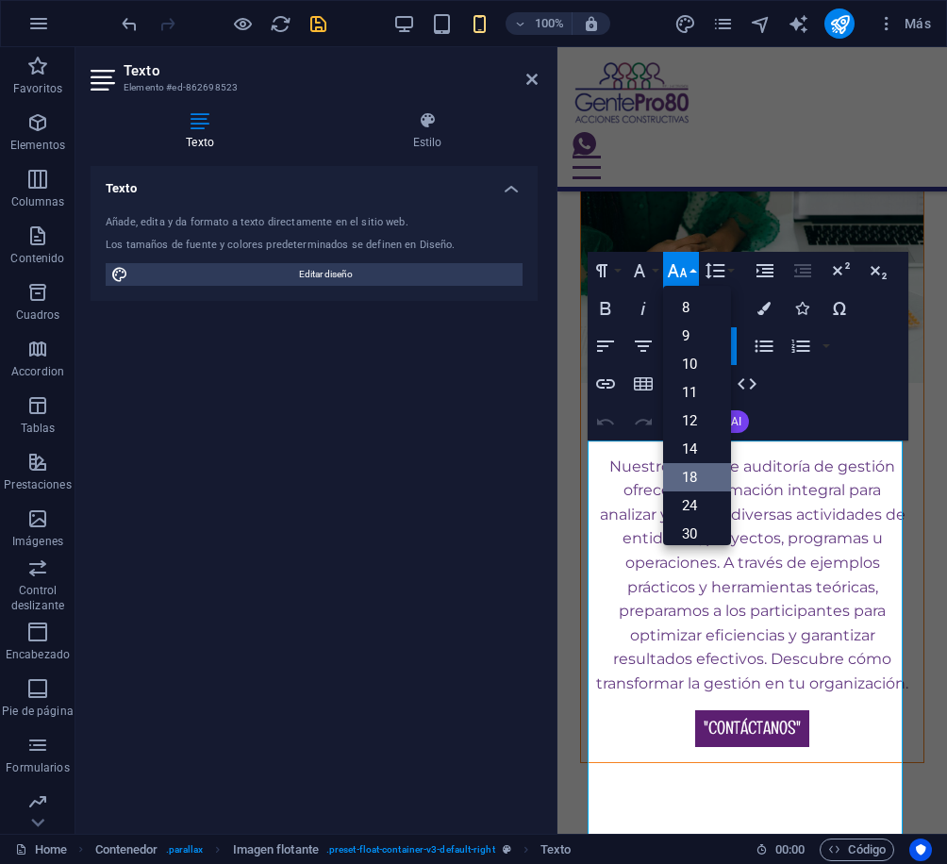
click at [682, 477] on link "18" at bounding box center [697, 477] width 68 height 28
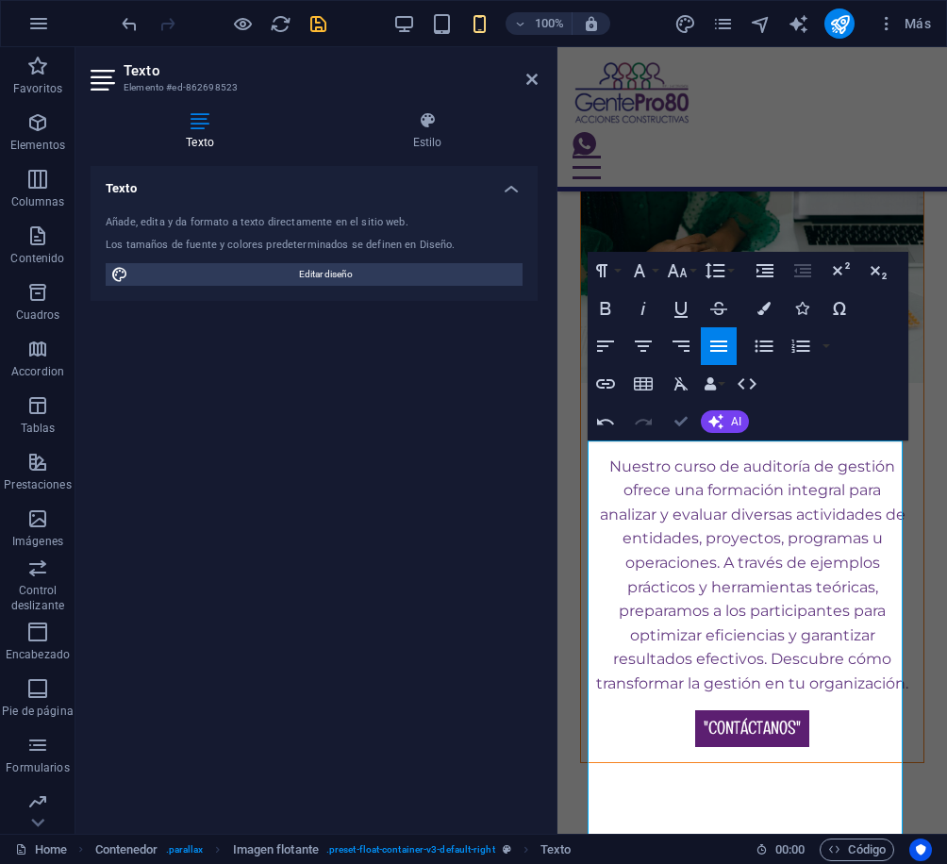
drag, startPoint x: 680, startPoint y: 424, endPoint x: 607, endPoint y: 383, distance: 83.6
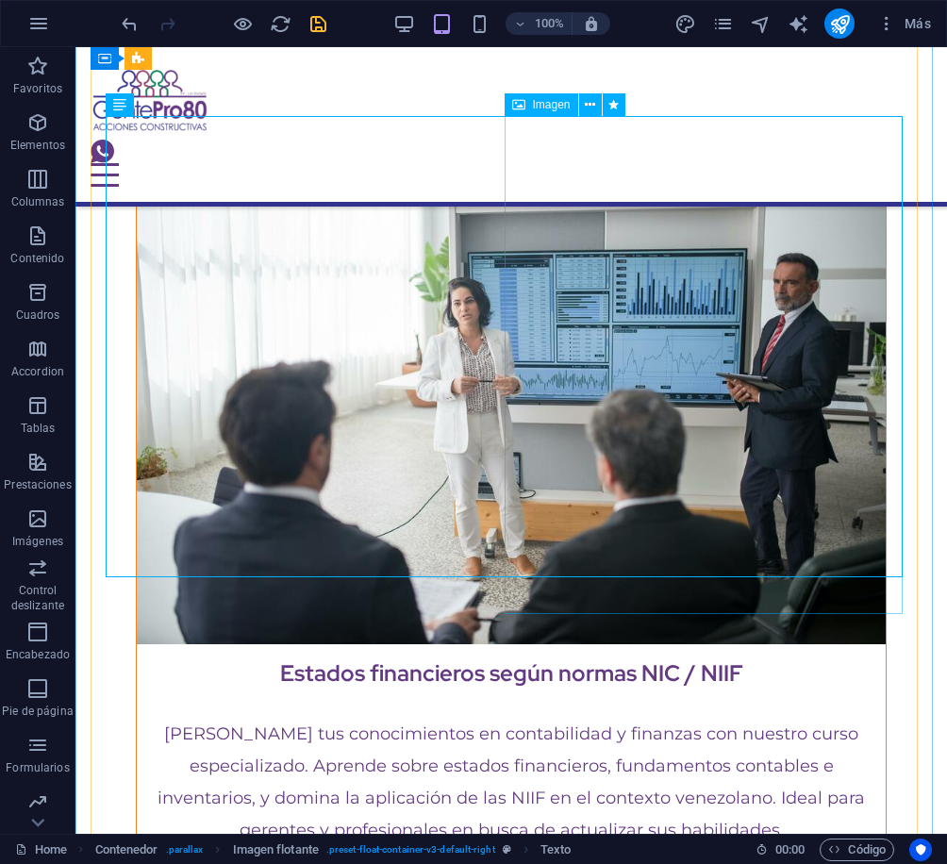
scroll to position [10935, 0]
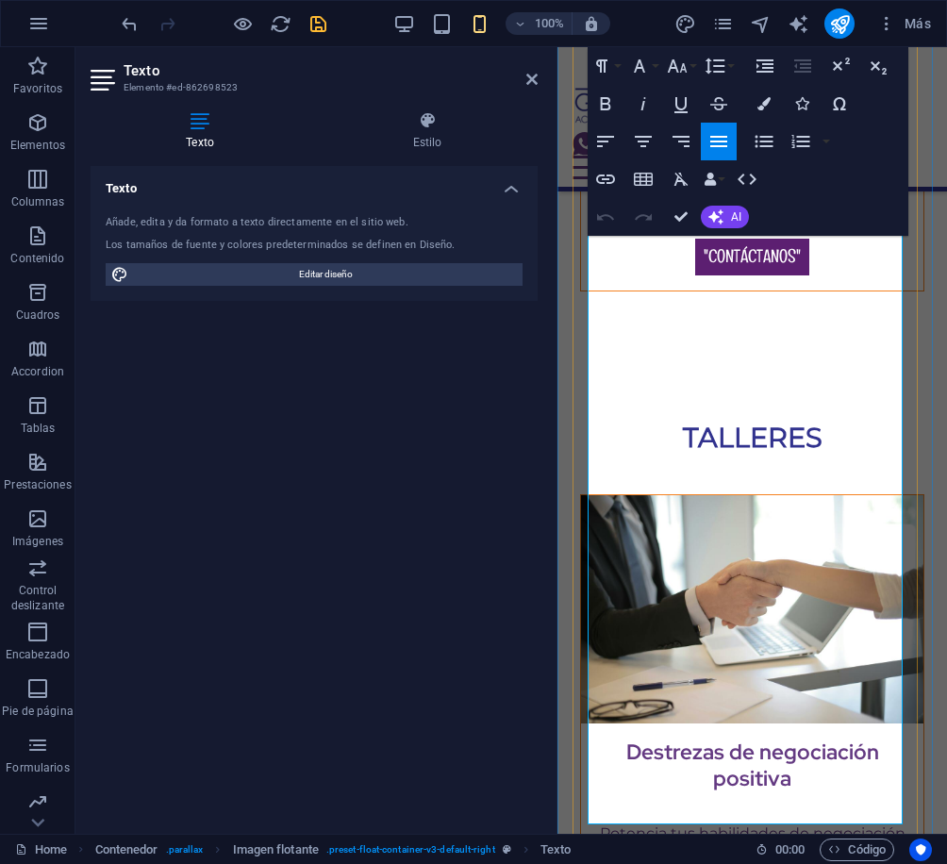
scroll to position [13414, 0]
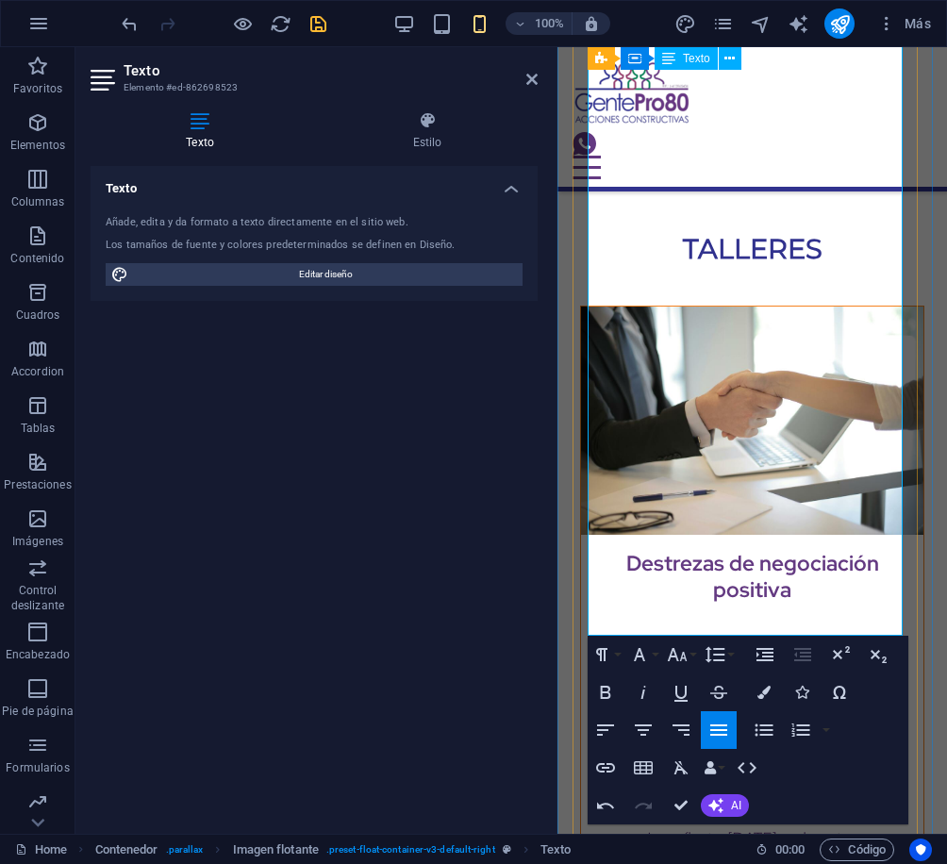
click at [605, 727] on icon "button" at bounding box center [605, 730] width 23 height 23
click at [646, 727] on icon "button" at bounding box center [643, 730] width 23 height 23
drag, startPoint x: 322, startPoint y: 32, endPoint x: 317, endPoint y: 292, distance: 260.3
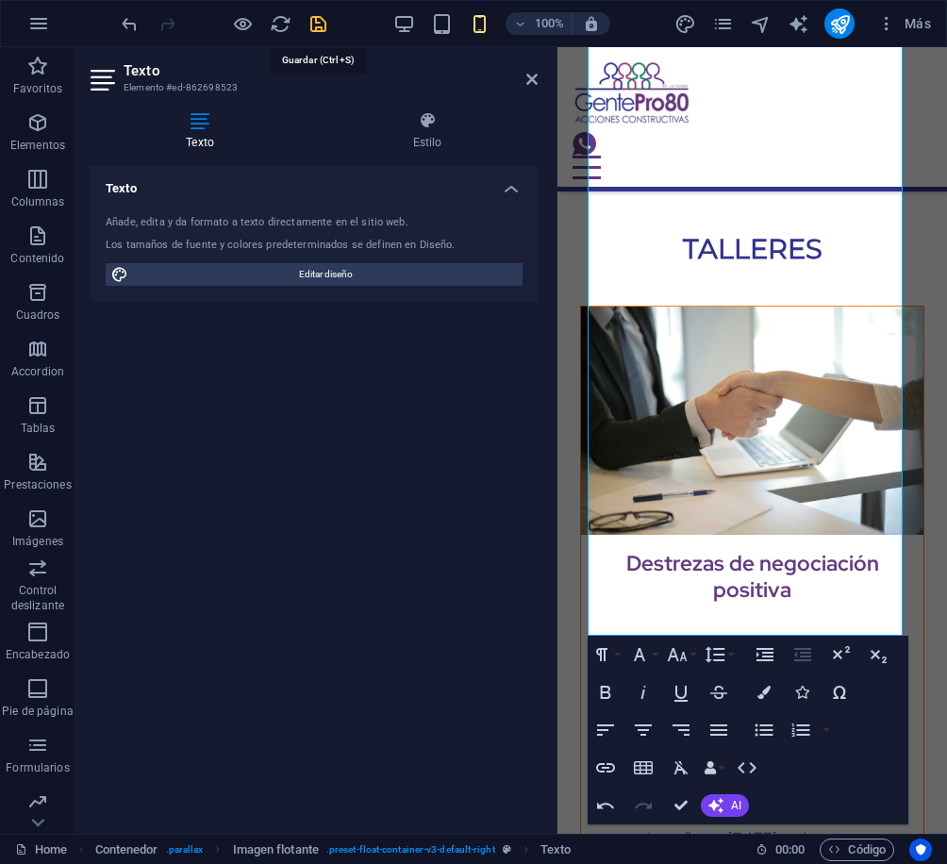
click at [322, 32] on icon "save" at bounding box center [318, 24] width 22 height 22
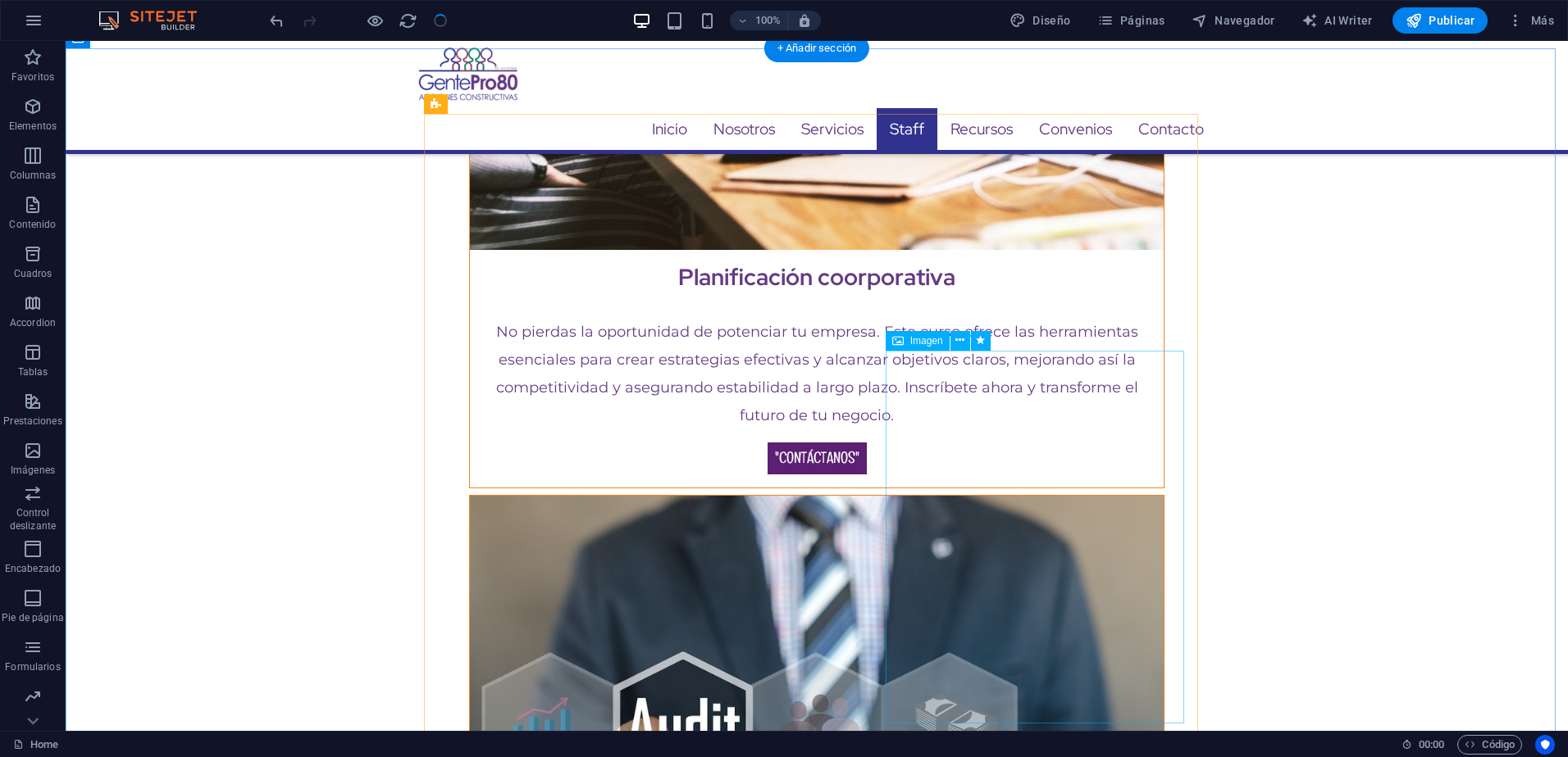
scroll to position [8763, 0]
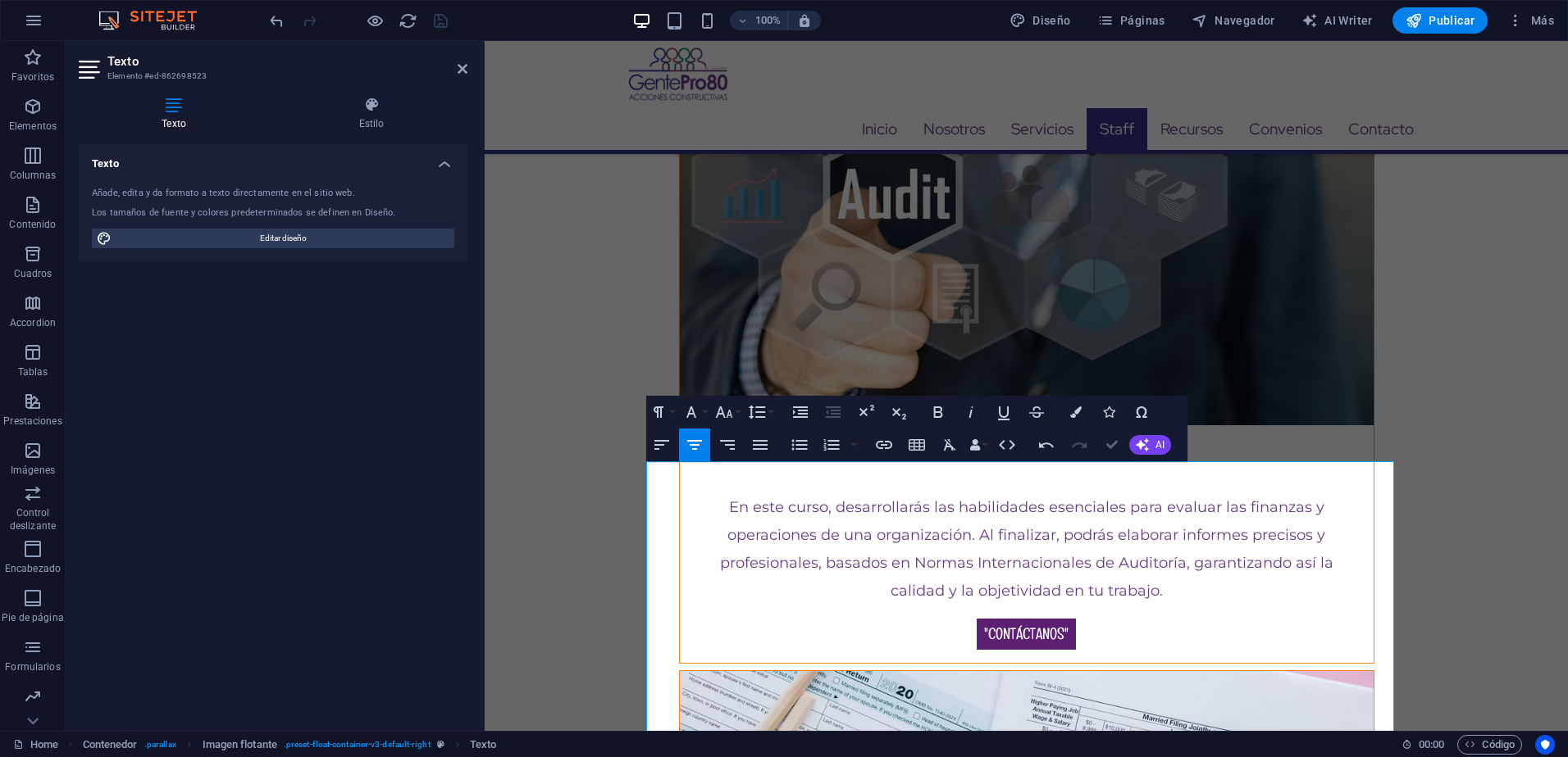
drag, startPoint x: 1116, startPoint y: 446, endPoint x: 970, endPoint y: 468, distance: 147.6
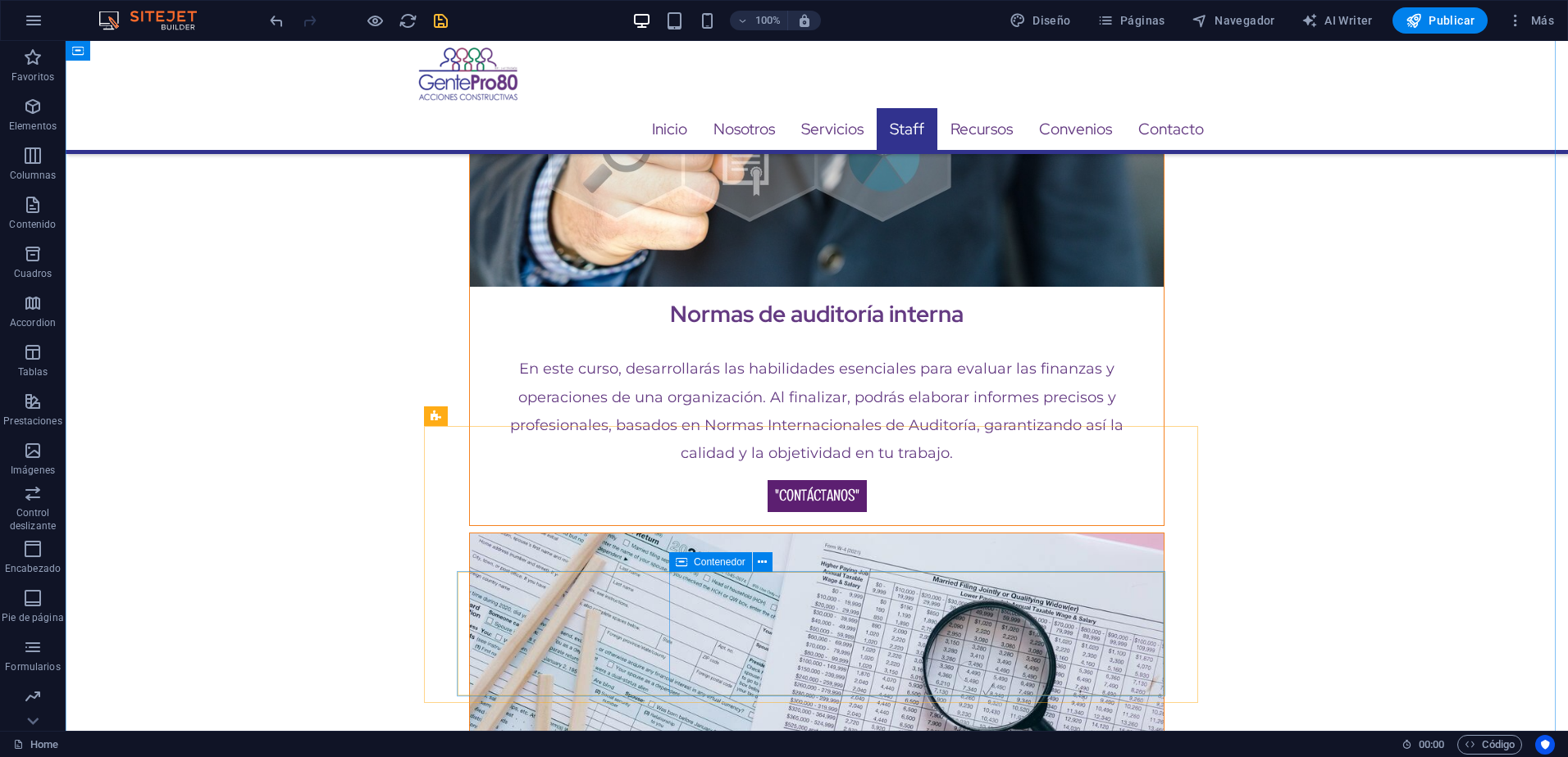
scroll to position [9391, 0]
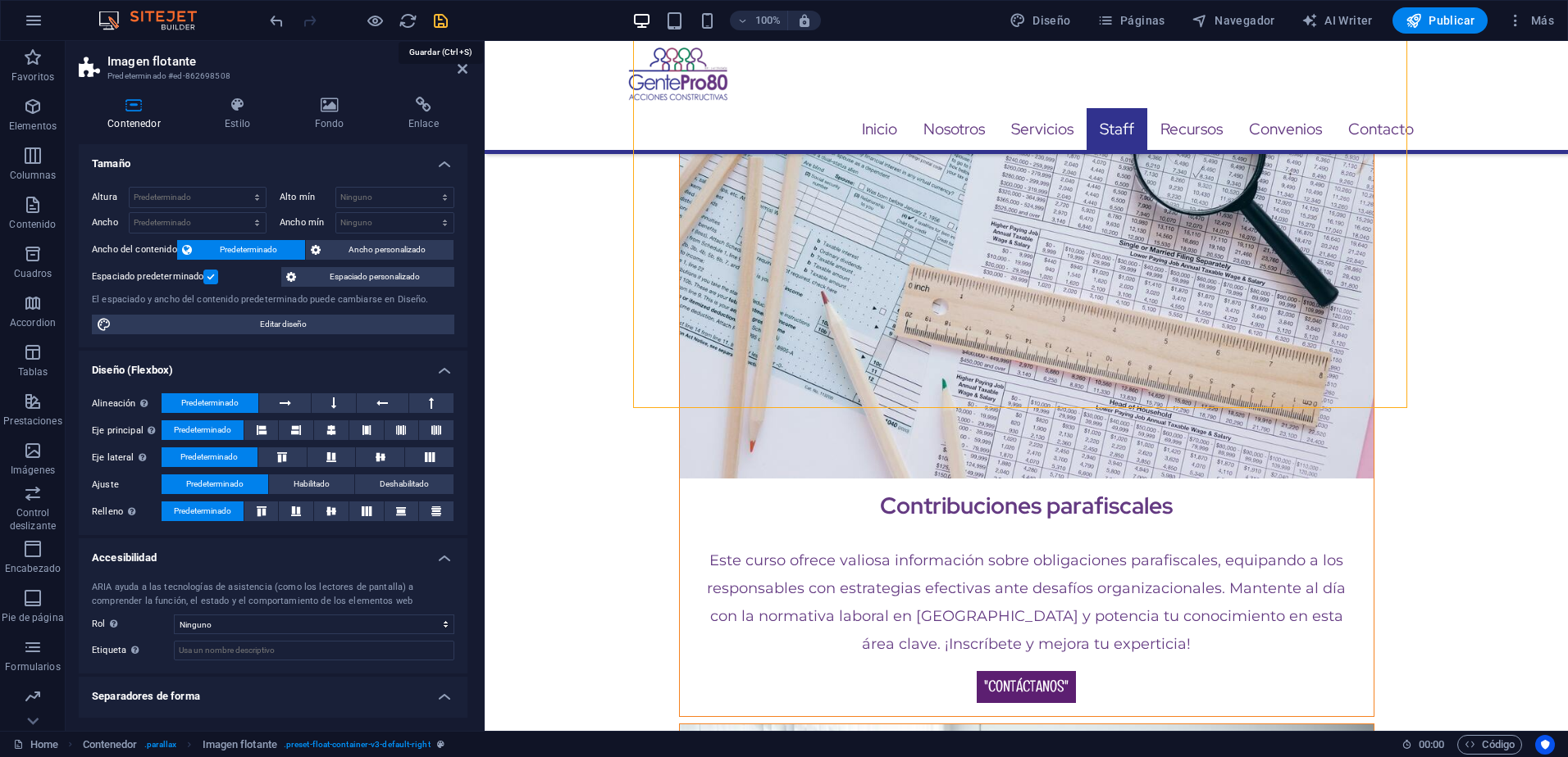
drag, startPoint x: 449, startPoint y: 20, endPoint x: 703, endPoint y: 388, distance: 447.1
click at [449, 20] on icon "save" at bounding box center [441, 21] width 19 height 19
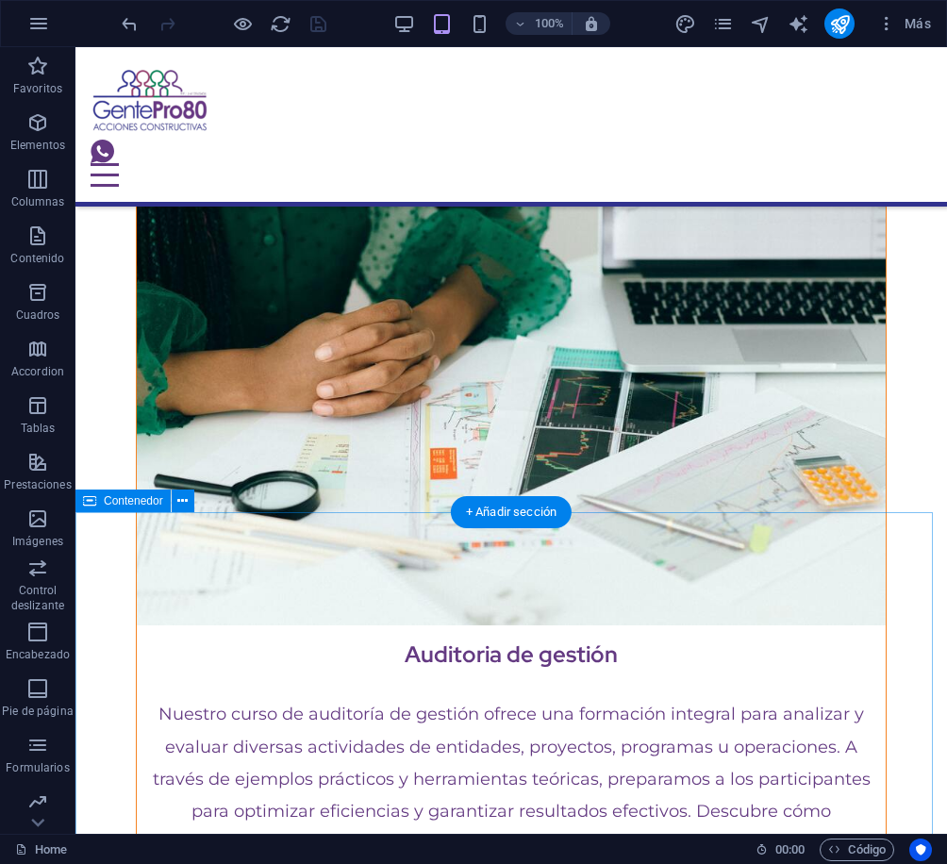
scroll to position [11889, 0]
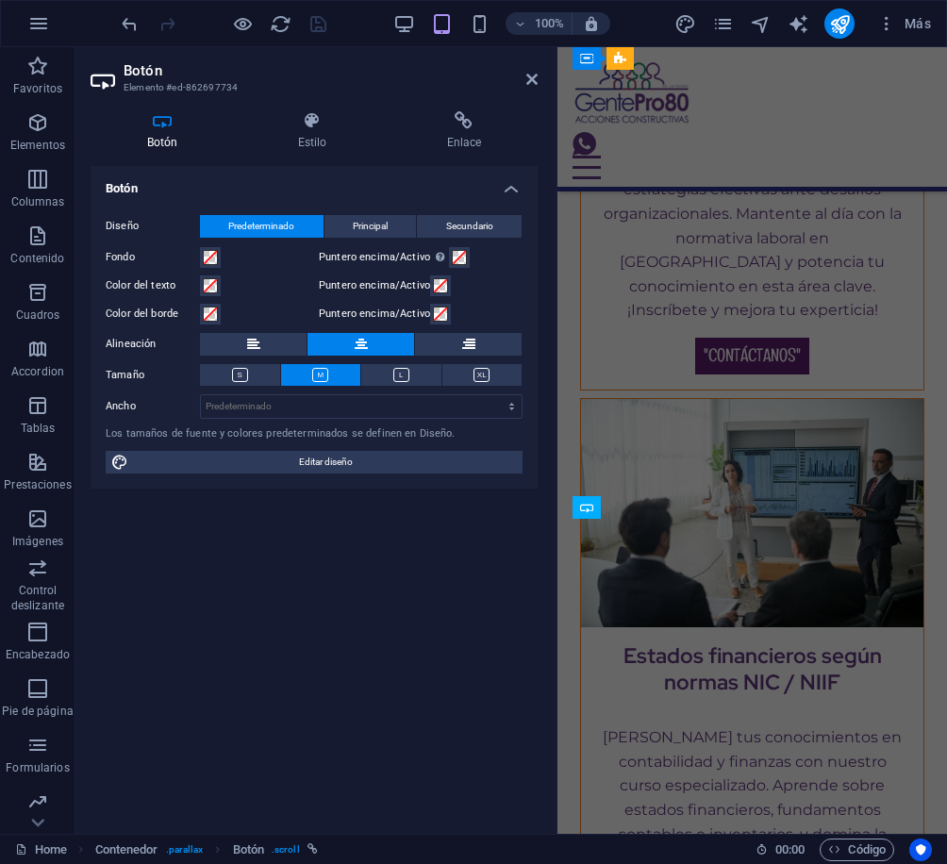
scroll to position [14440, 0]
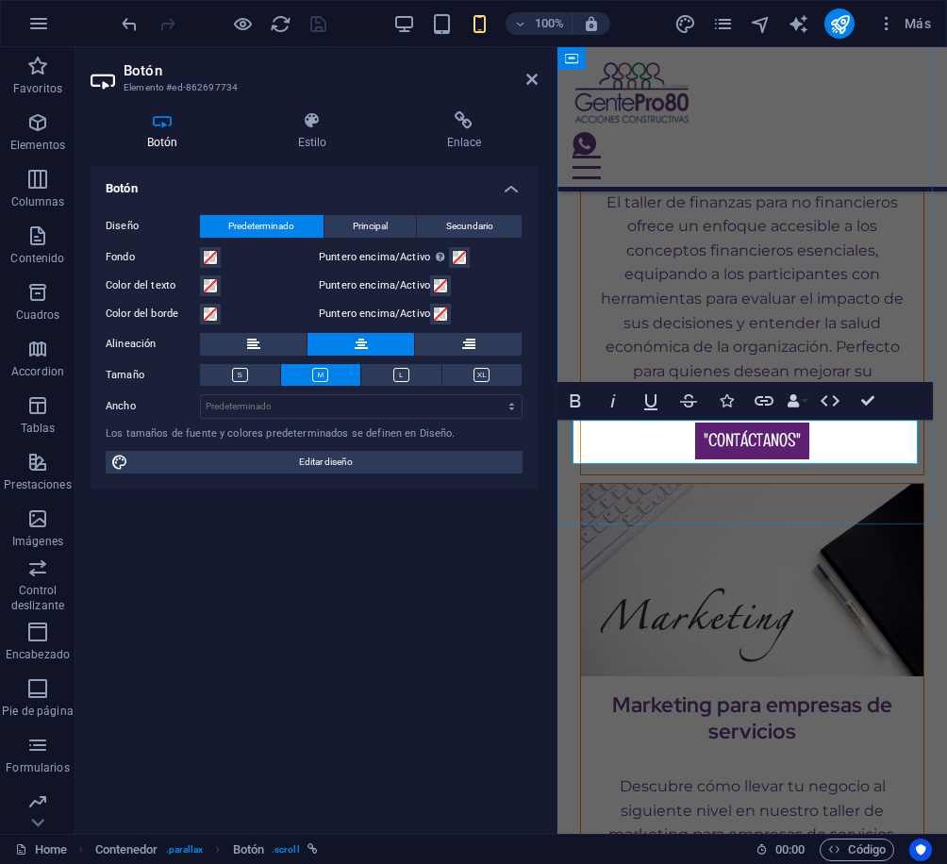
drag, startPoint x: 867, startPoint y: 442, endPoint x: 618, endPoint y: 453, distance: 249.2
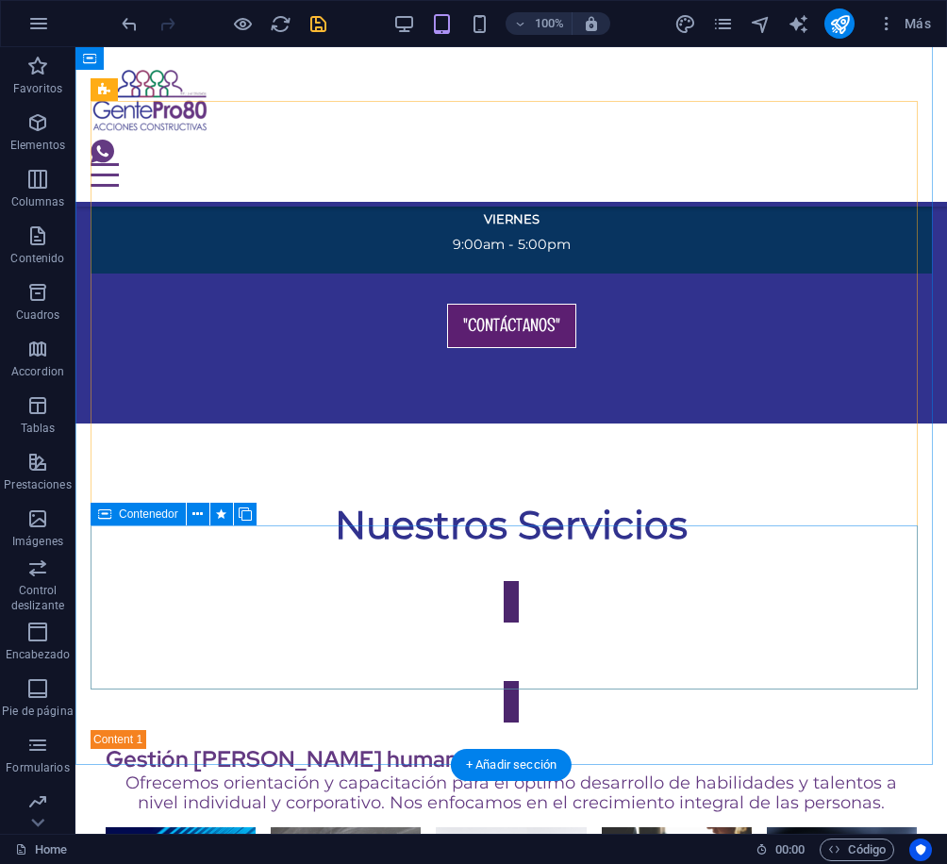
scroll to position [3799, 0]
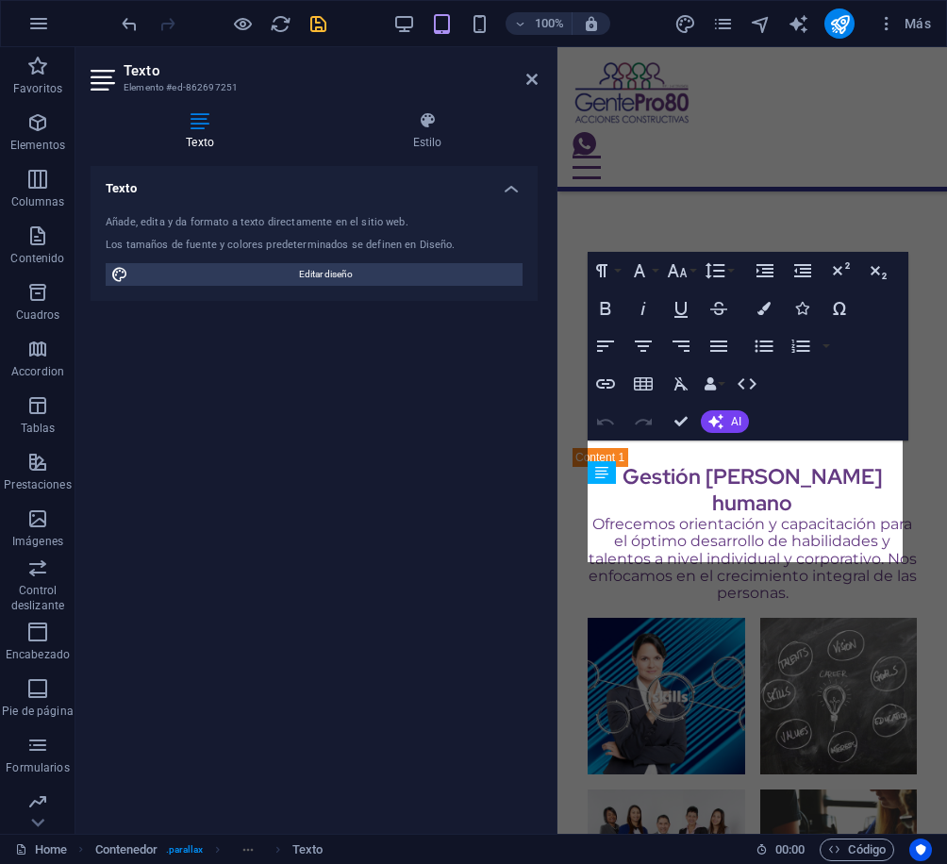
scroll to position [4503, 0]
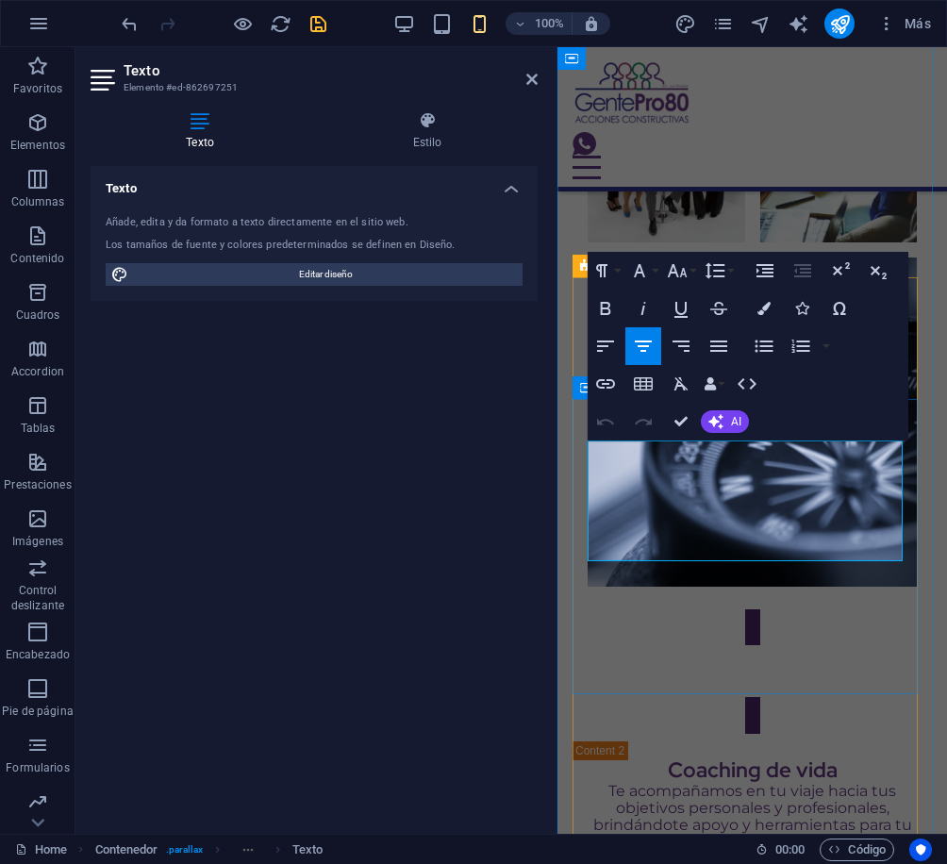
drag, startPoint x: 897, startPoint y: 555, endPoint x: 616, endPoint y: 452, distance: 299.2
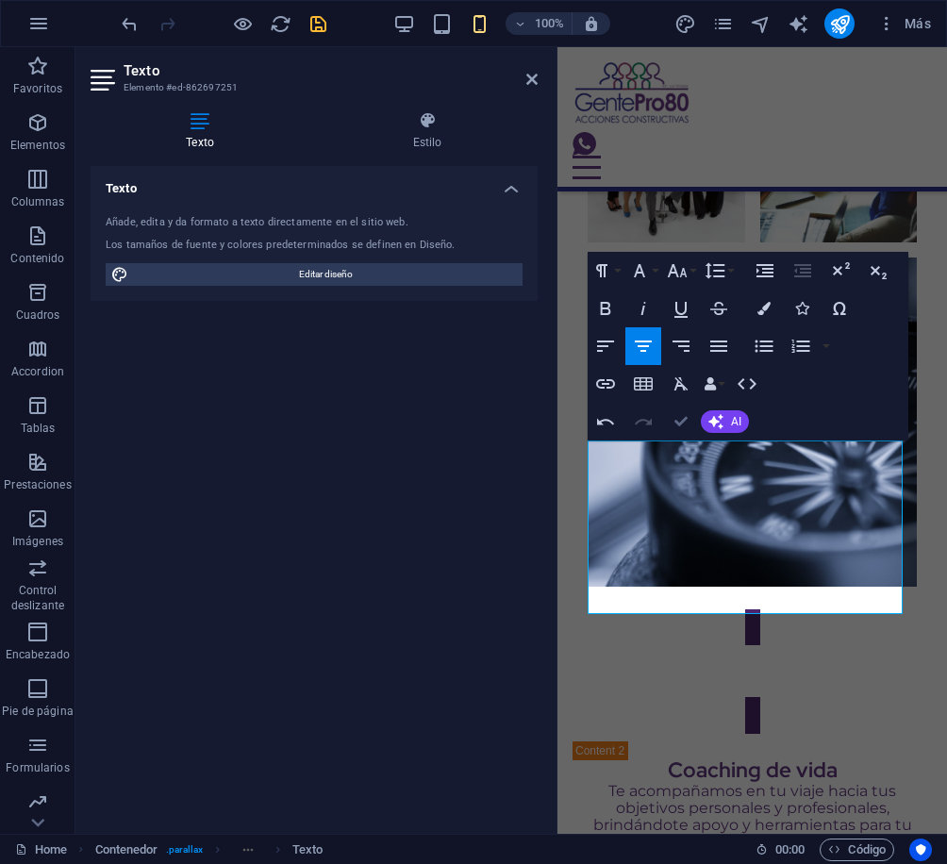
drag, startPoint x: 677, startPoint y: 422, endPoint x: 790, endPoint y: 602, distance: 212.7
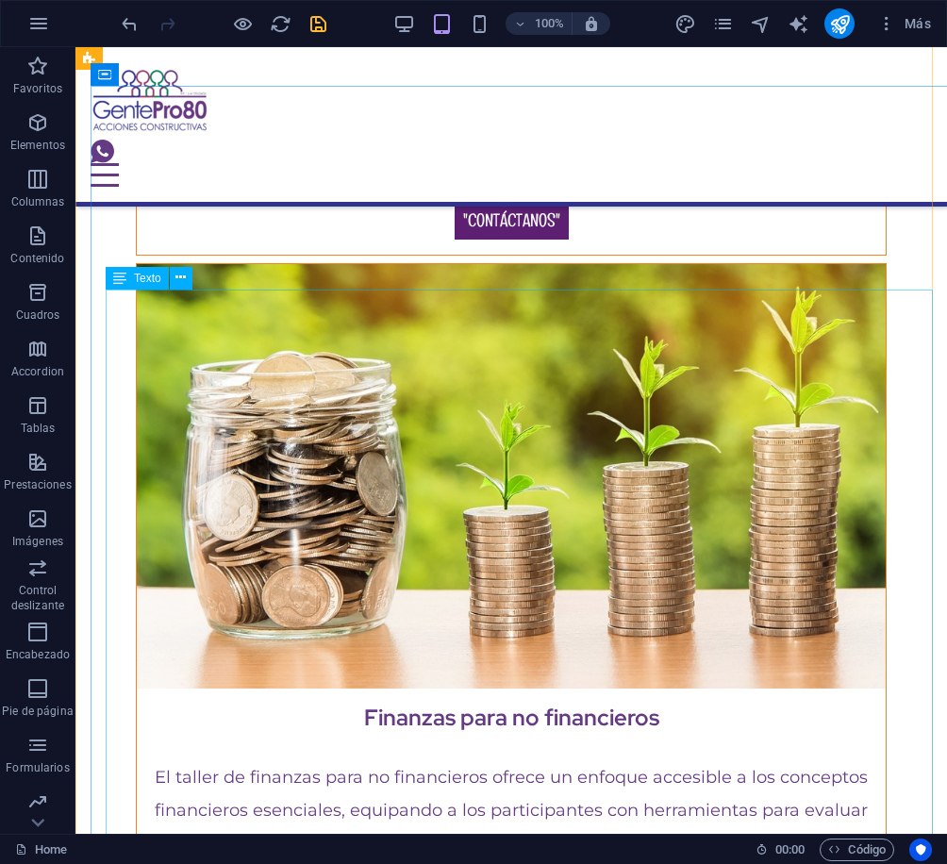
scroll to position [13557, 0]
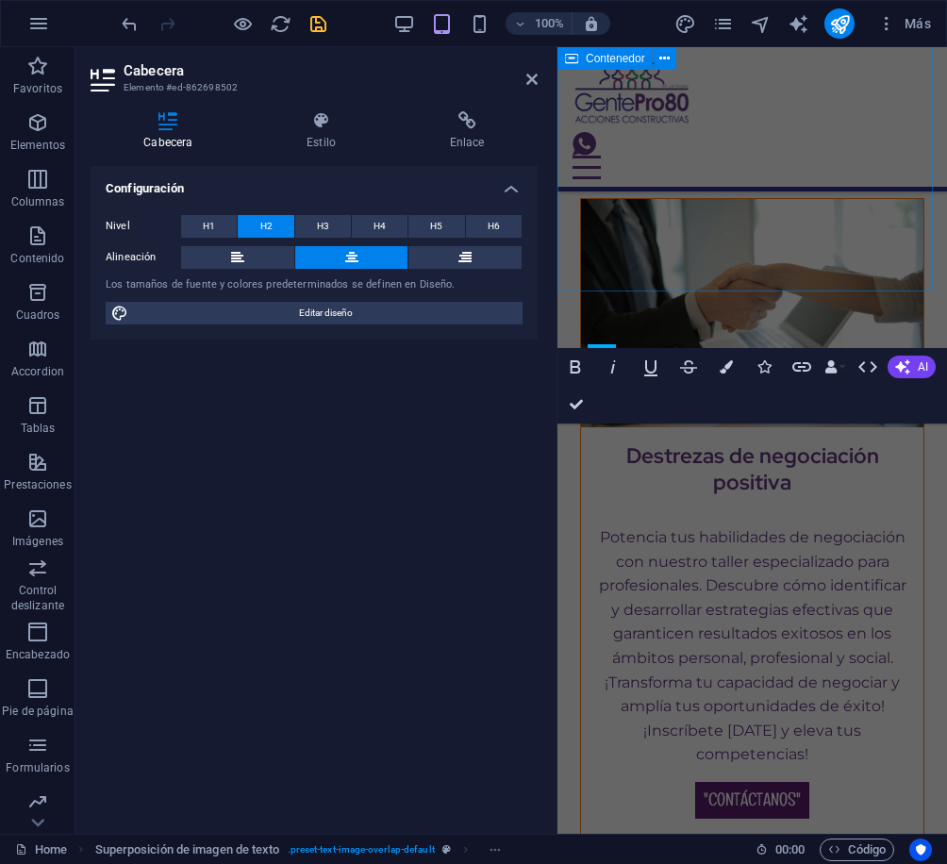
scroll to position [16434, 0]
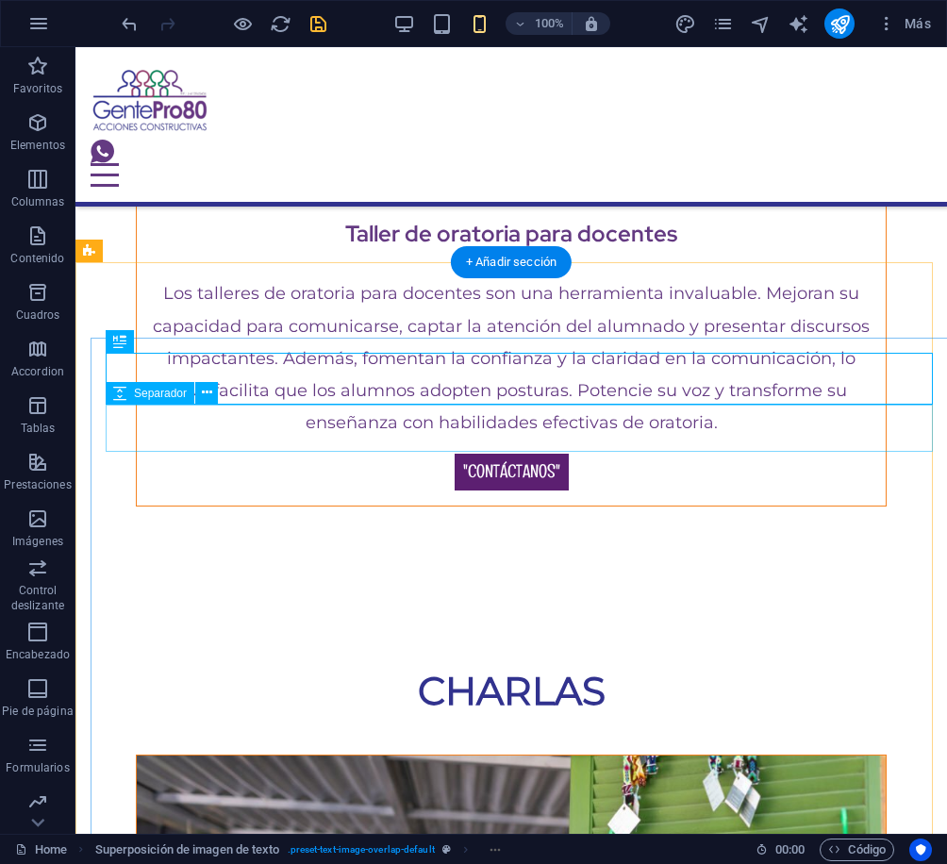
scroll to position [13452, 0]
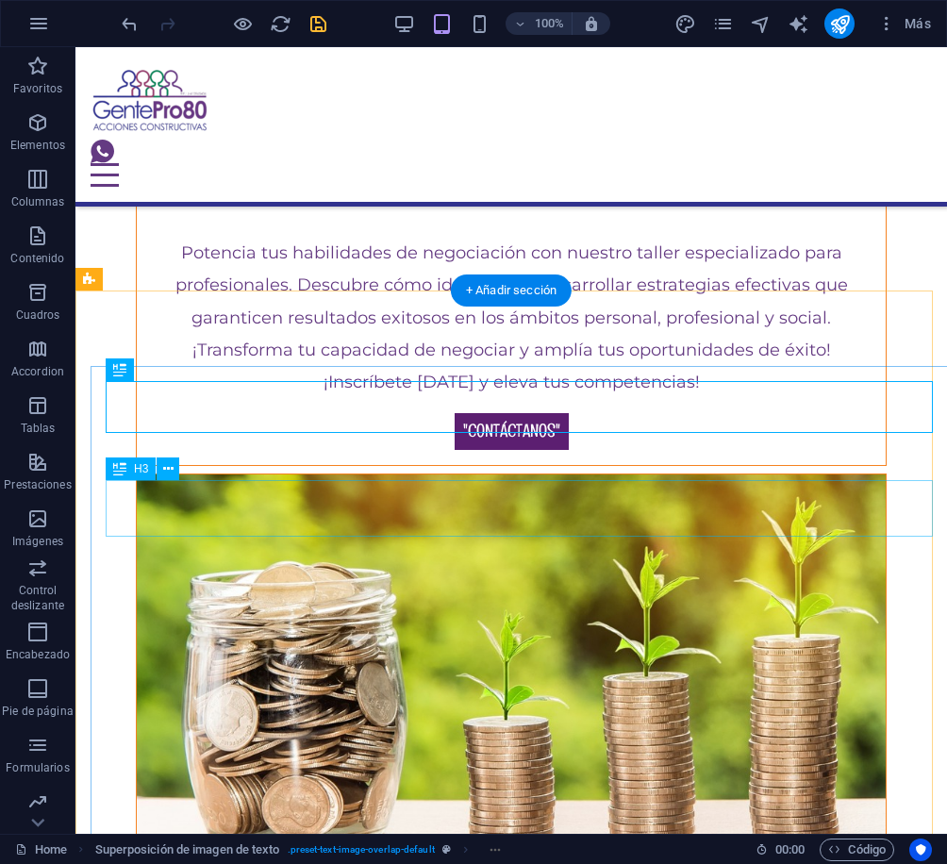
drag, startPoint x: 401, startPoint y: 517, endPoint x: 537, endPoint y: 544, distance: 138.5
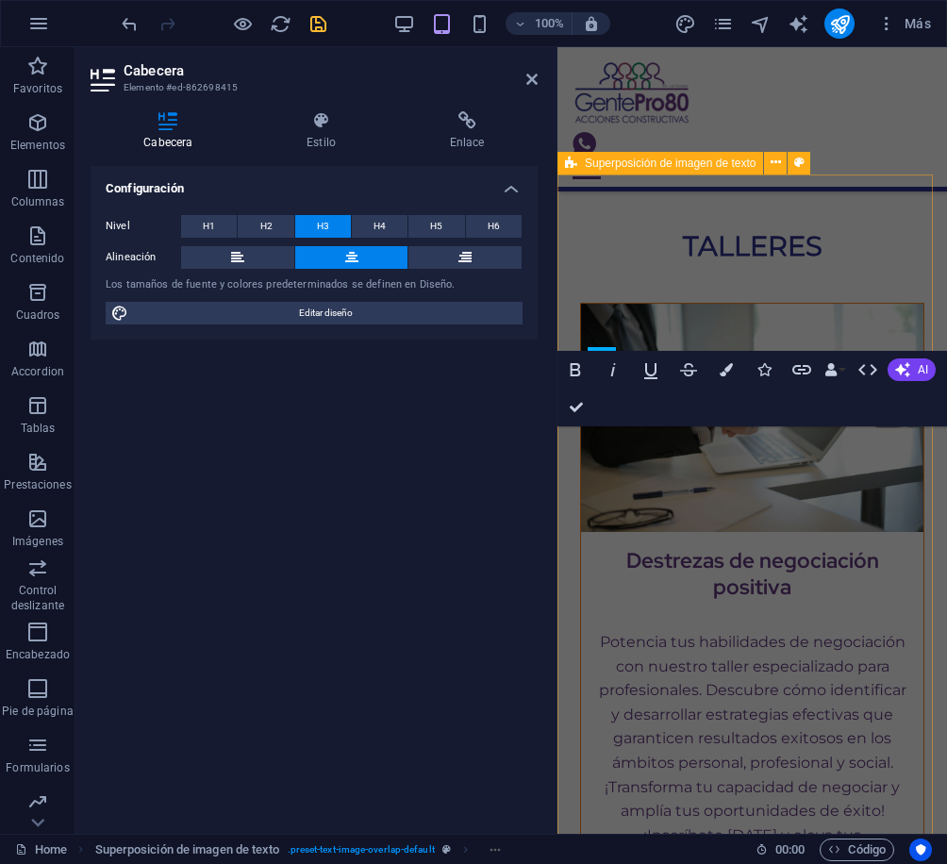
scroll to position [16552, 0]
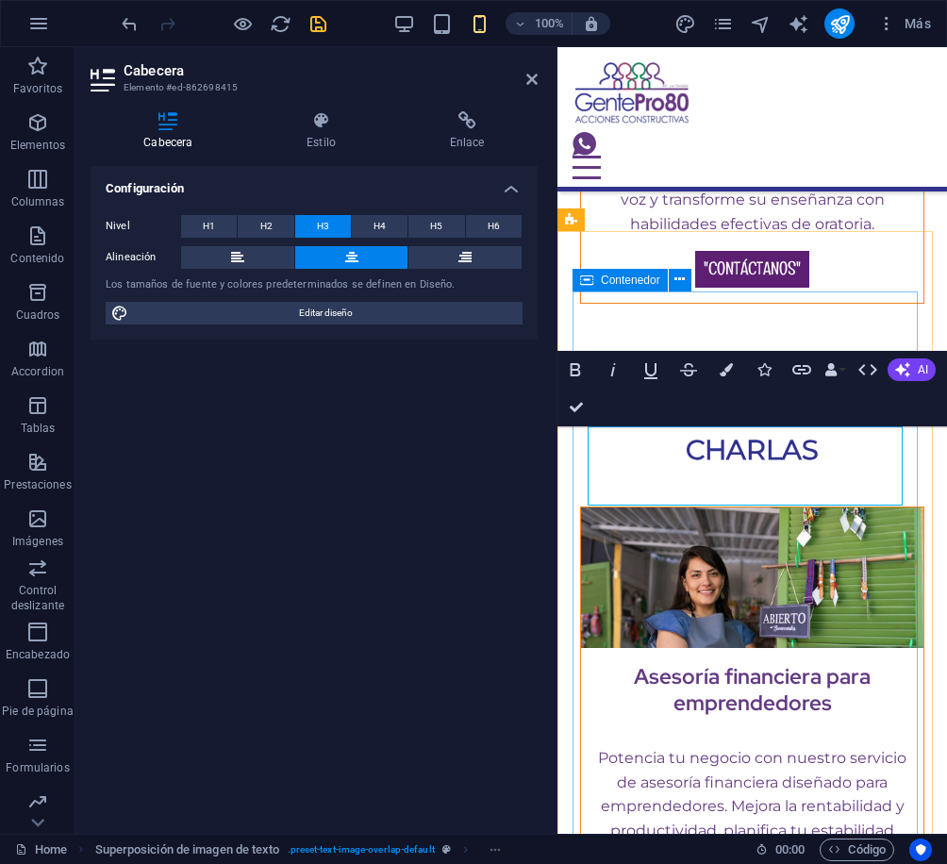
drag, startPoint x: 832, startPoint y: 493, endPoint x: 583, endPoint y: 434, distance: 256.0
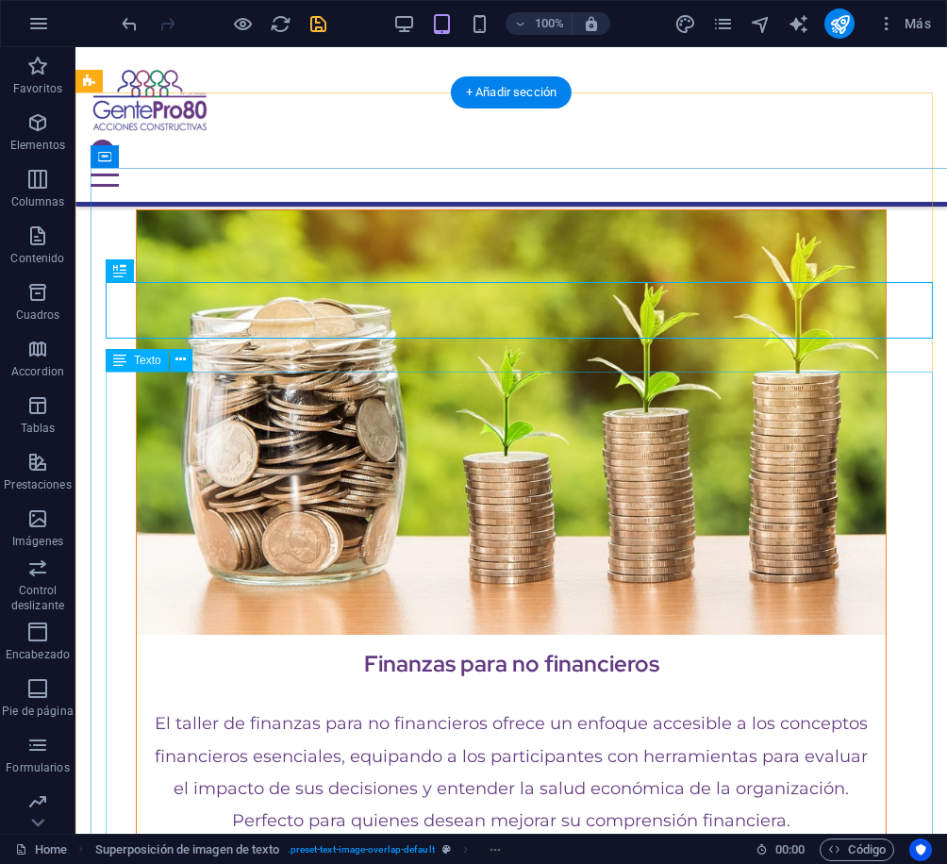
scroll to position [13727, 0]
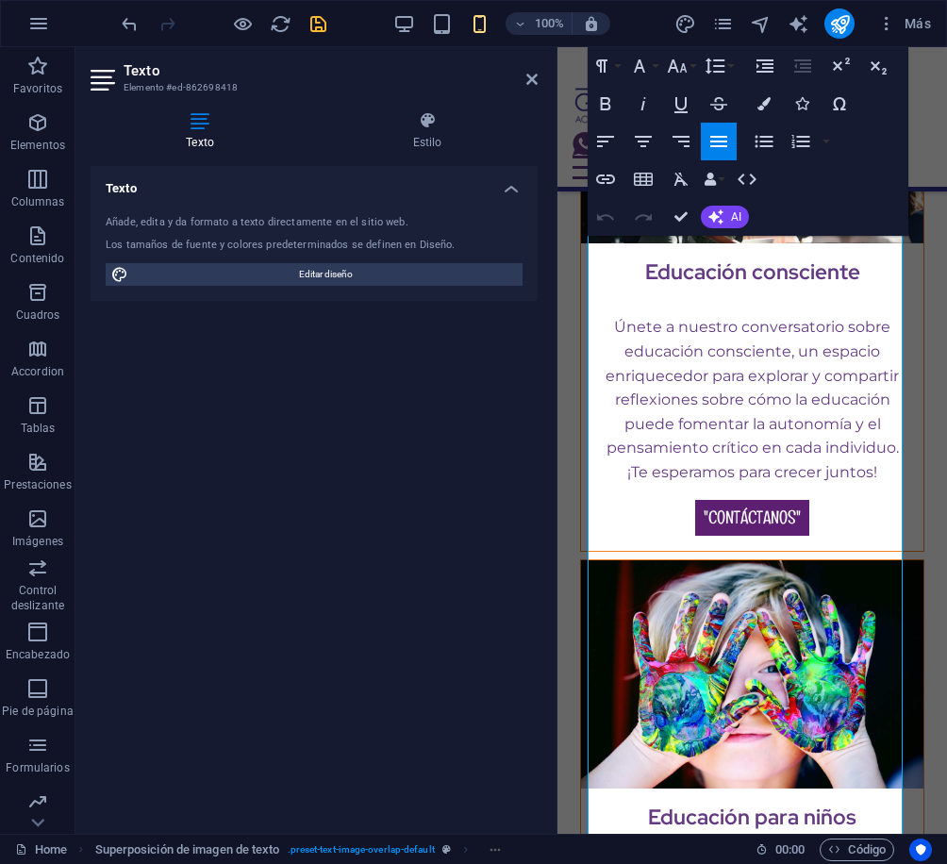
scroll to position [18139, 0]
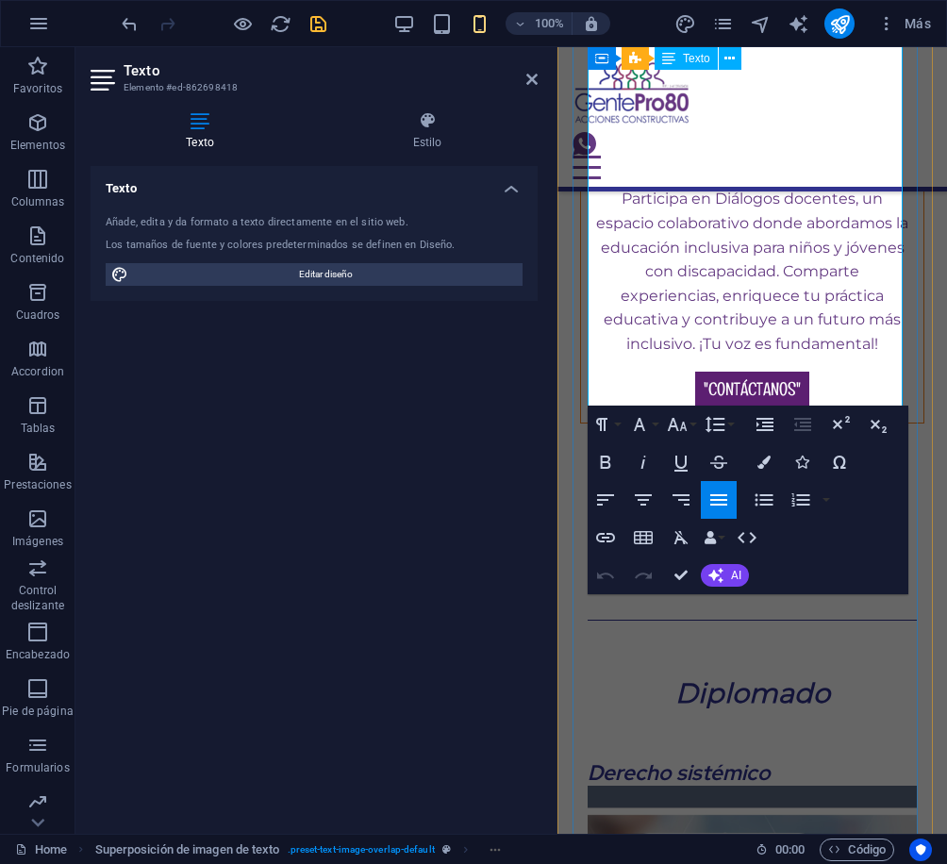
drag, startPoint x: 592, startPoint y: 454, endPoint x: 806, endPoint y: 383, distance: 225.5
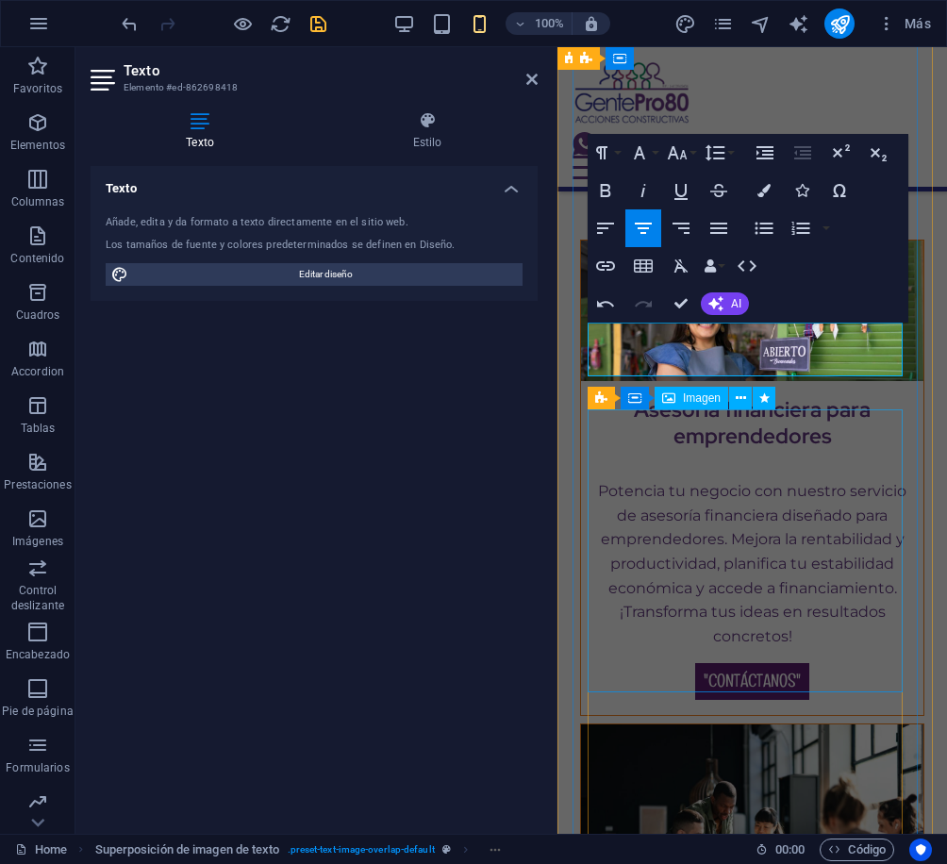
scroll to position [16725, 0]
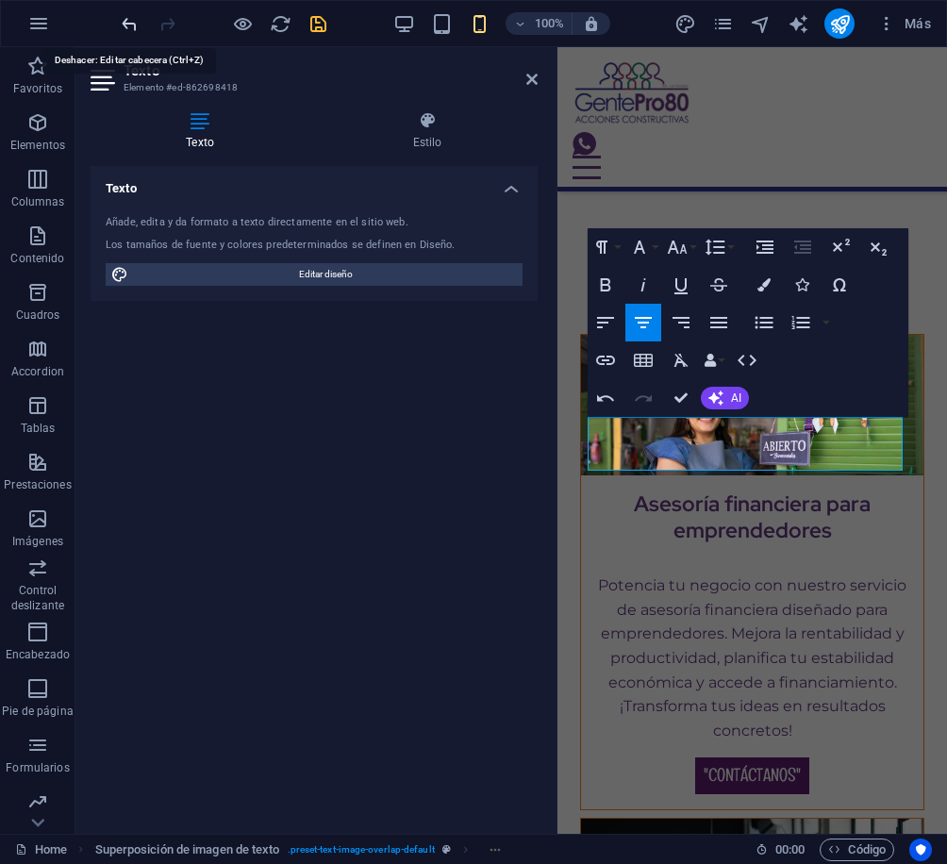
click at [133, 26] on icon "undo" at bounding box center [130, 24] width 22 height 22
drag, startPoint x: 680, startPoint y: 403, endPoint x: 462, endPoint y: 601, distance: 294.4
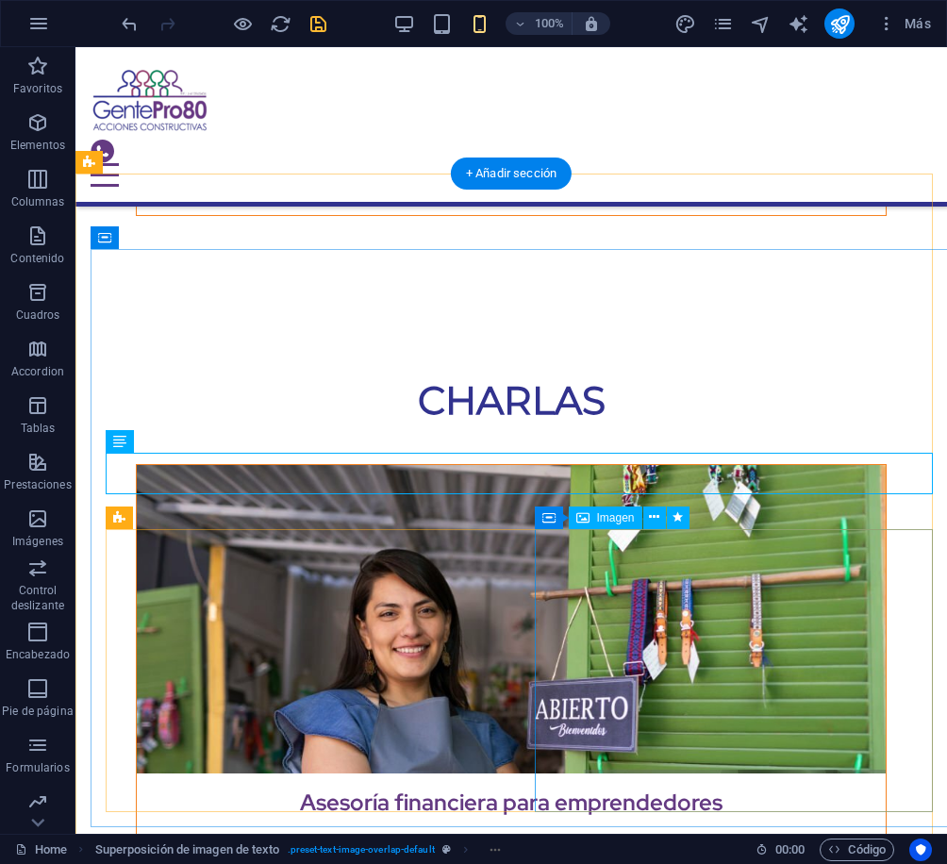
scroll to position [13635, 0]
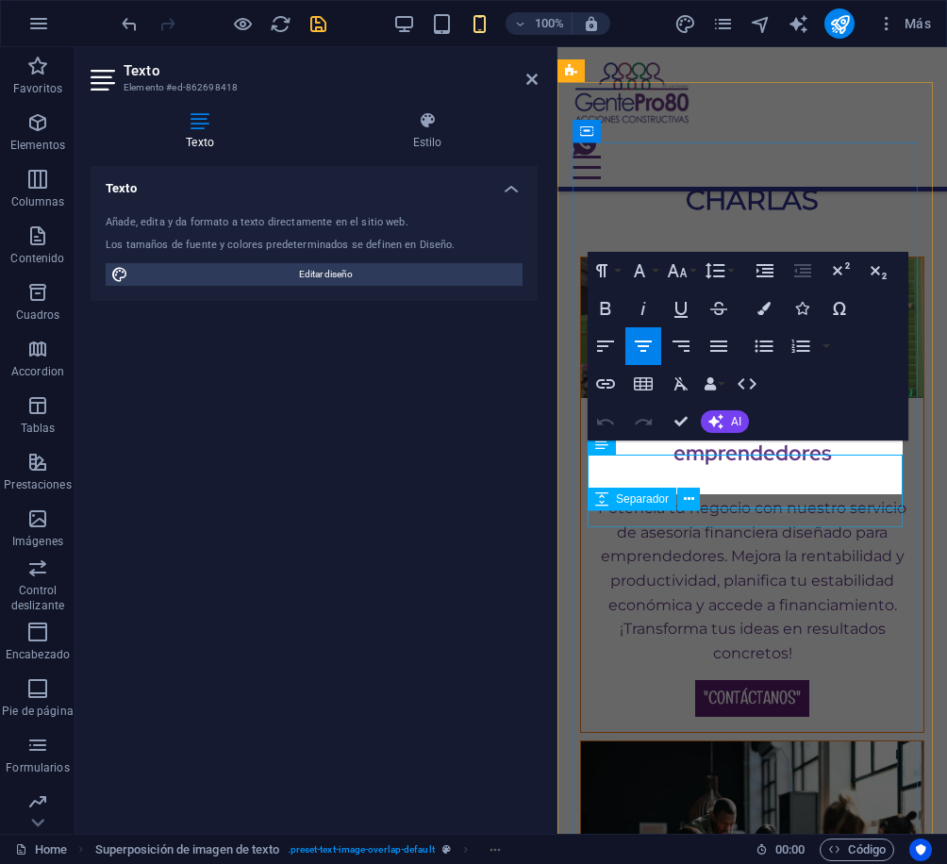
scroll to position [16701, 0]
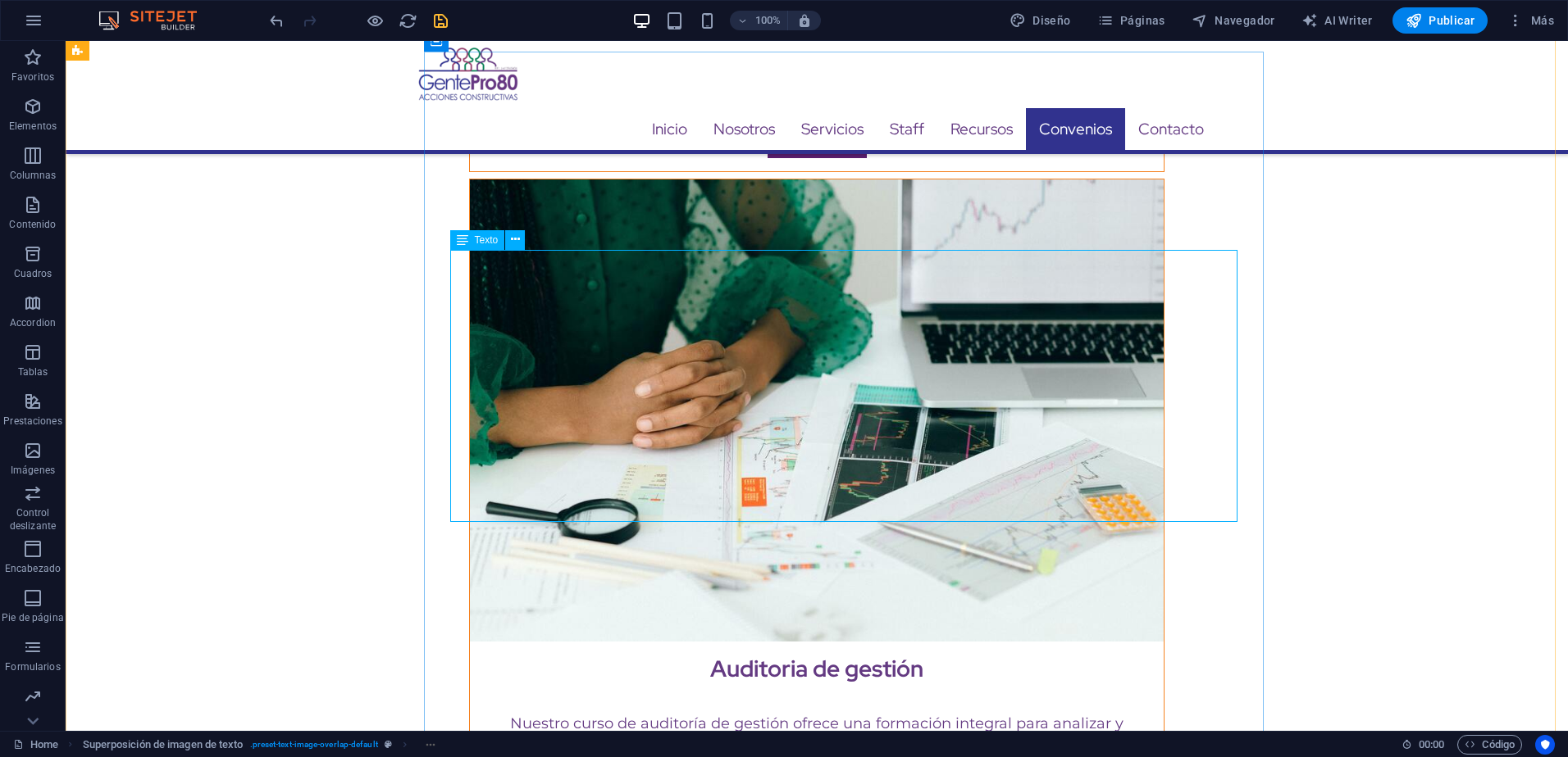
scroll to position [11172, 0]
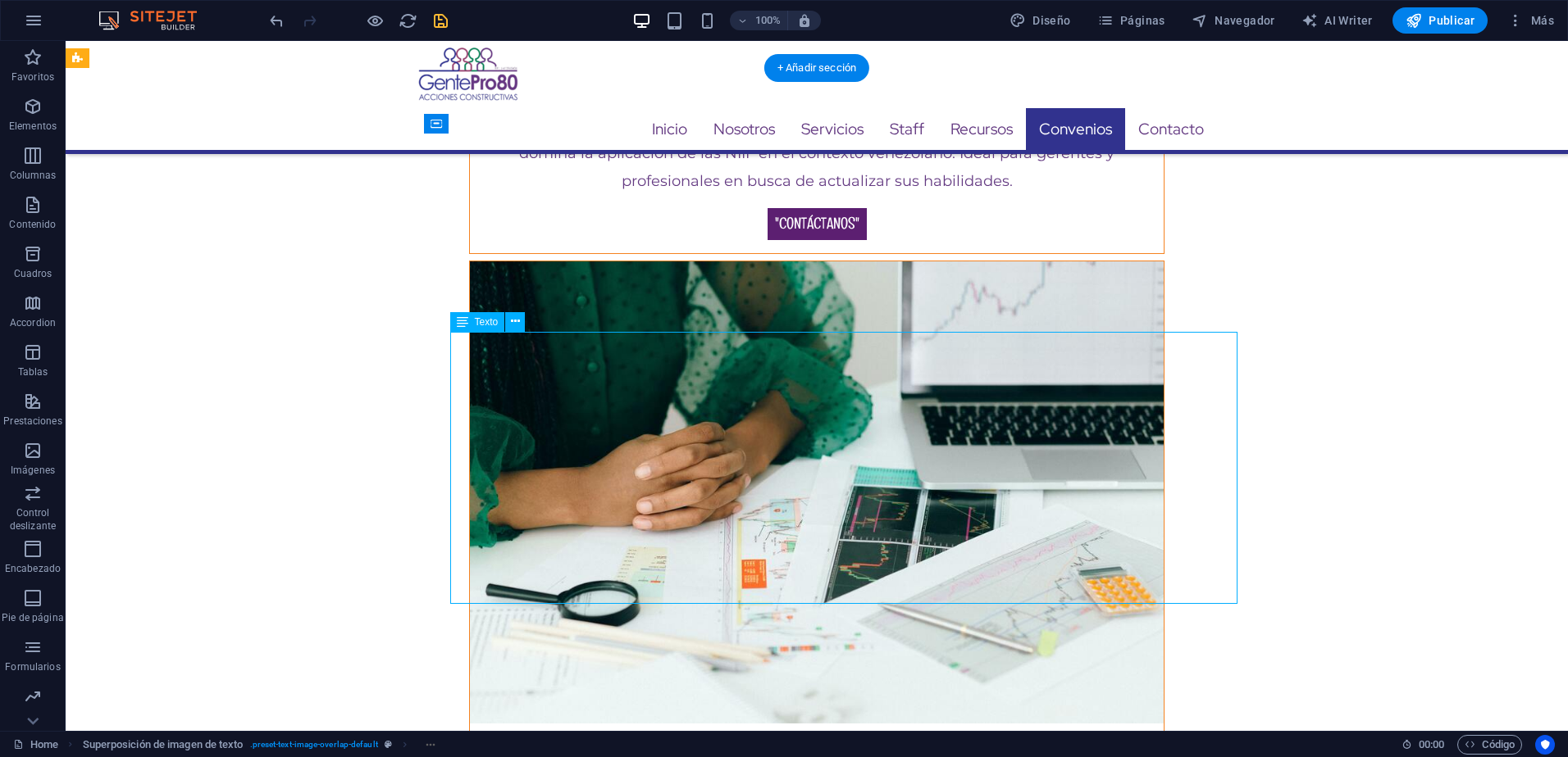
drag, startPoint x: 464, startPoint y: 422, endPoint x: 550, endPoint y: 441, distance: 88.1
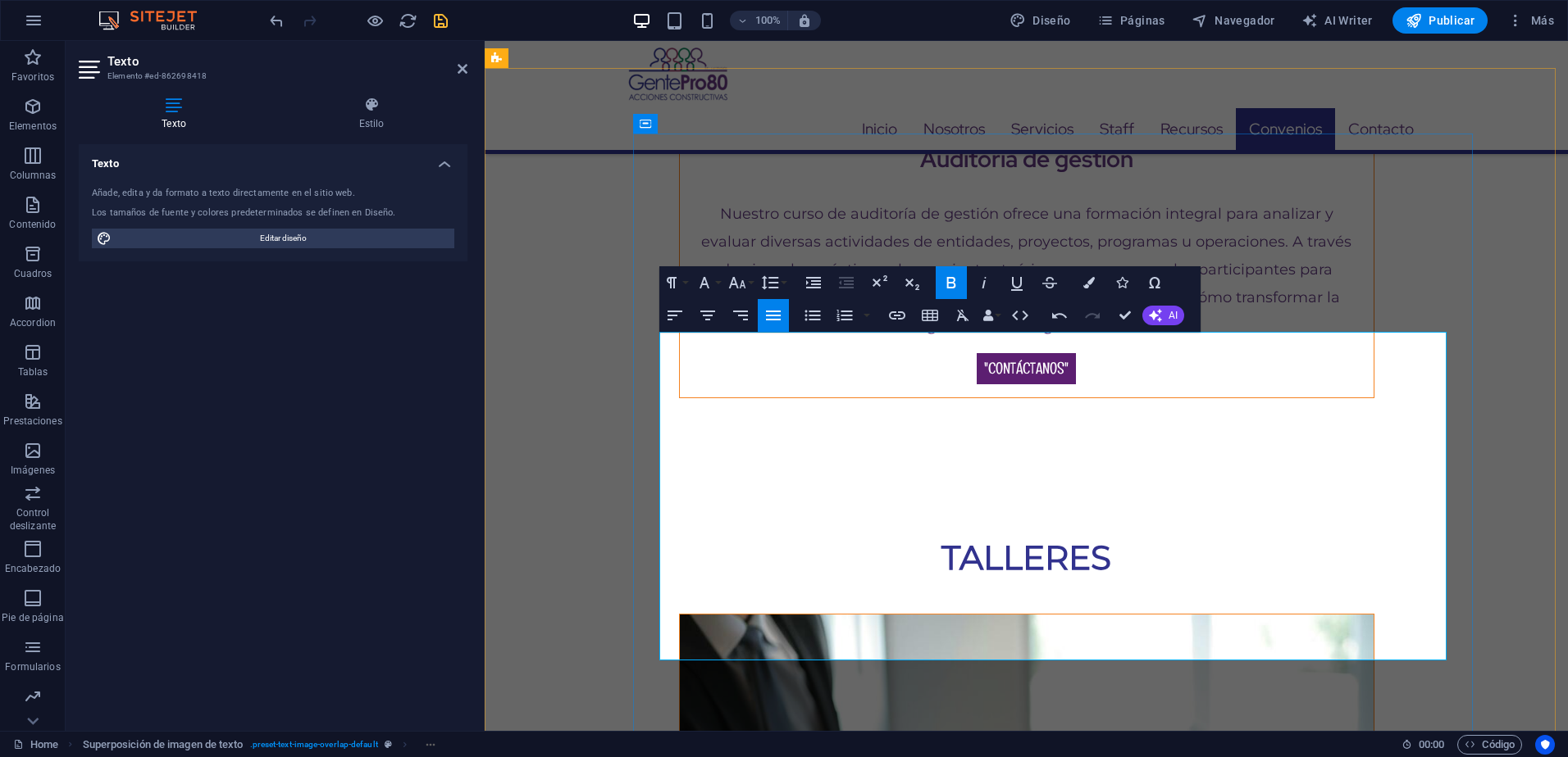
drag, startPoint x: 662, startPoint y: 434, endPoint x: 757, endPoint y: 496, distance: 113.4
click at [804, 321] on icon "button" at bounding box center [812, 315] width 20 height 20
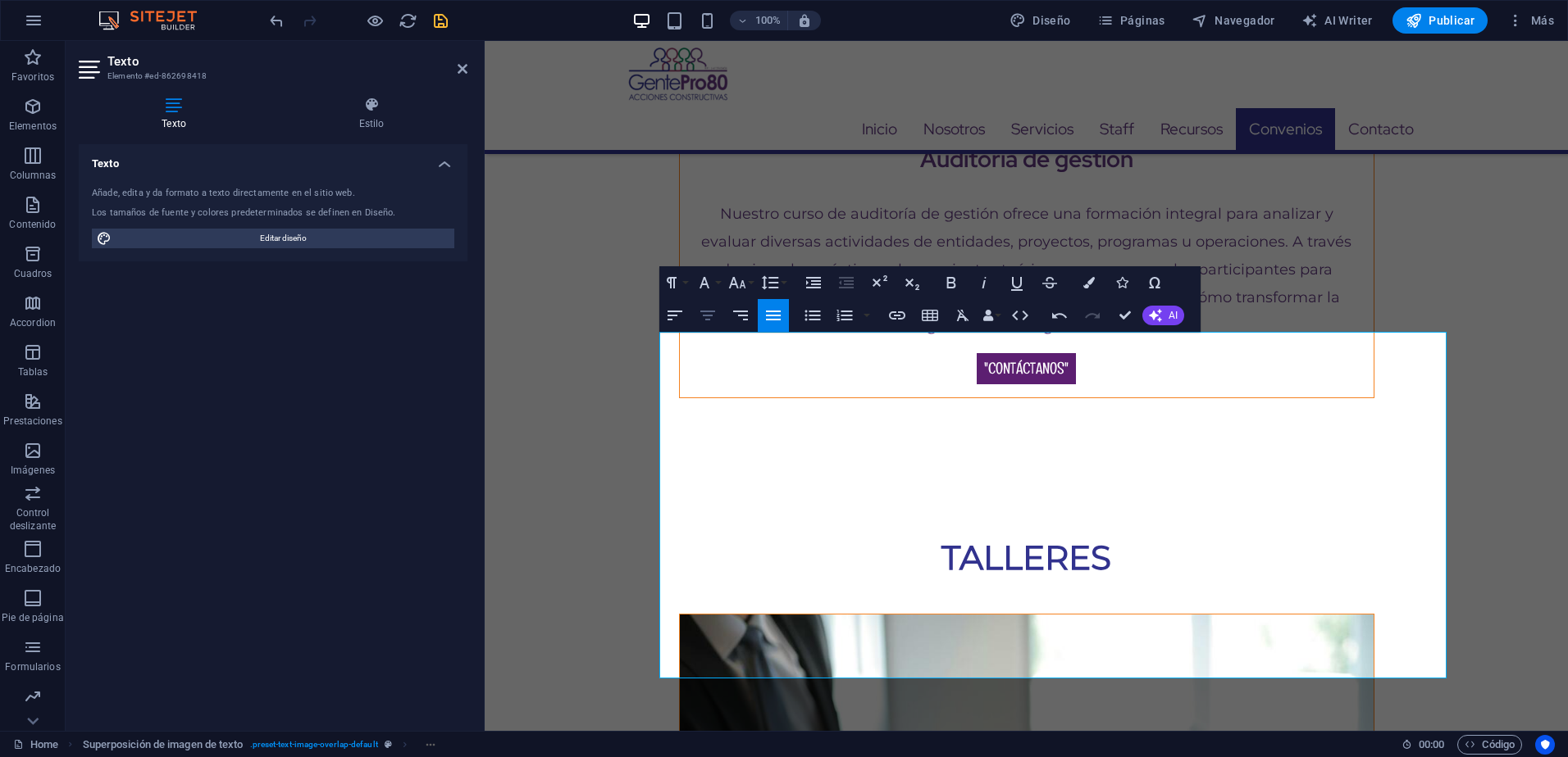
click at [706, 309] on icon "button" at bounding box center [708, 315] width 20 height 20
click at [681, 323] on icon "button" at bounding box center [675, 315] width 20 height 20
drag, startPoint x: 1173, startPoint y: 581, endPoint x: 1016, endPoint y: 659, distance: 175.3
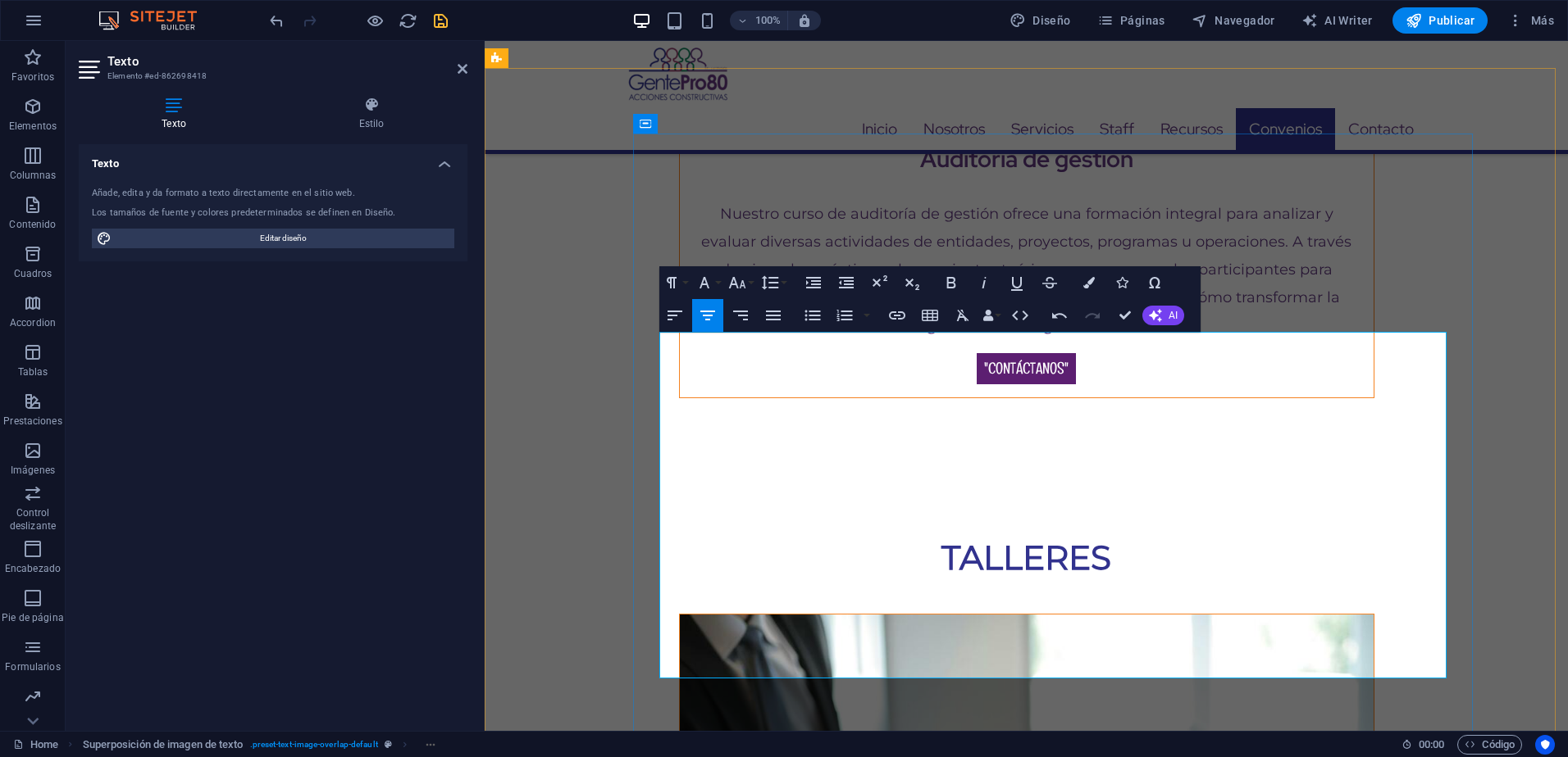
drag, startPoint x: 1231, startPoint y: 653, endPoint x: 699, endPoint y: 504, distance: 552.5
click at [704, 316] on icon "button" at bounding box center [708, 315] width 20 height 20
click at [438, 17] on icon "save" at bounding box center [441, 21] width 19 height 19
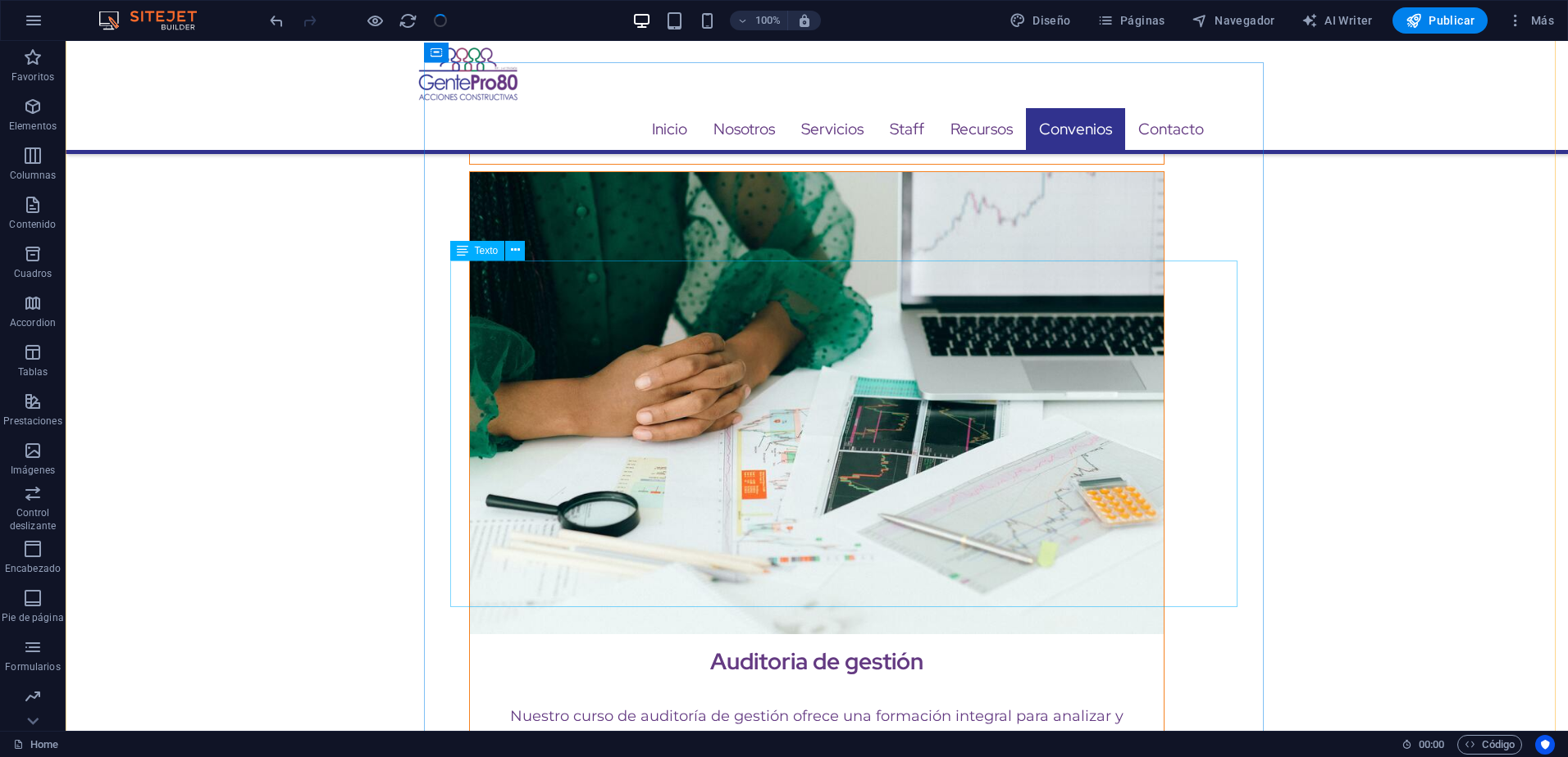
scroll to position [11337, 0]
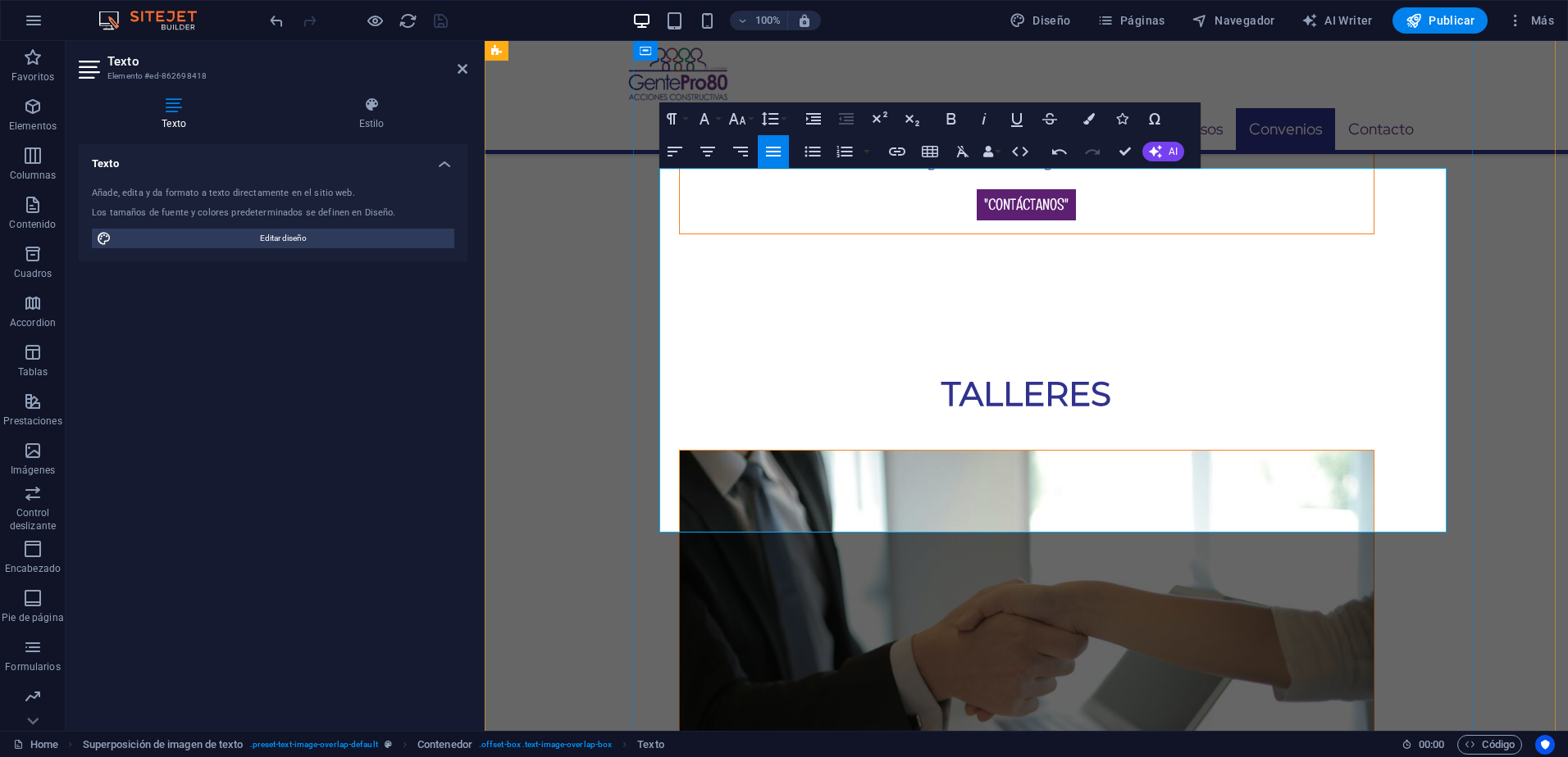
scroll to position [11254, 0]
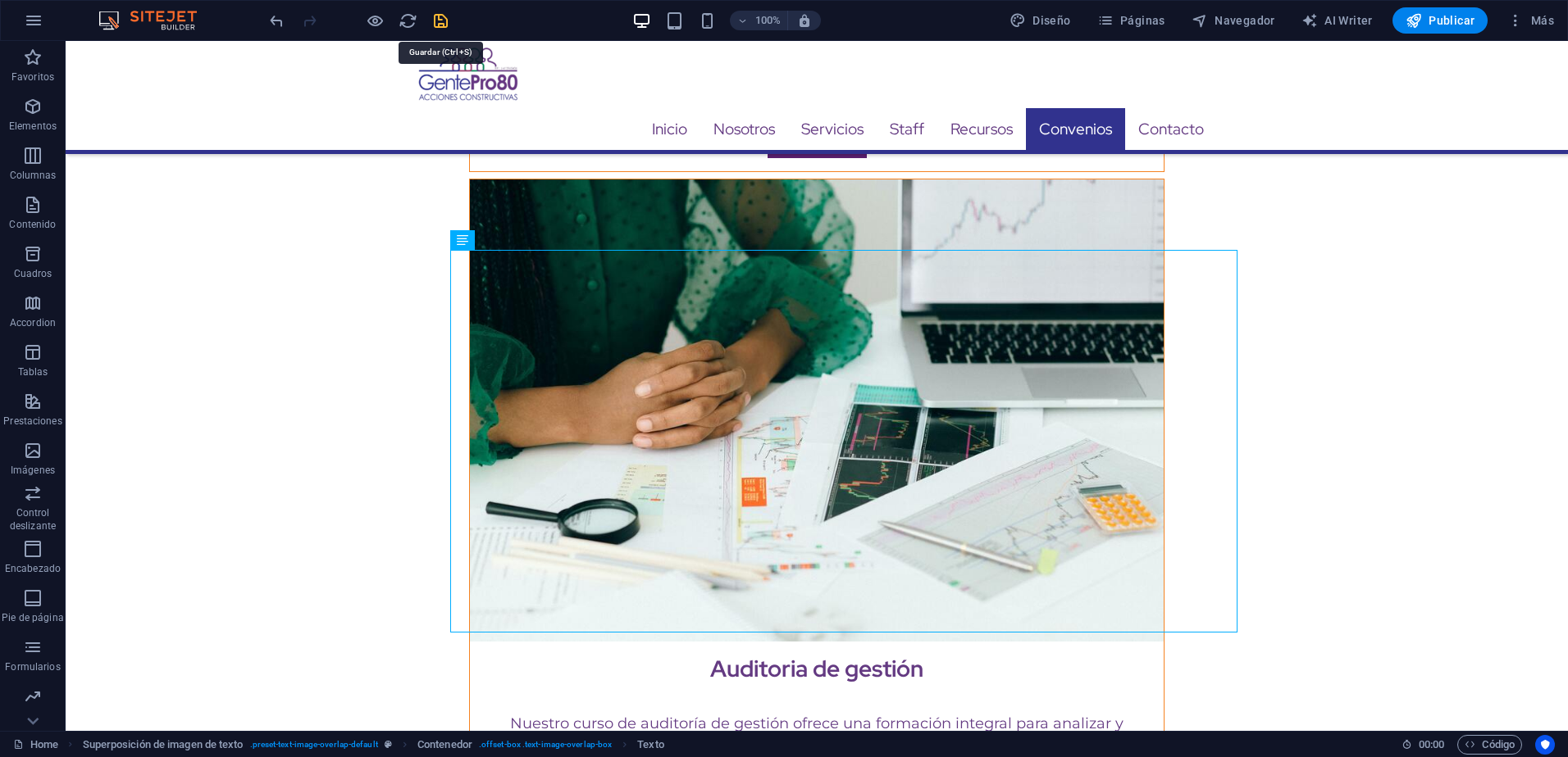
click at [440, 22] on icon "save" at bounding box center [441, 21] width 19 height 19
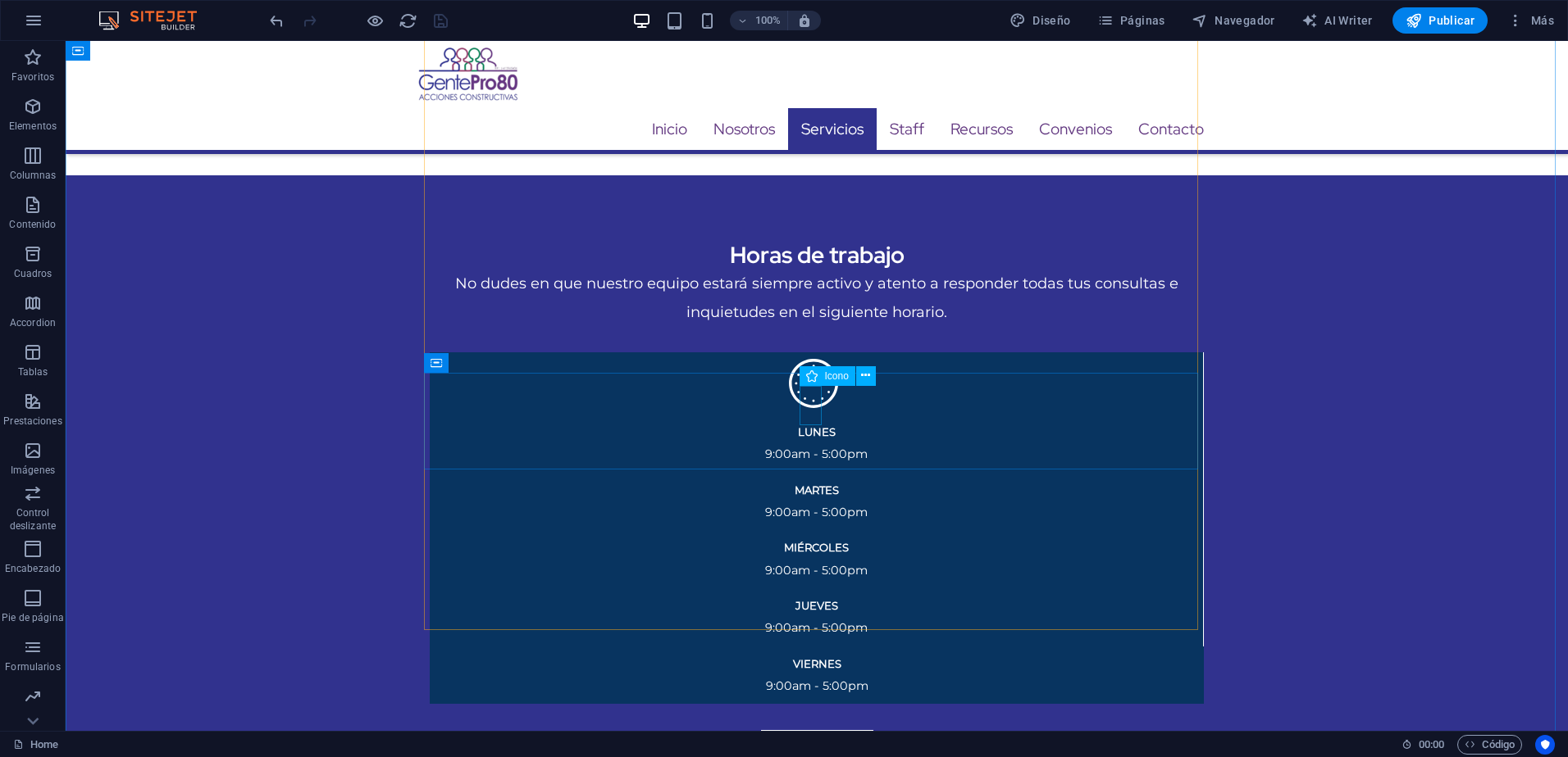
scroll to position [2730, 0]
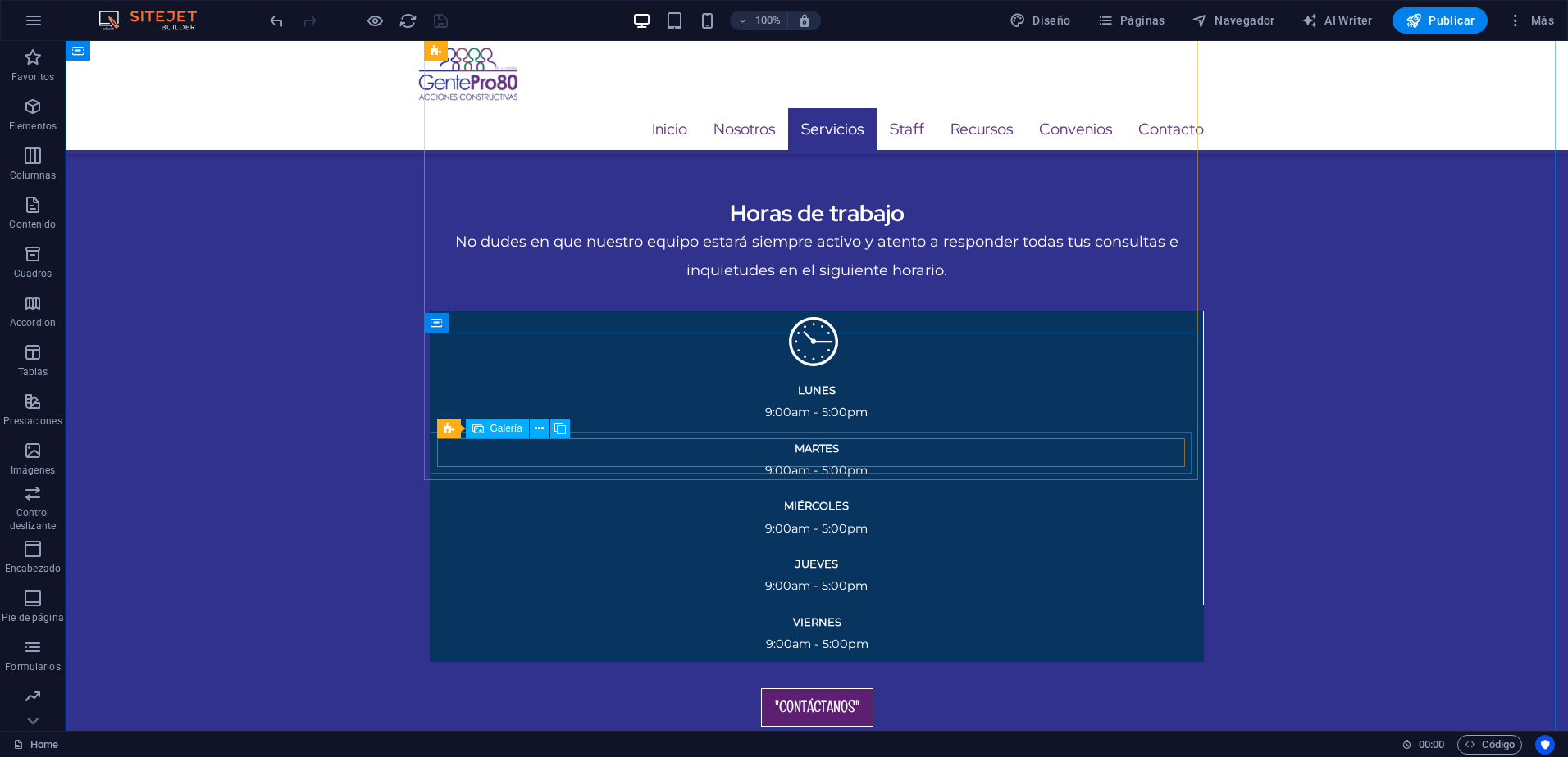
select select "4"
select select "px"
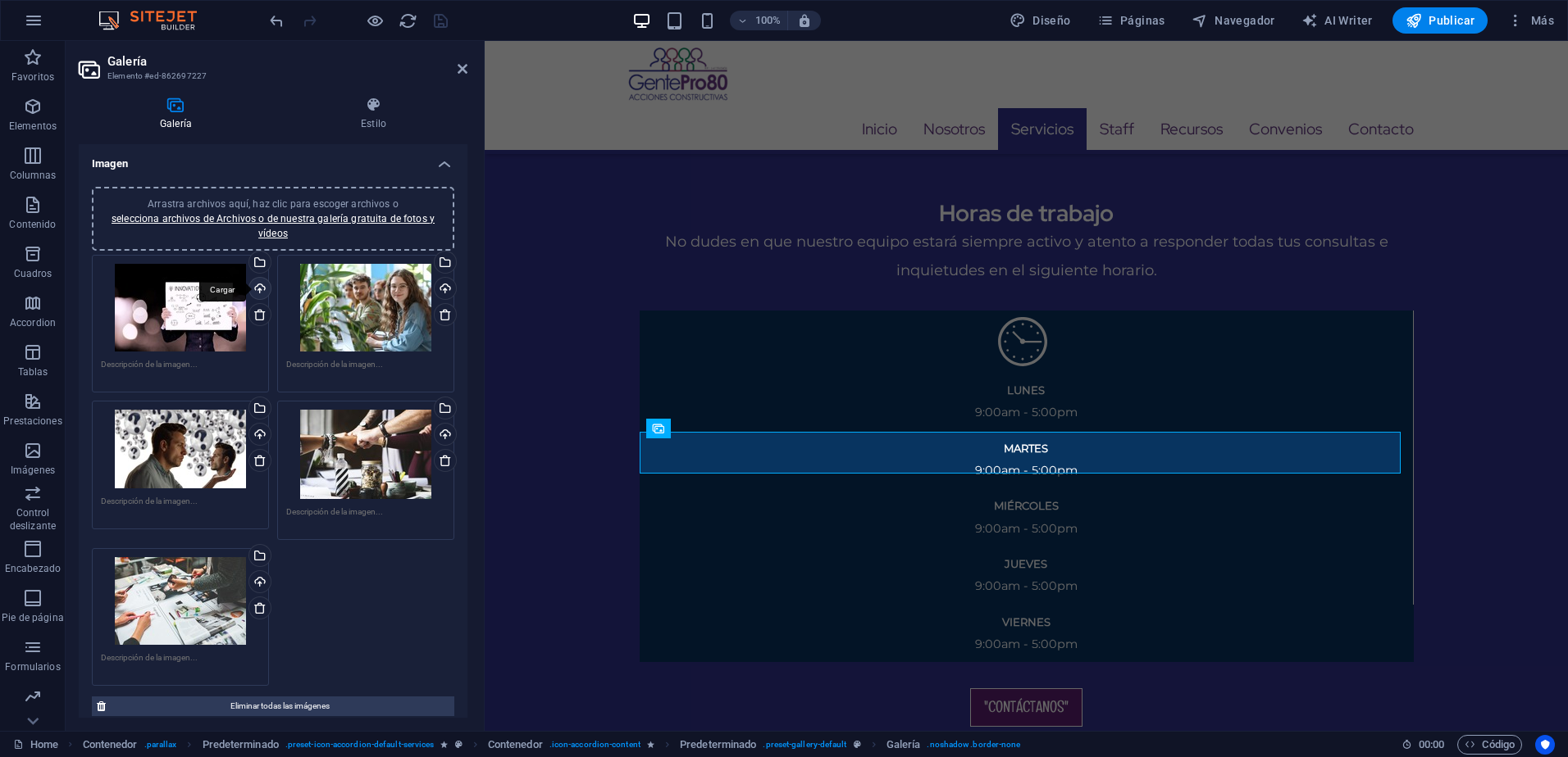
click at [255, 289] on div "Cargar" at bounding box center [258, 290] width 24 height 24
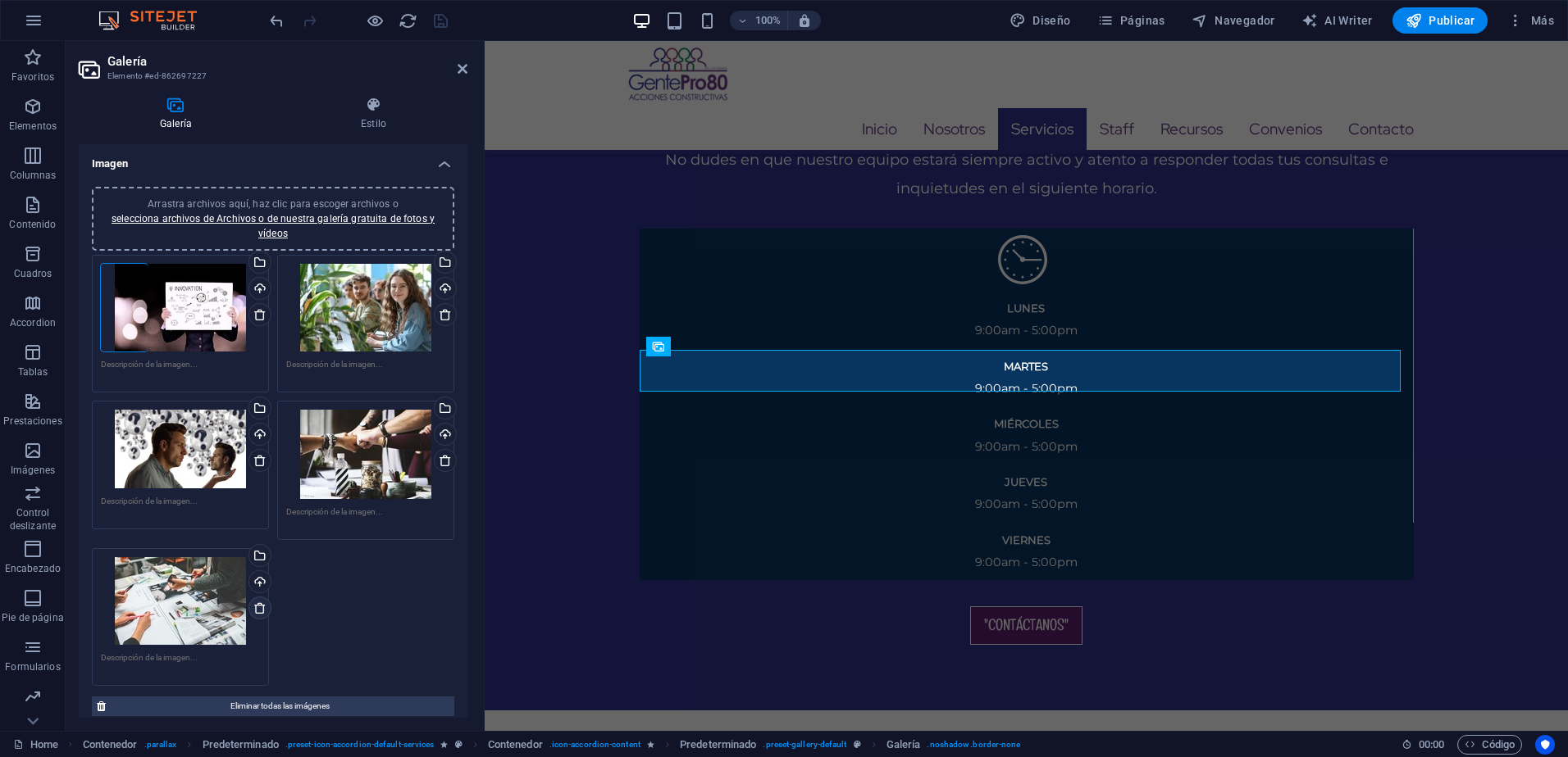
click at [257, 608] on icon at bounding box center [259, 608] width 13 height 13
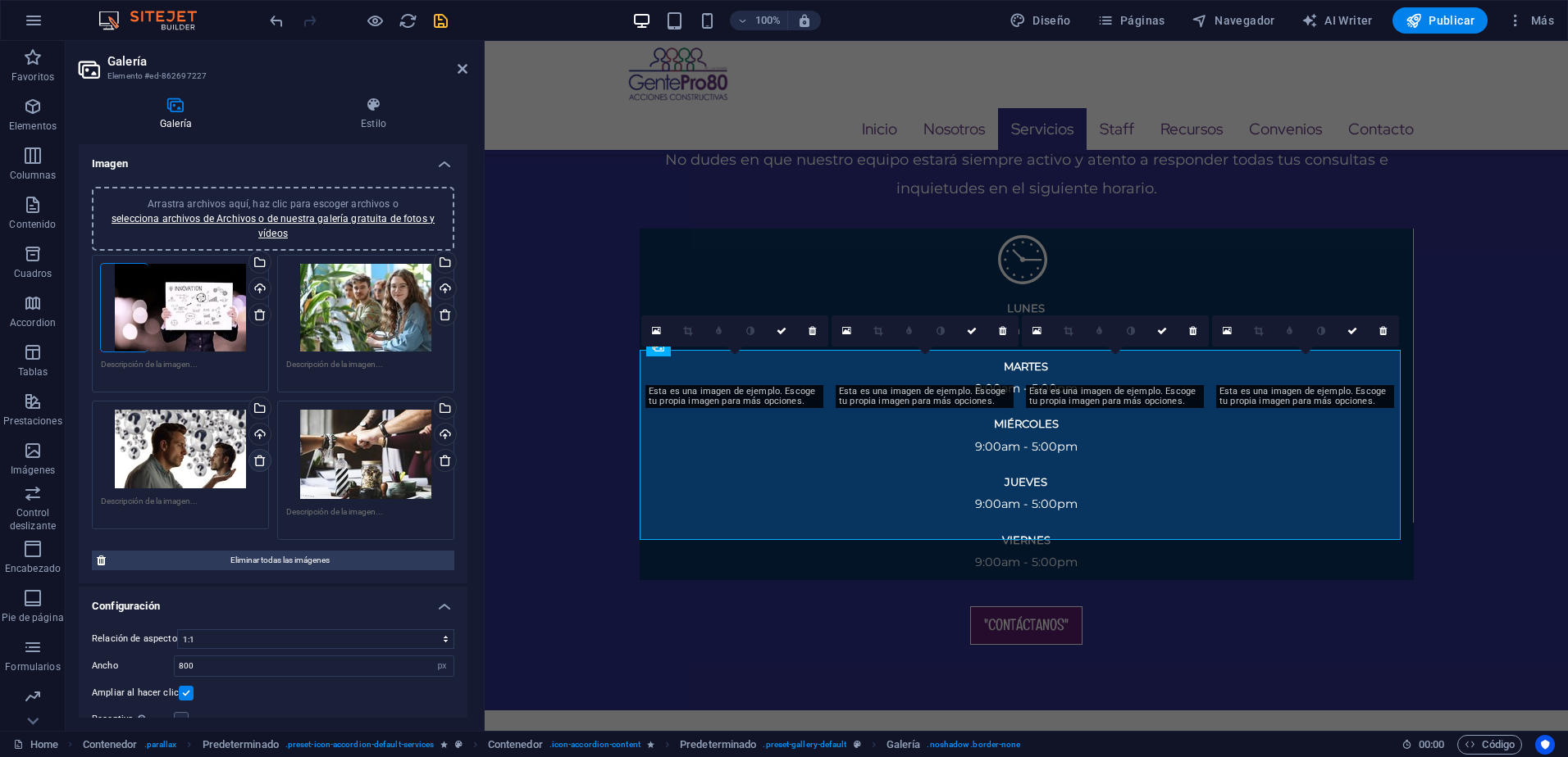
click at [261, 463] on icon at bounding box center [259, 460] width 13 height 13
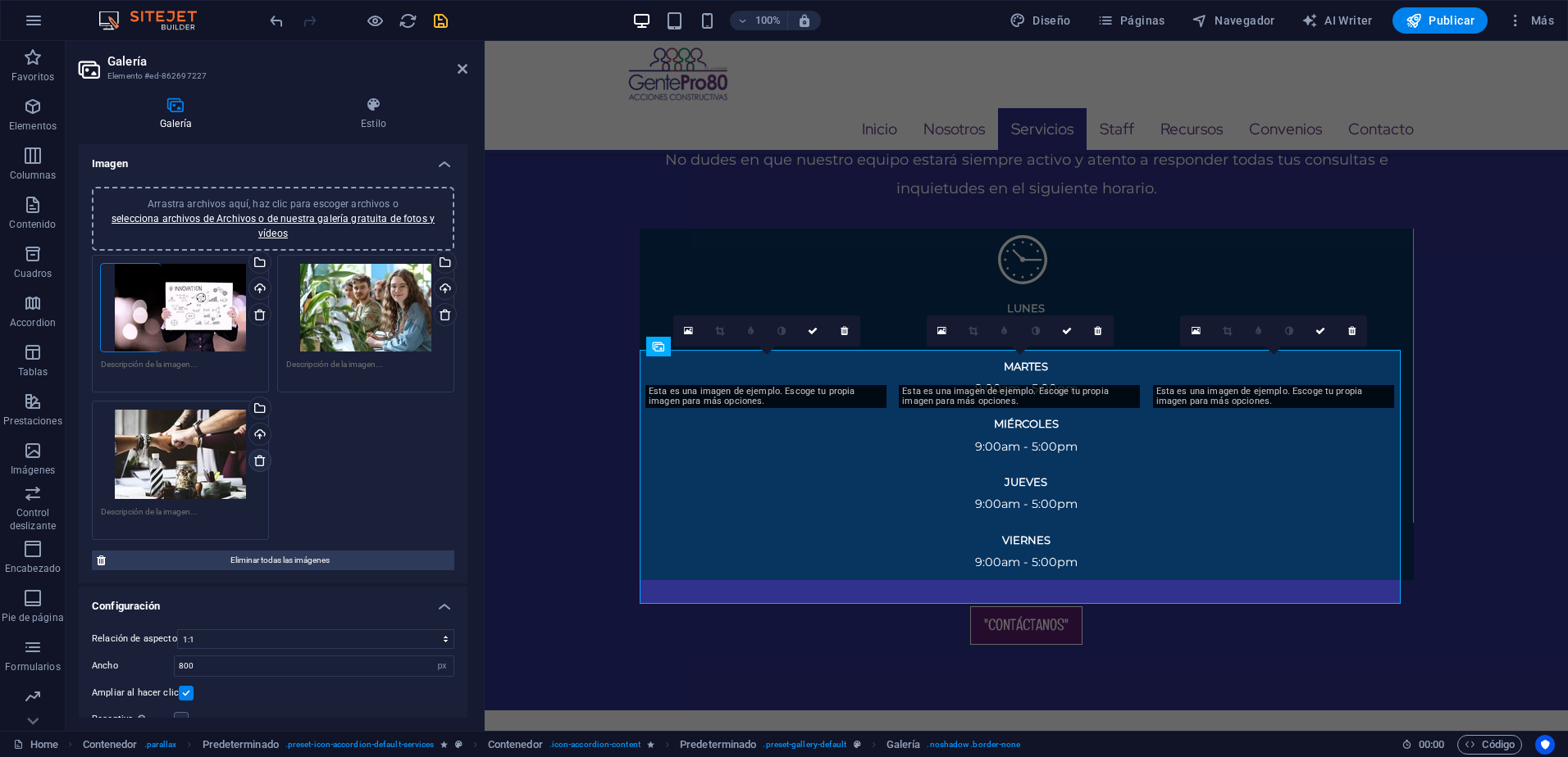
click at [258, 458] on icon at bounding box center [259, 460] width 13 height 13
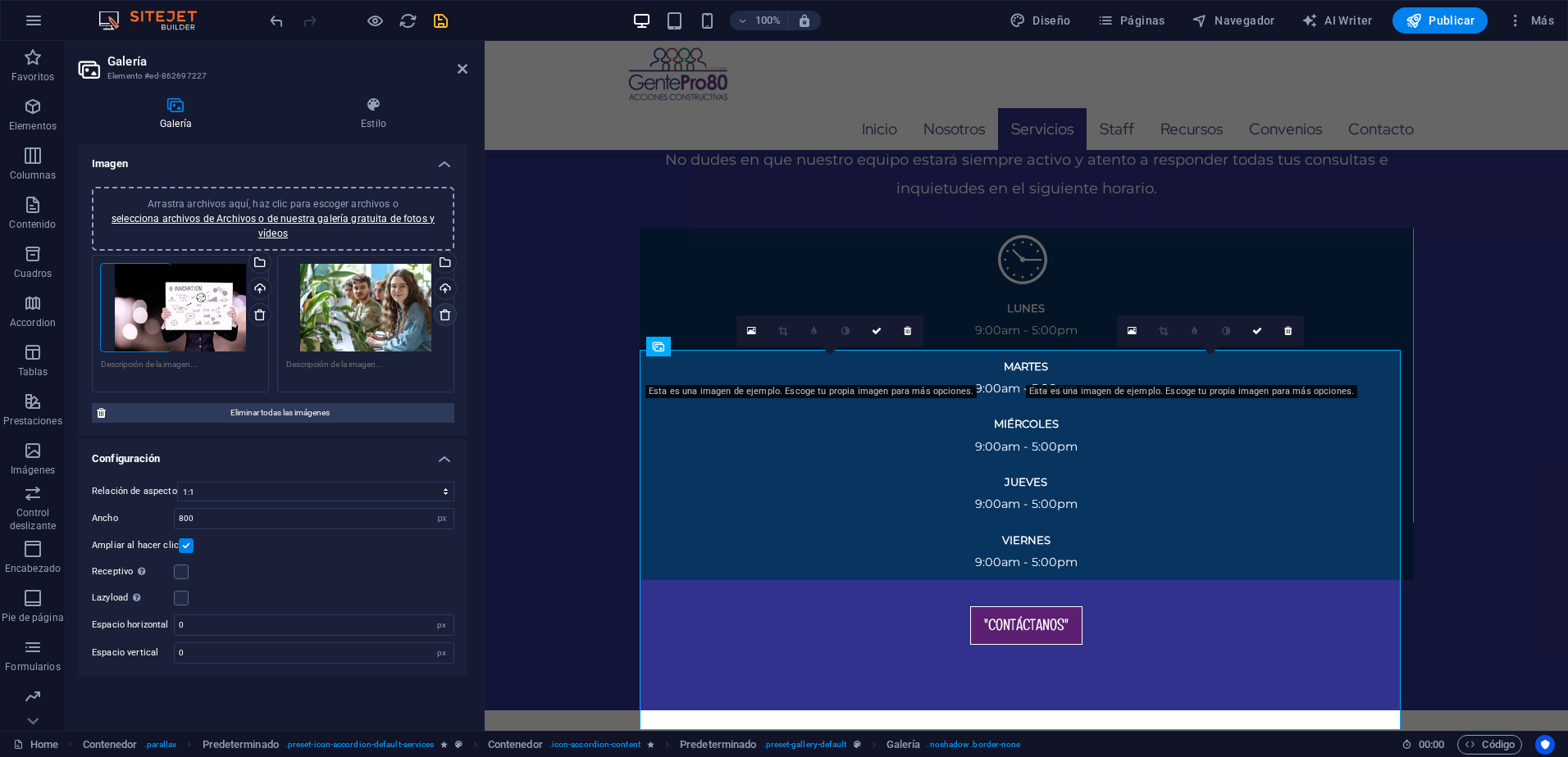
click at [444, 316] on icon at bounding box center [445, 315] width 13 height 13
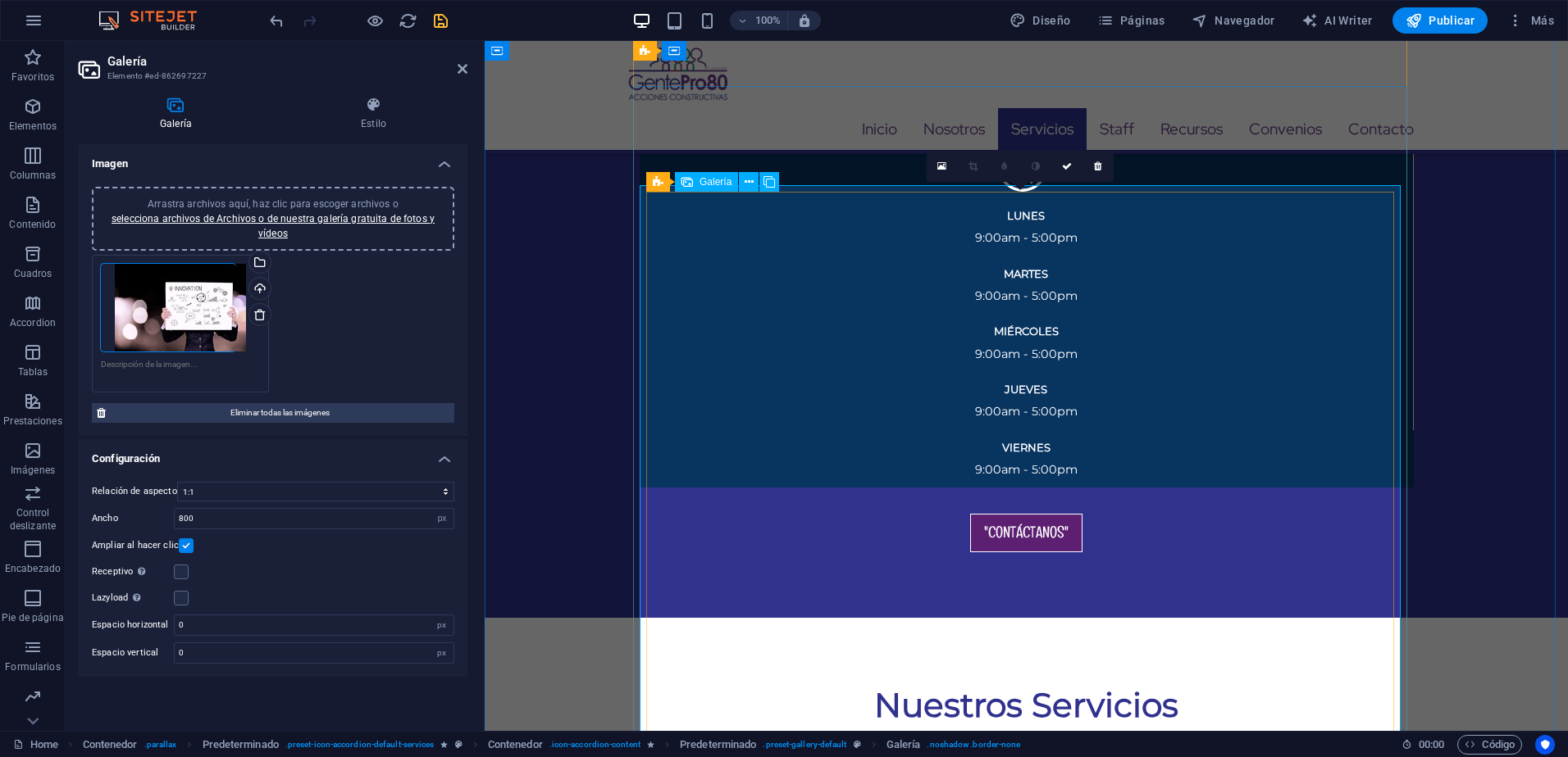
scroll to position [2894, 0]
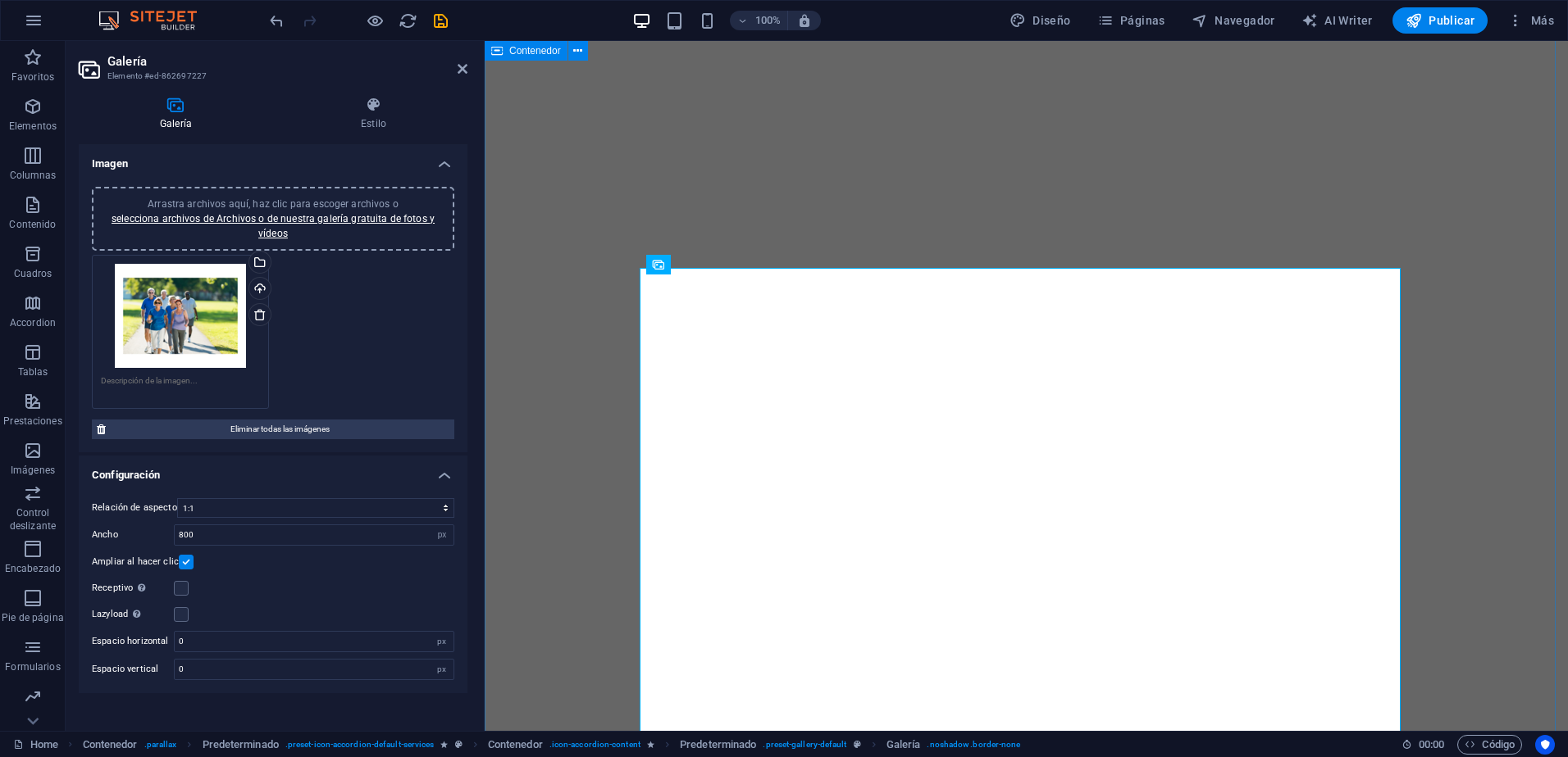
select select "4"
select select "px"
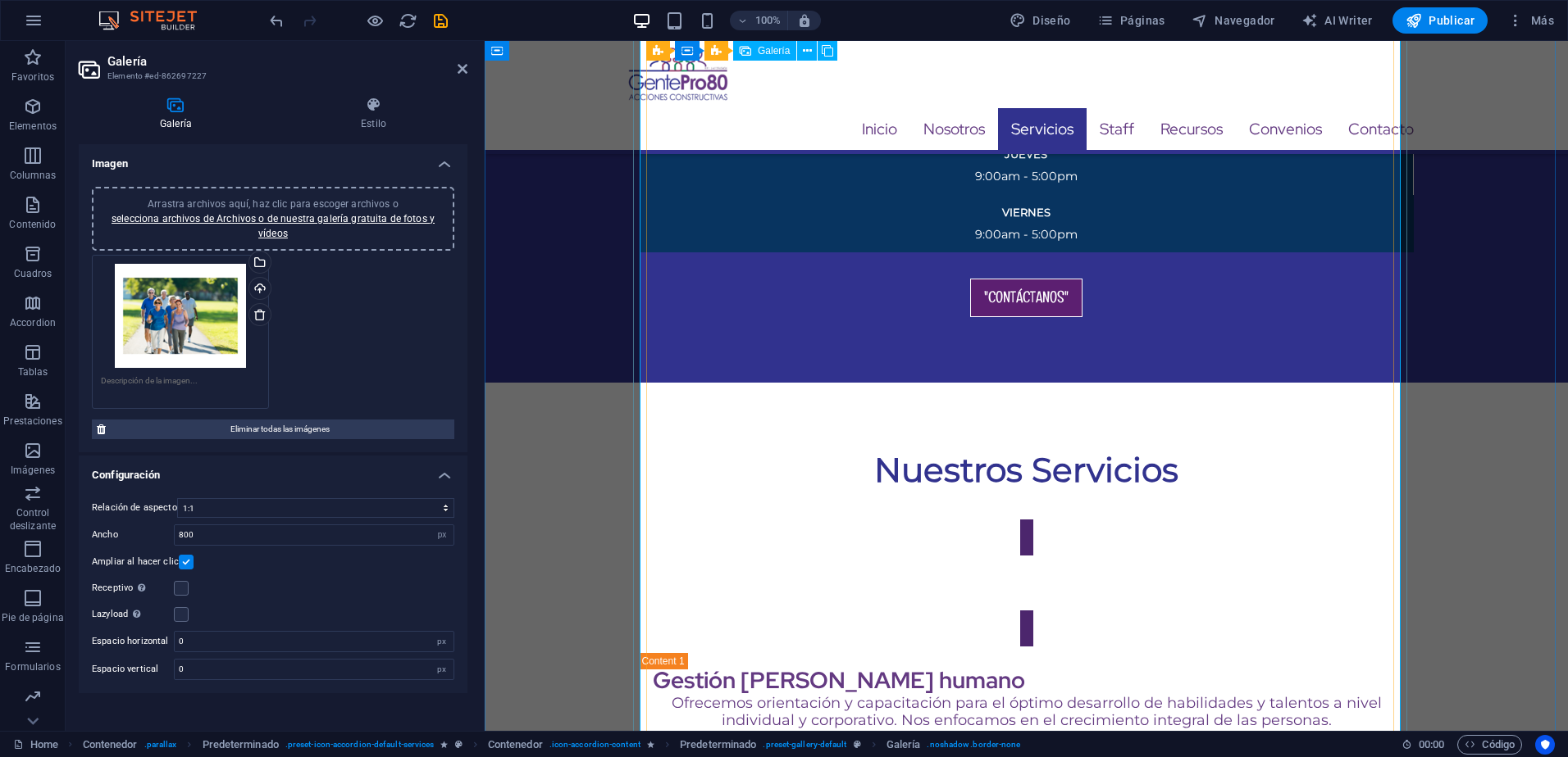
scroll to position [3058, 0]
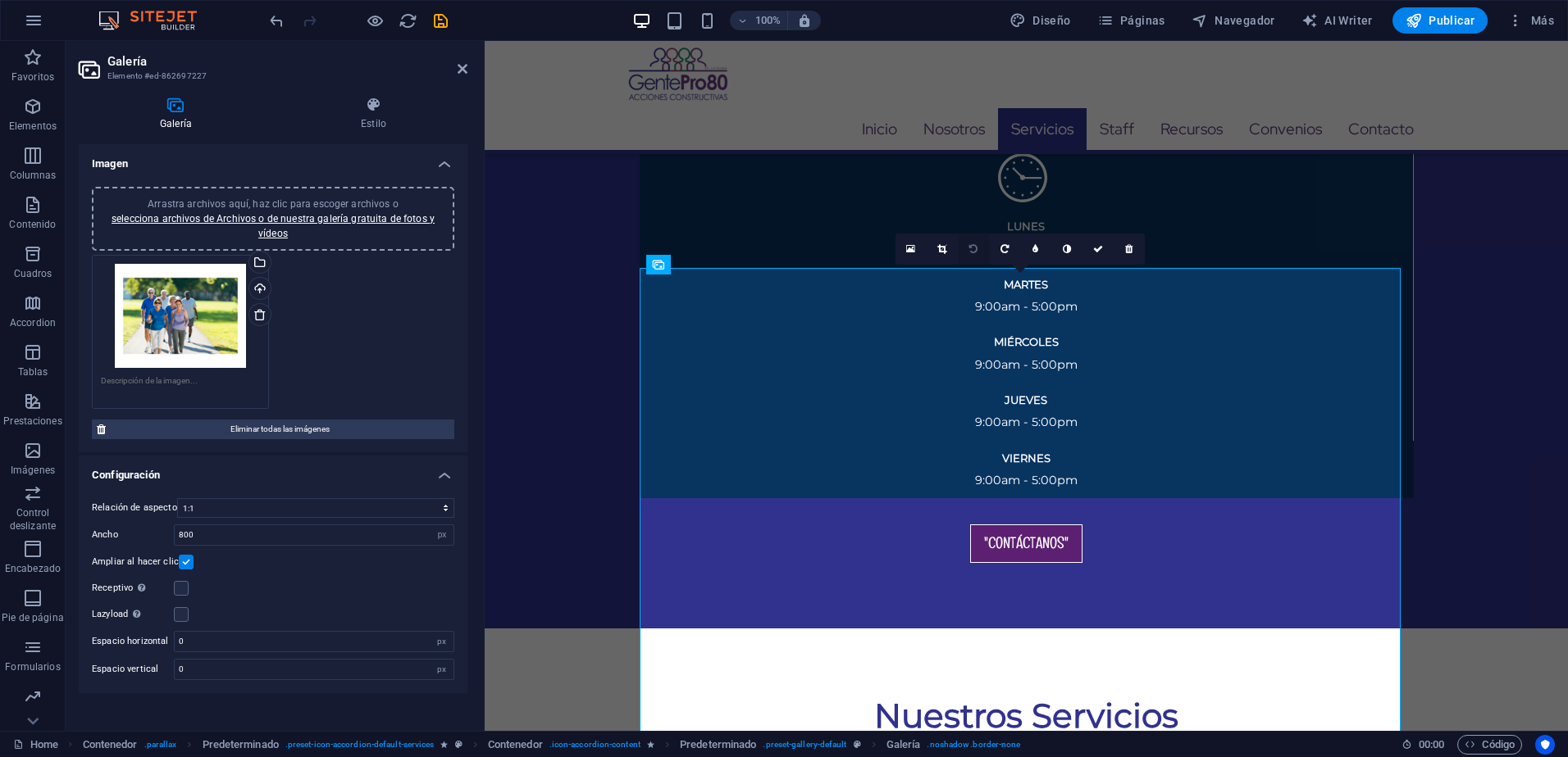
click at [944, 242] on link at bounding box center [943, 249] width 31 height 31
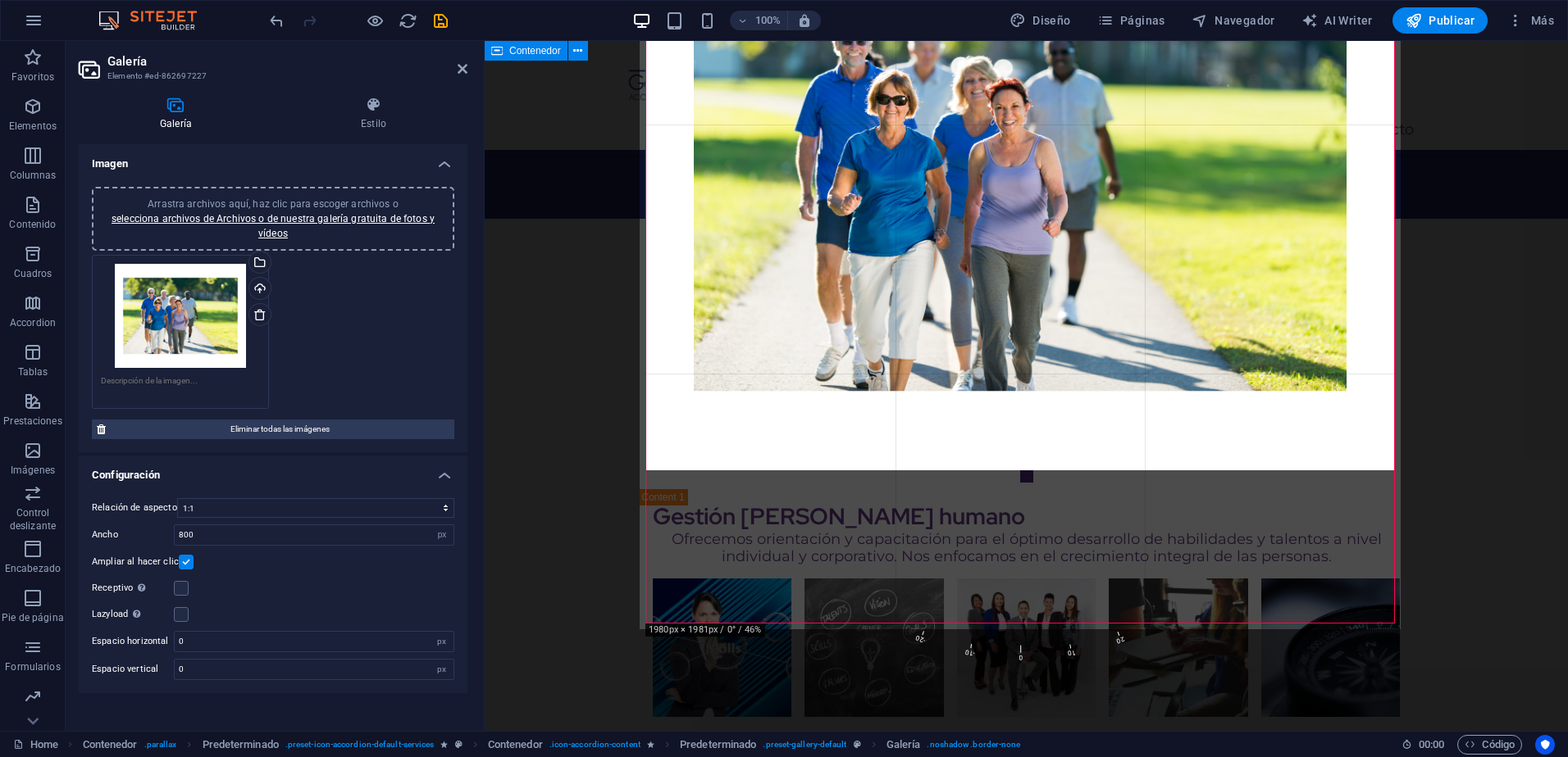
scroll to position [3222, 0]
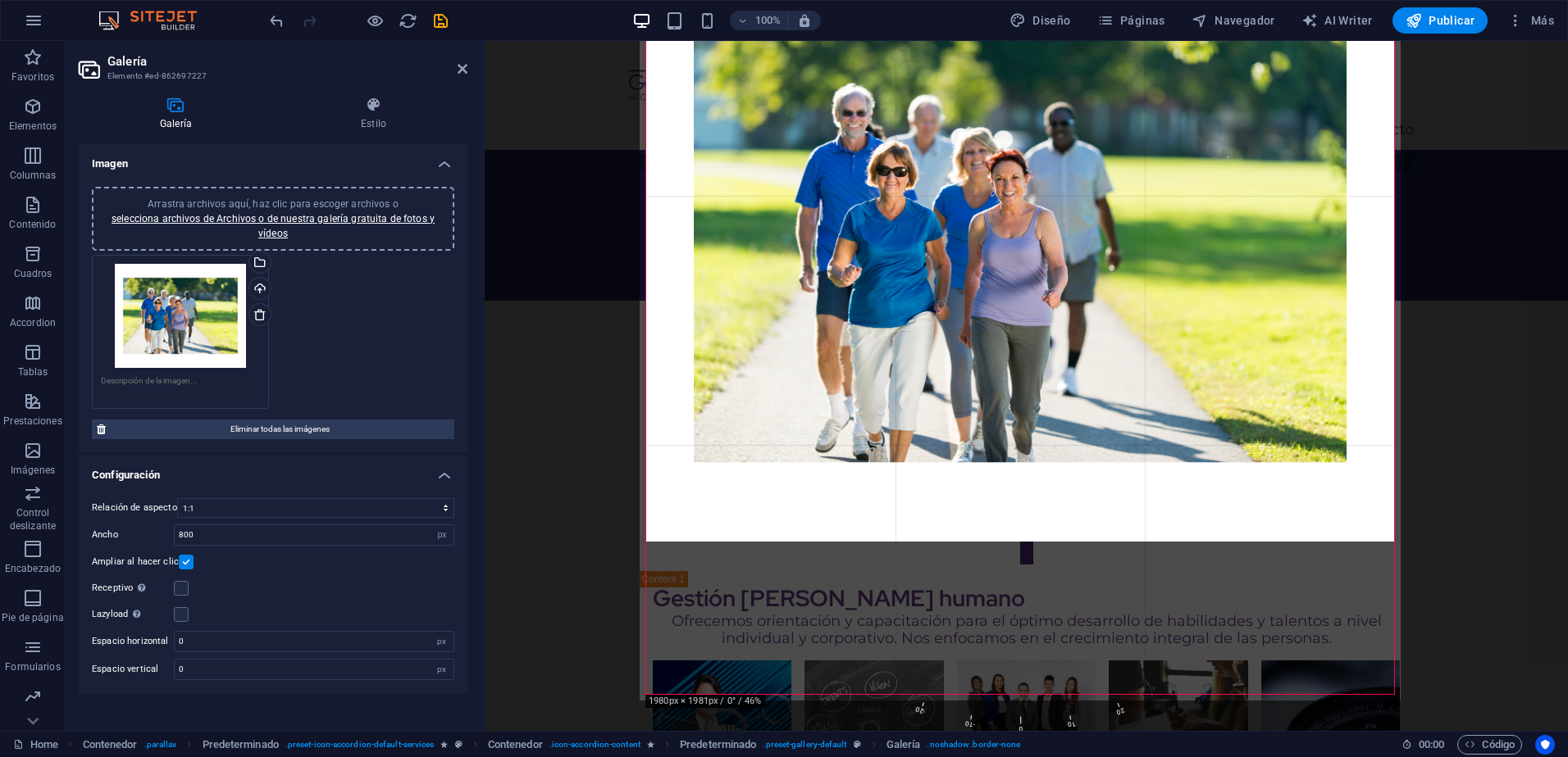
click at [1006, 696] on div "180 170 160 150 140 130 120 110 100 90 80 70 60 50 40 30 20 10 0 -10 -20 -30 -4…" at bounding box center [1020, 436] width 598 height 598
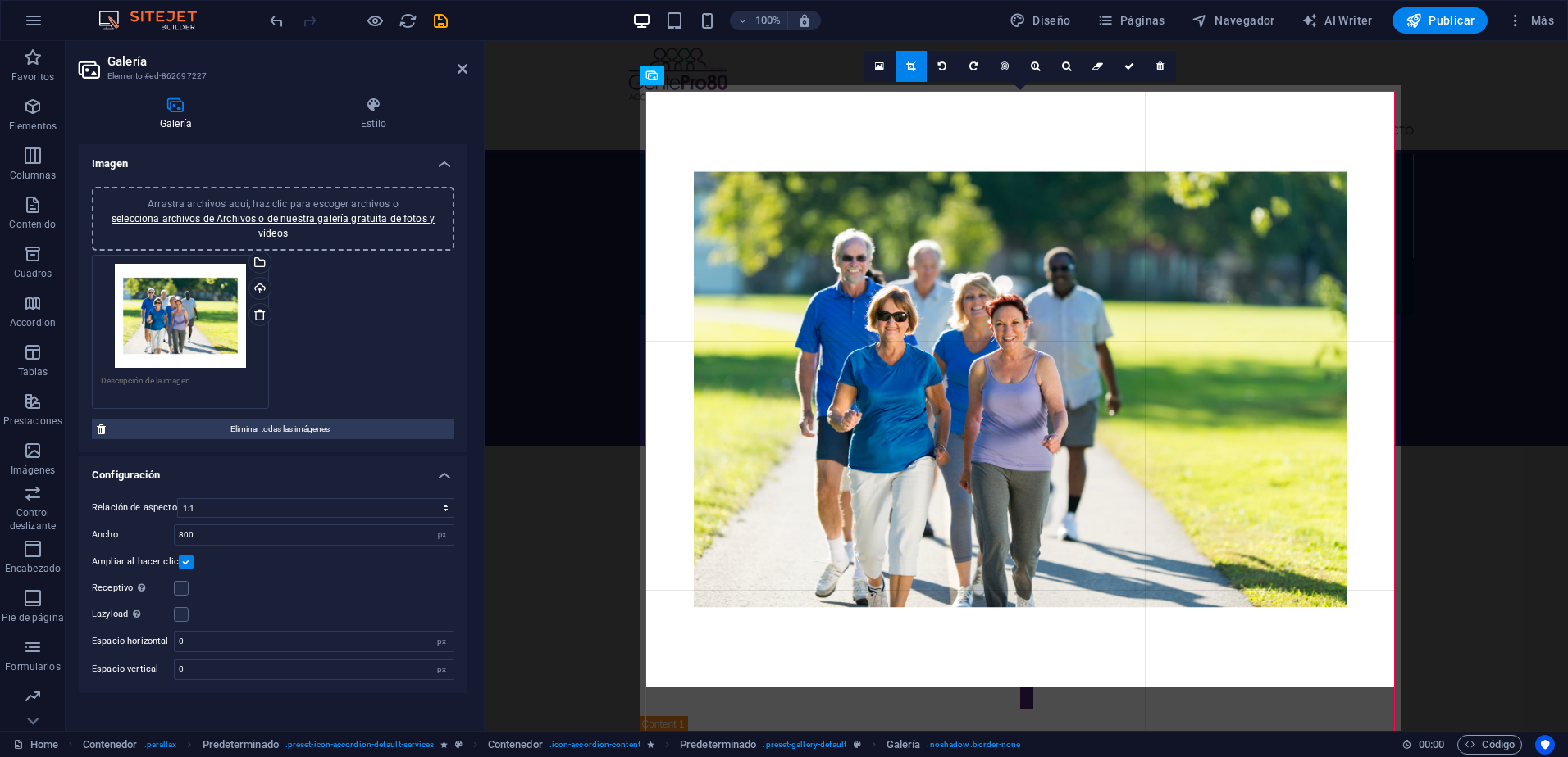
scroll to position [2976, 0]
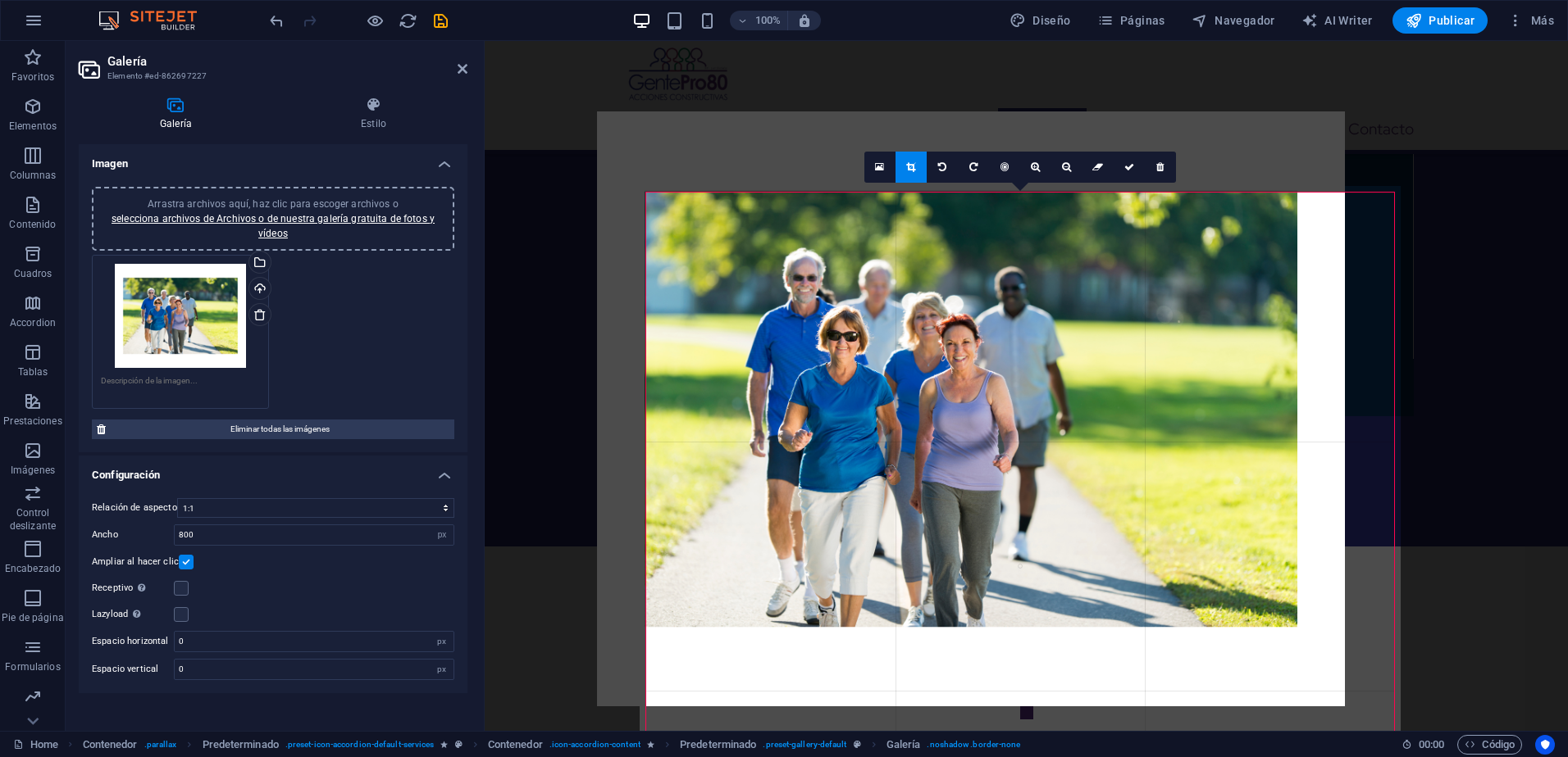
drag, startPoint x: 989, startPoint y: 598, endPoint x: 940, endPoint y: 518, distance: 93.8
click at [940, 518] on div at bounding box center [971, 408] width 748 height 594
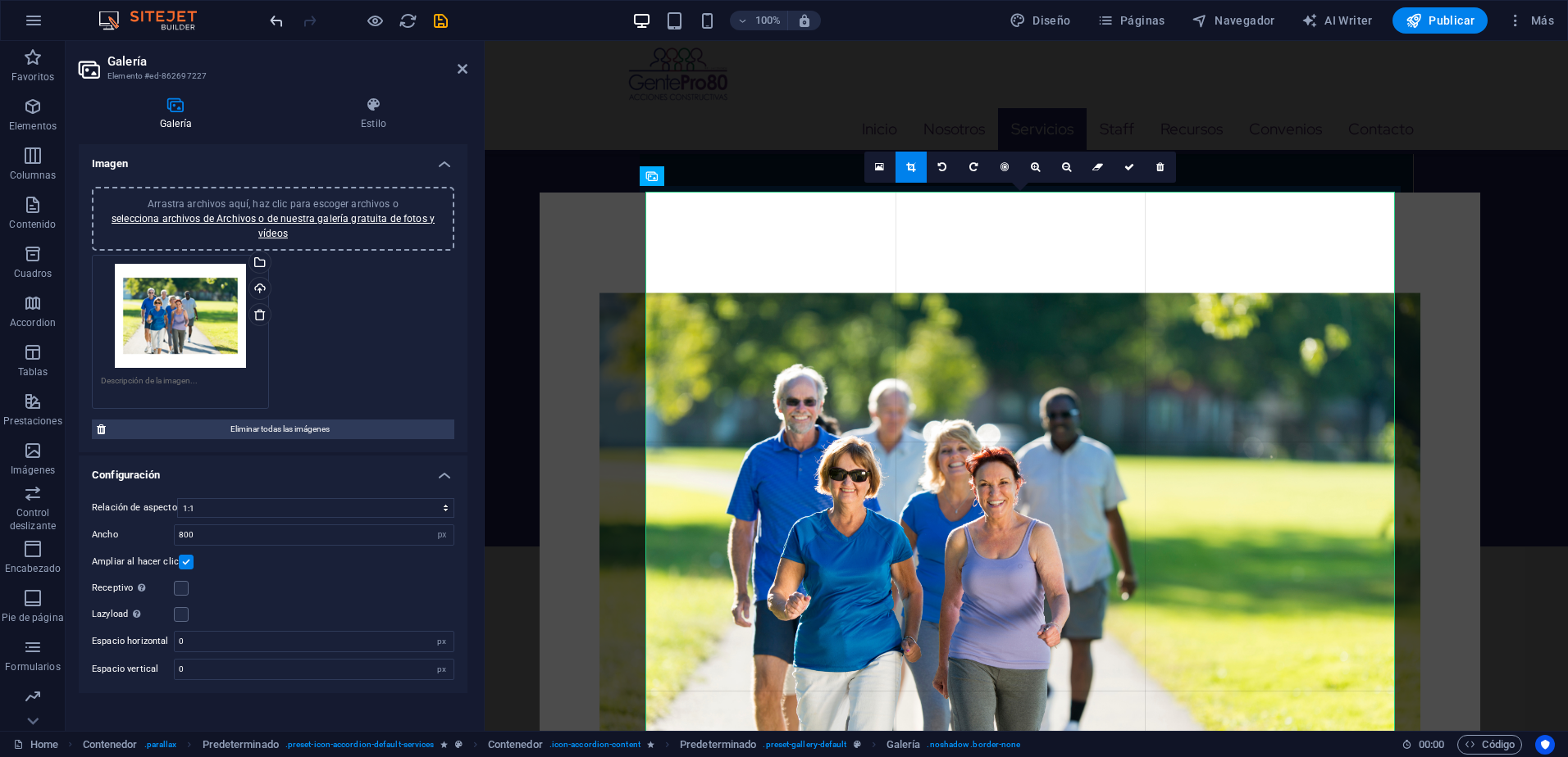
click at [287, 24] on div at bounding box center [358, 20] width 183 height 26
drag, startPoint x: 277, startPoint y: 22, endPoint x: 282, endPoint y: 41, distance: 19.6
click at [277, 22] on icon "undo" at bounding box center [277, 21] width 19 height 19
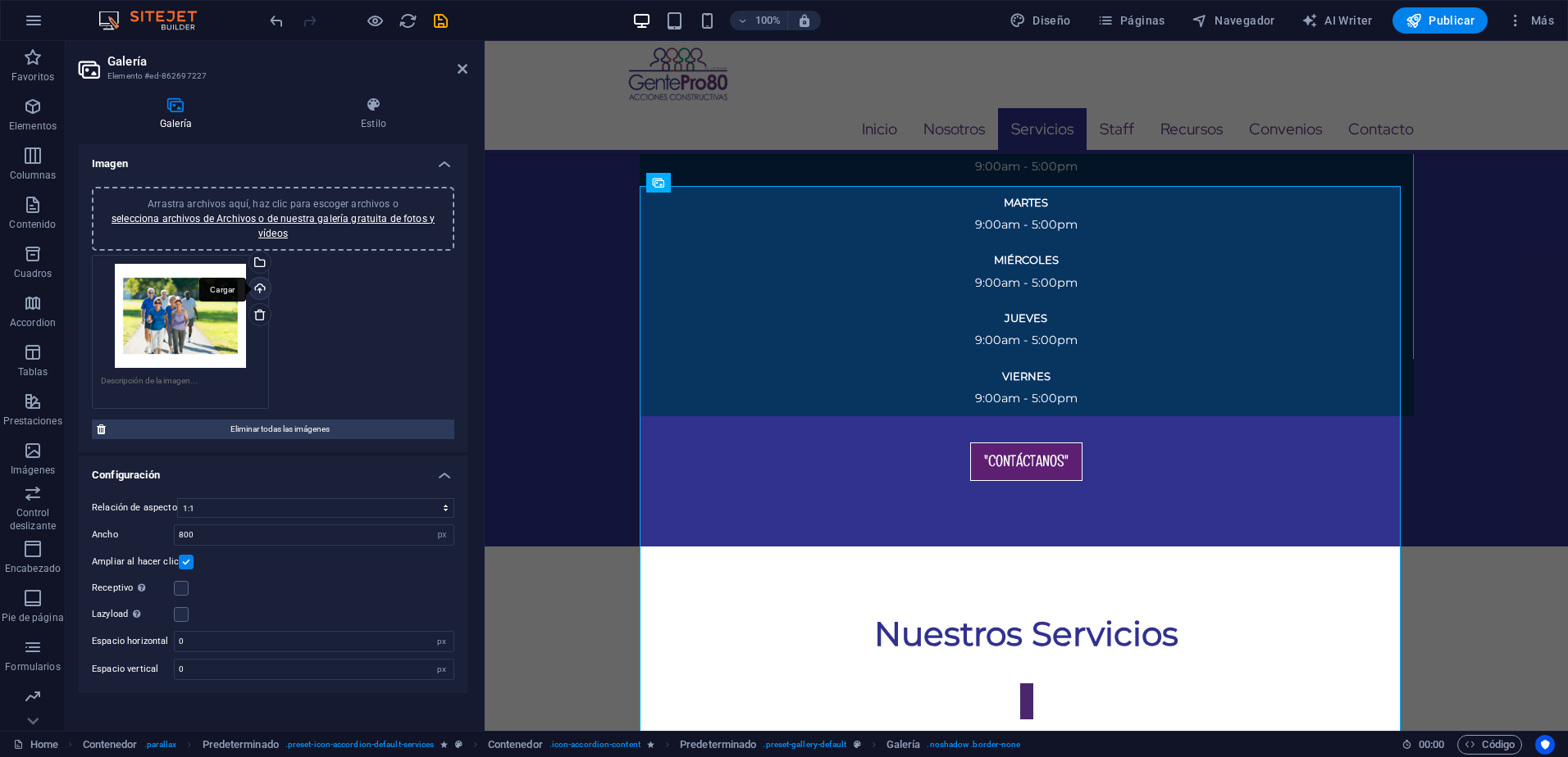
click at [259, 289] on div "Cargar" at bounding box center [258, 290] width 24 height 24
click at [948, 169] on link at bounding box center [943, 167] width 31 height 31
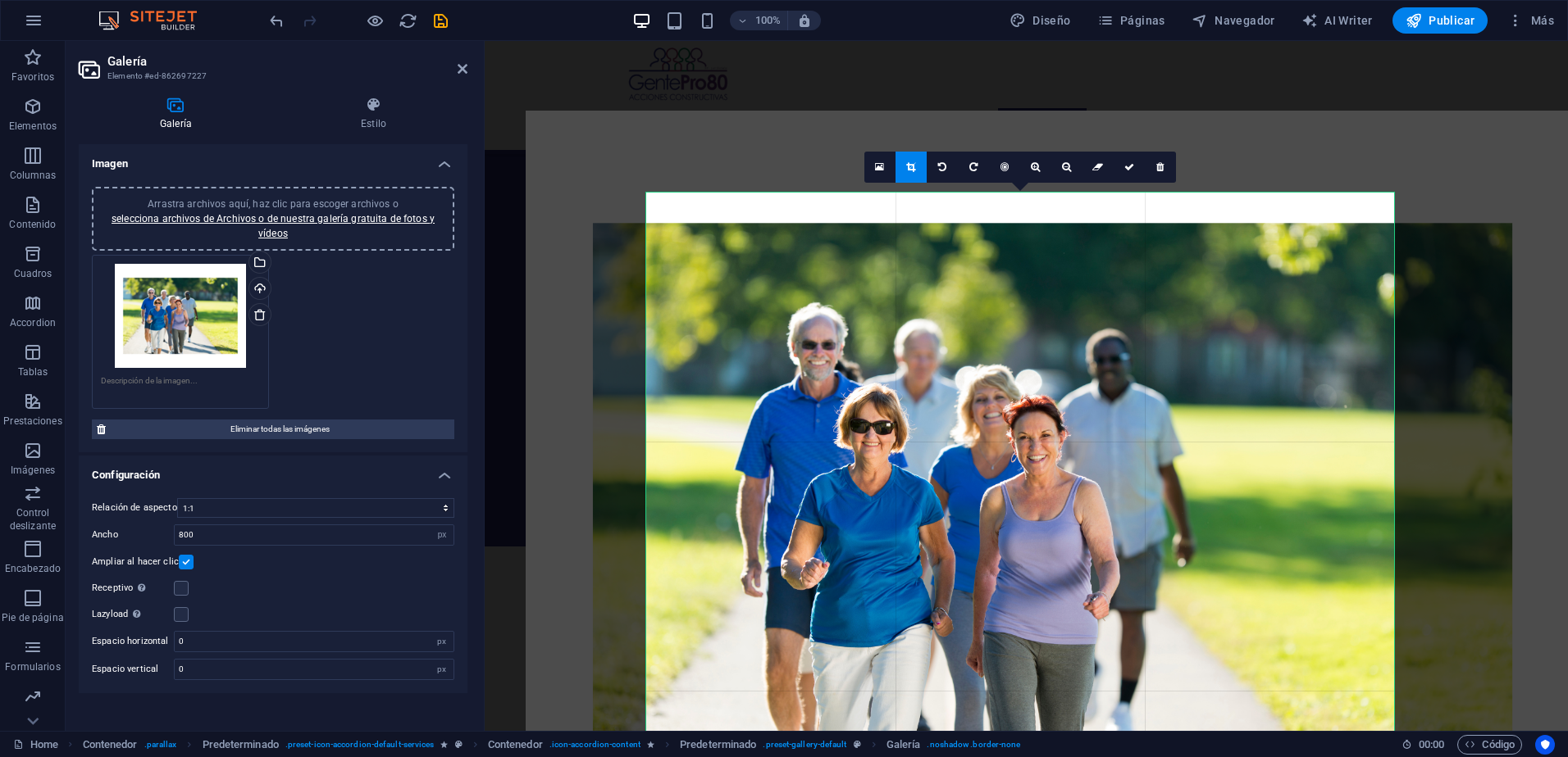
scroll to position [2894, 0]
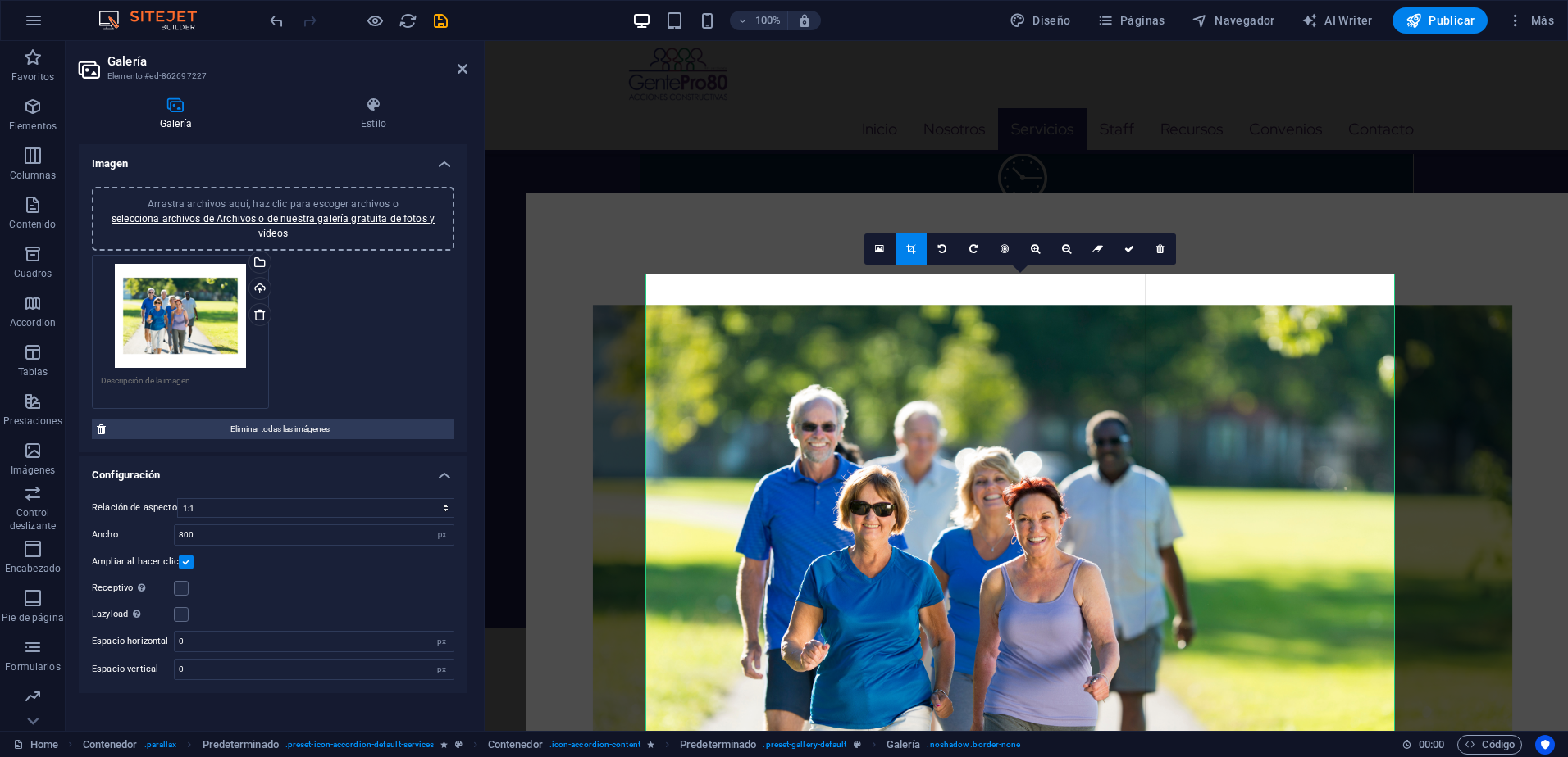
click at [910, 236] on link at bounding box center [911, 249] width 31 height 31
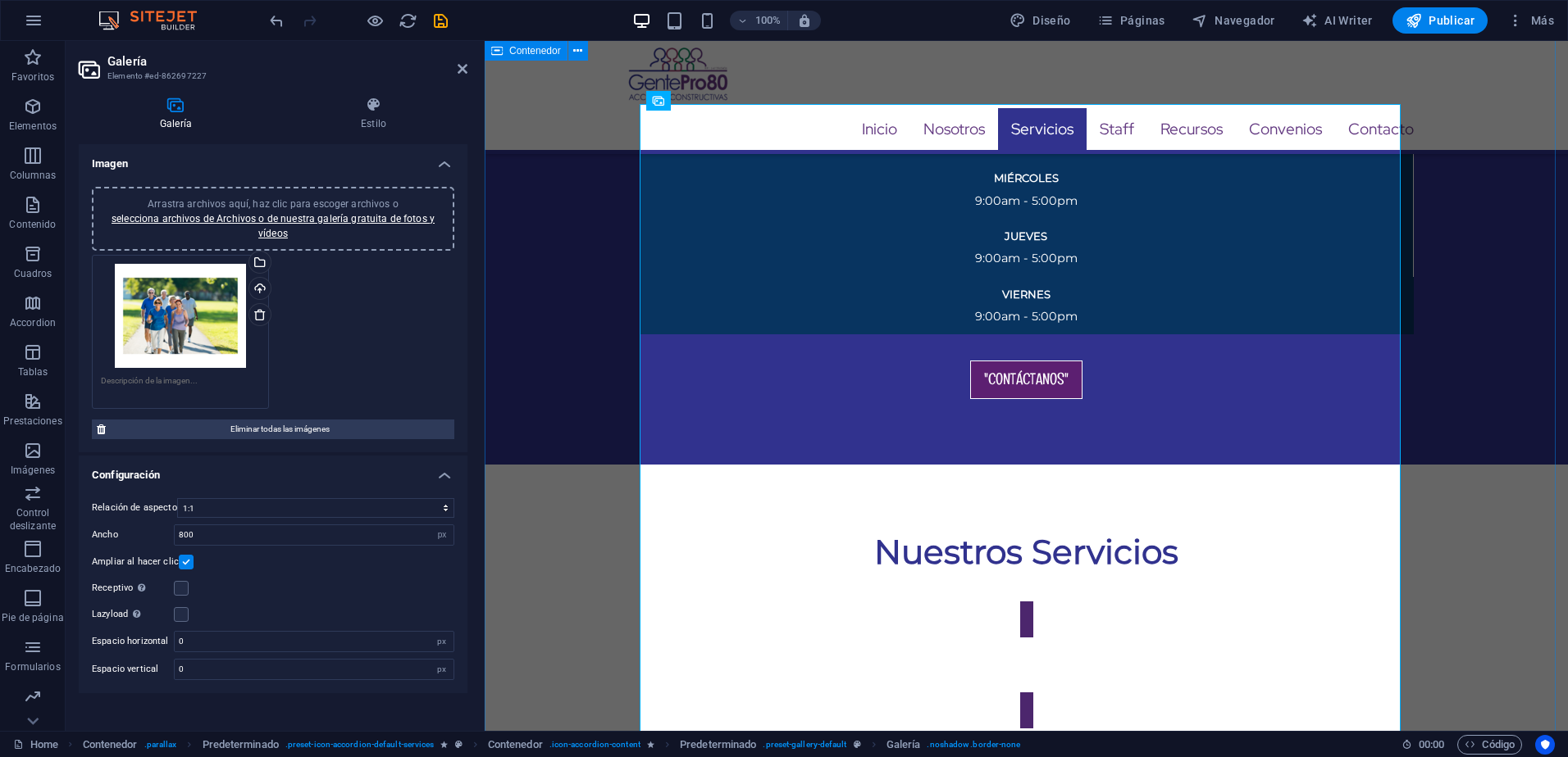
scroll to position [2976, 0]
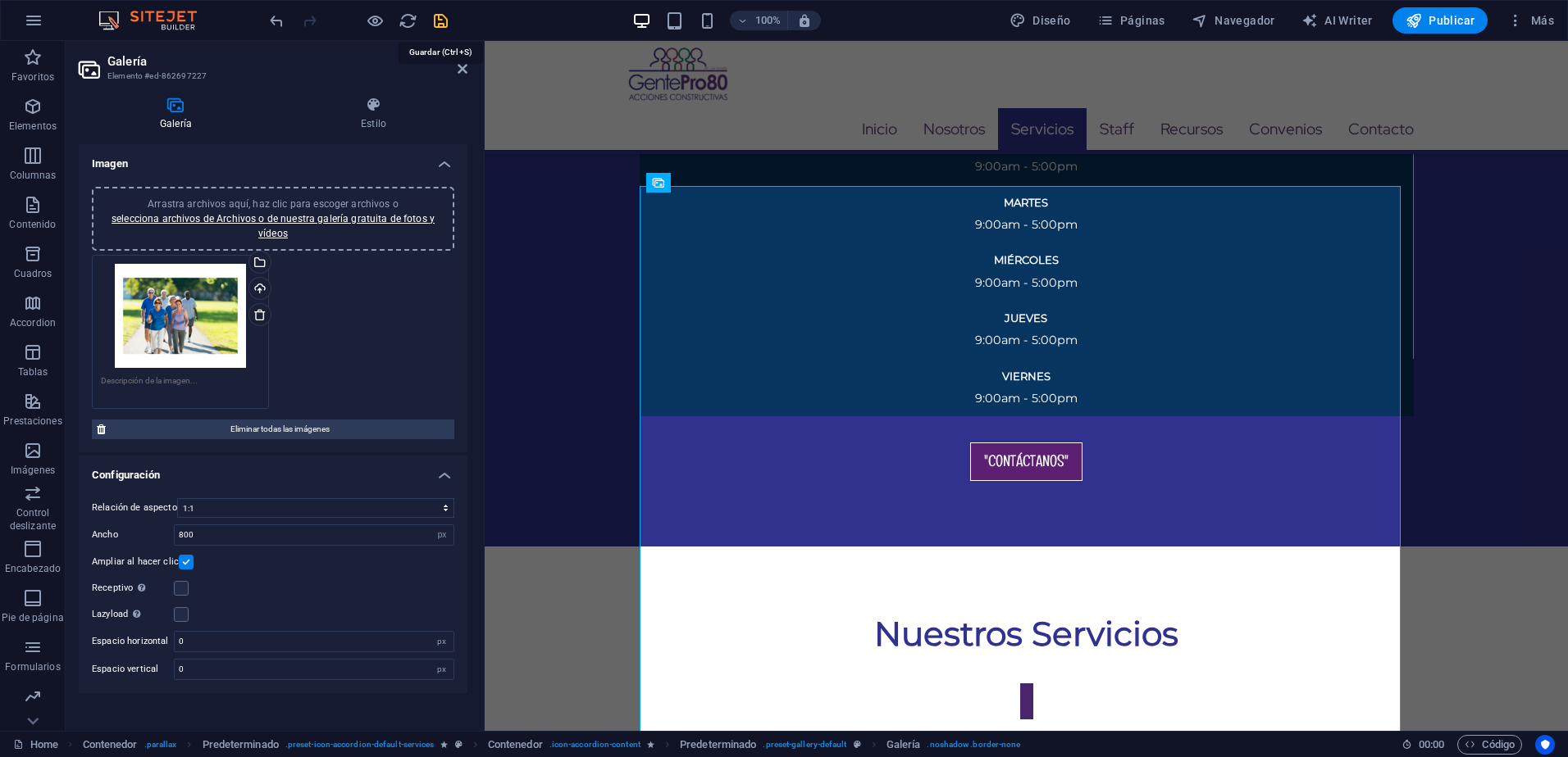
click at [444, 23] on icon "save" at bounding box center [441, 21] width 19 height 19
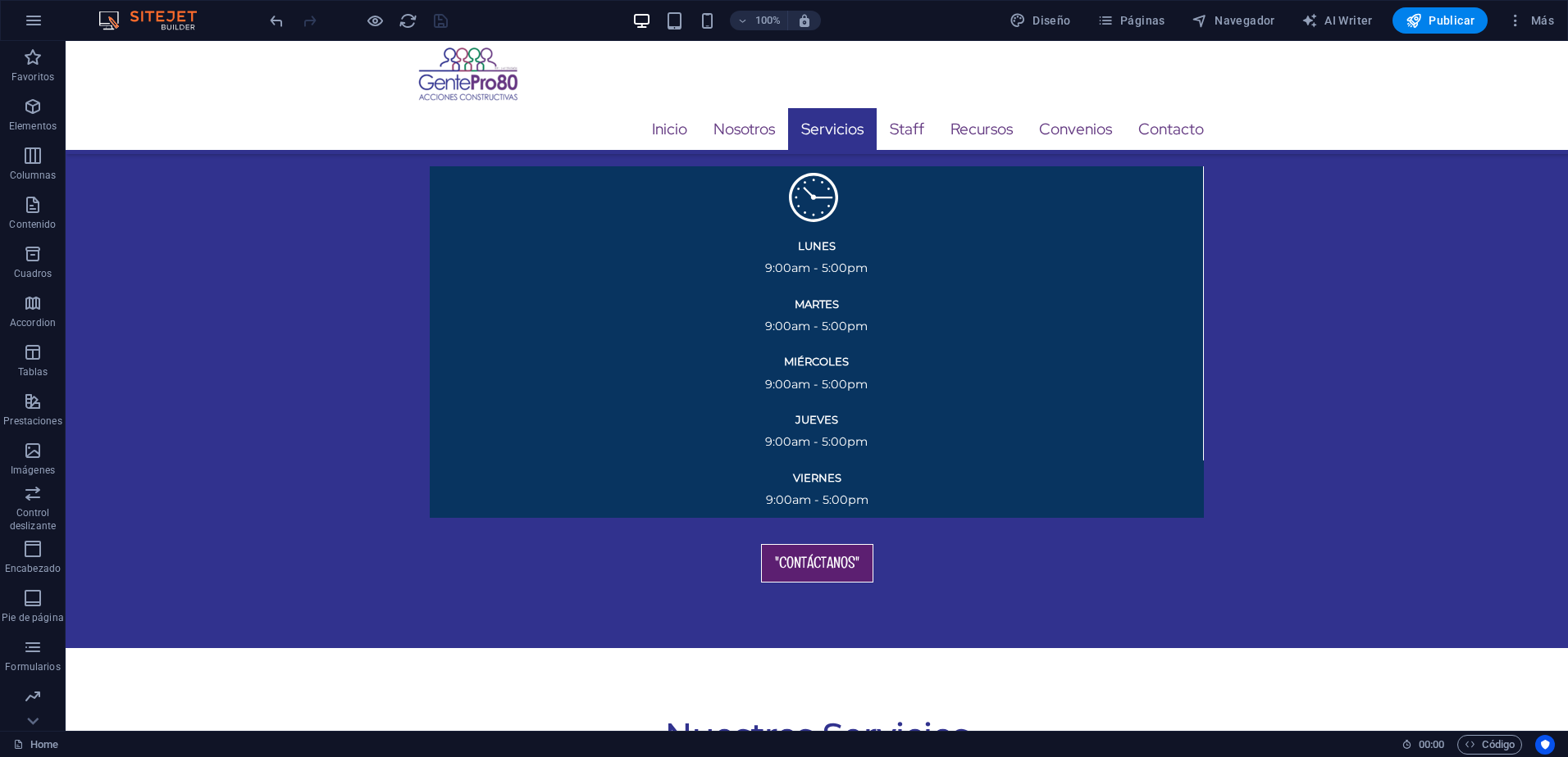
scroll to position [2873, 0]
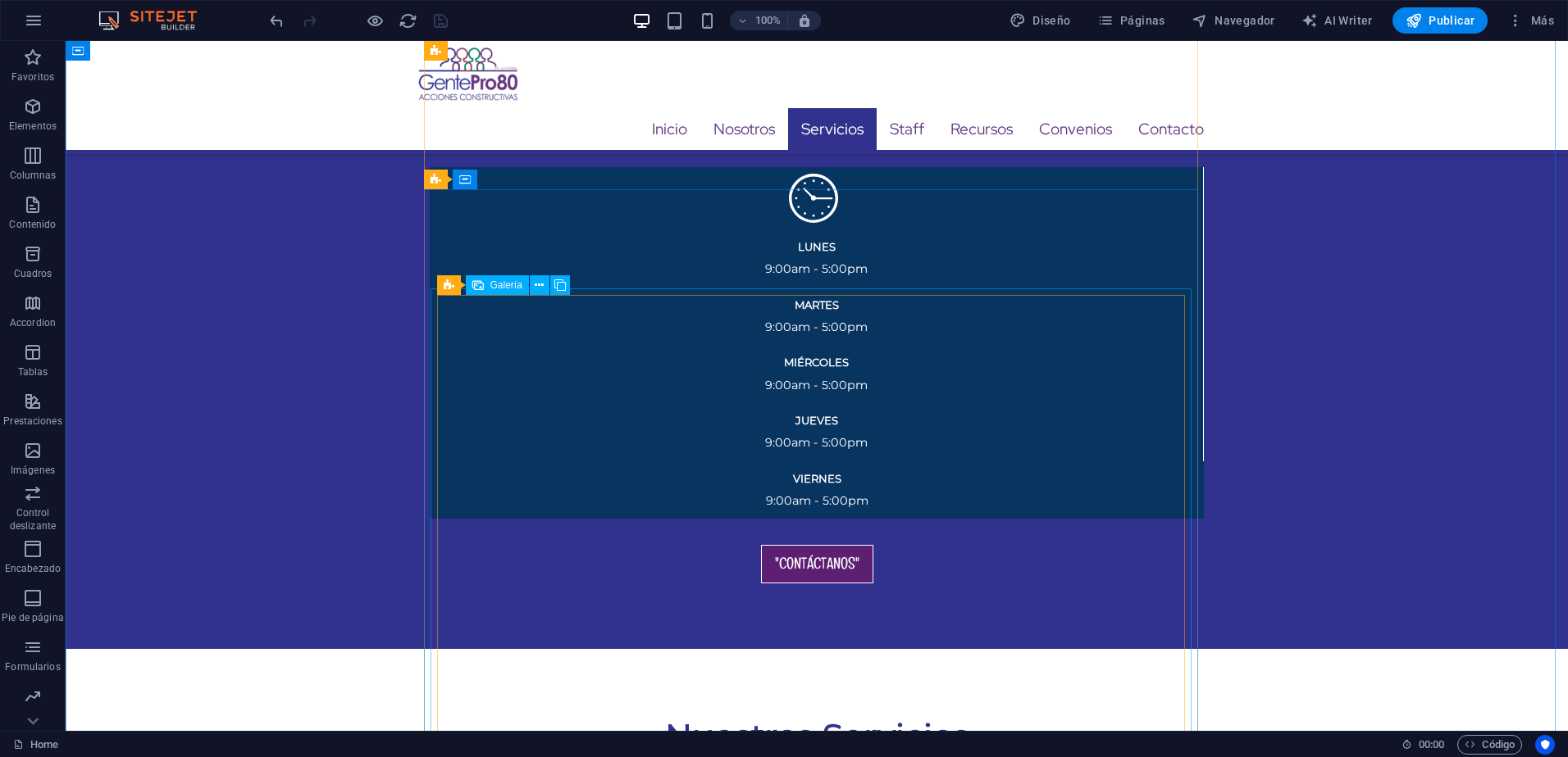
select select "4"
select select "px"
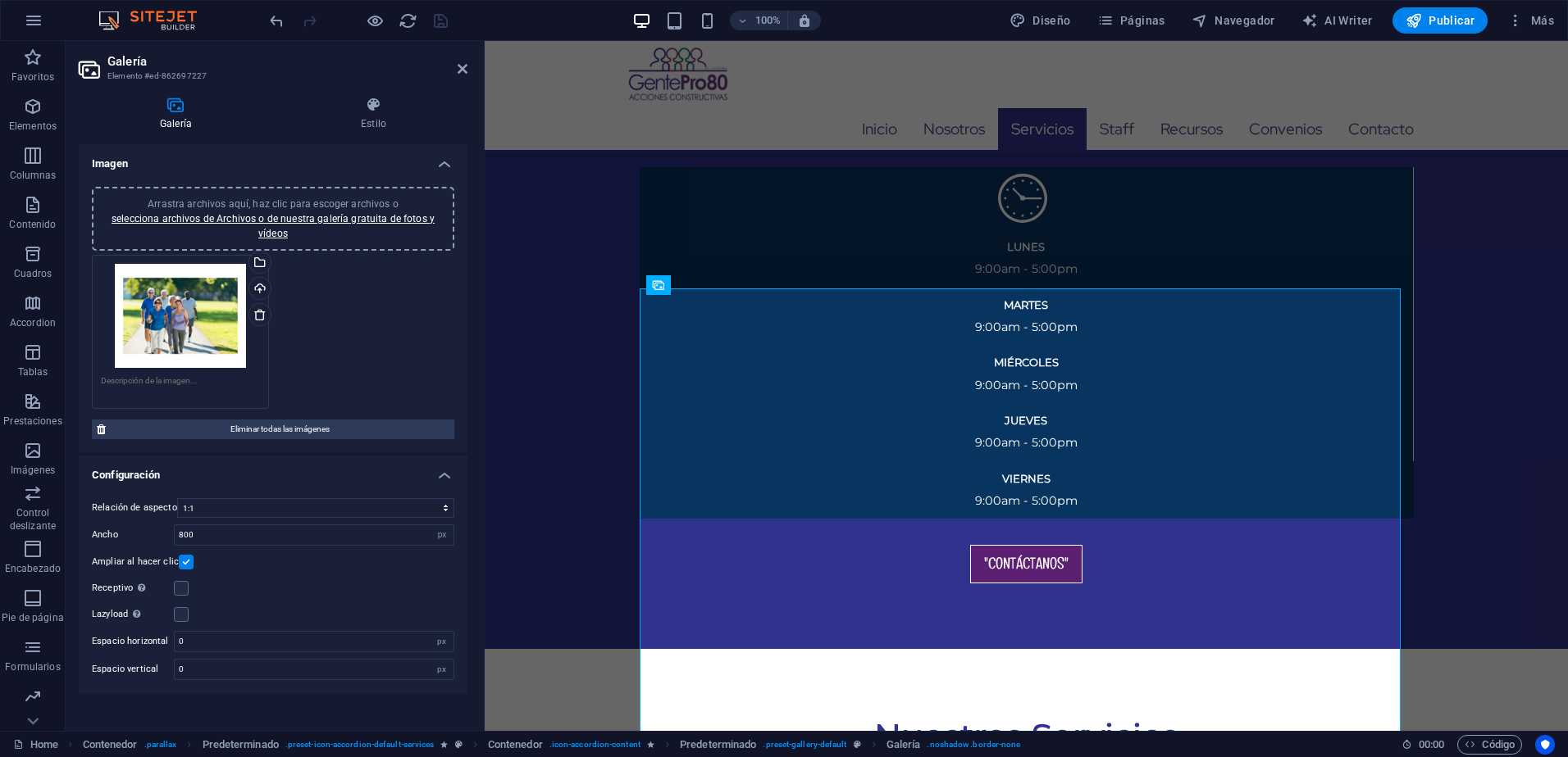
click at [277, 198] on span "Arrastra archivos aquí, haz clic para escoger archivos o selecciona archivos de…" at bounding box center [273, 218] width 324 height 41
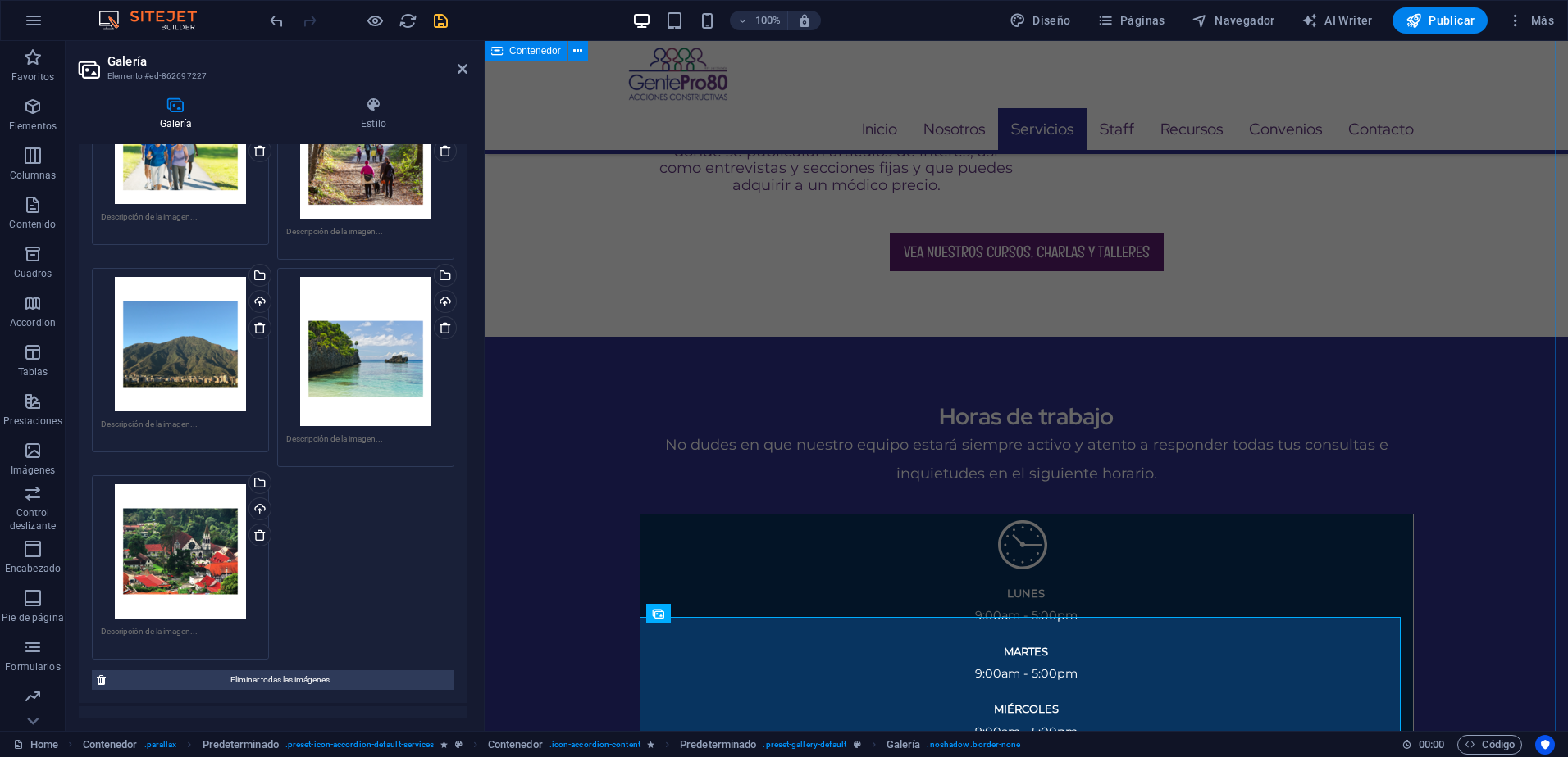
scroll to position [2546, 0]
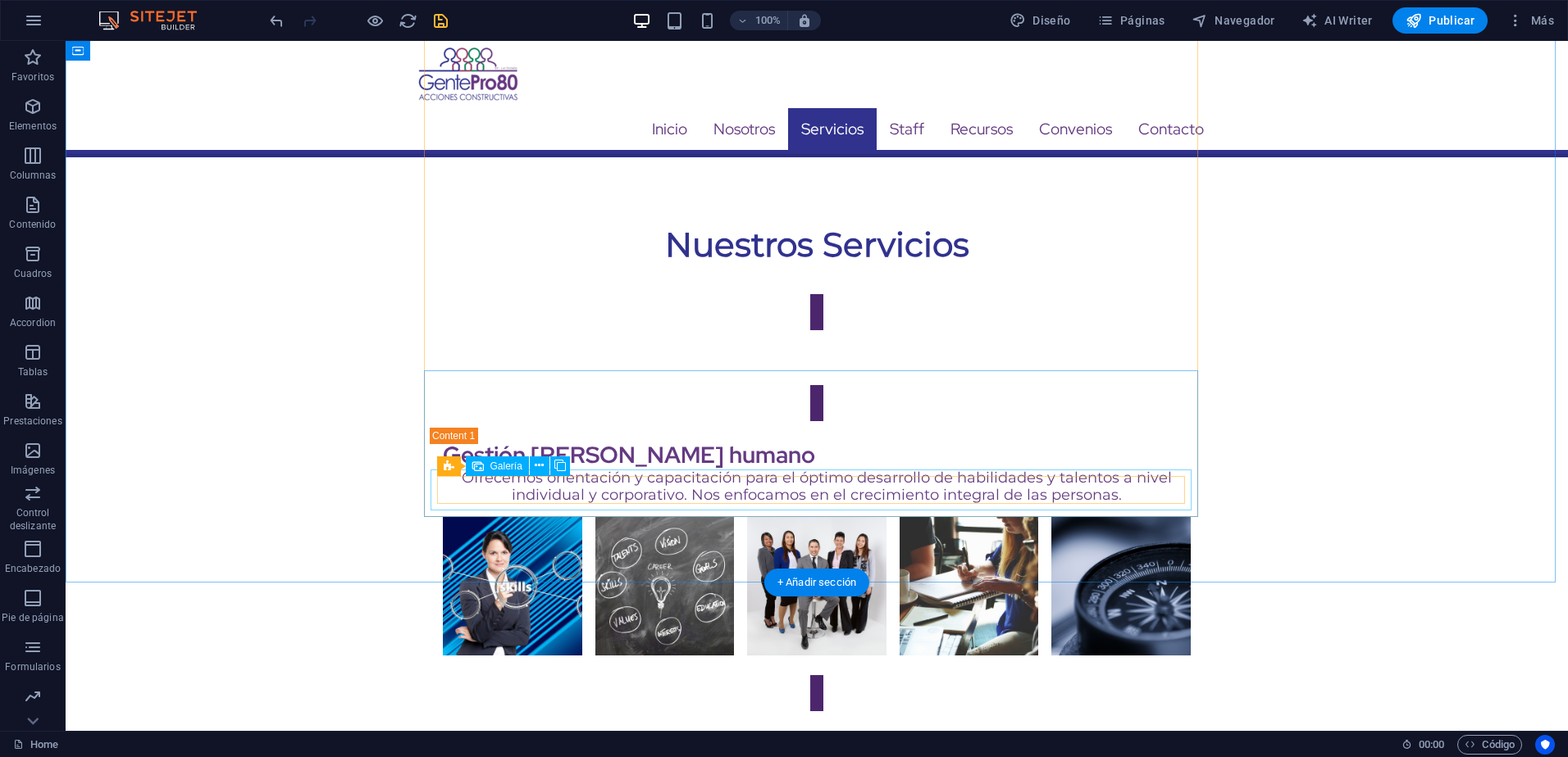
scroll to position [3448, 0]
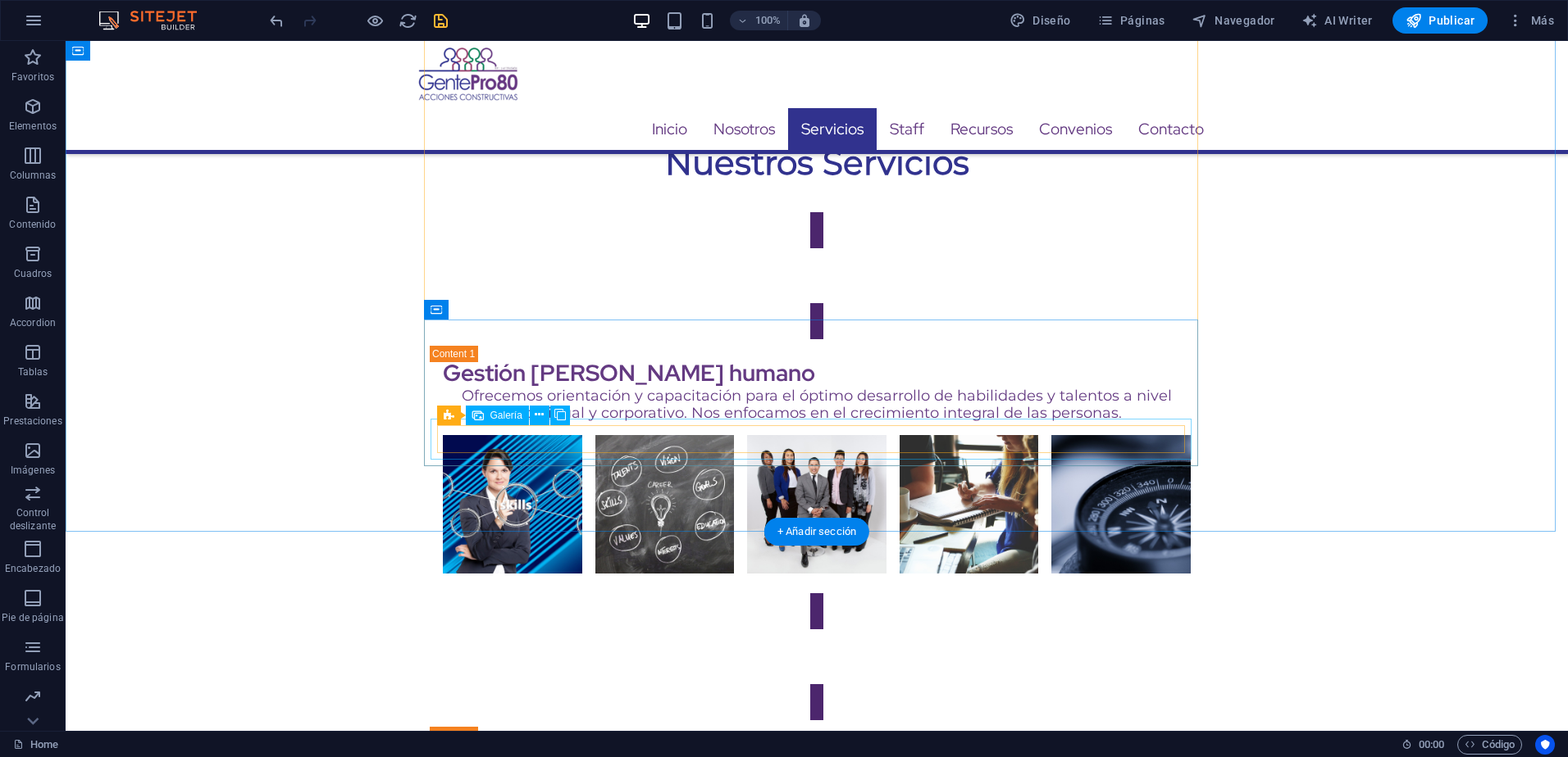
select select "4"
select select "px"
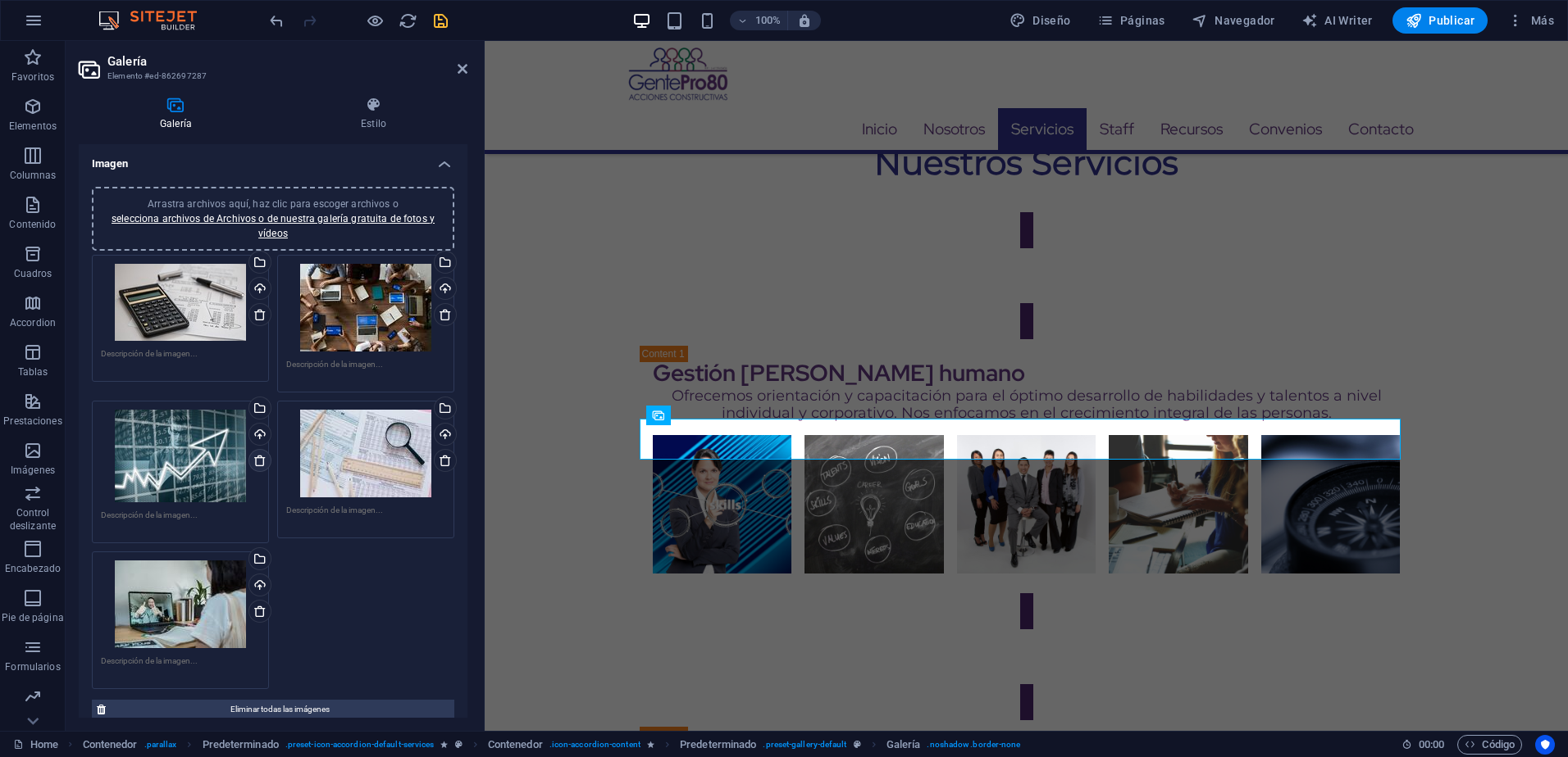
click at [263, 455] on icon at bounding box center [259, 460] width 13 height 13
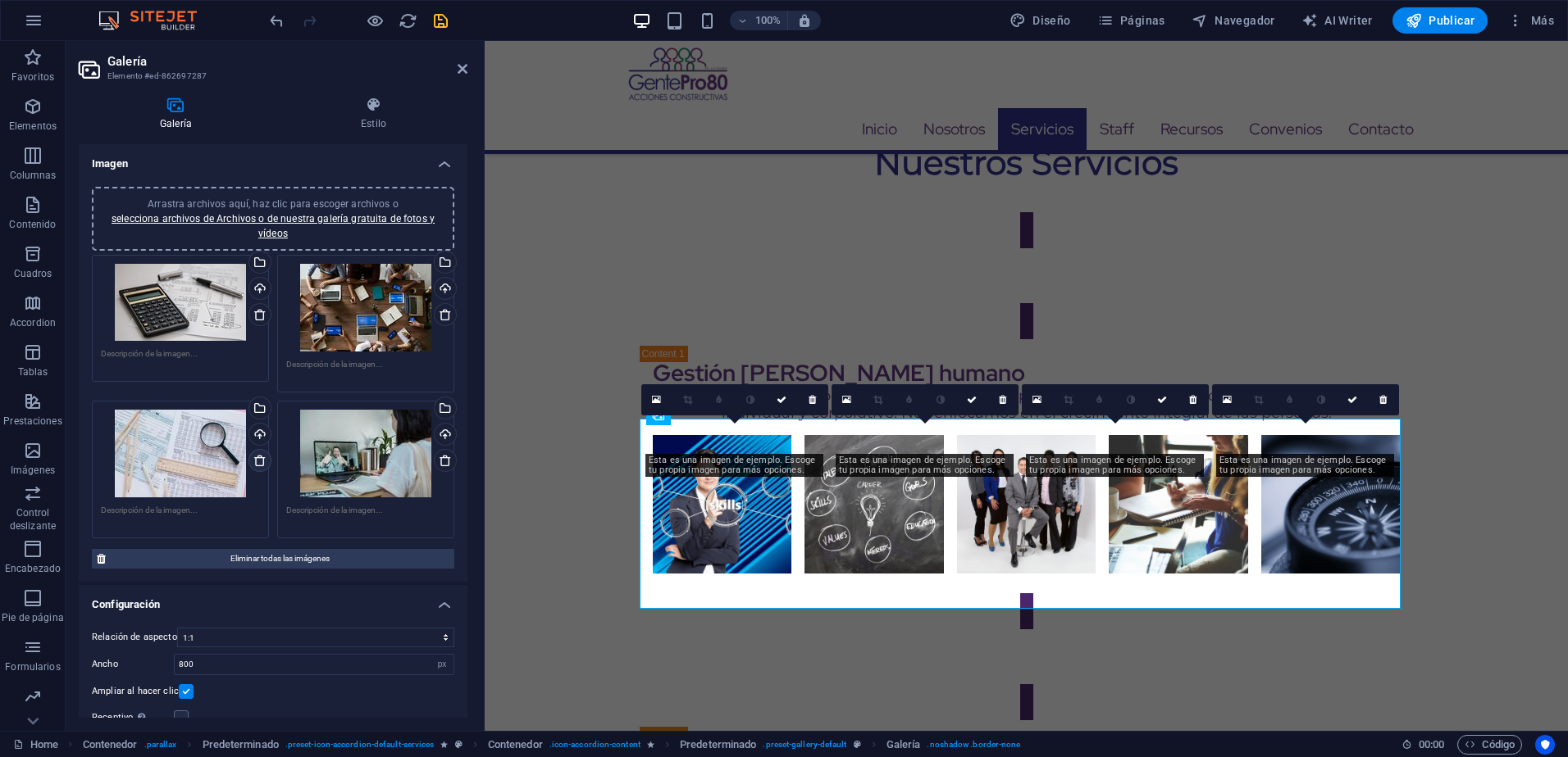
click at [257, 462] on icon at bounding box center [259, 460] width 13 height 13
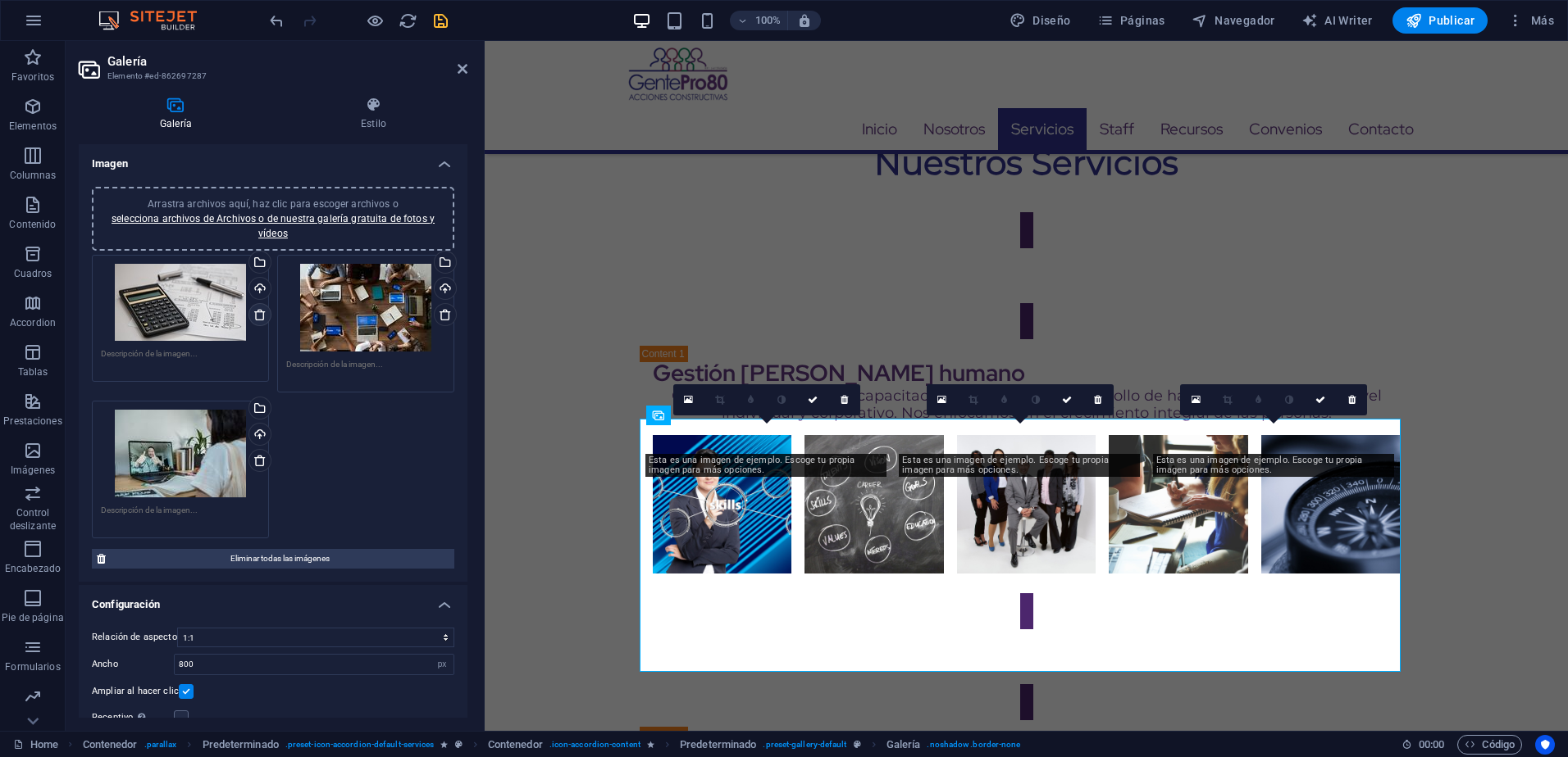
click at [260, 312] on icon at bounding box center [259, 315] width 13 height 13
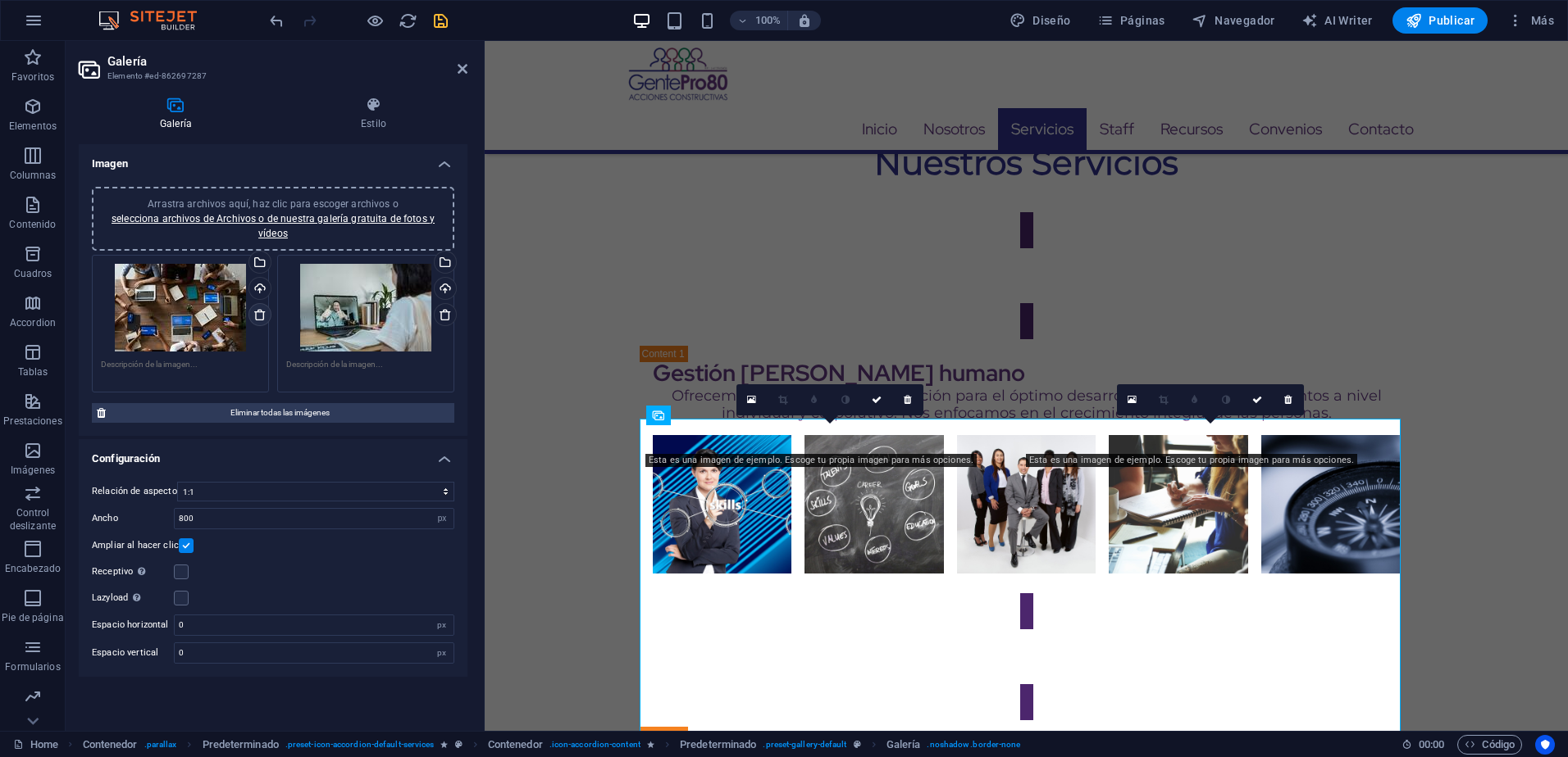
click at [260, 312] on icon at bounding box center [259, 315] width 13 height 13
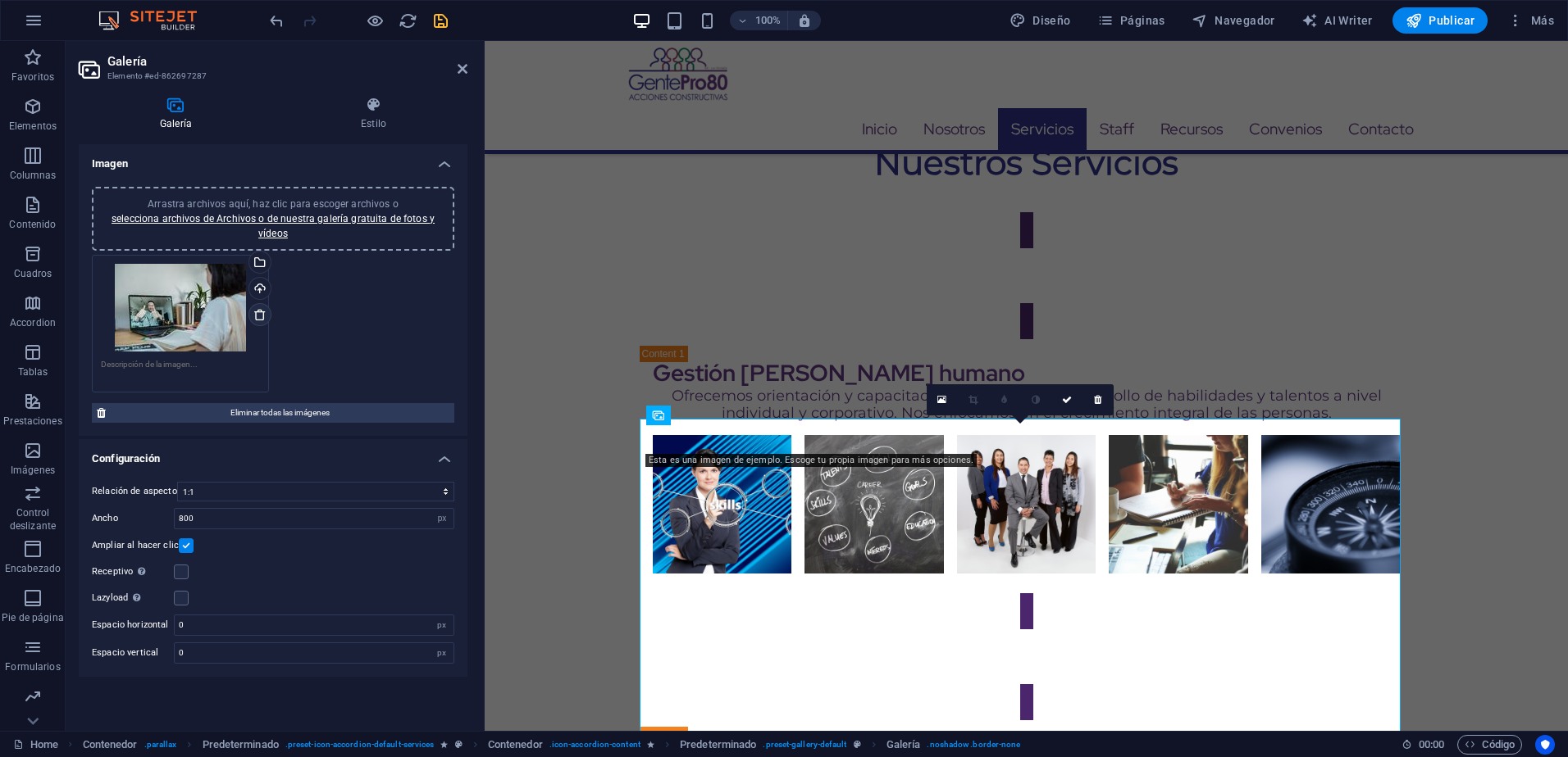
click at [260, 312] on icon at bounding box center [259, 315] width 13 height 13
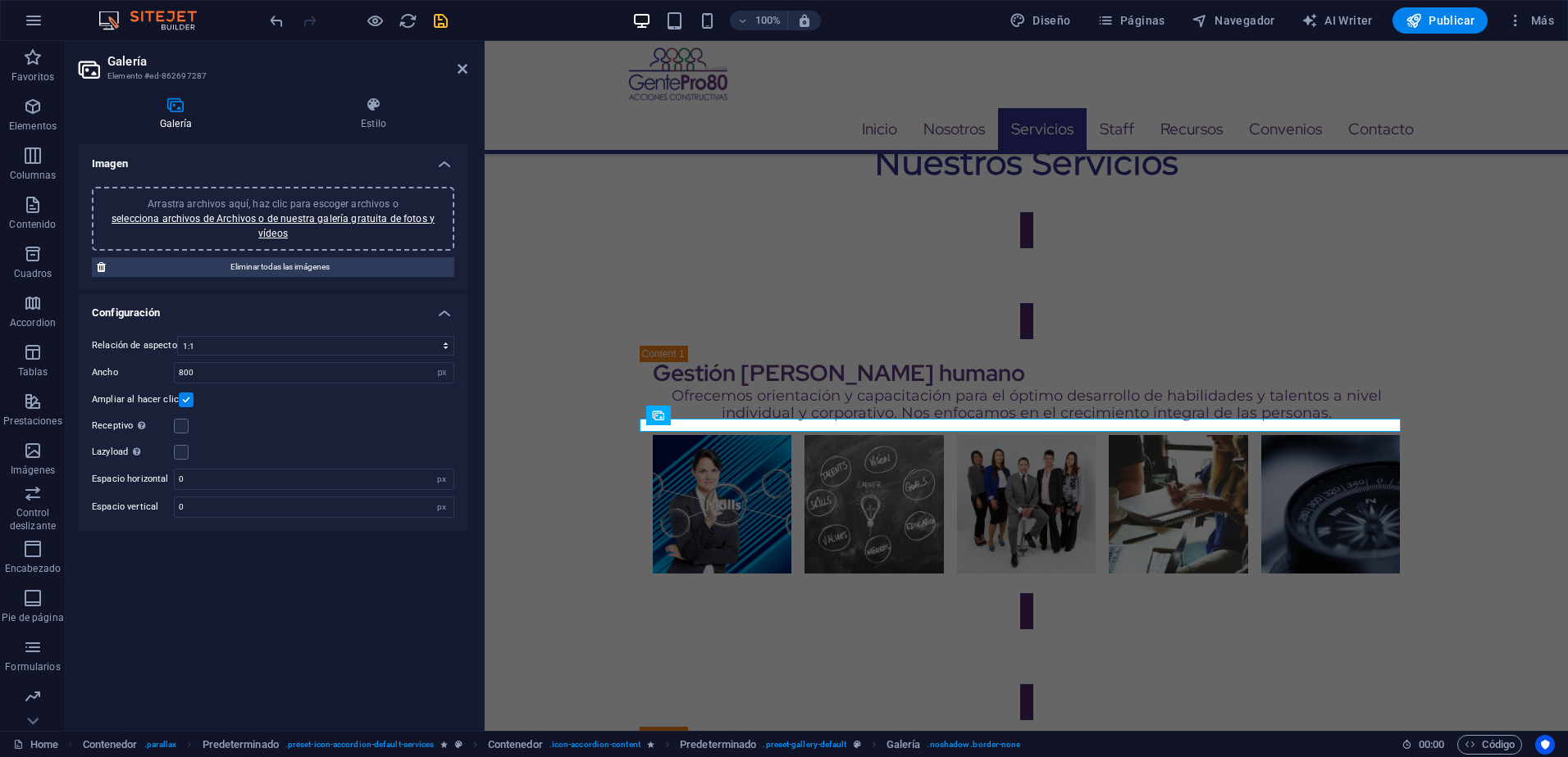
click at [294, 207] on span "Arrastra archivos aquí, haz clic para escoger archivos o selecciona archivos de…" at bounding box center [273, 218] width 324 height 41
click at [304, 195] on div "Arrastra archivos aquí, haz clic para escoger archivos o selecciona archivos de…" at bounding box center [273, 219] width 363 height 64
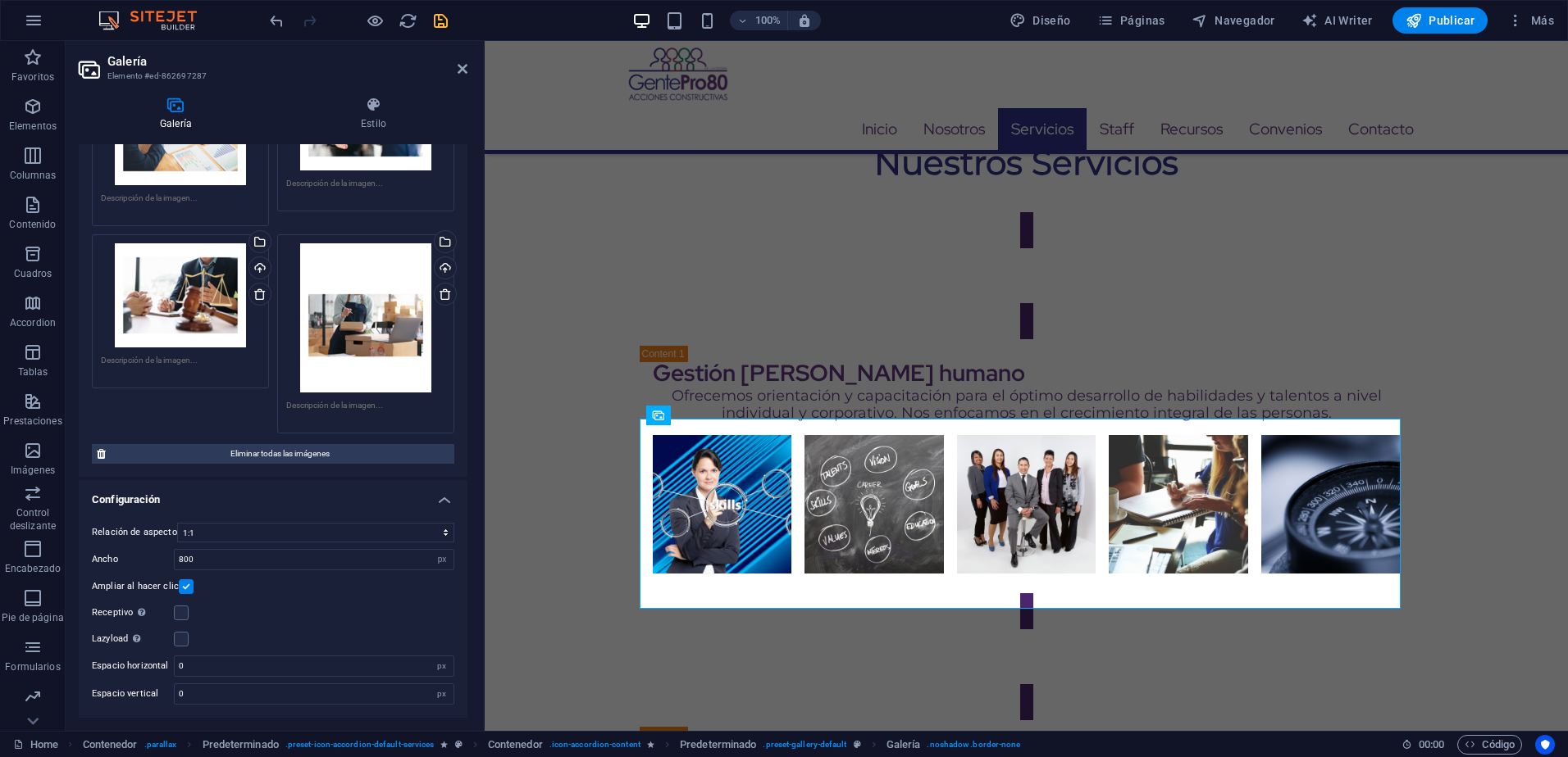
scroll to position [34, 0]
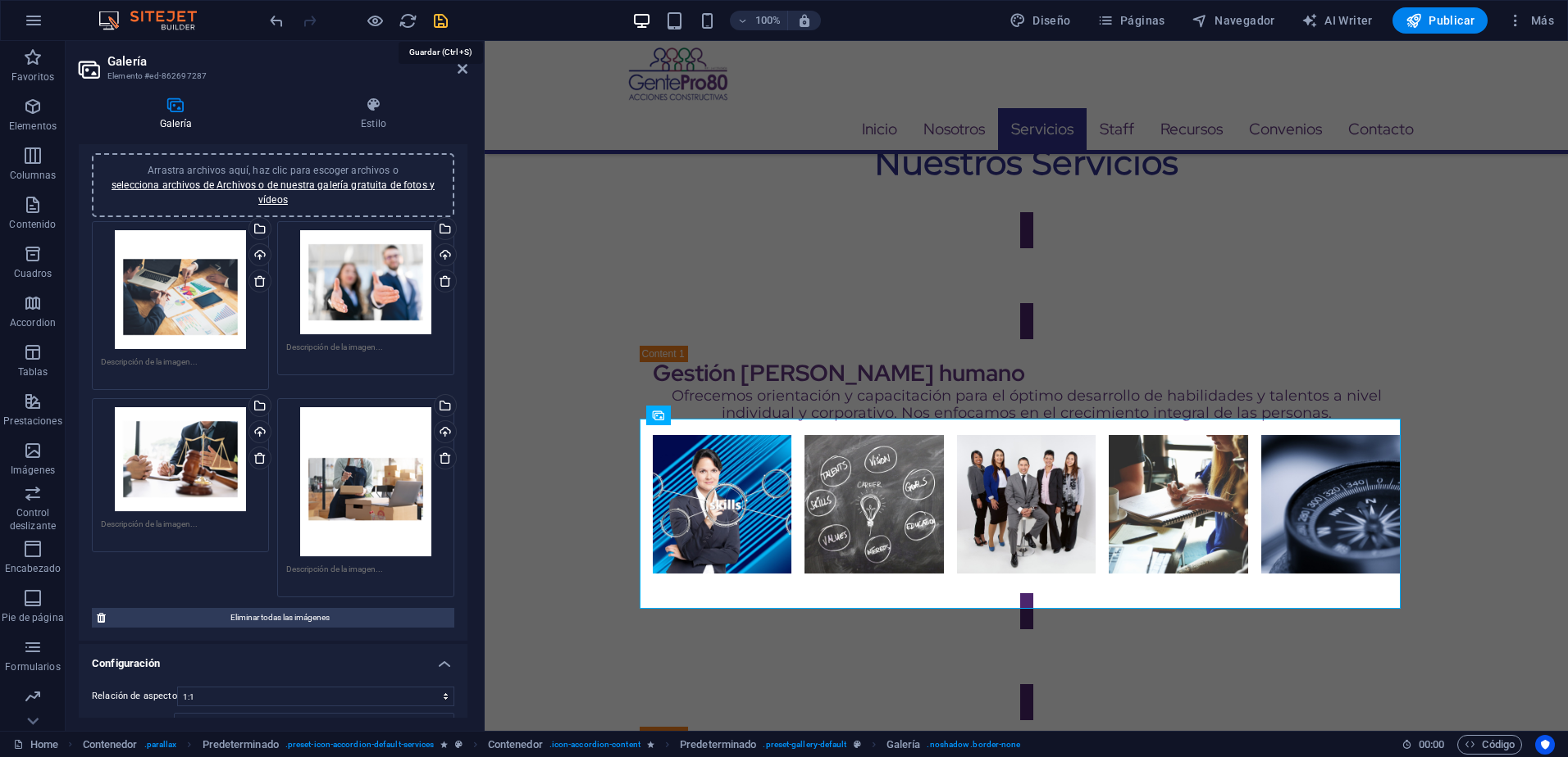
click at [432, 23] on icon "save" at bounding box center [441, 21] width 19 height 19
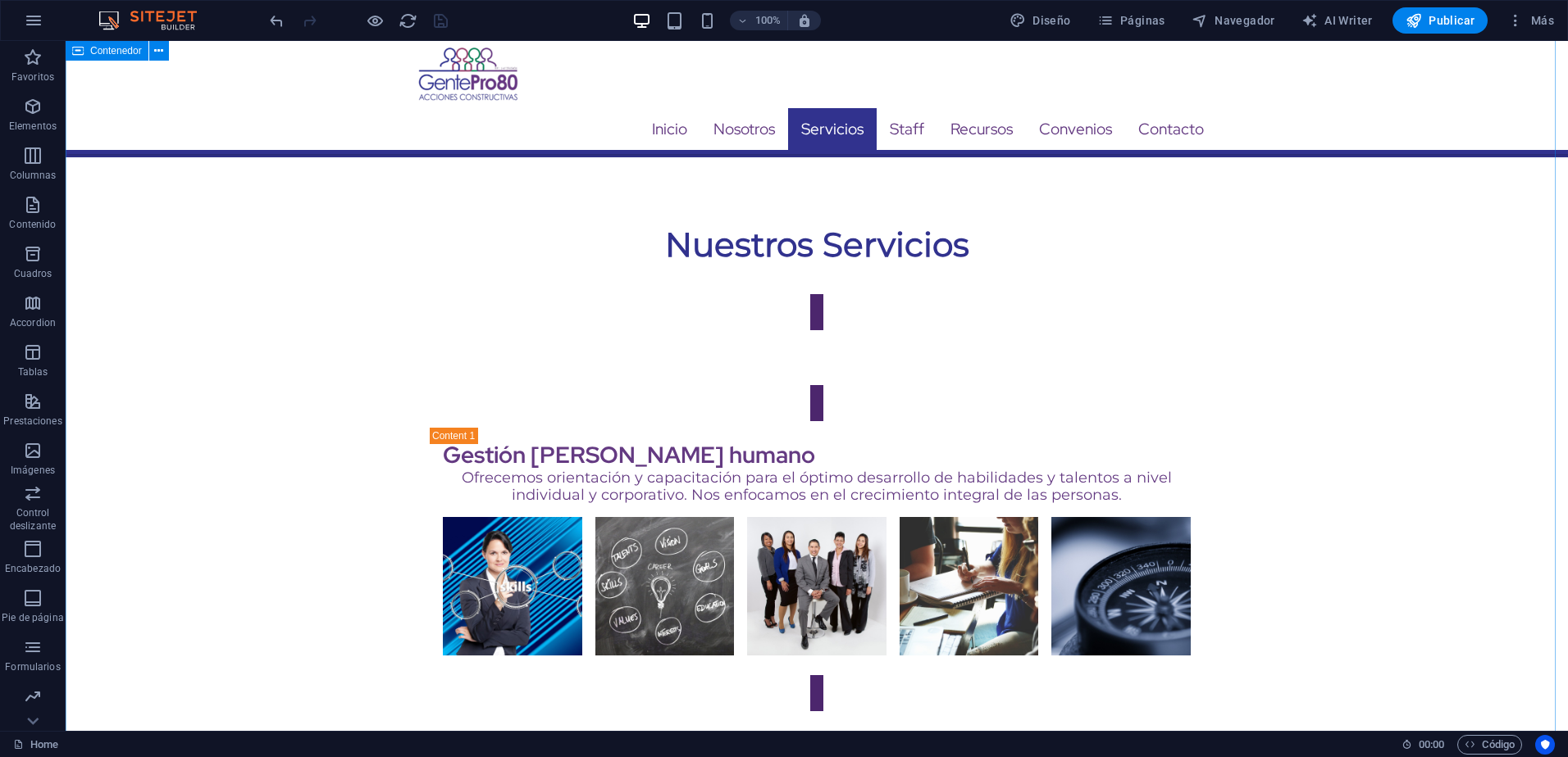
scroll to position [3284, 0]
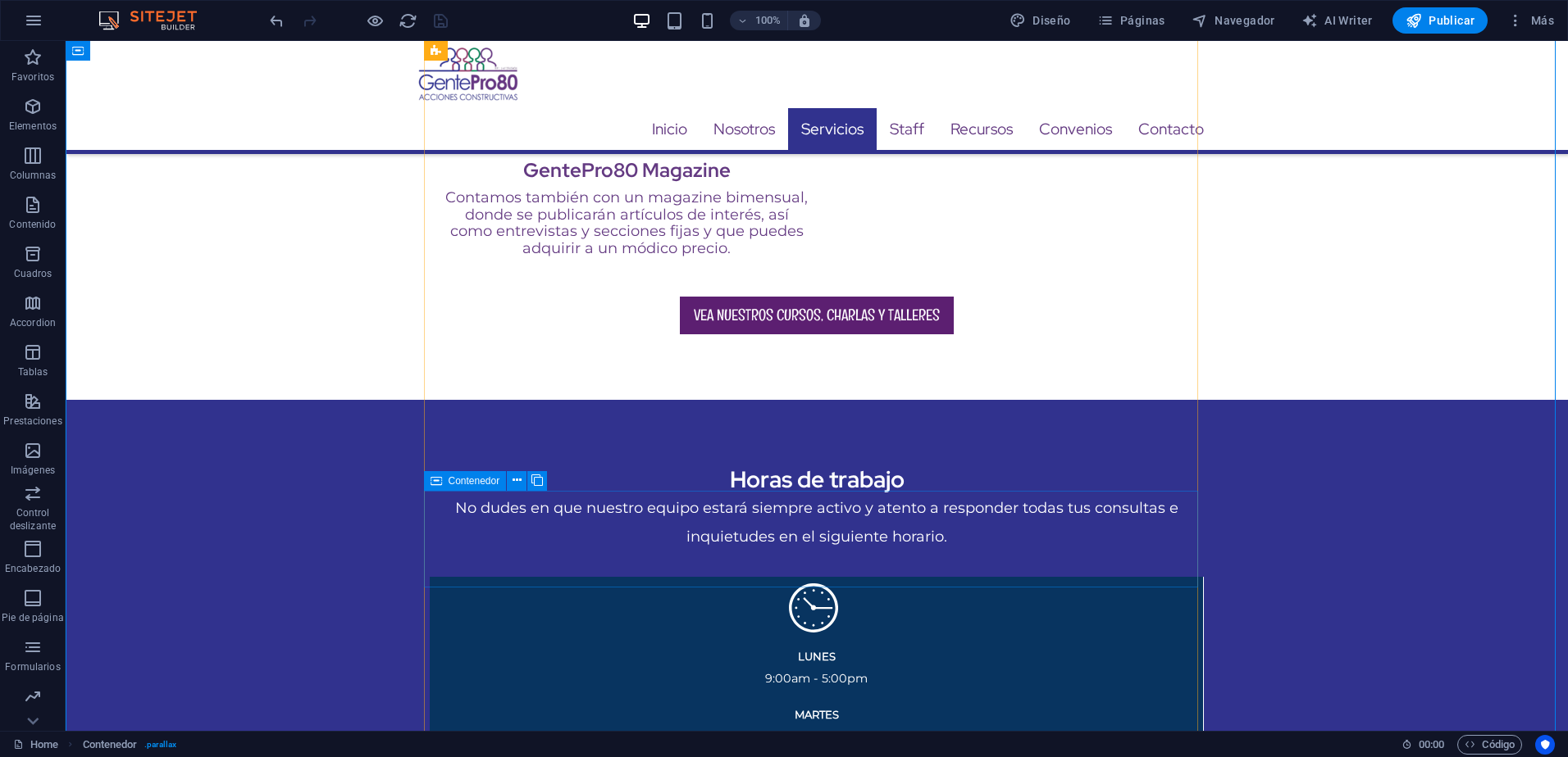
scroll to position [2382, 0]
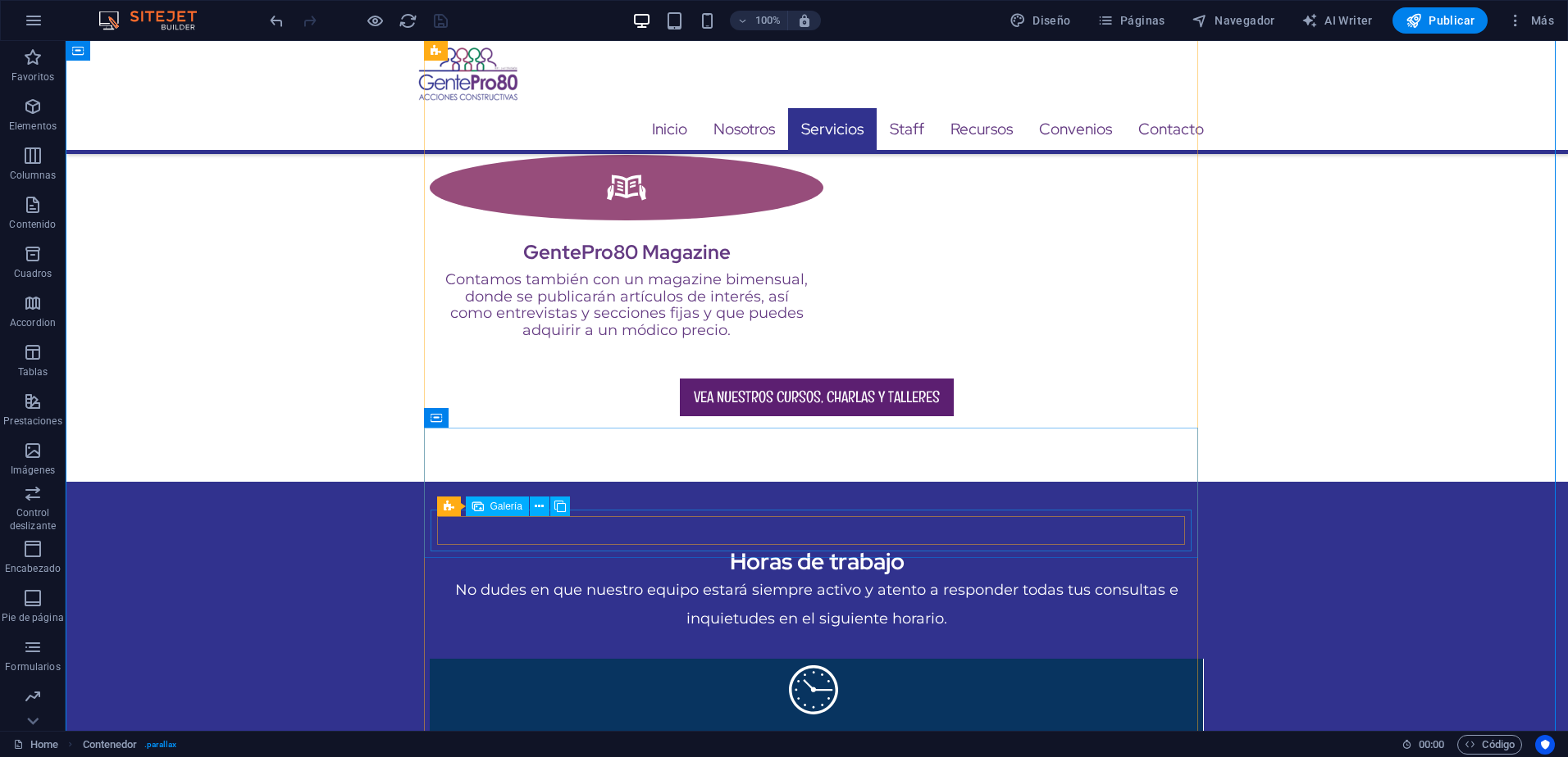
select select "4"
select select "px"
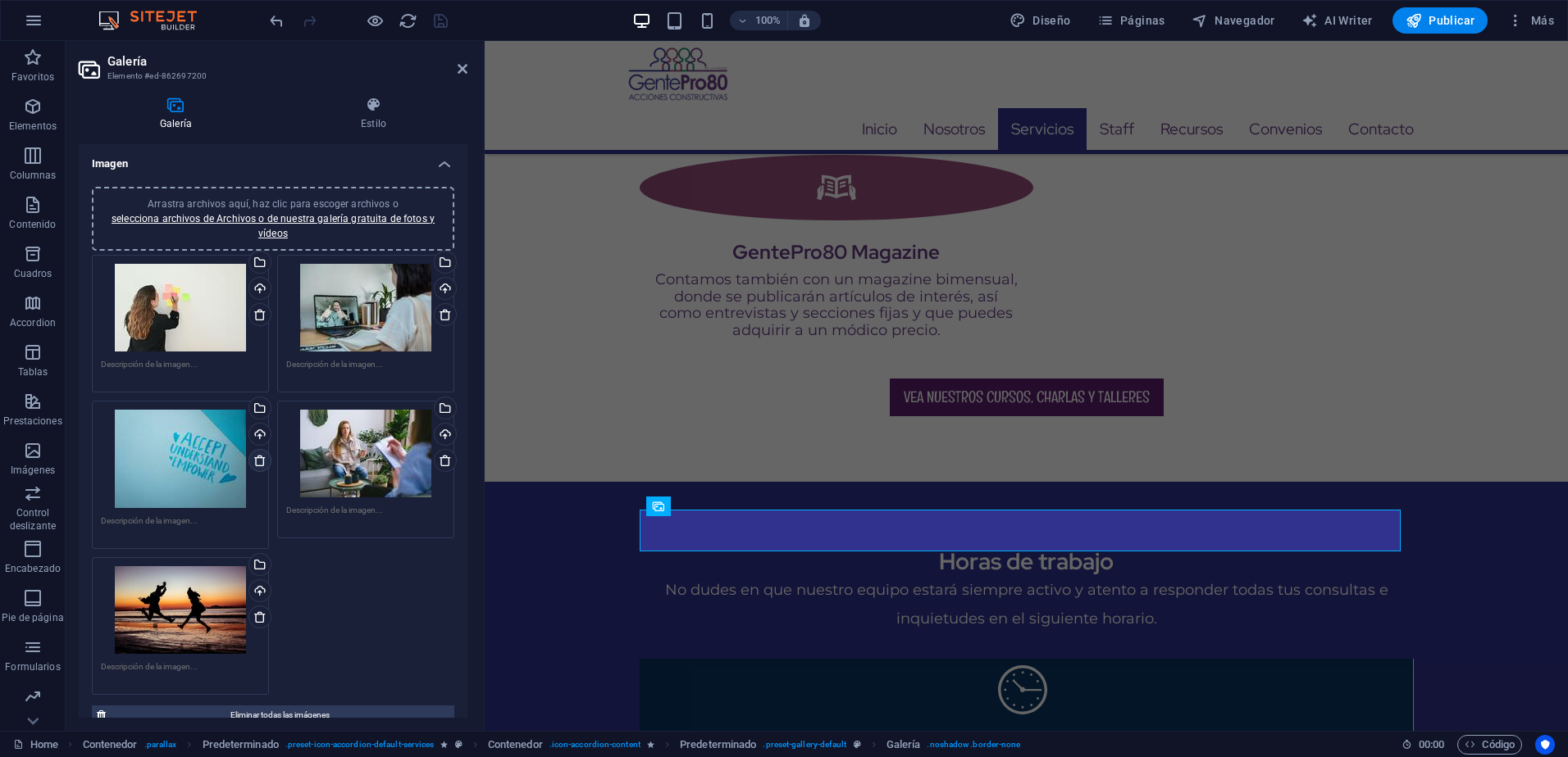
click at [257, 462] on icon at bounding box center [259, 460] width 13 height 13
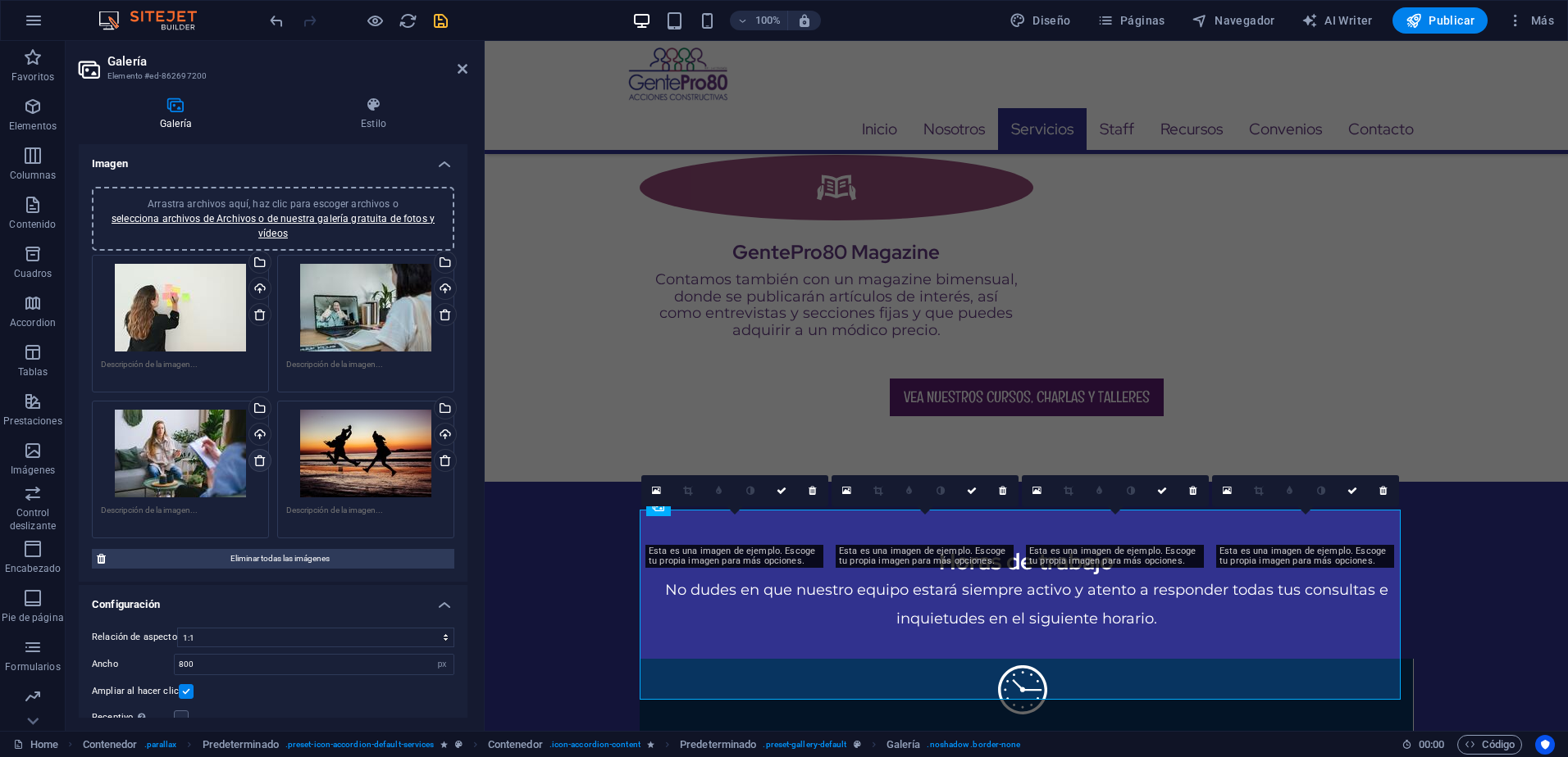
click at [256, 455] on icon at bounding box center [259, 460] width 13 height 13
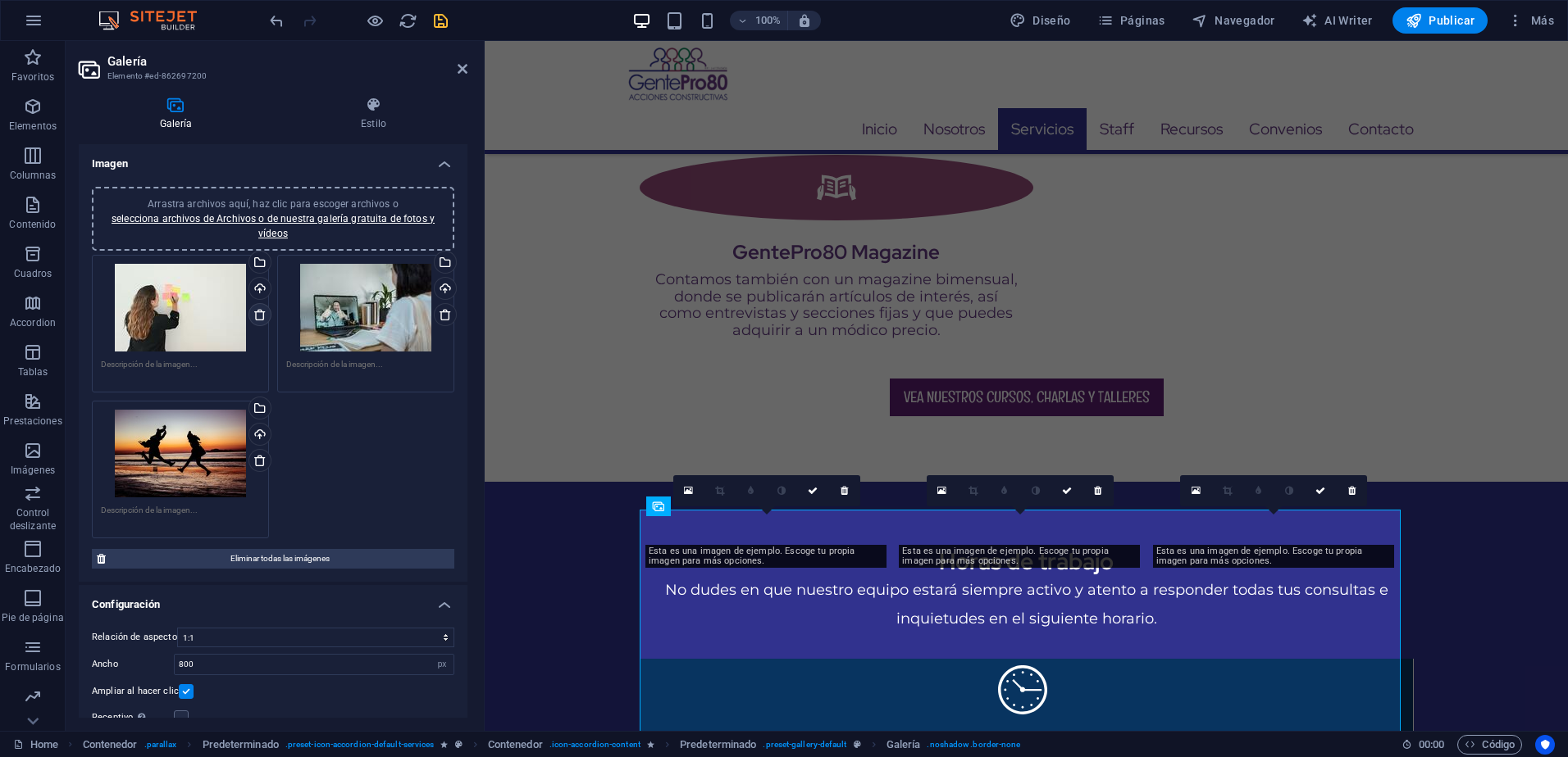
click at [260, 318] on icon at bounding box center [259, 315] width 13 height 13
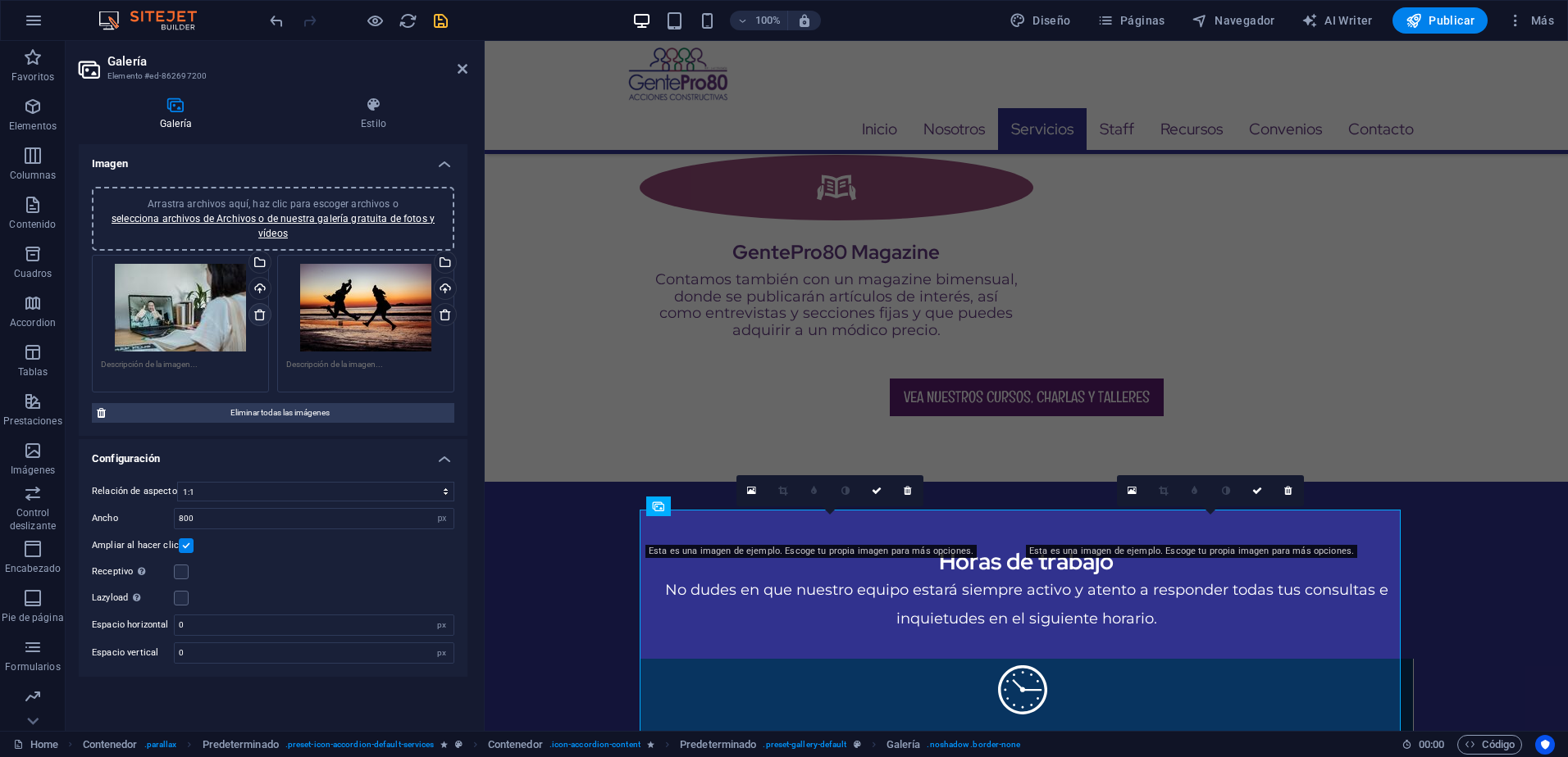
click at [260, 318] on icon at bounding box center [259, 315] width 13 height 13
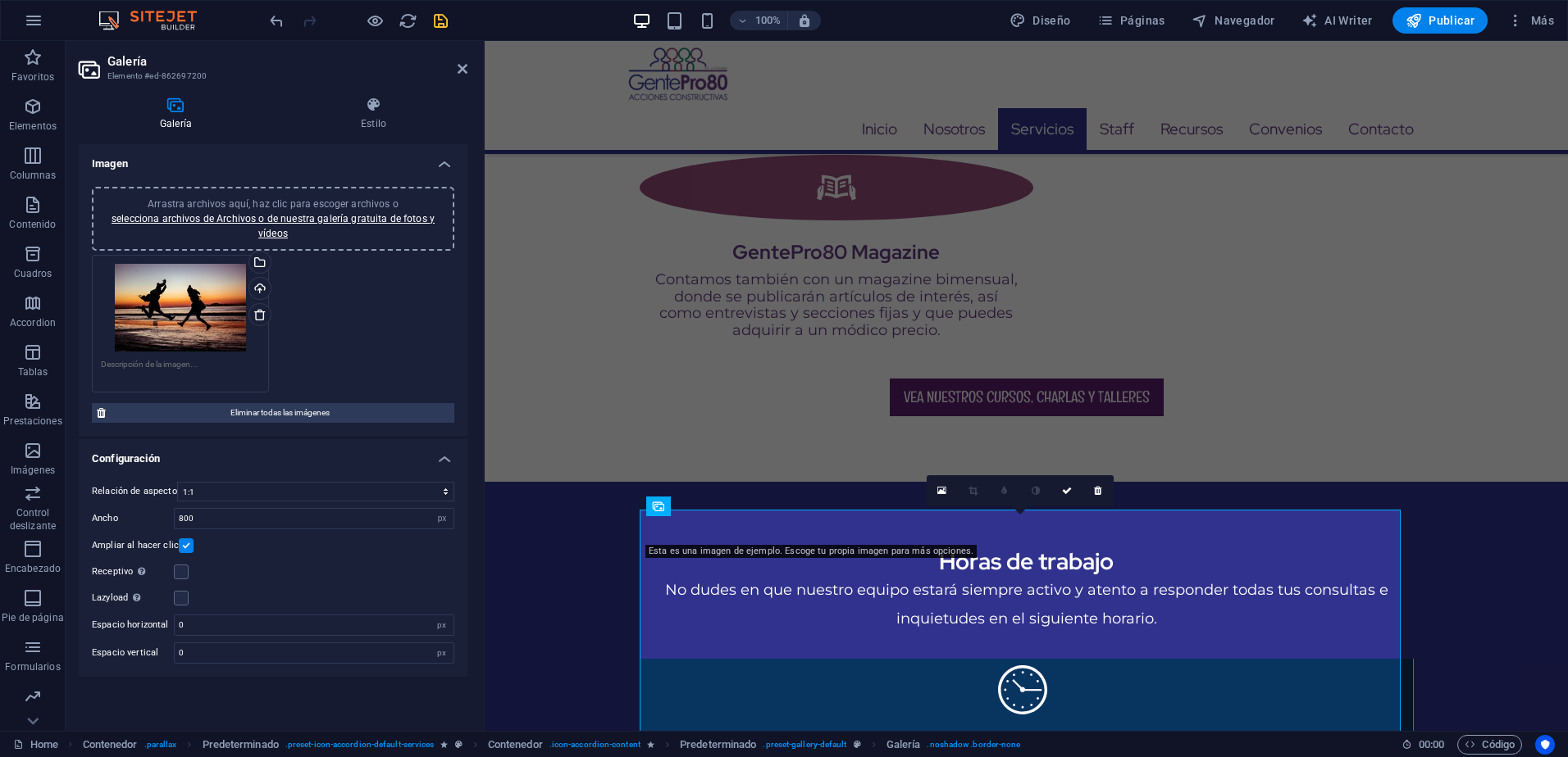
click at [315, 202] on span "Arrastra archivos aquí, haz clic para escoger archivos o selecciona archivos de…" at bounding box center [273, 218] width 324 height 41
drag, startPoint x: 255, startPoint y: 310, endPoint x: 302, endPoint y: 316, distance: 47.4
click at [255, 310] on icon at bounding box center [259, 315] width 13 height 13
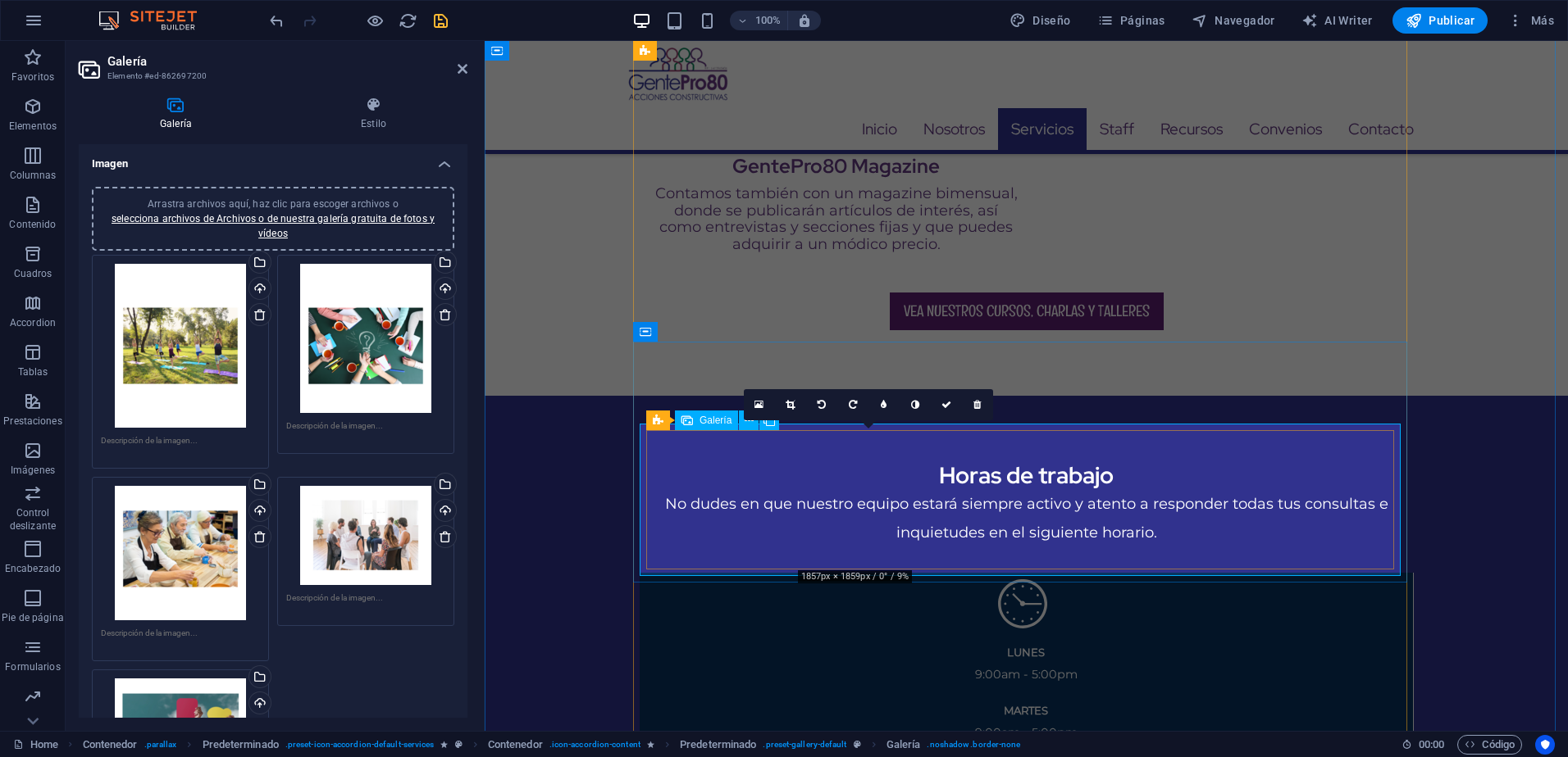
scroll to position [2546, 0]
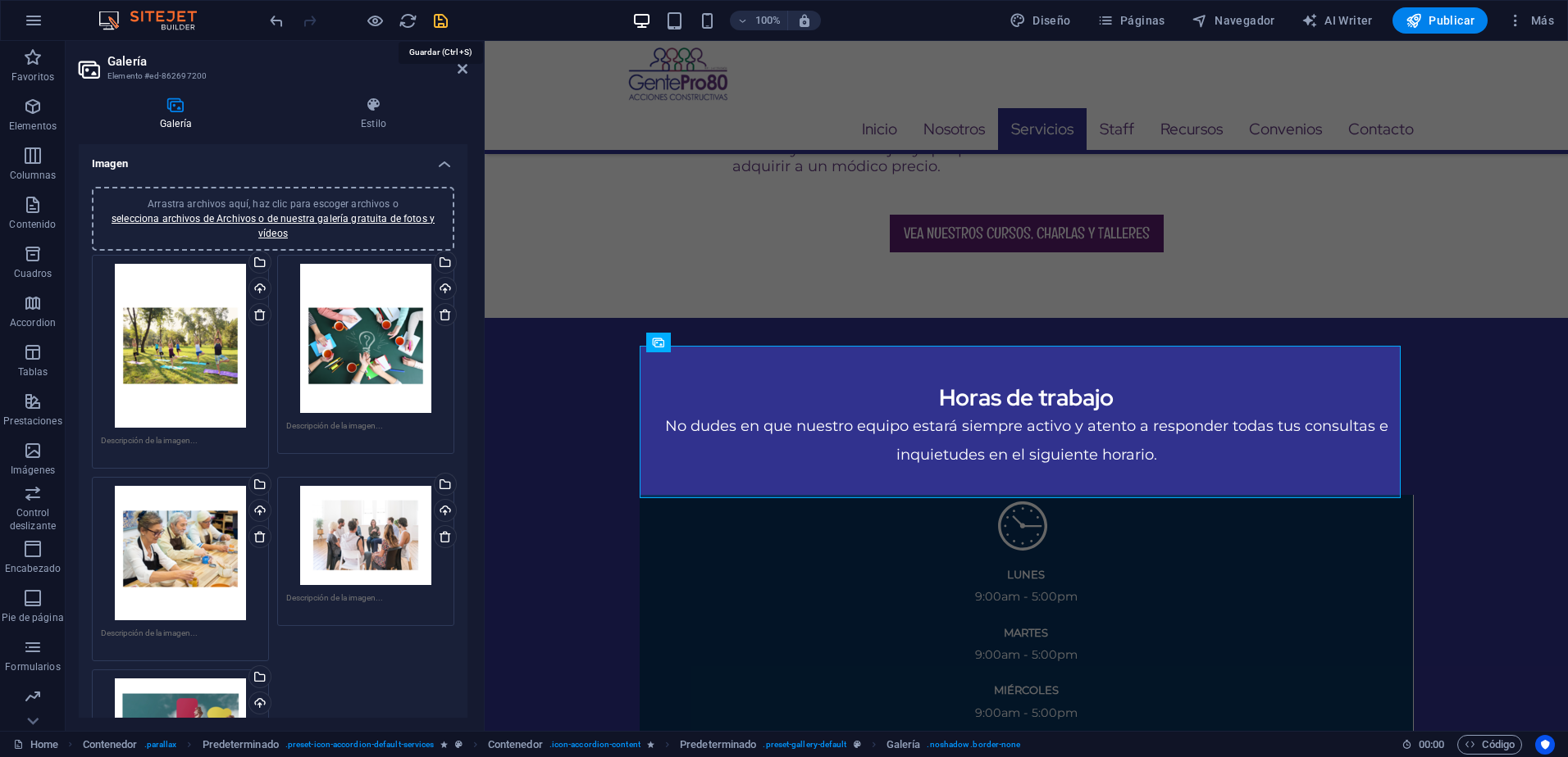
drag, startPoint x: 442, startPoint y: 29, endPoint x: 353, endPoint y: 358, distance: 340.8
click at [442, 29] on icon "save" at bounding box center [441, 21] width 19 height 19
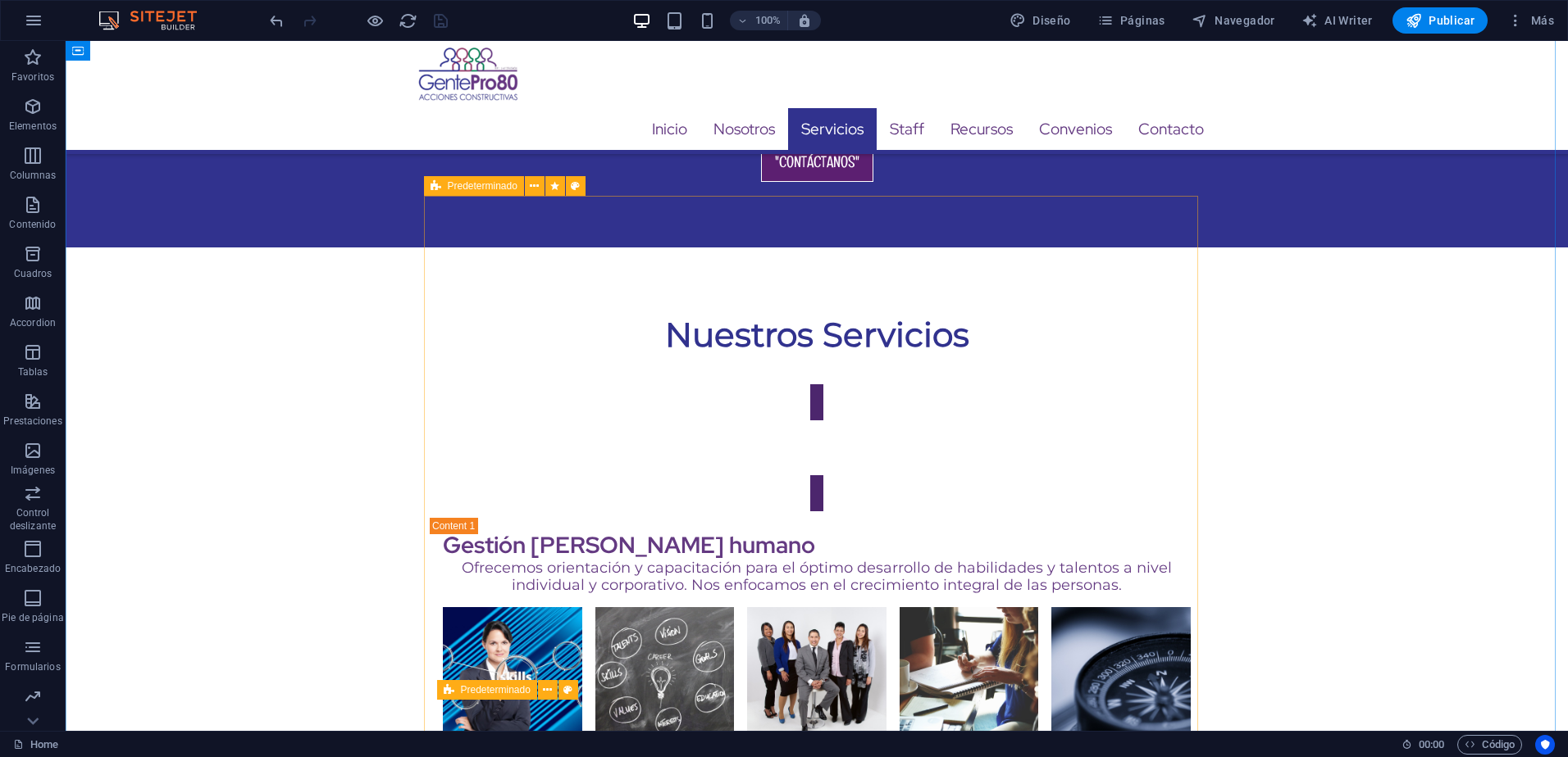
scroll to position [3284, 0]
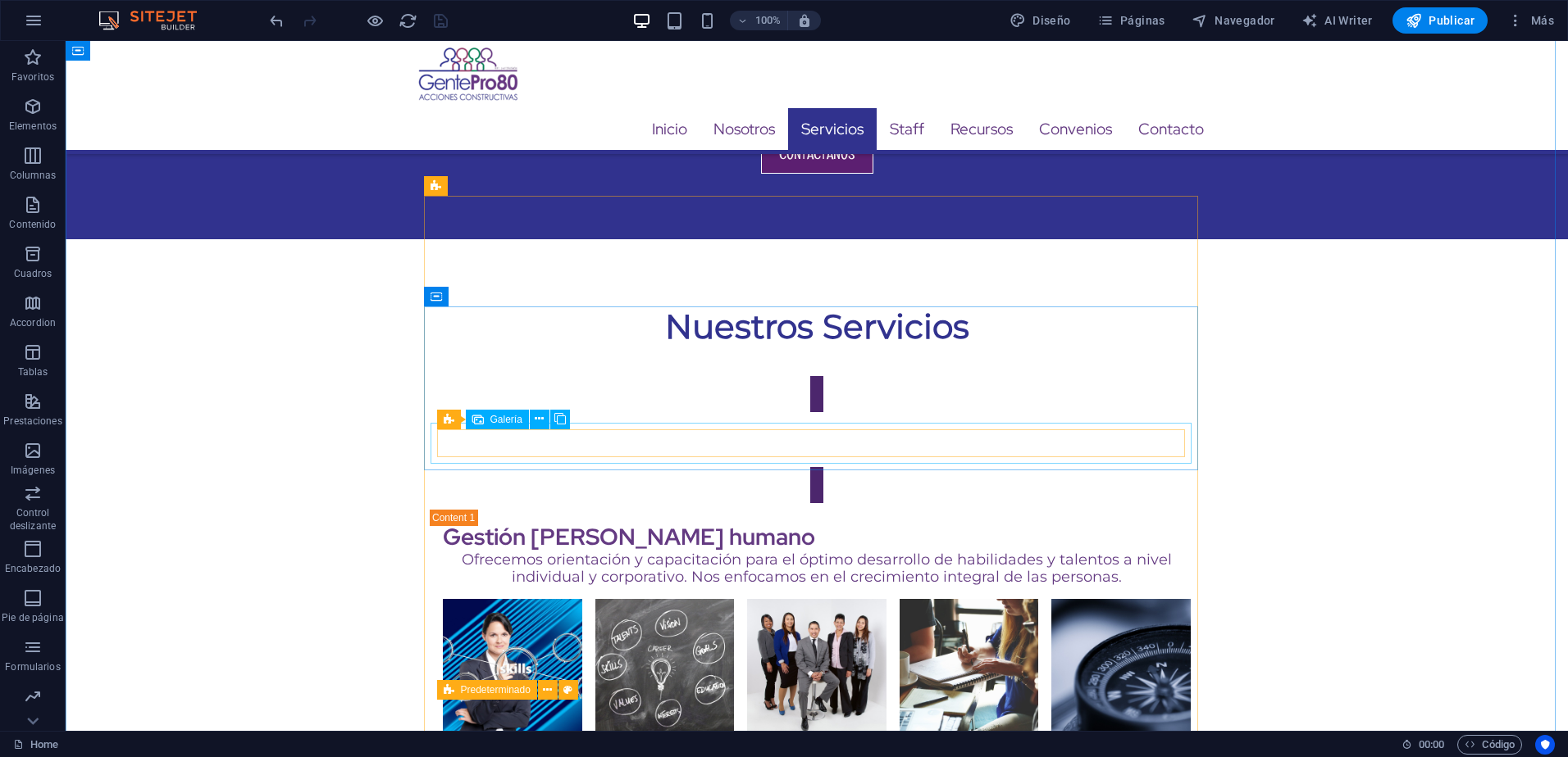
select select "4"
select select "px"
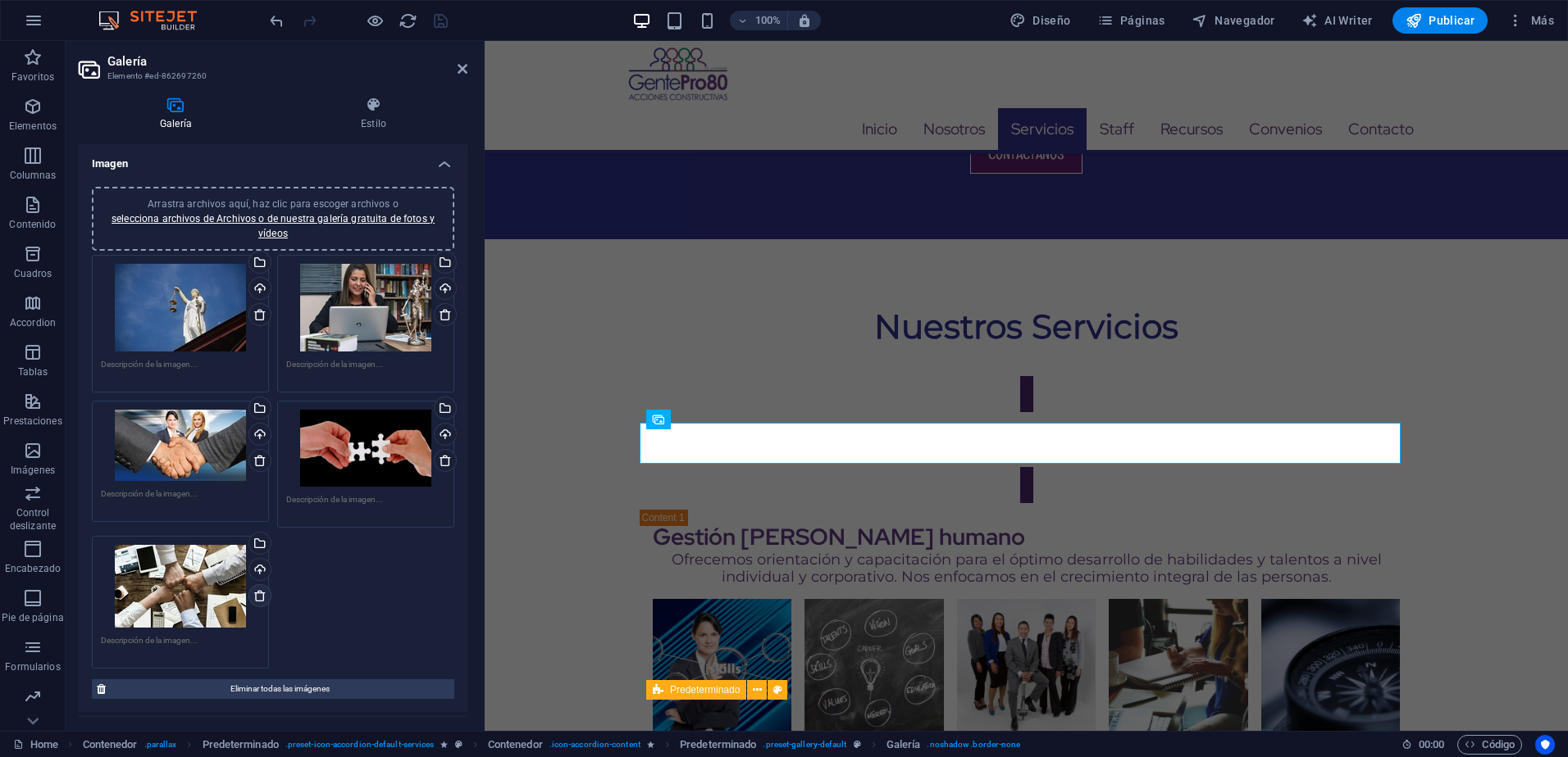
click at [262, 592] on icon at bounding box center [259, 595] width 13 height 13
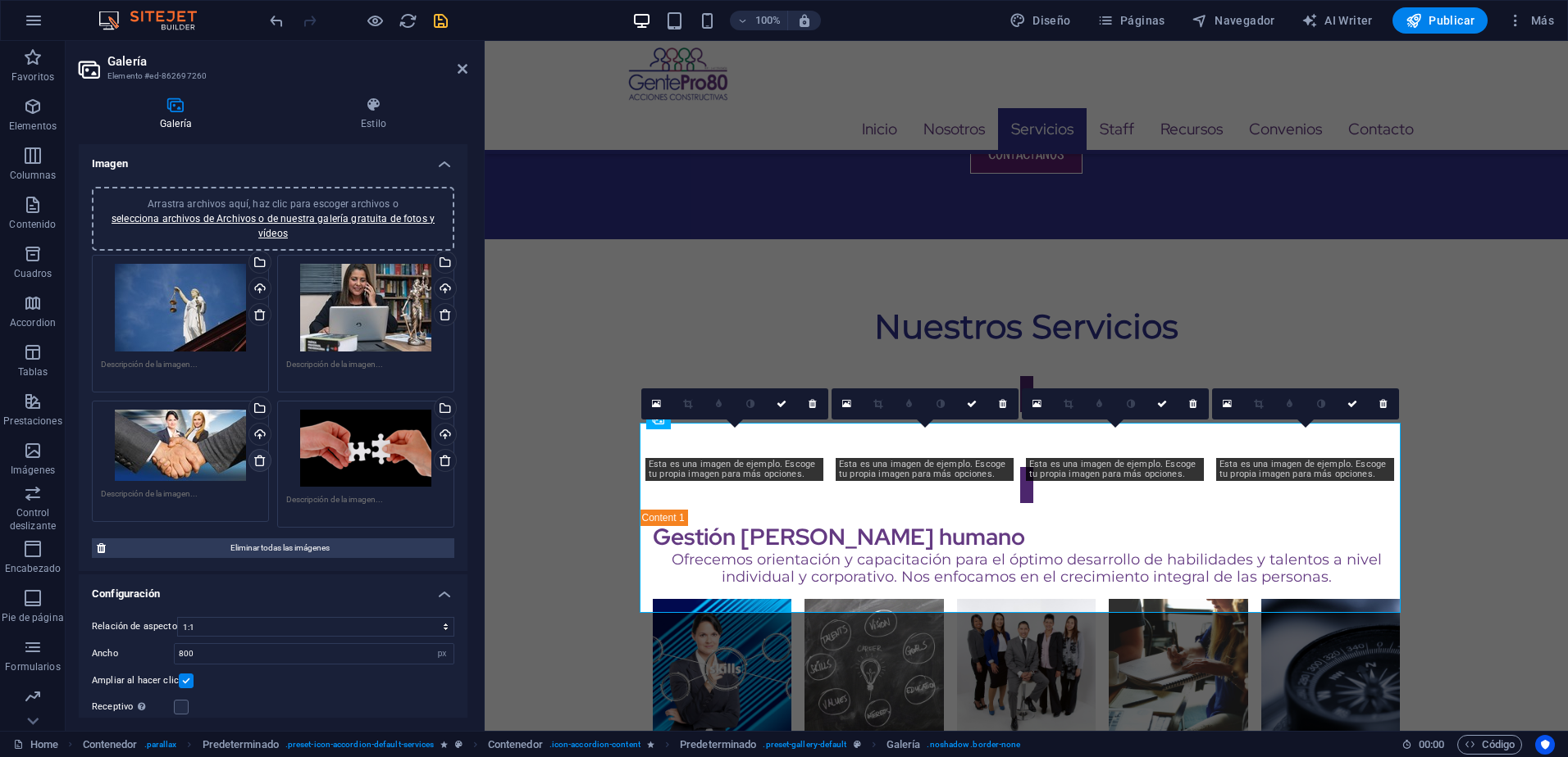
click at [264, 454] on icon at bounding box center [259, 460] width 13 height 13
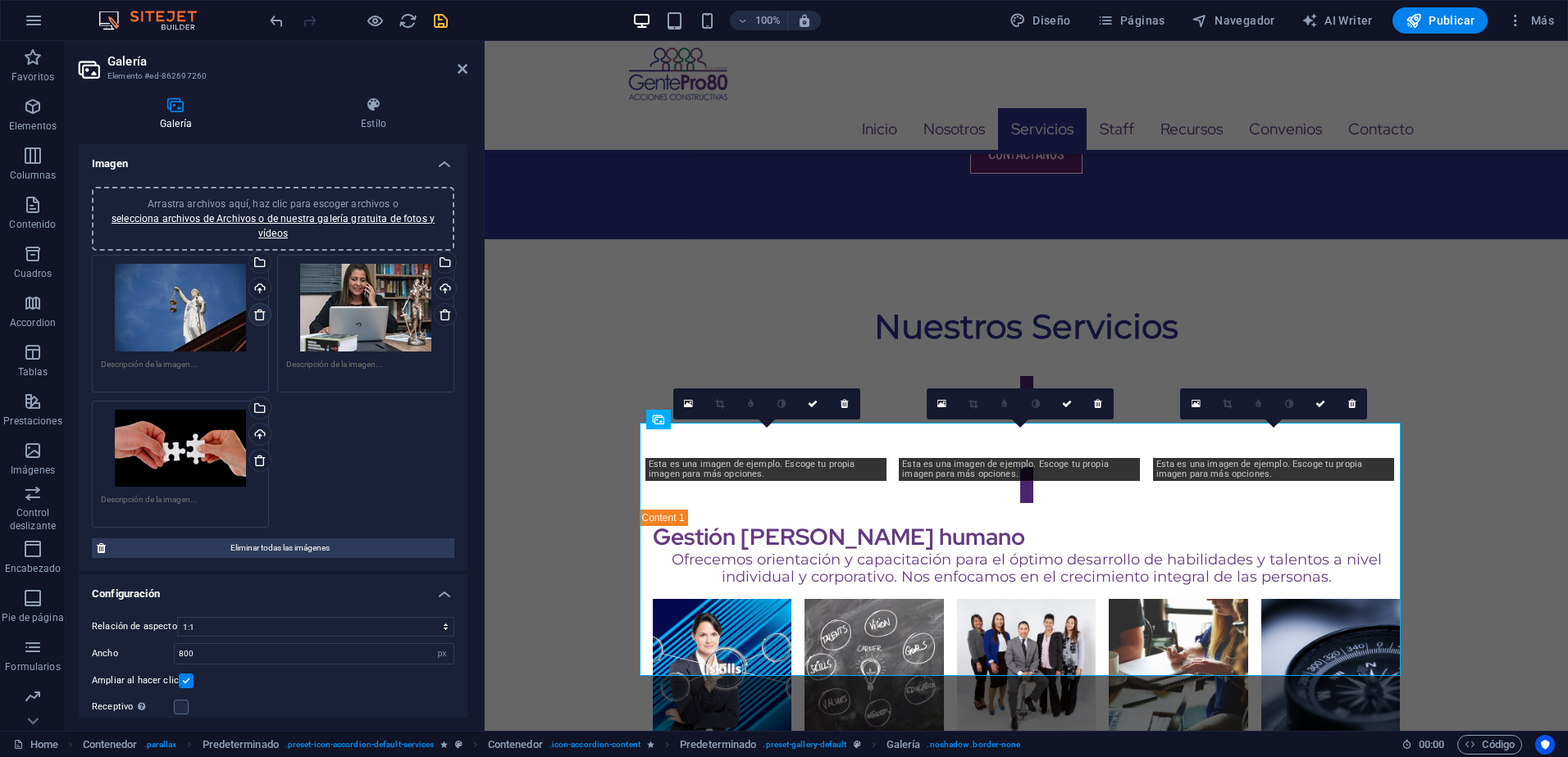
click at [254, 314] on icon at bounding box center [259, 315] width 13 height 13
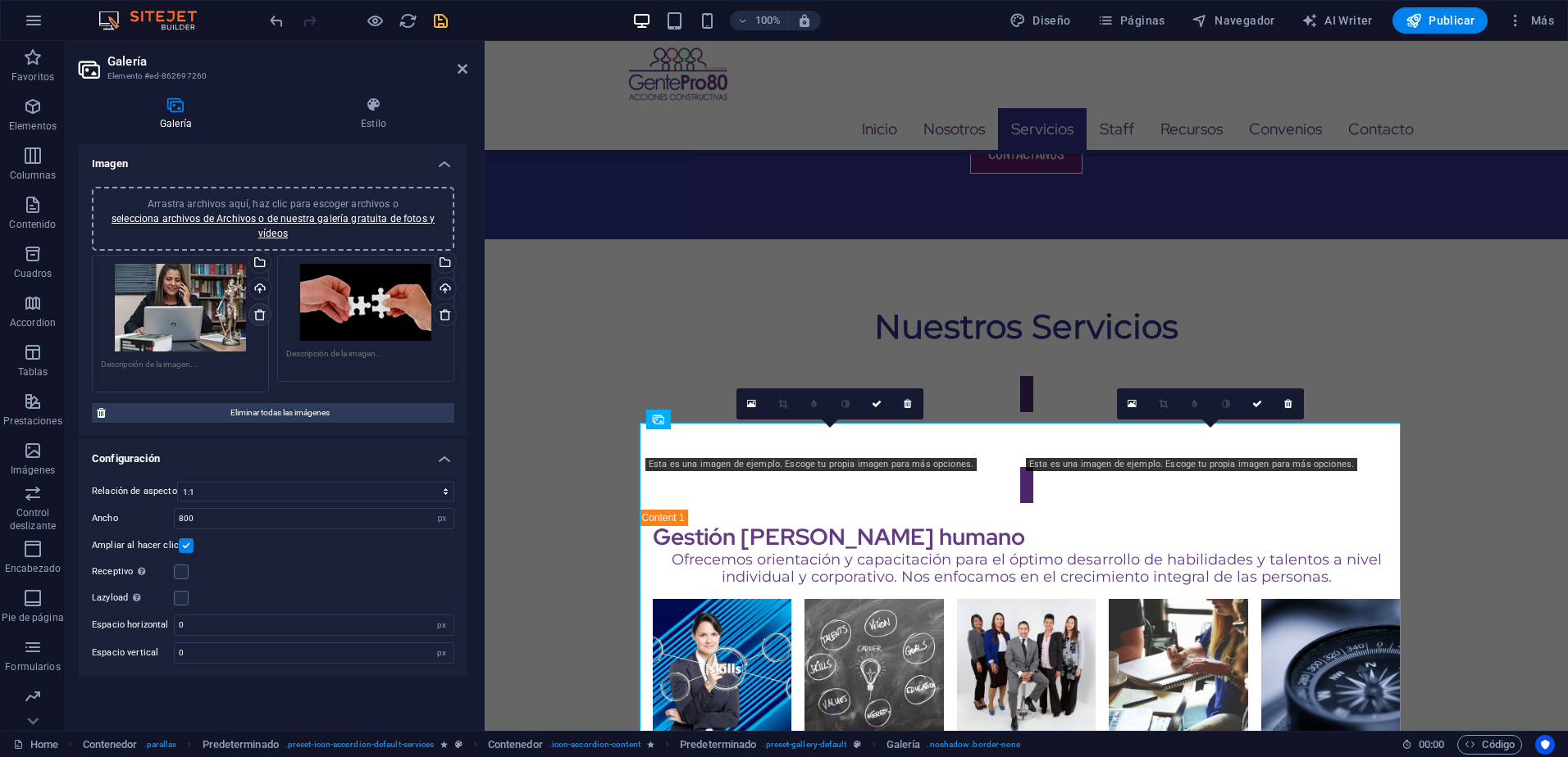
click at [260, 317] on icon at bounding box center [259, 315] width 13 height 13
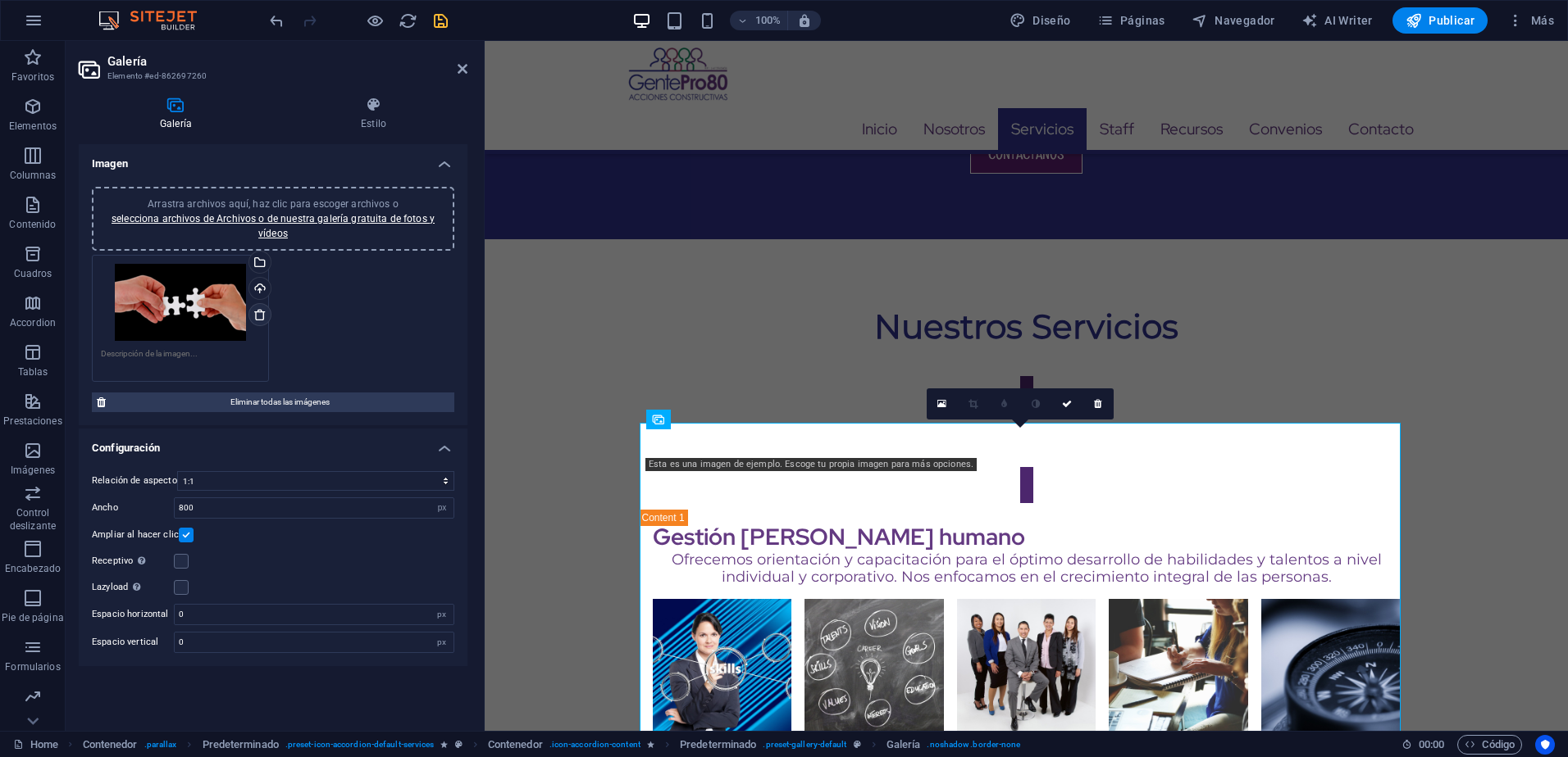
click at [264, 317] on icon at bounding box center [259, 315] width 13 height 13
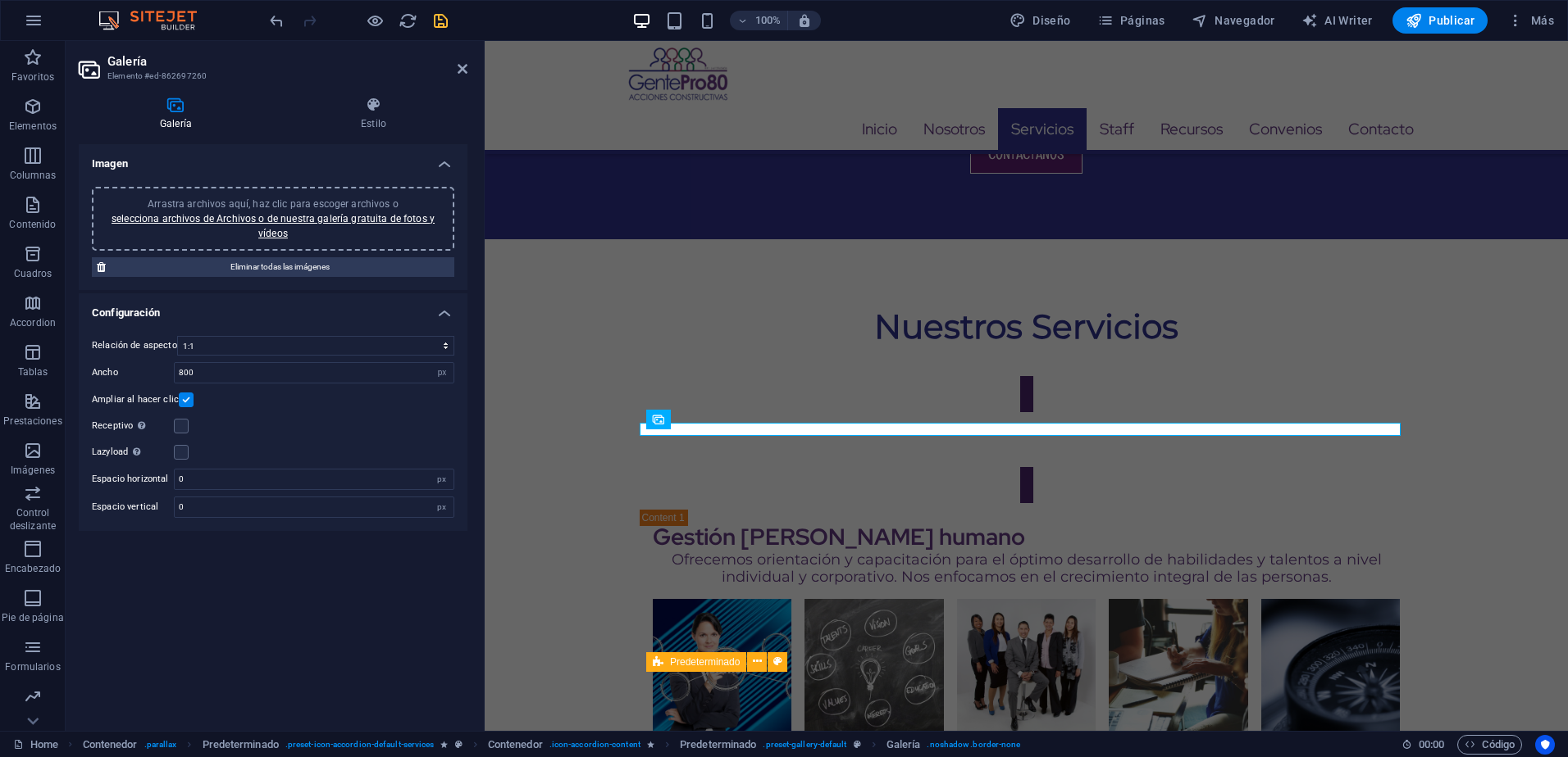
click at [269, 203] on span "Arrastra archivos aquí, haz clic para escoger archivos o selecciona archivos de…" at bounding box center [273, 218] width 324 height 41
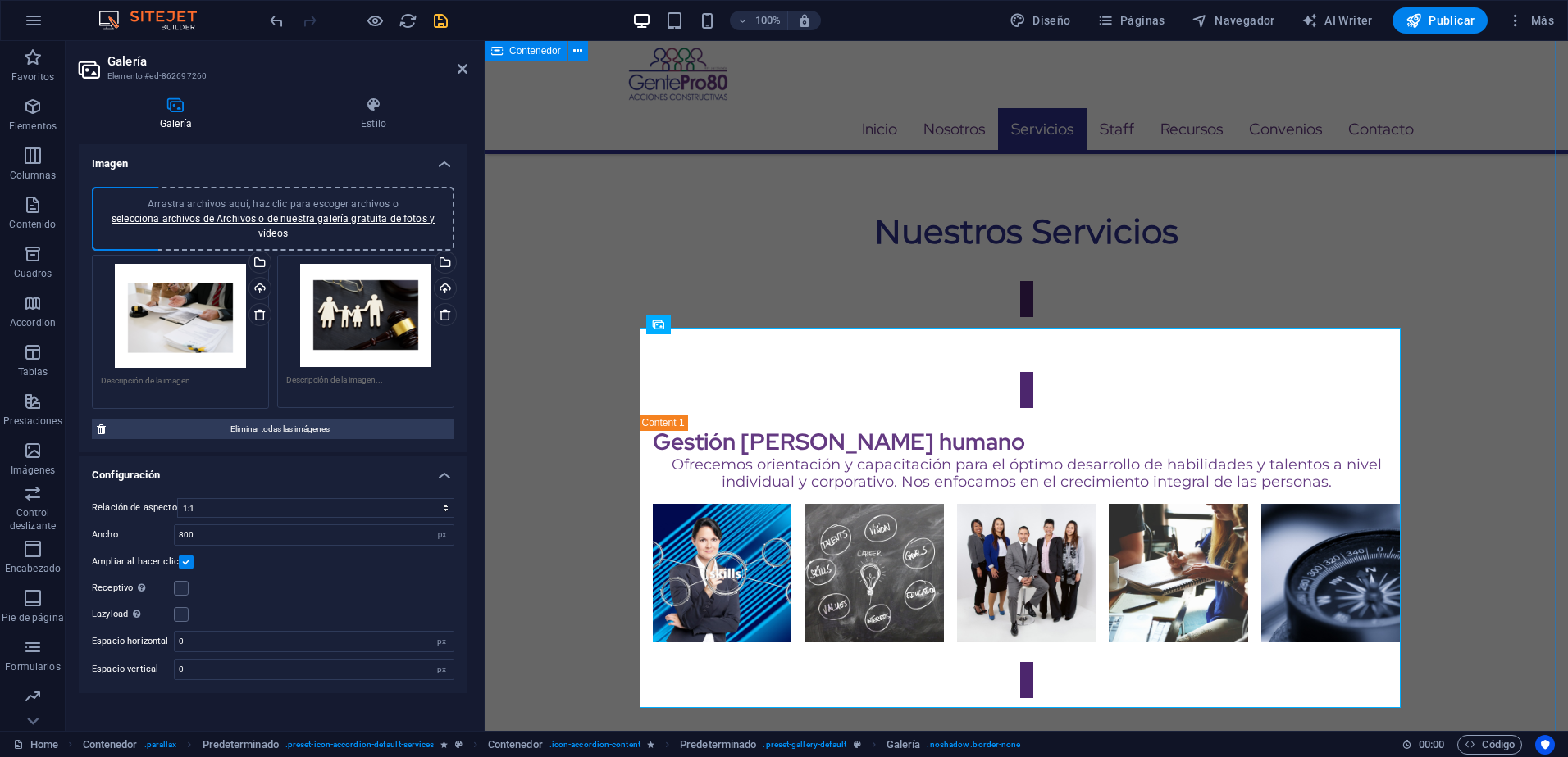
scroll to position [3365, 0]
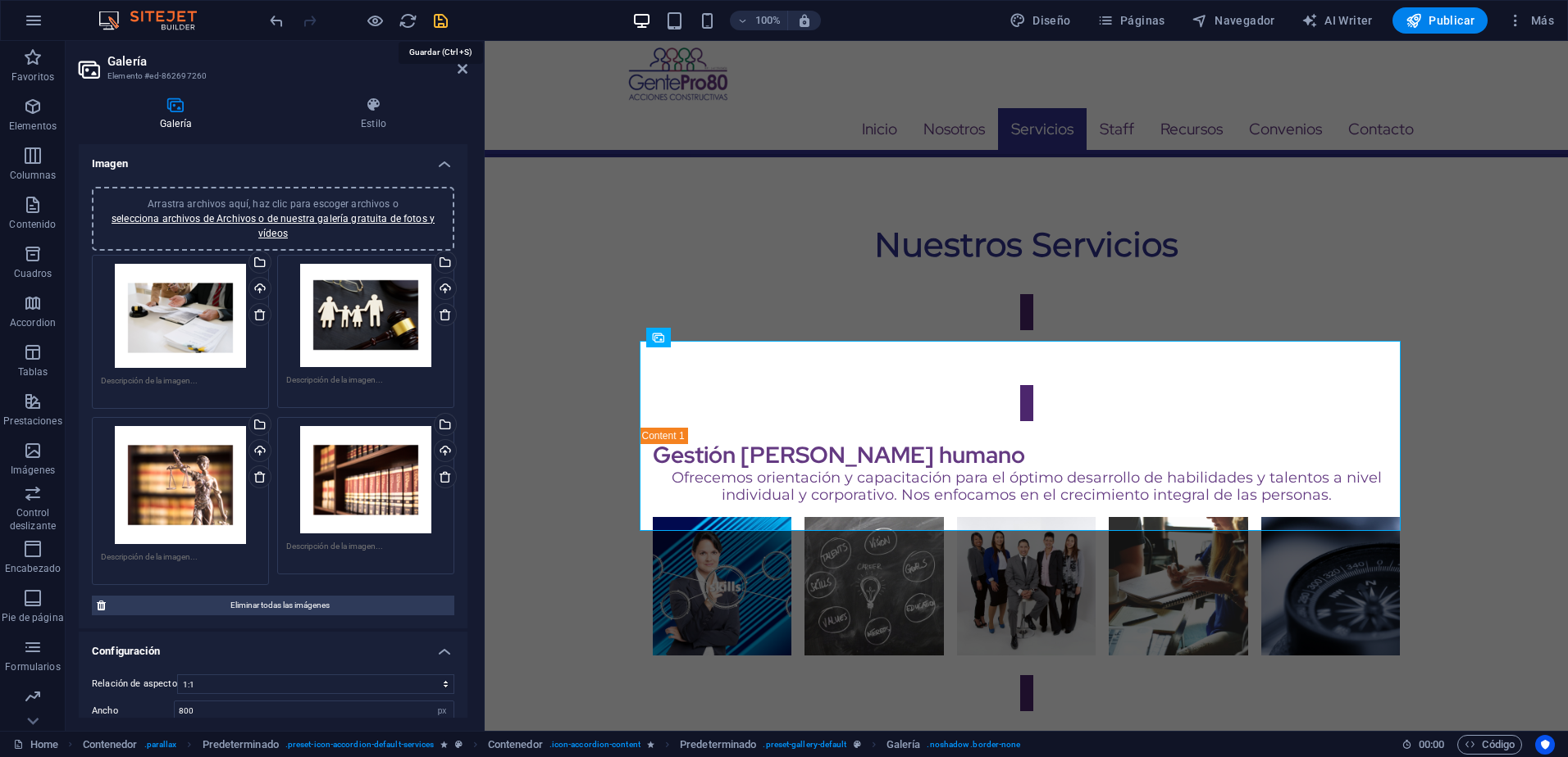
click at [440, 17] on icon "save" at bounding box center [441, 21] width 19 height 19
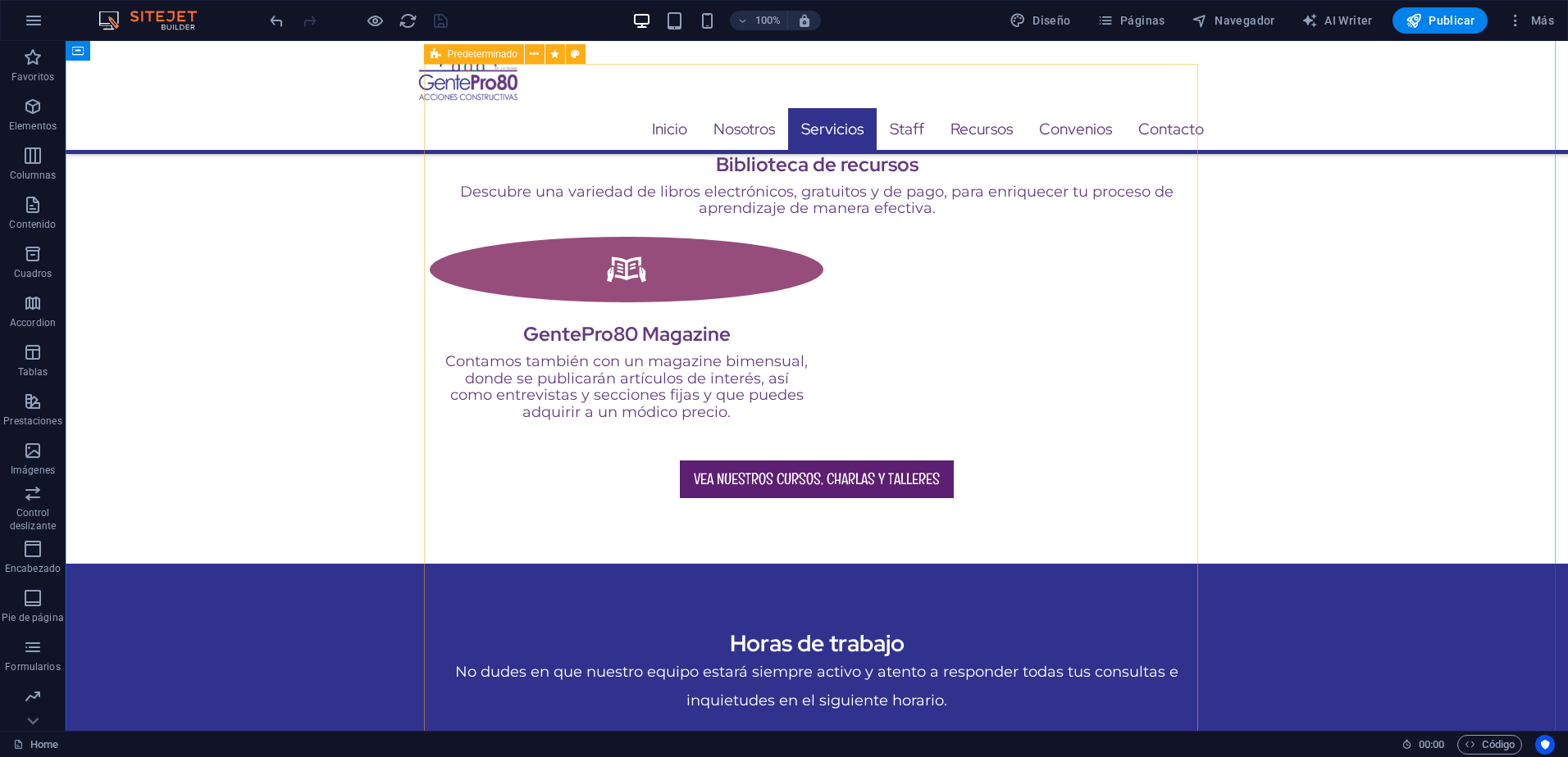
scroll to position [2136, 0]
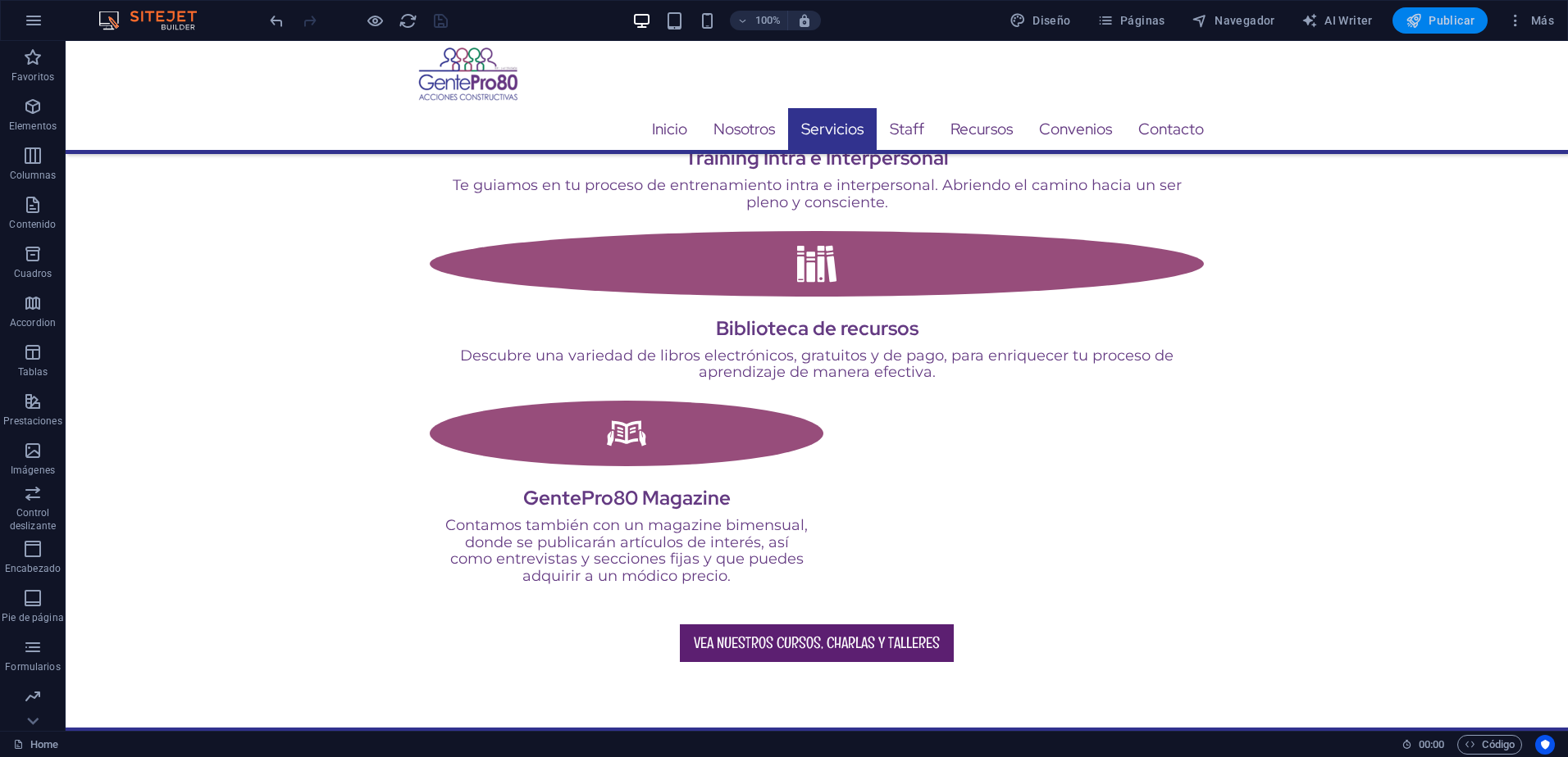
drag, startPoint x: 1442, startPoint y: 18, endPoint x: 1434, endPoint y: 21, distance: 8.5
click at [1434, 21] on span "Publicar" at bounding box center [1440, 20] width 70 height 17
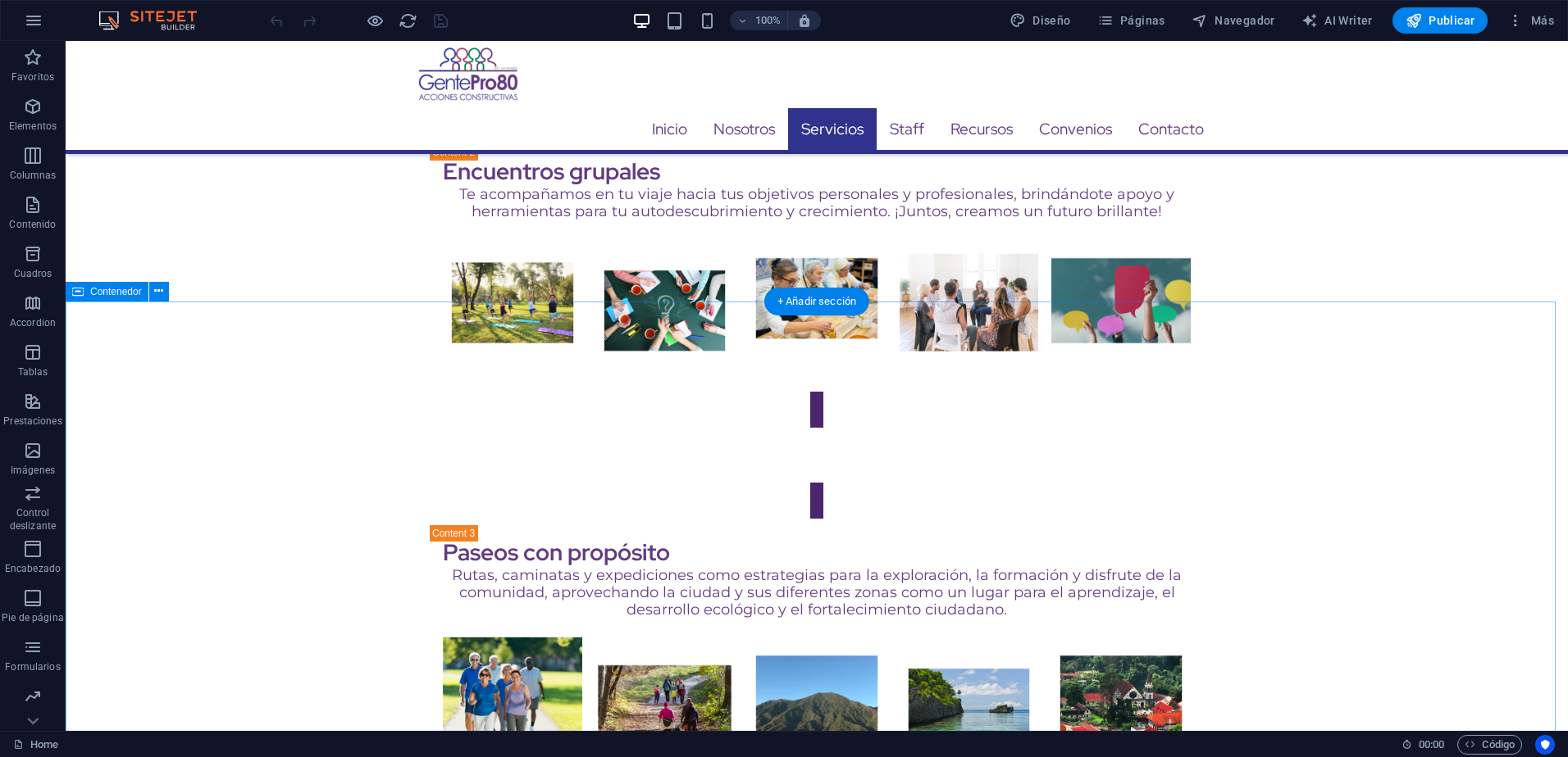
scroll to position [4098, 0]
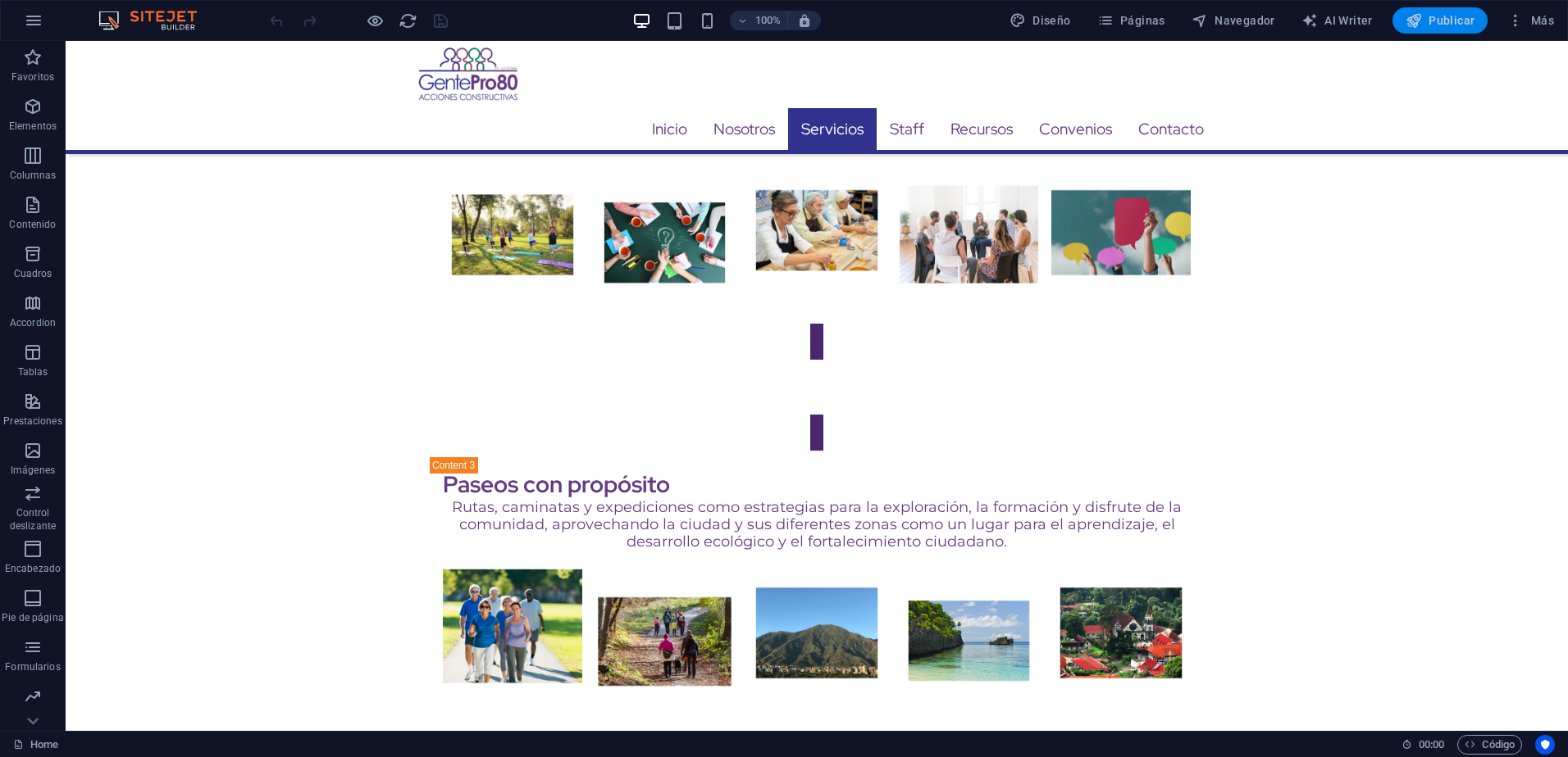
click at [1448, 24] on span "Publicar" at bounding box center [1440, 20] width 70 height 17
